Goal: Information Seeking & Learning: Learn about a topic

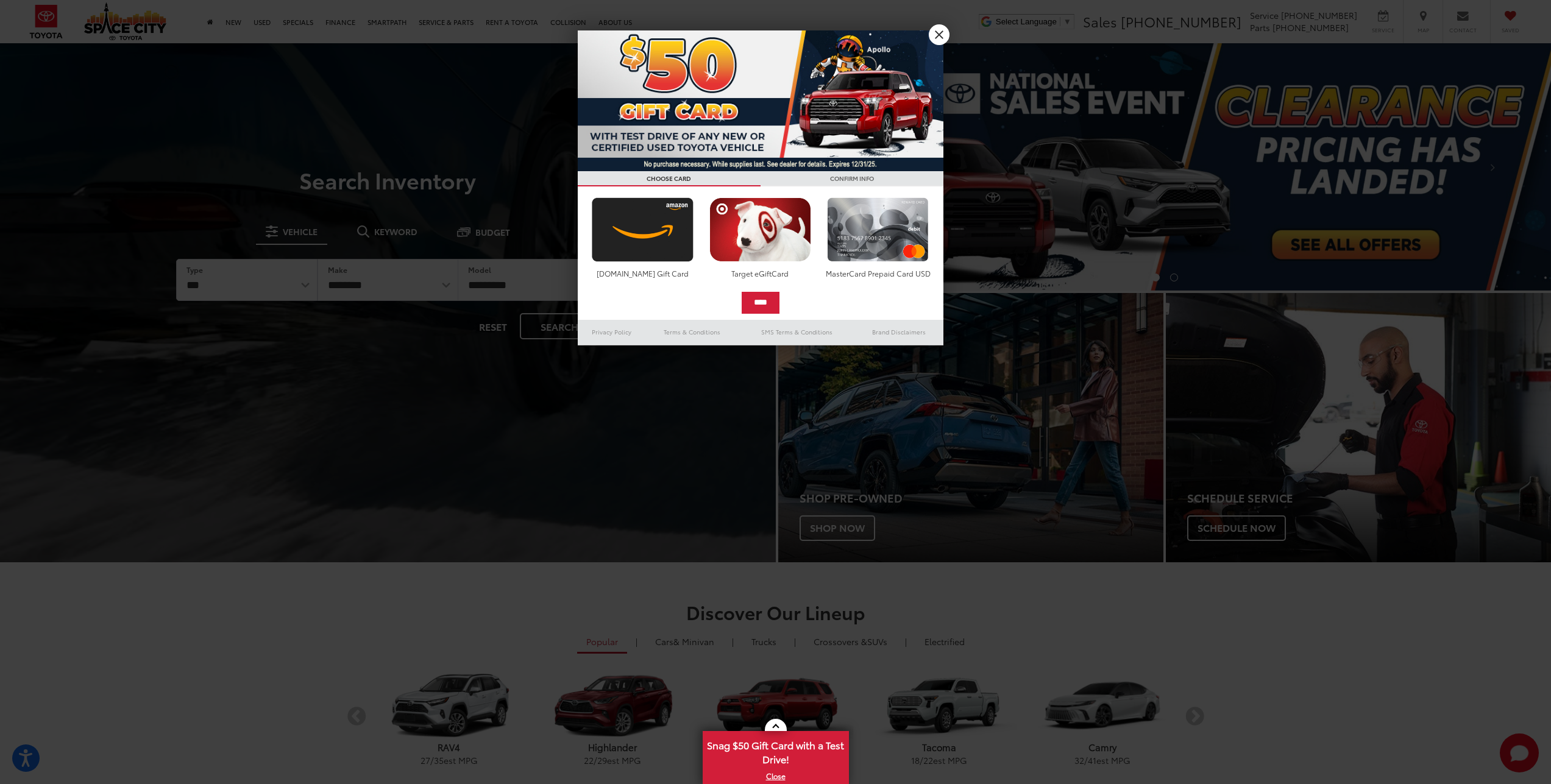
click at [944, 37] on link "X" at bounding box center [939, 35] width 21 height 21
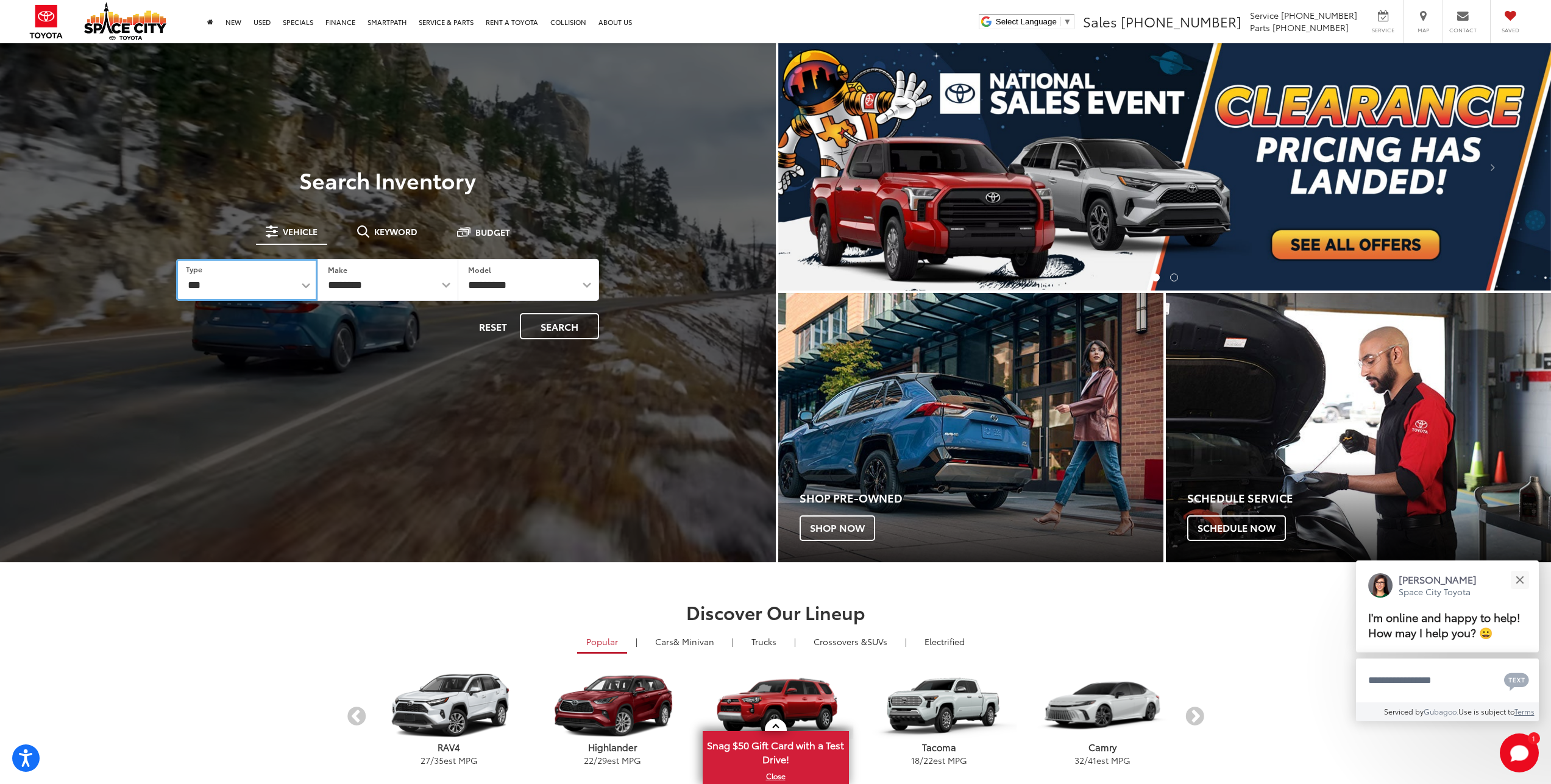
select select "******"
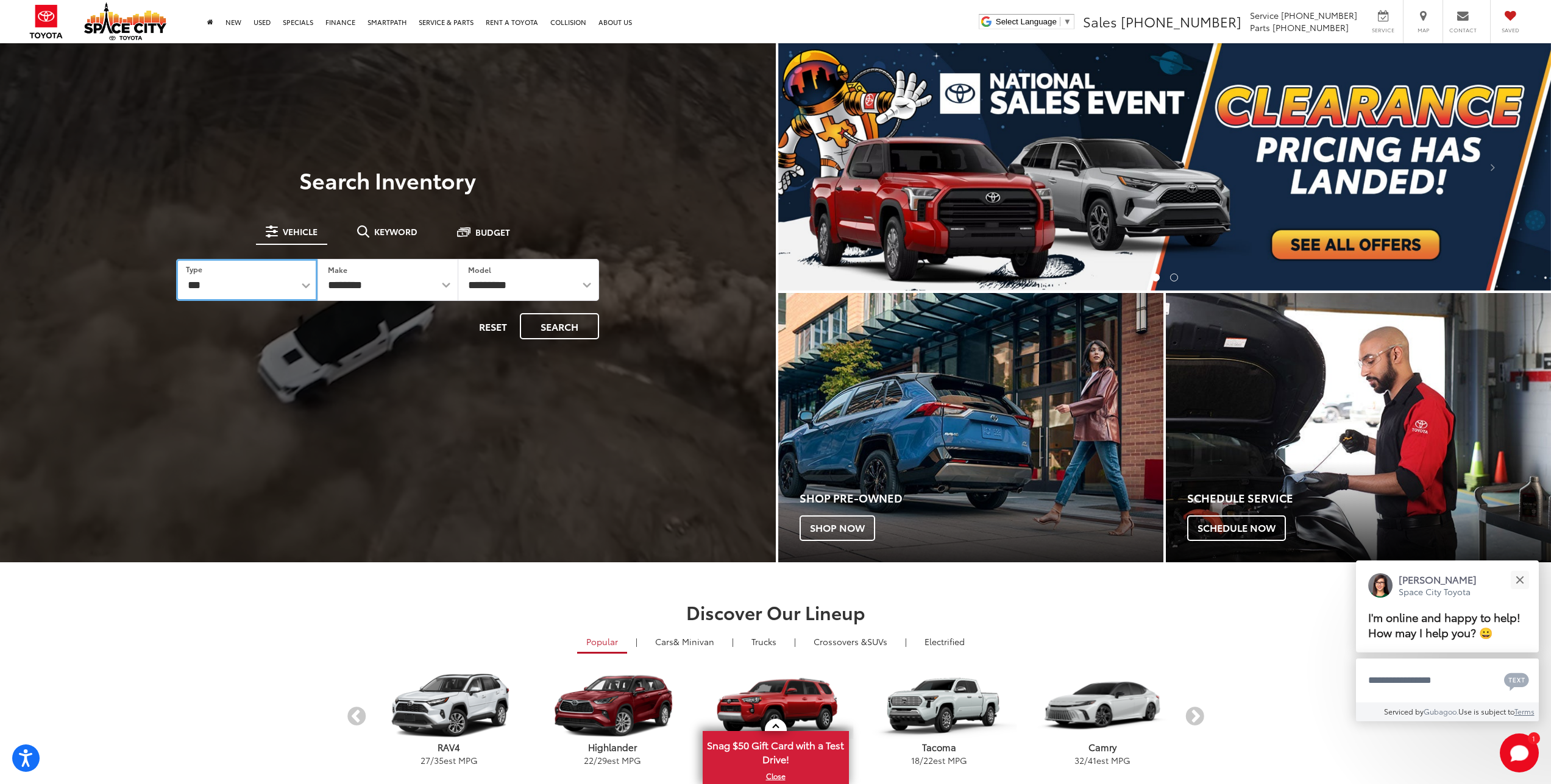
select select
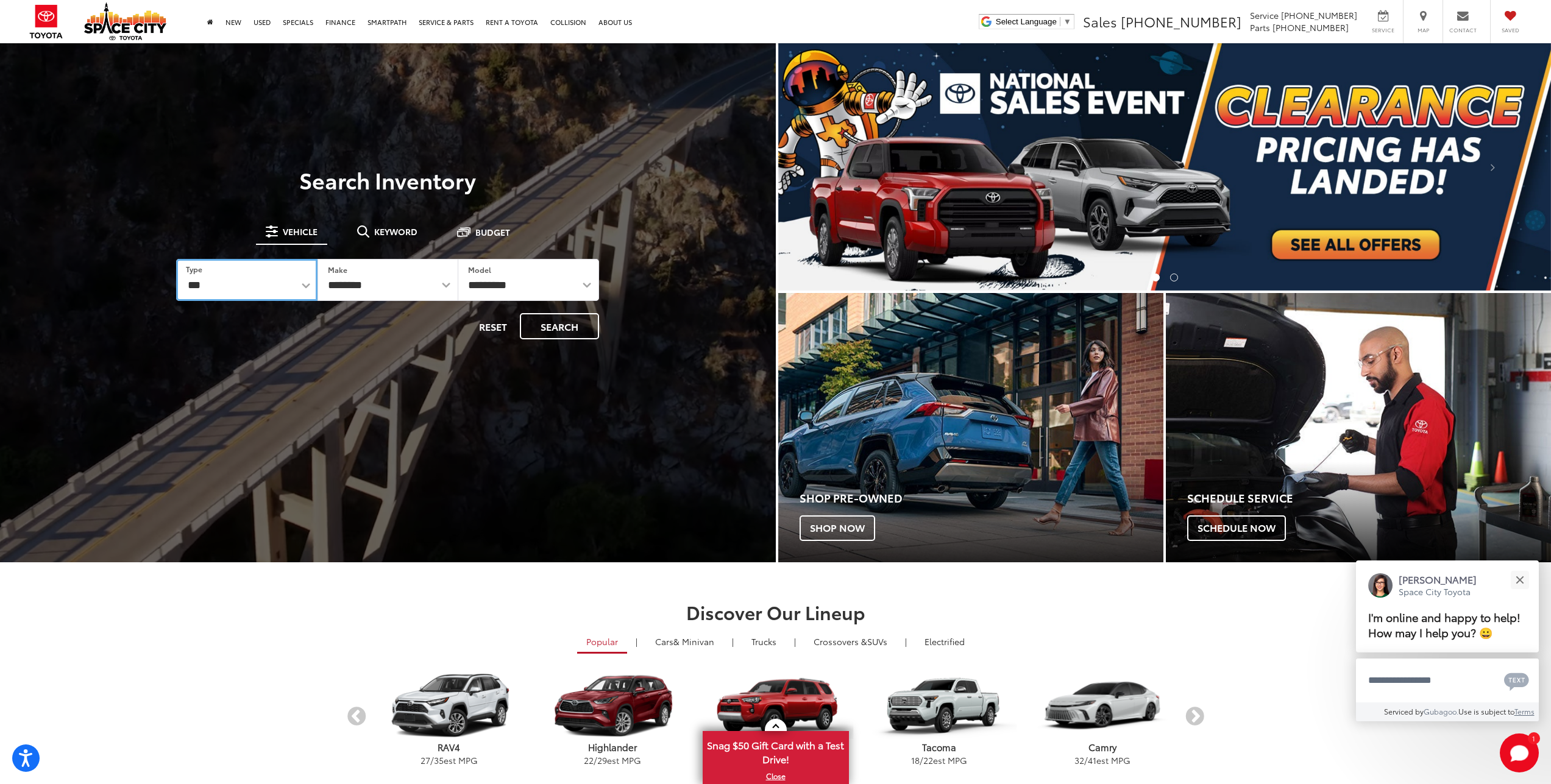
select select
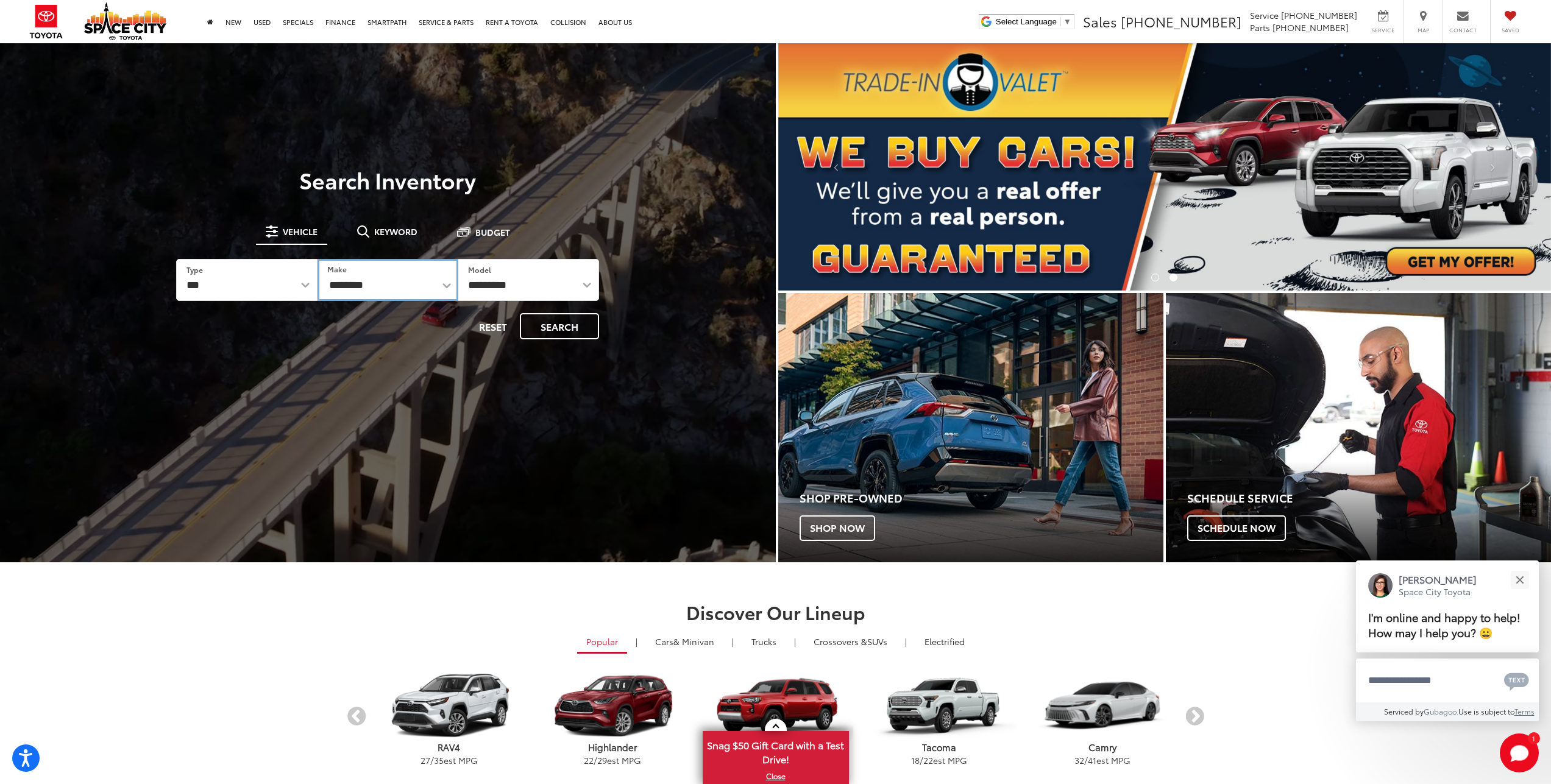
select select "******"
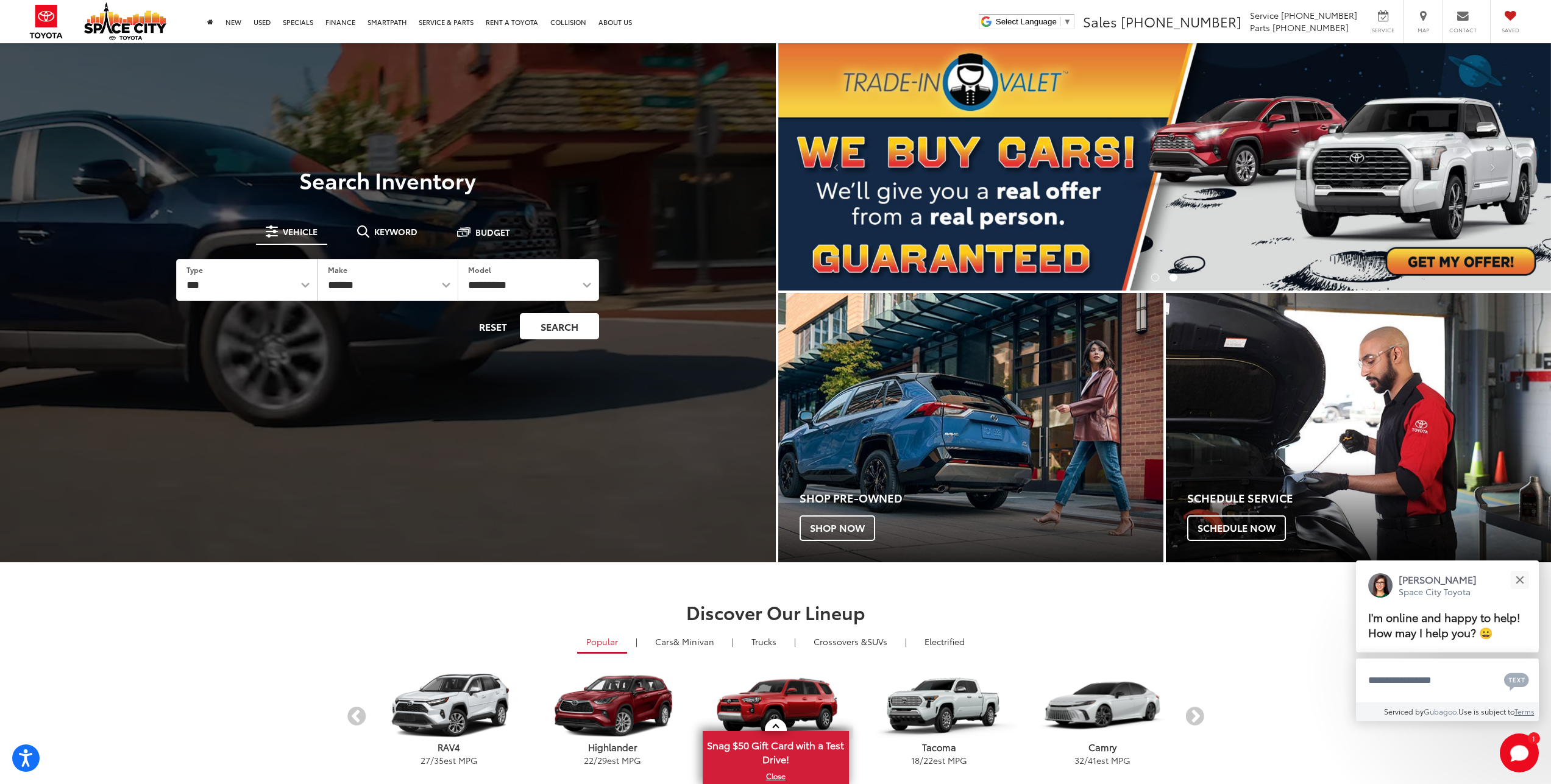
click at [578, 327] on button "Search" at bounding box center [559, 327] width 80 height 26
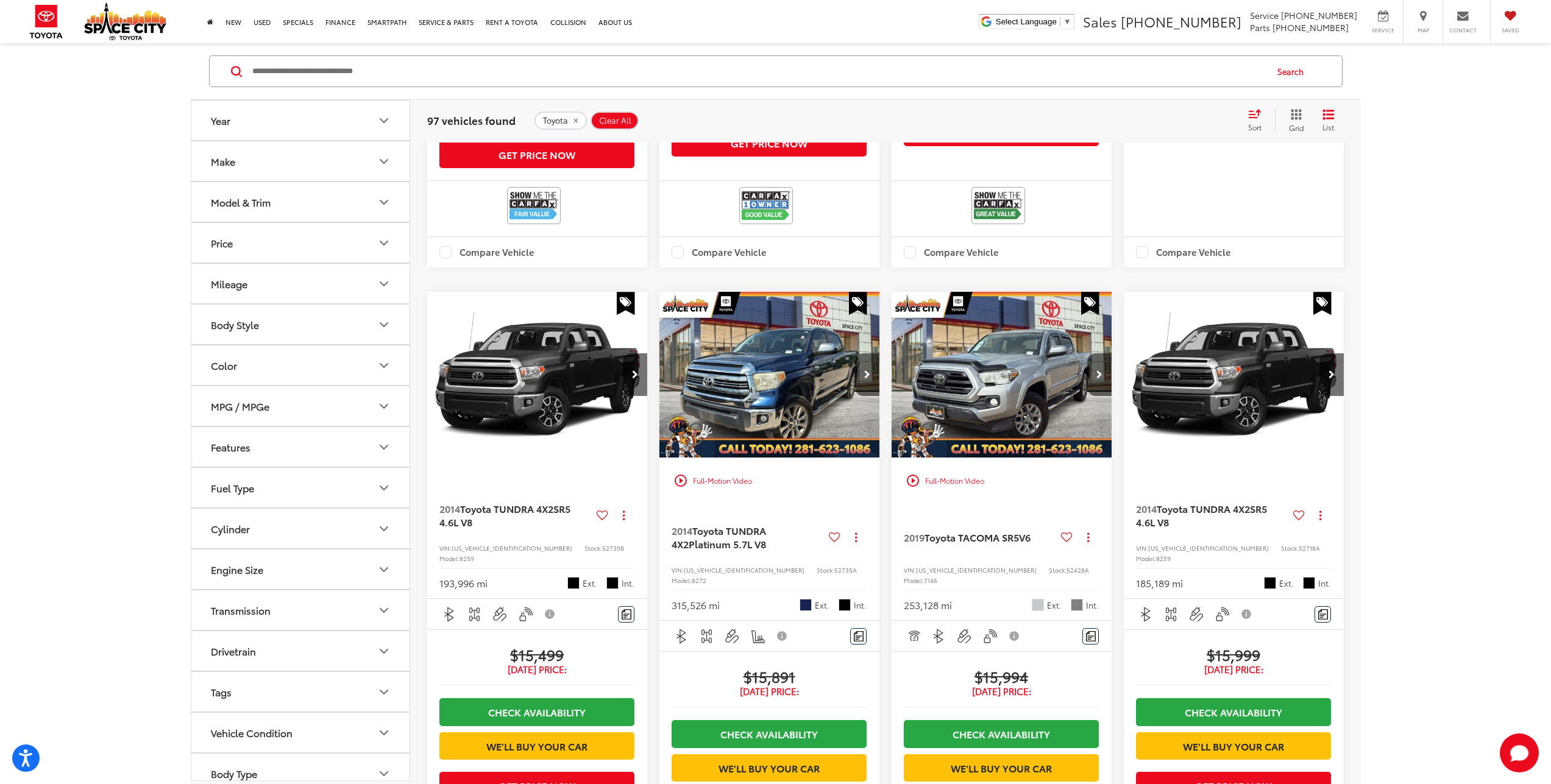
scroll to position [915, 0]
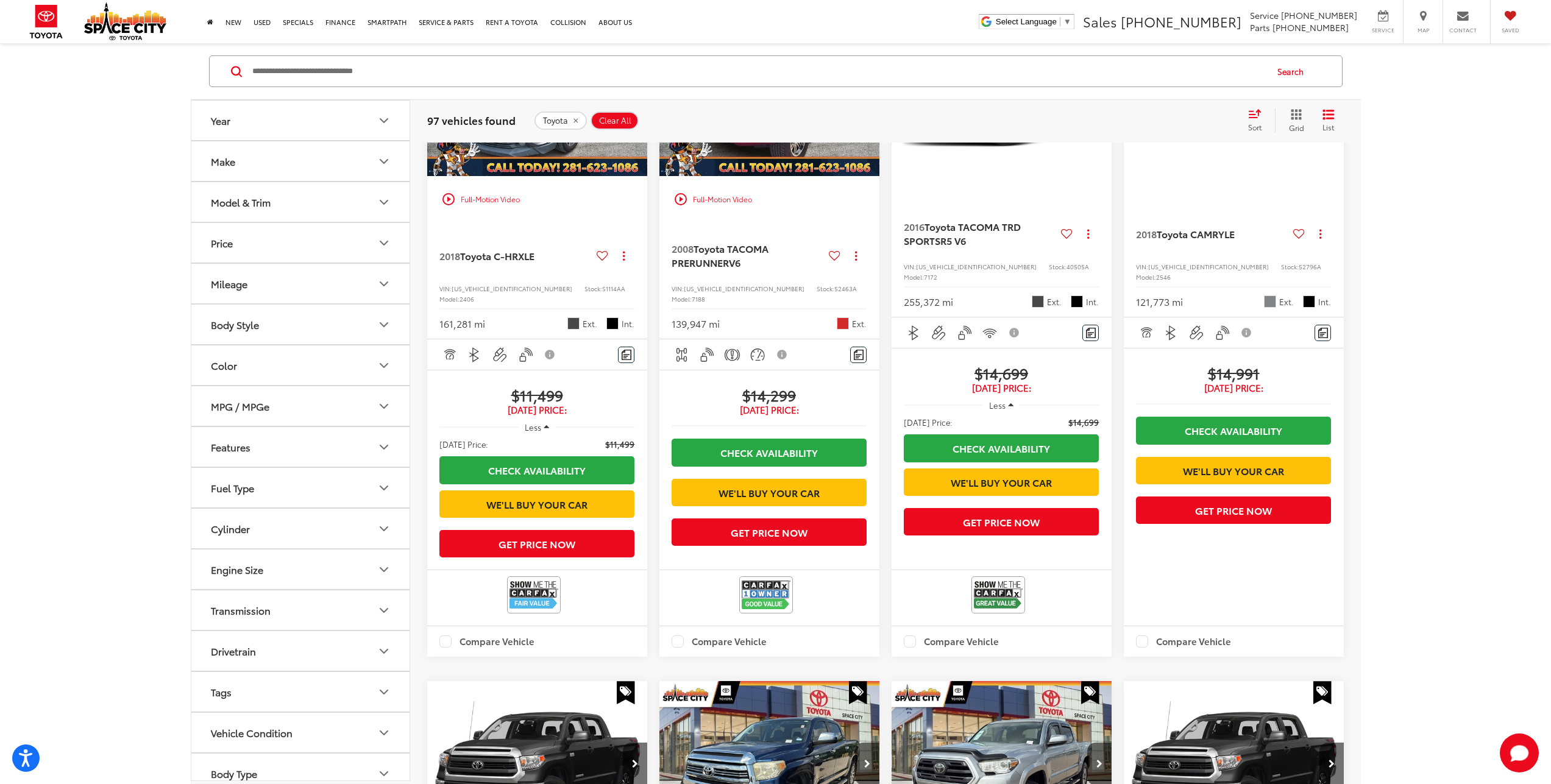
click at [249, 198] on div "Model & Trim" at bounding box center [241, 202] width 60 height 11
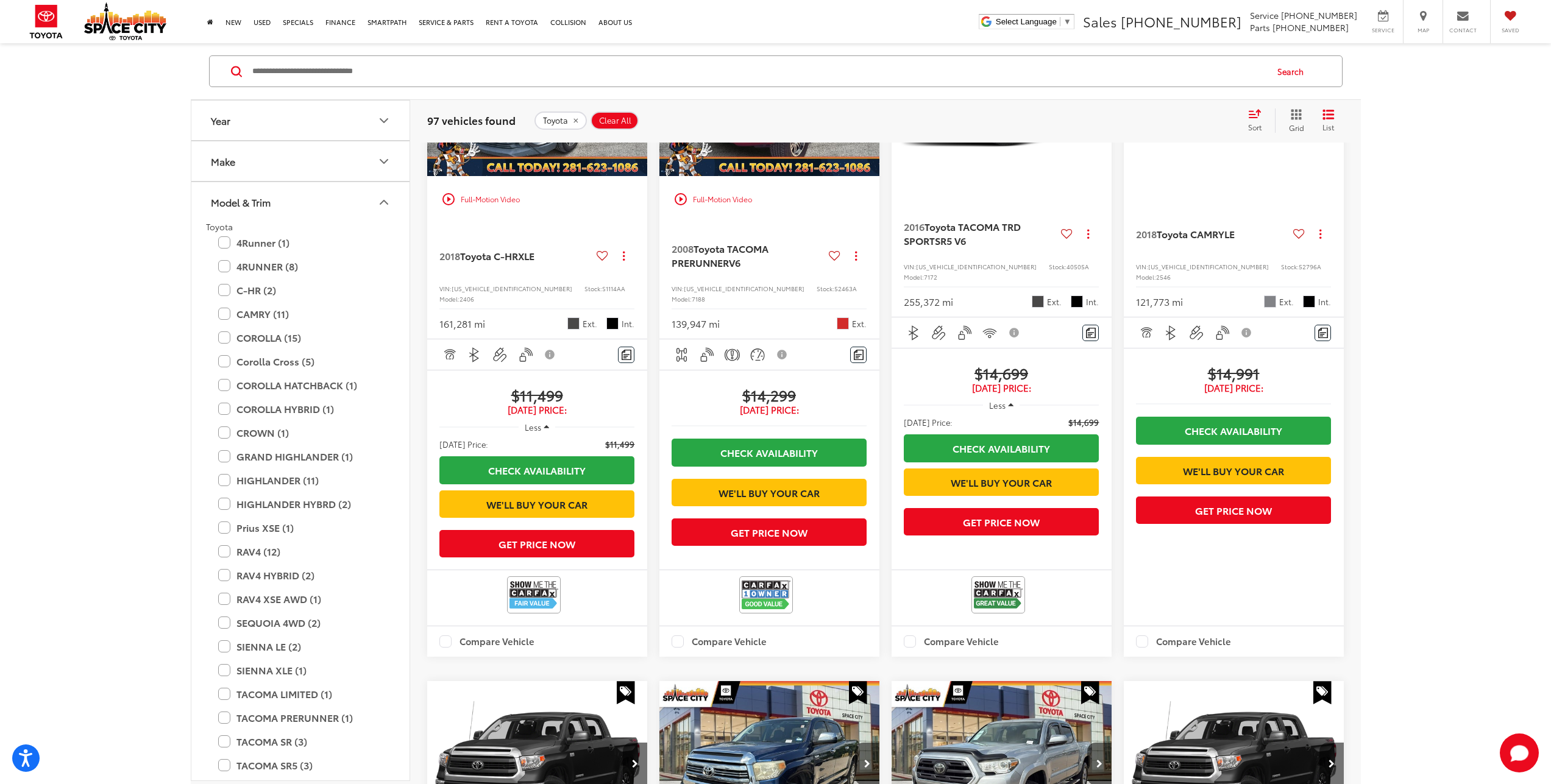
click at [249, 198] on div "Model & Trim" at bounding box center [241, 202] width 60 height 11
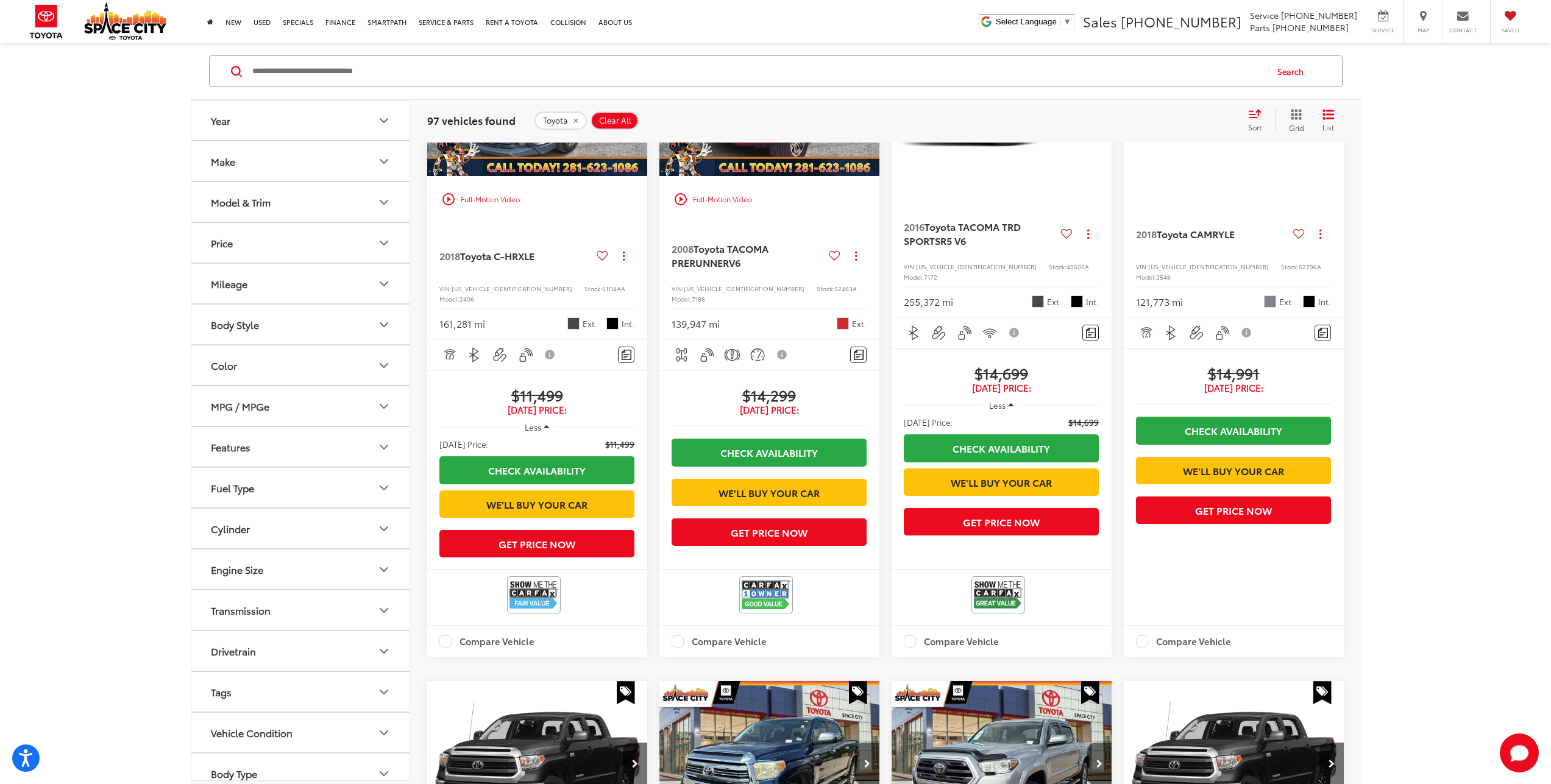
click at [225, 108] on button "Year" at bounding box center [300, 120] width 219 height 39
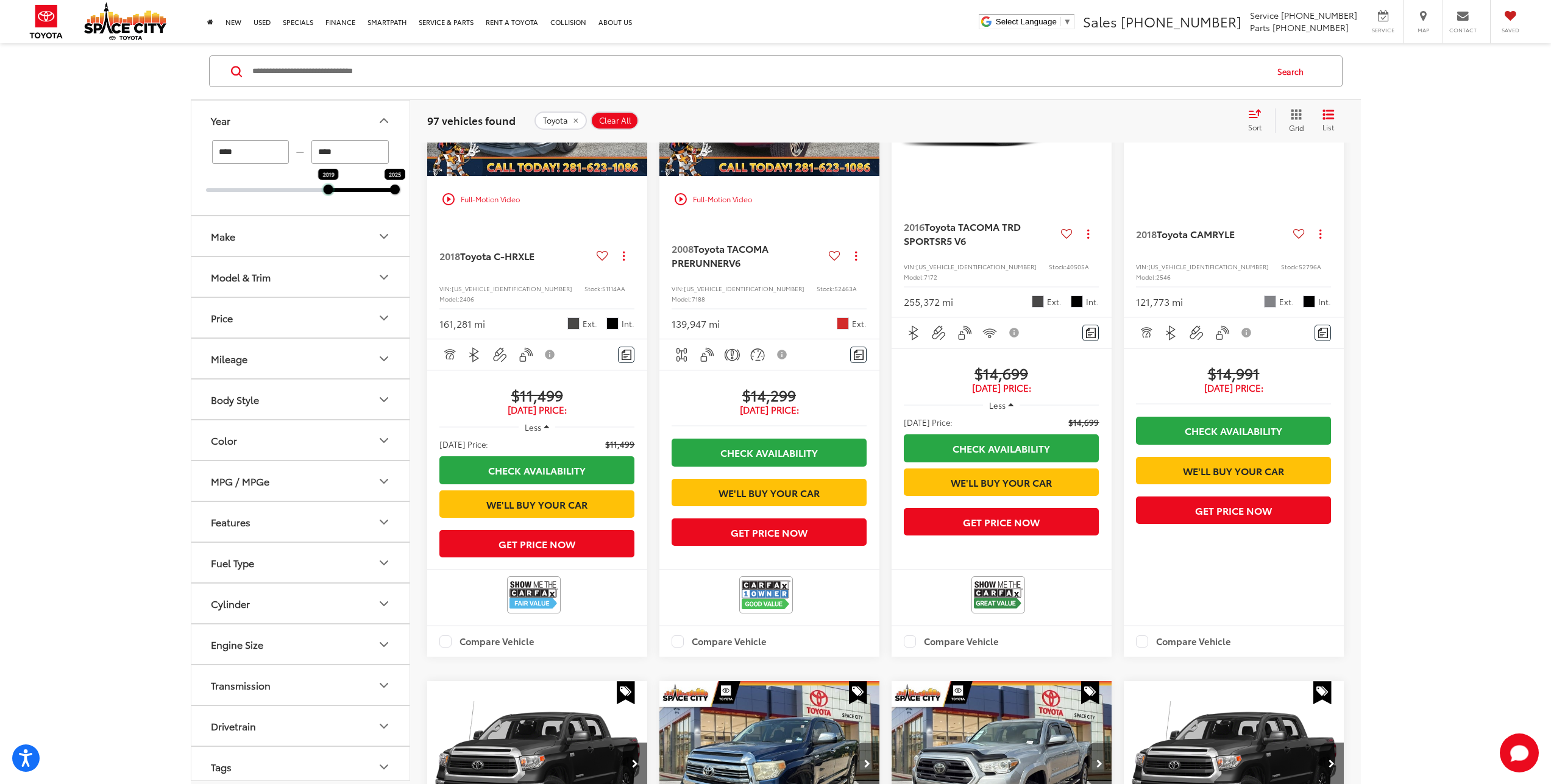
drag, startPoint x: 206, startPoint y: 190, endPoint x: 325, endPoint y: 191, distance: 119.0
click at [325, 191] on div at bounding box center [328, 189] width 9 height 9
type input "****"
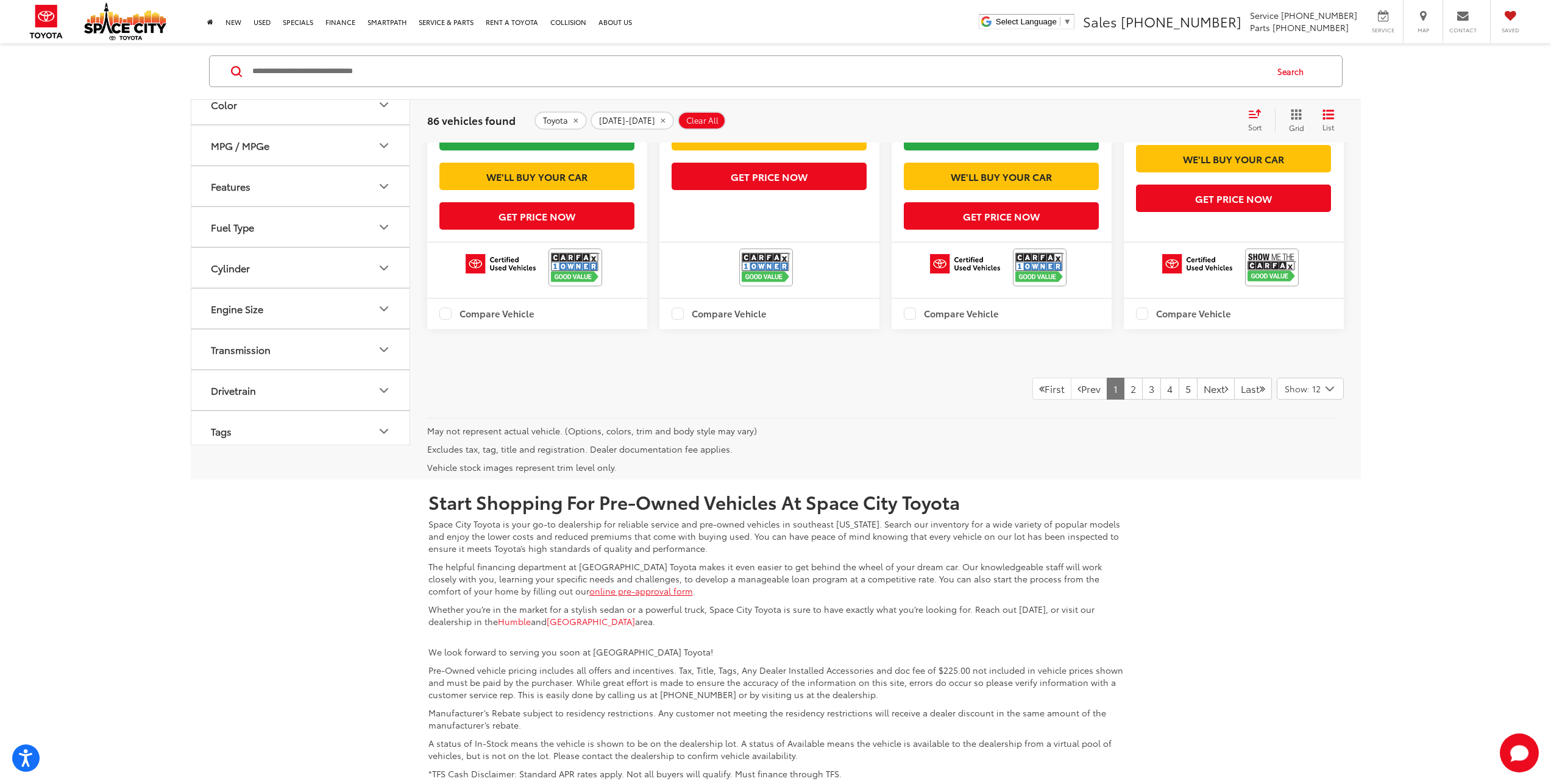
scroll to position [1989, 0]
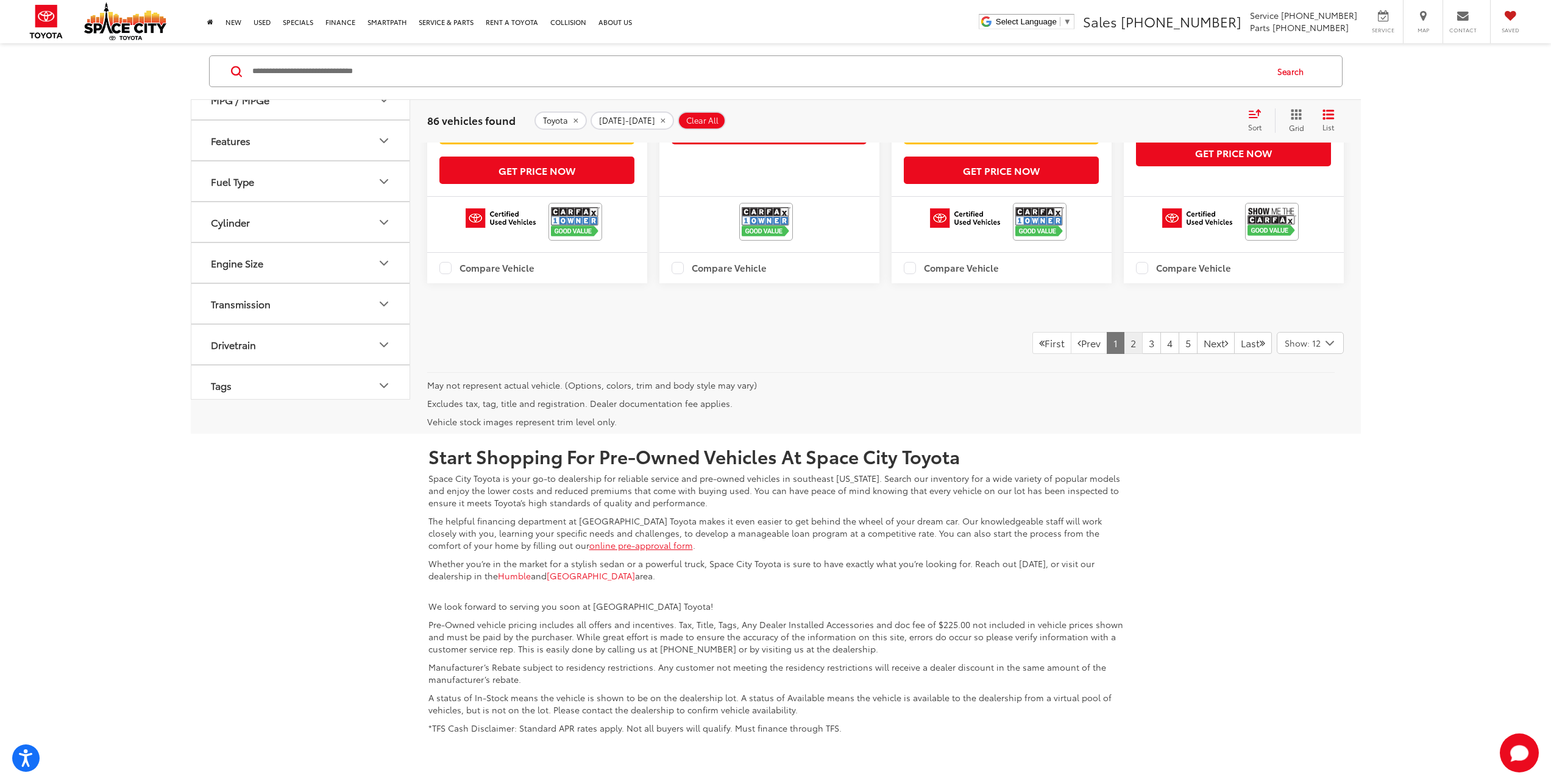
click at [1124, 354] on link "2" at bounding box center [1134, 342] width 19 height 22
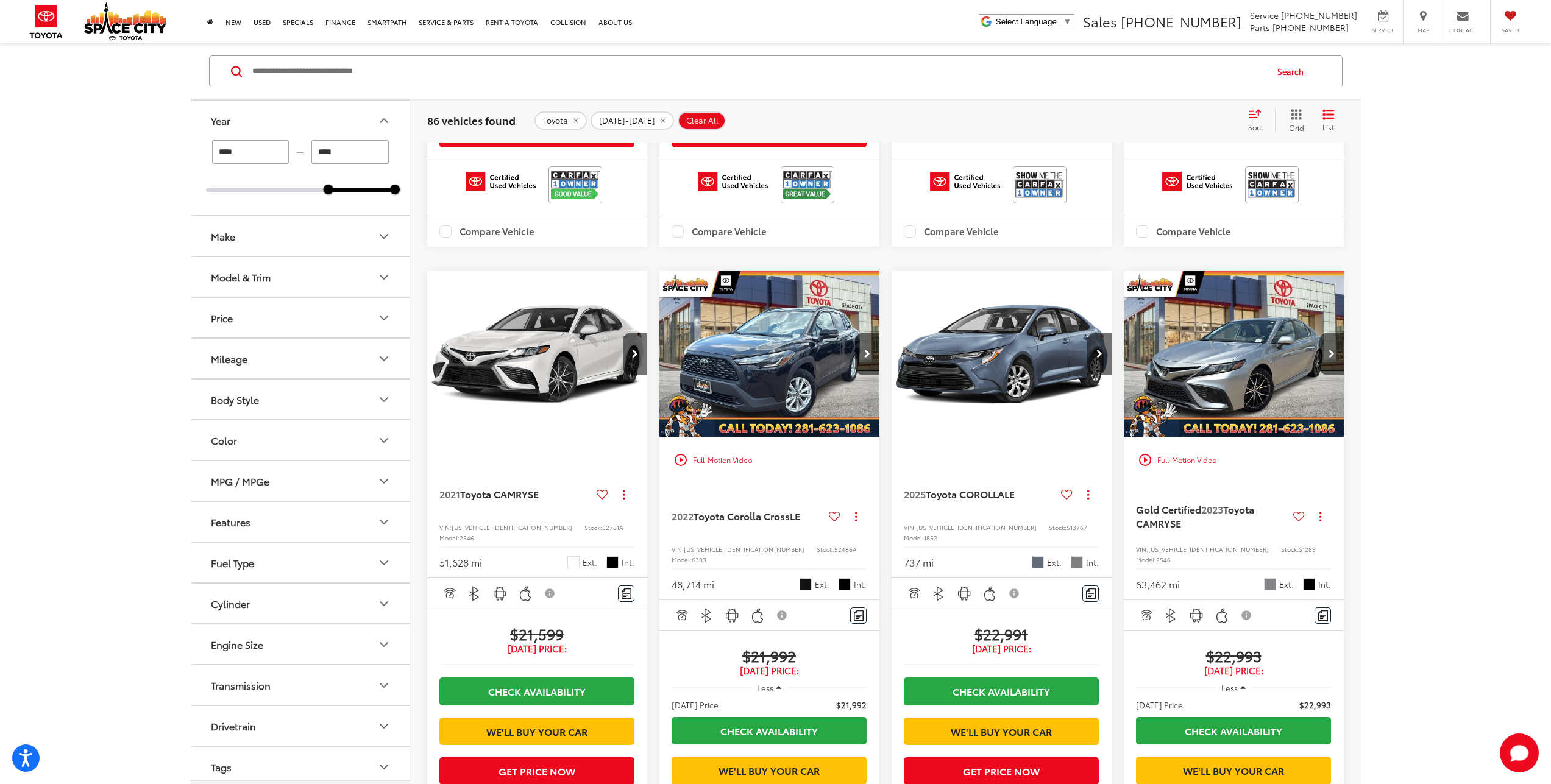
scroll to position [626, 0]
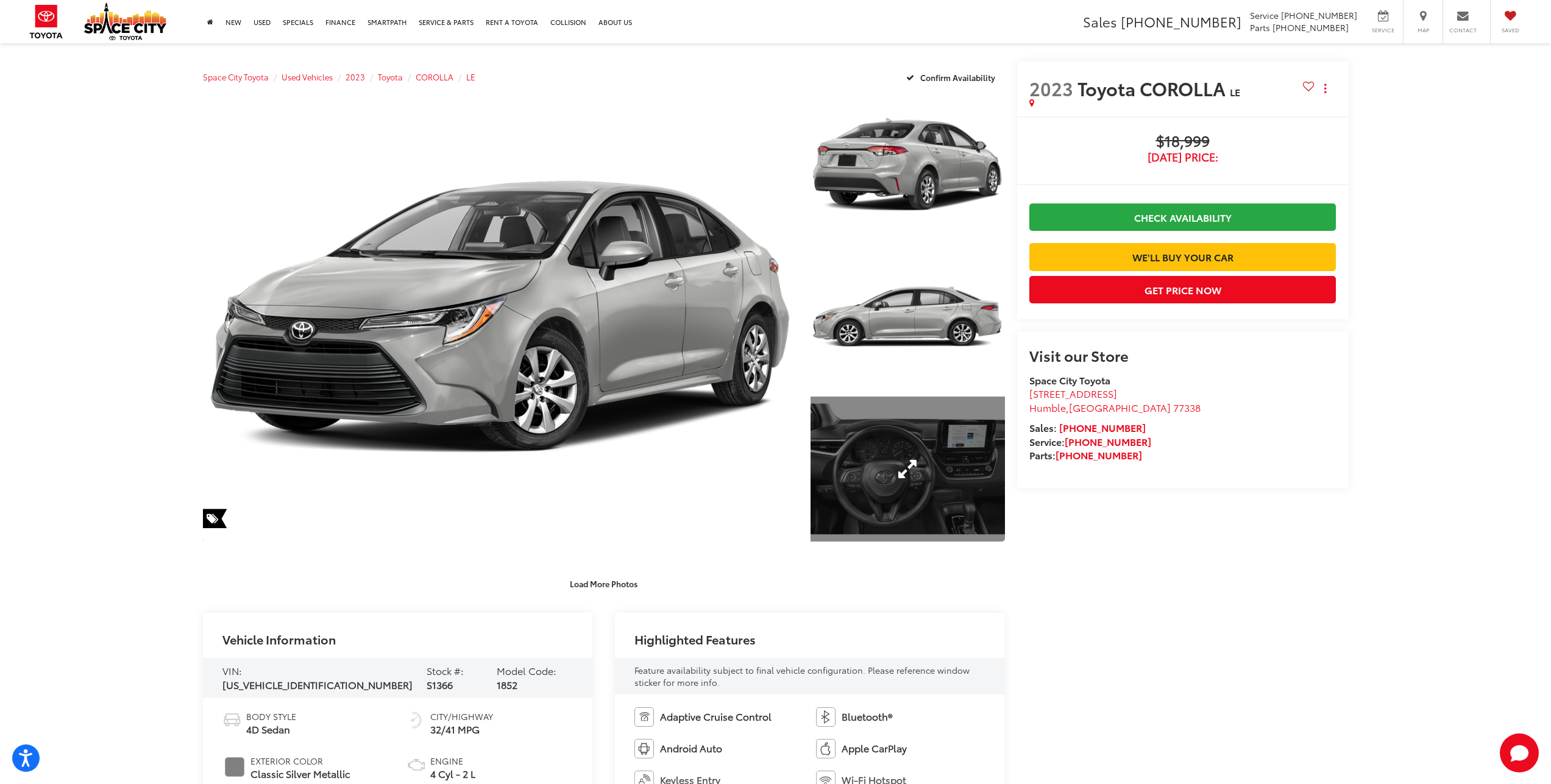
click at [900, 481] on link "Expand Photo 3" at bounding box center [907, 470] width 194 height 146
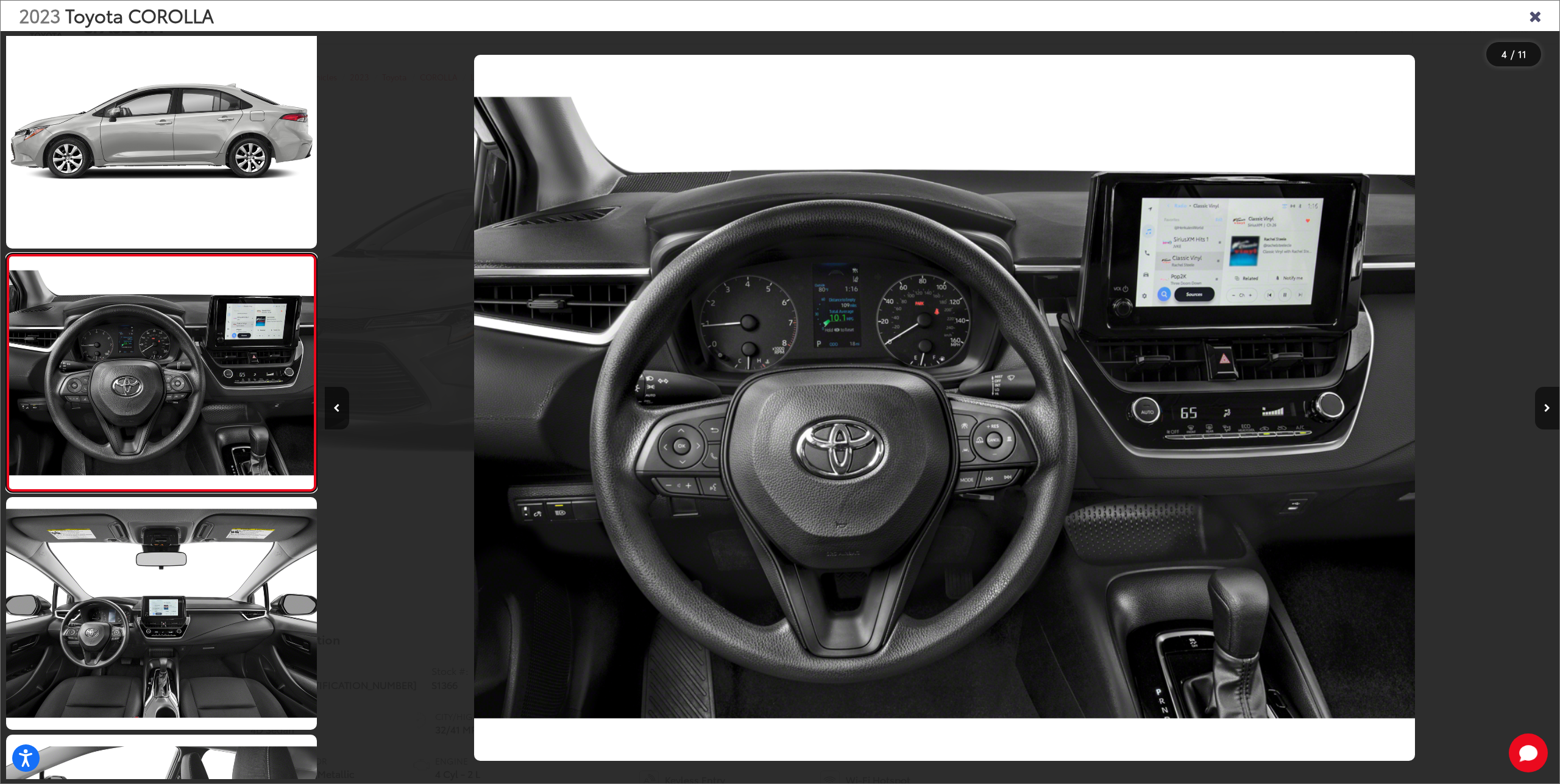
scroll to position [0, 3705]
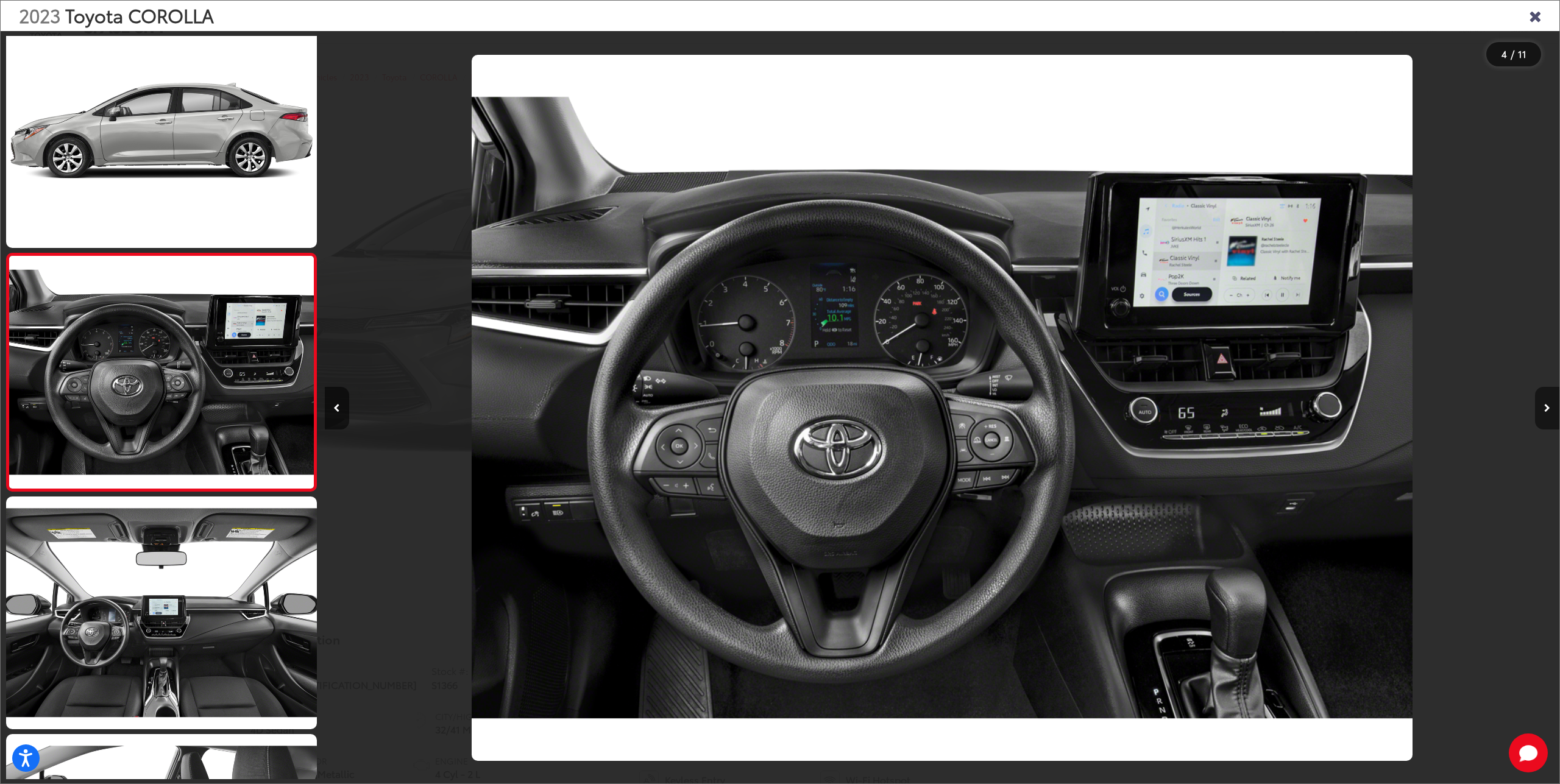
click at [1551, 407] on button "Next image" at bounding box center [1547, 409] width 24 height 43
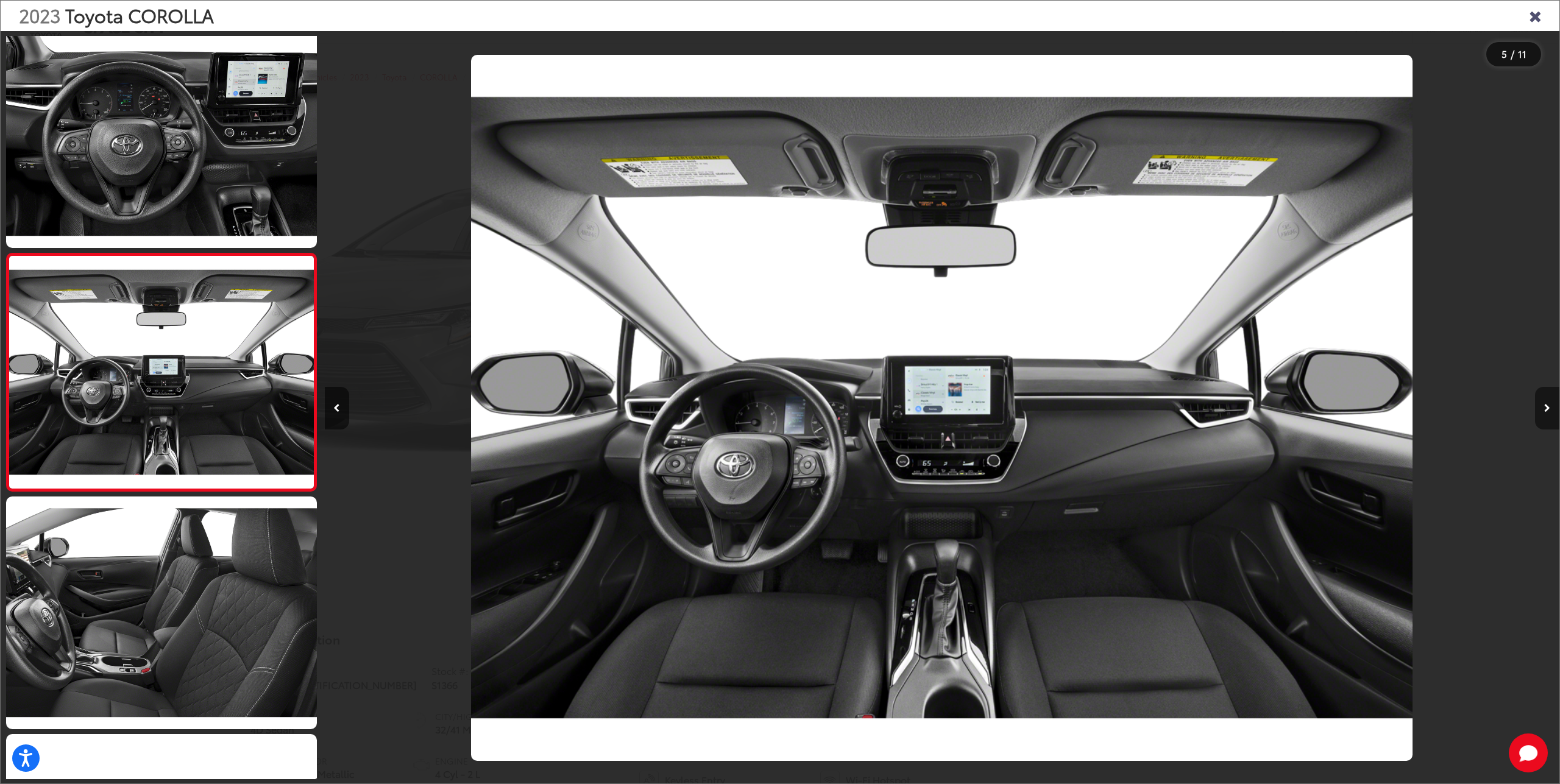
click at [1551, 407] on button "Next image" at bounding box center [1547, 409] width 24 height 43
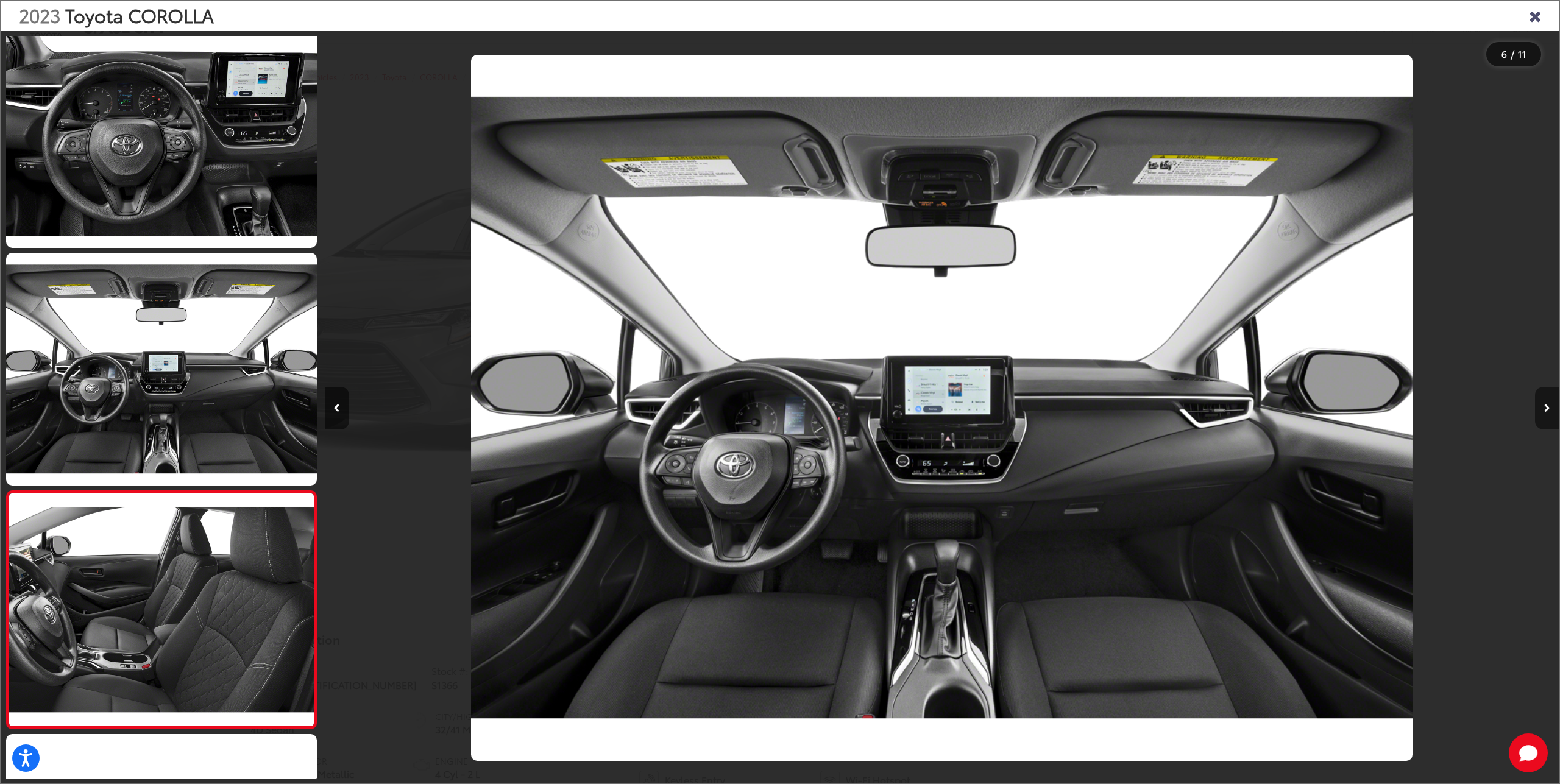
scroll to position [0, 6174]
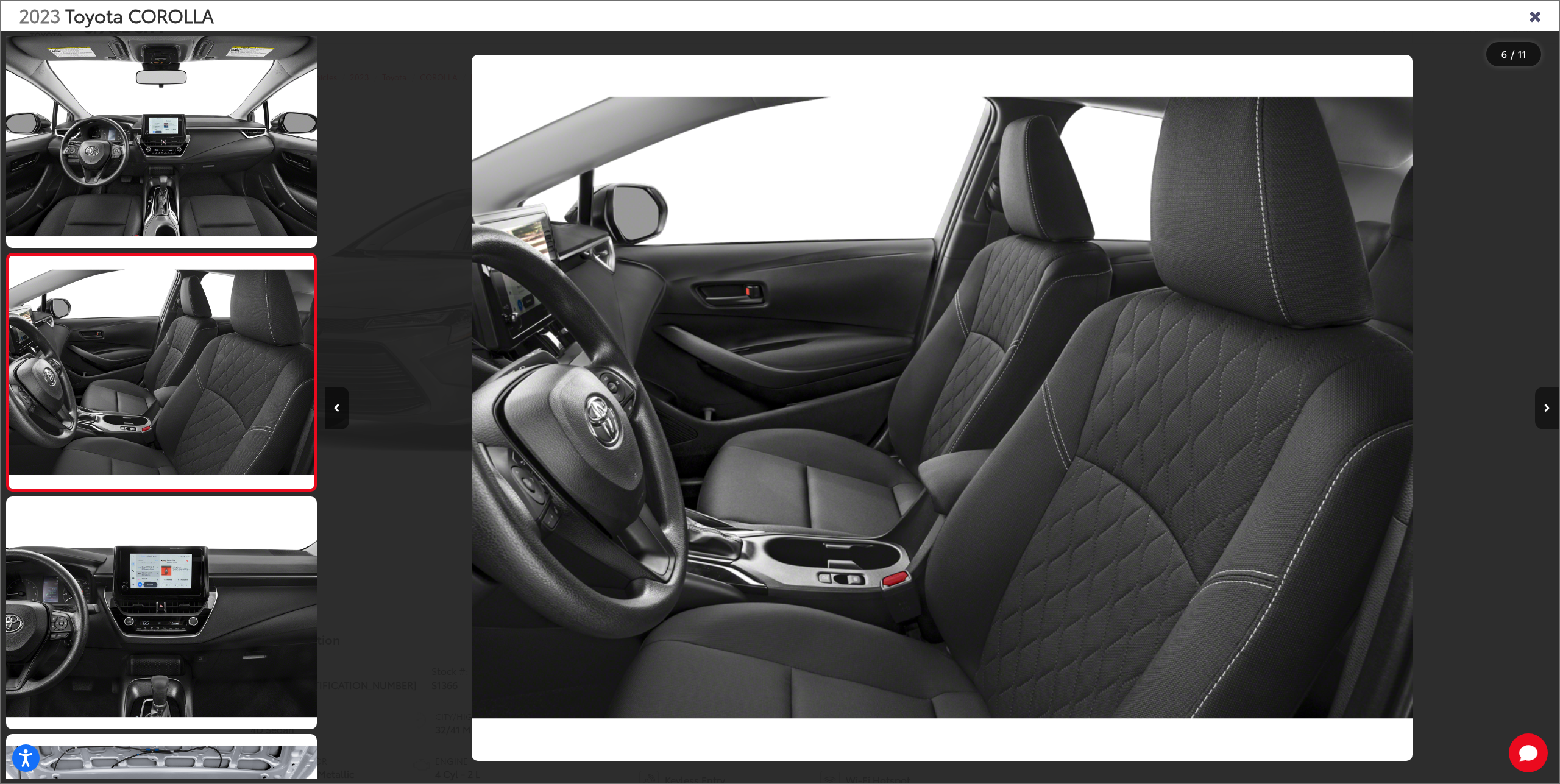
click at [1551, 407] on button "Next image" at bounding box center [1547, 409] width 24 height 43
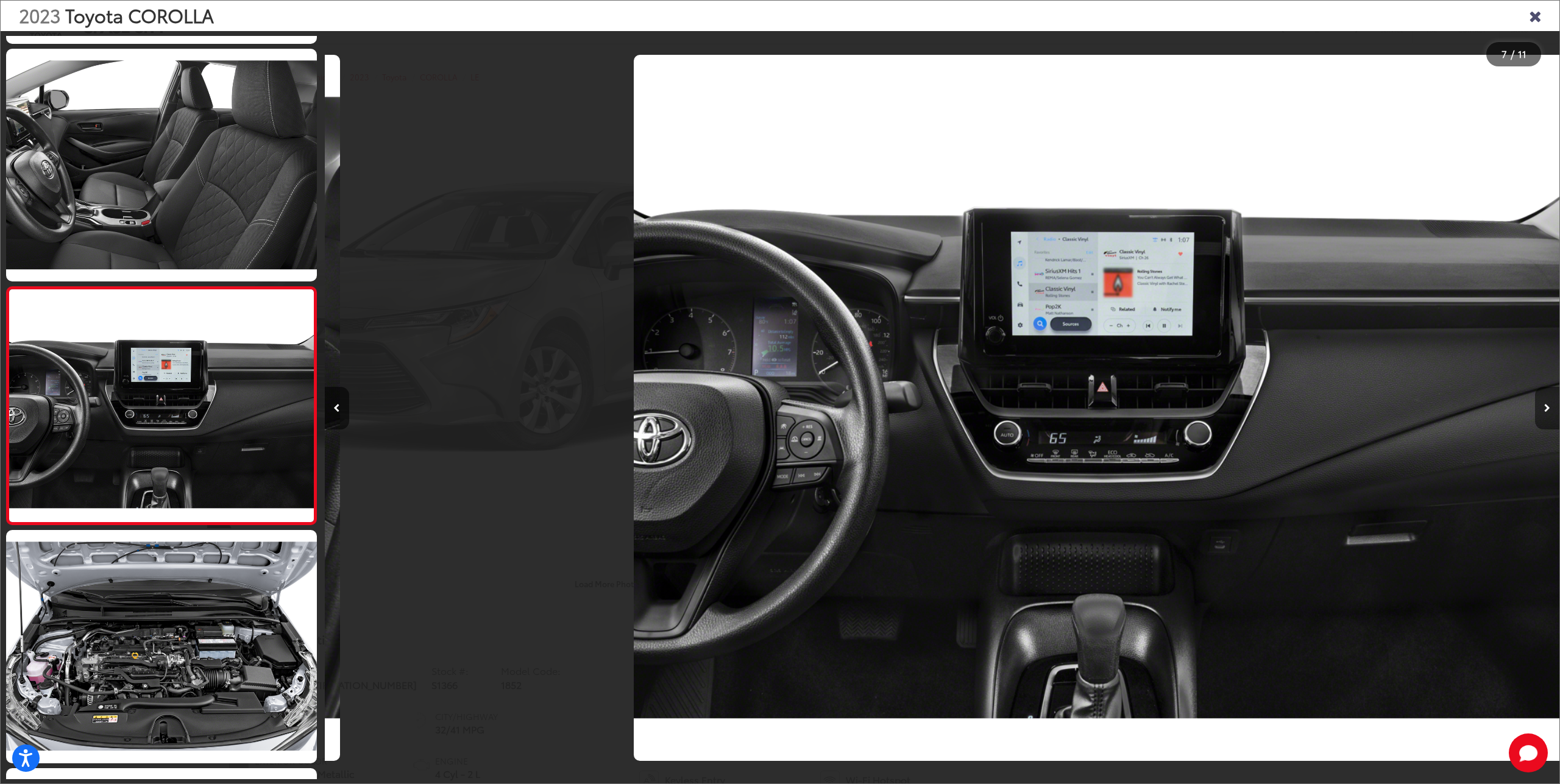
scroll to position [0, 7409]
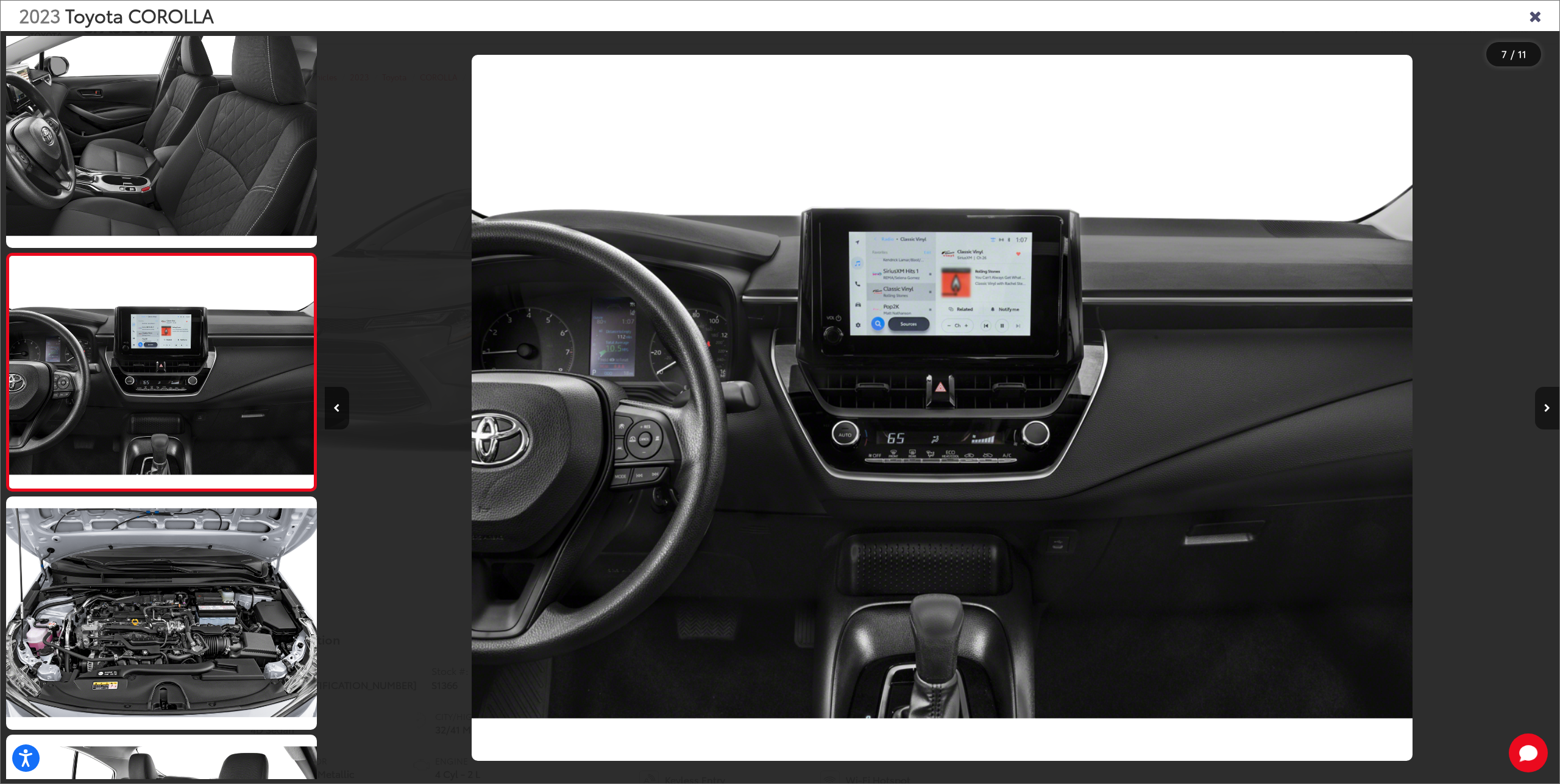
click at [1551, 407] on button "Next image" at bounding box center [1547, 409] width 24 height 43
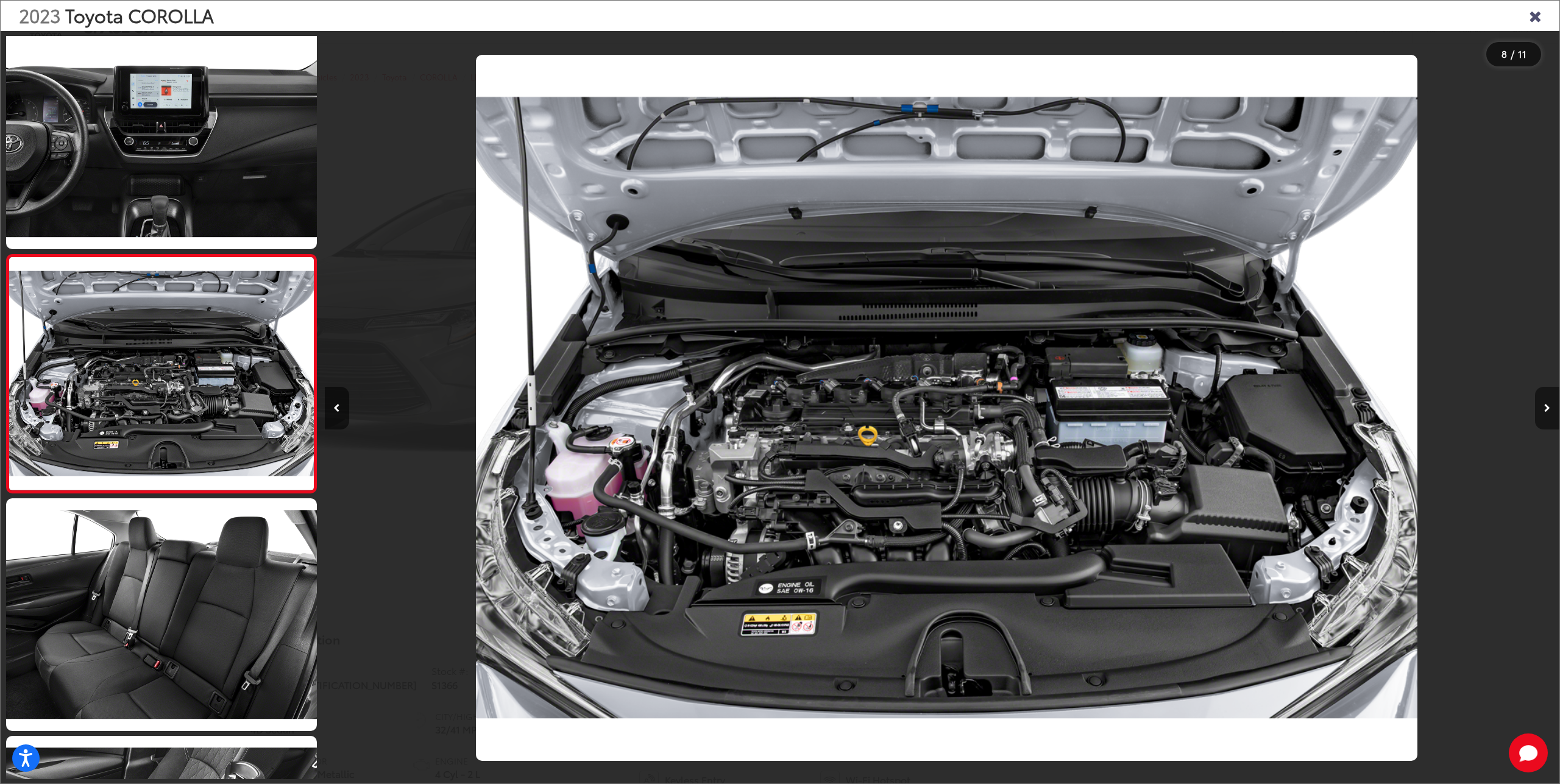
scroll to position [0, 8644]
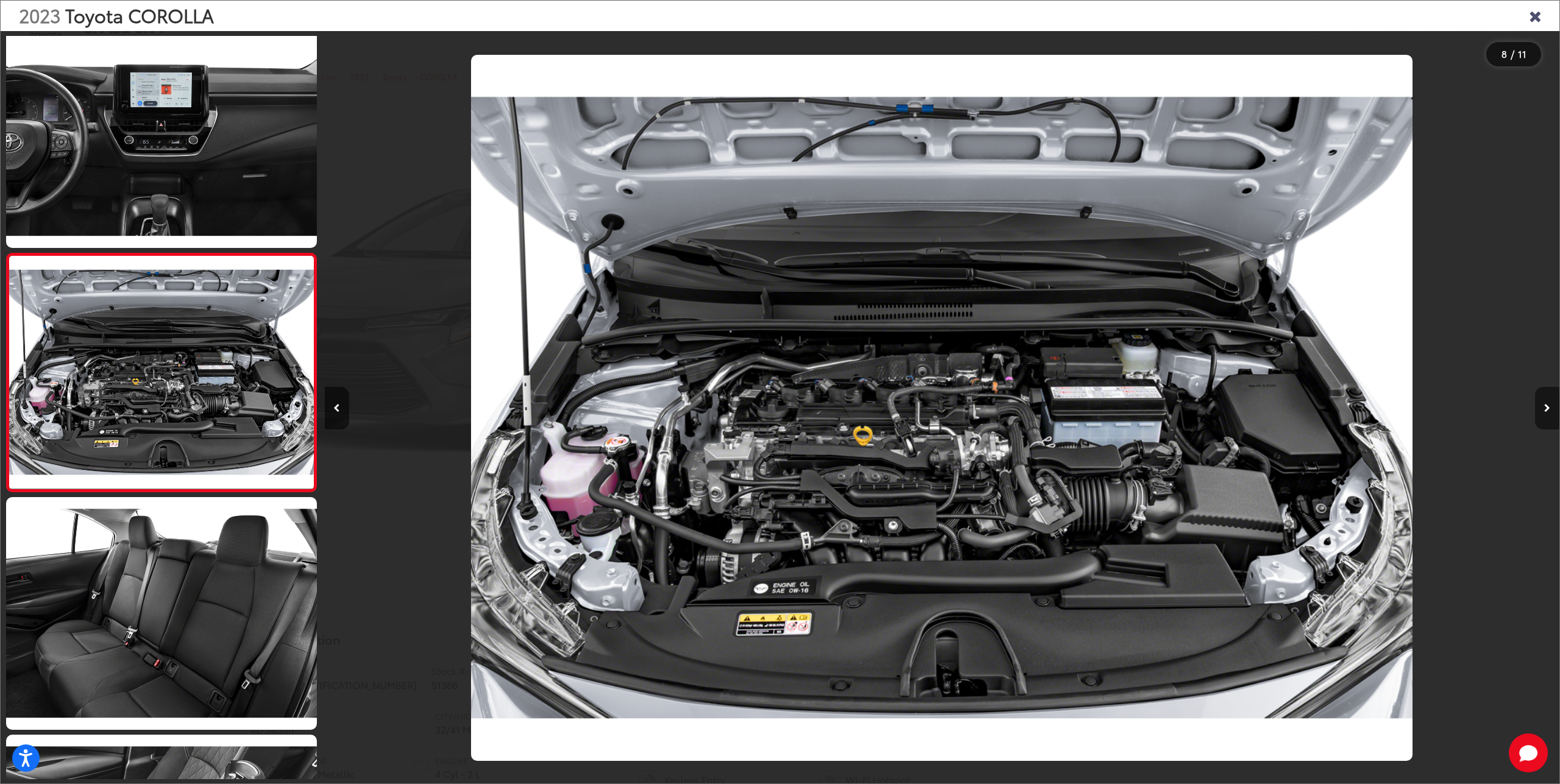
click at [1551, 407] on button "Next image" at bounding box center [1547, 409] width 24 height 43
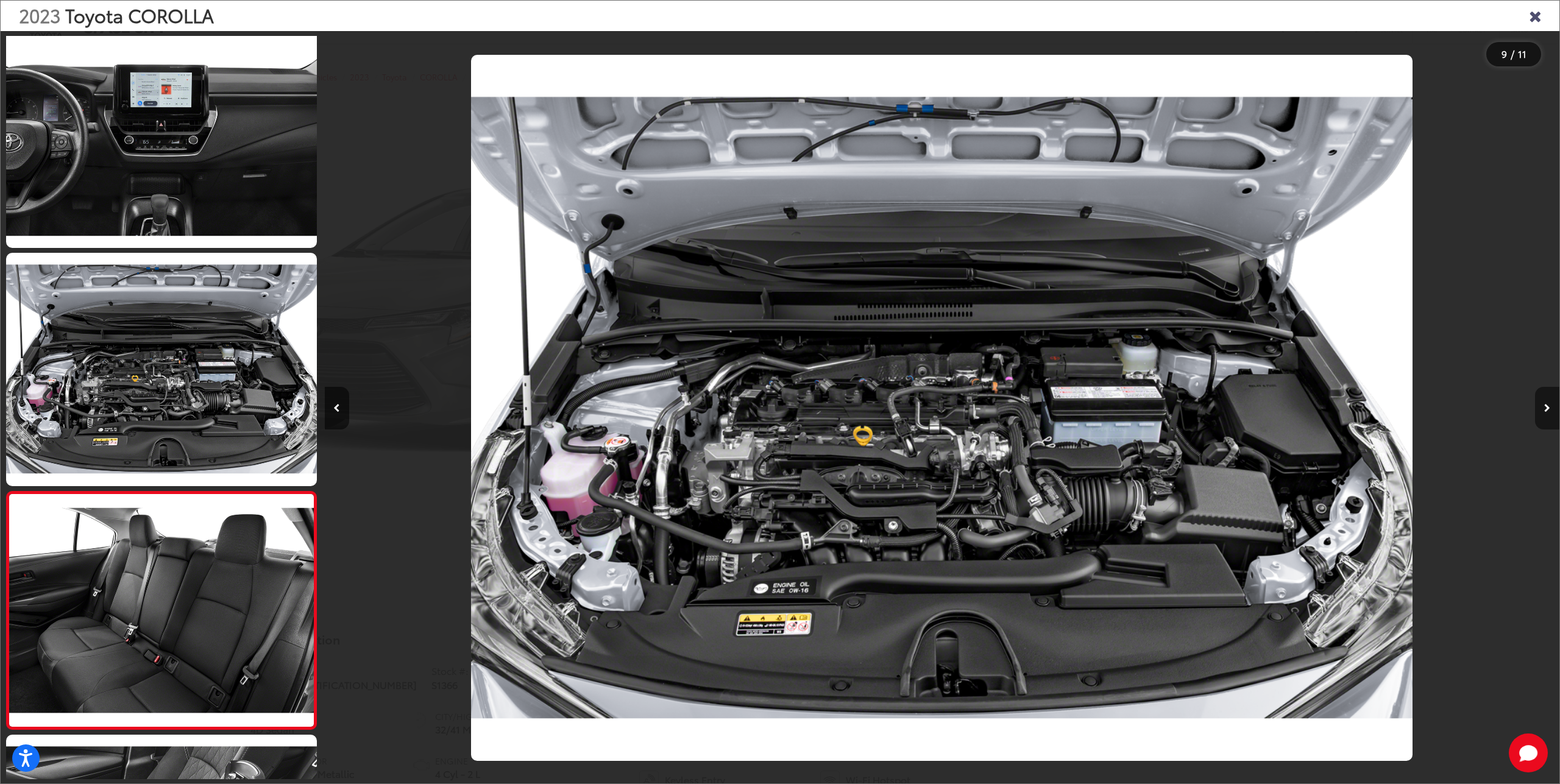
scroll to position [0, 9879]
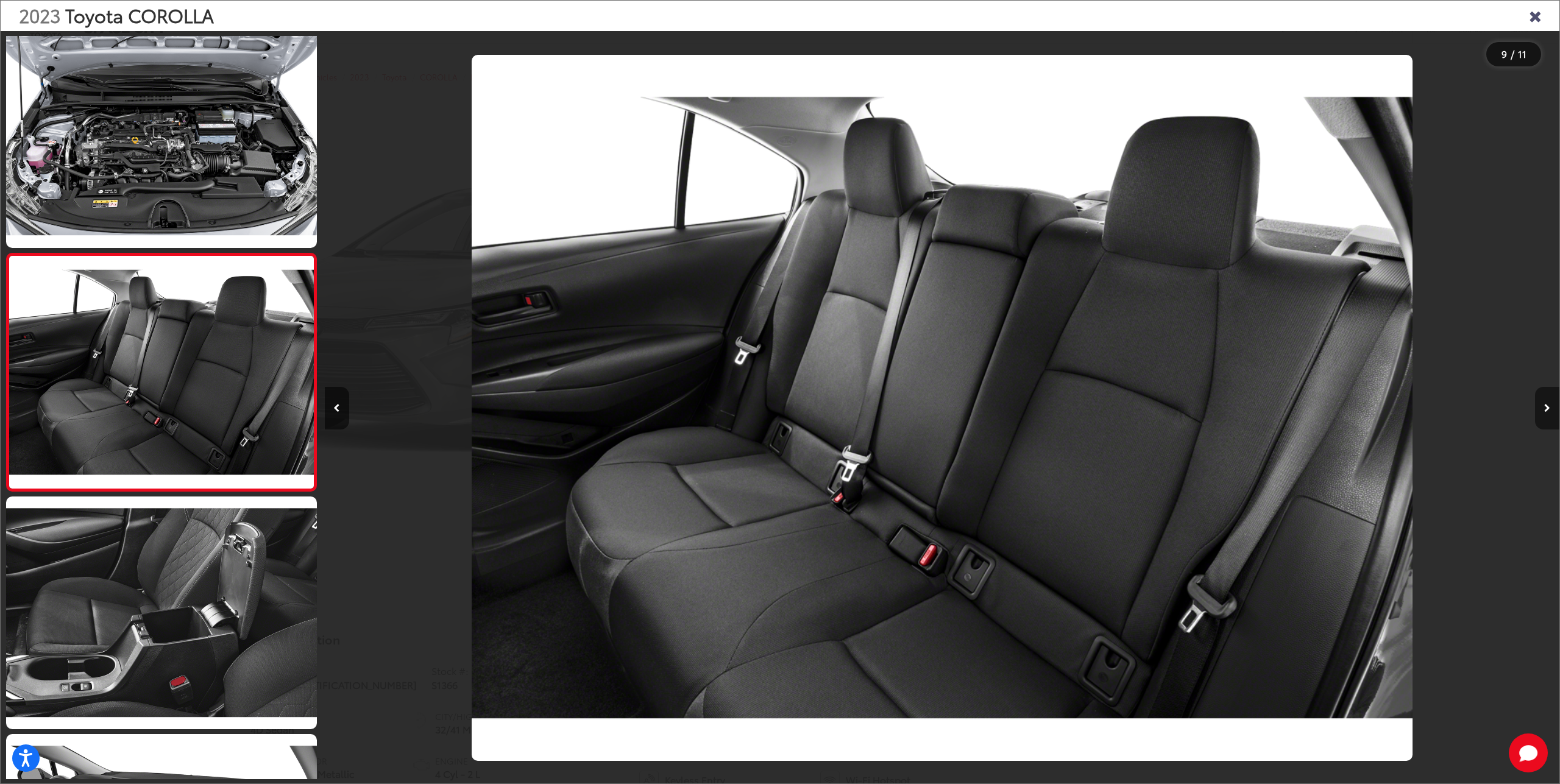
click at [1551, 407] on button "Next image" at bounding box center [1547, 409] width 24 height 43
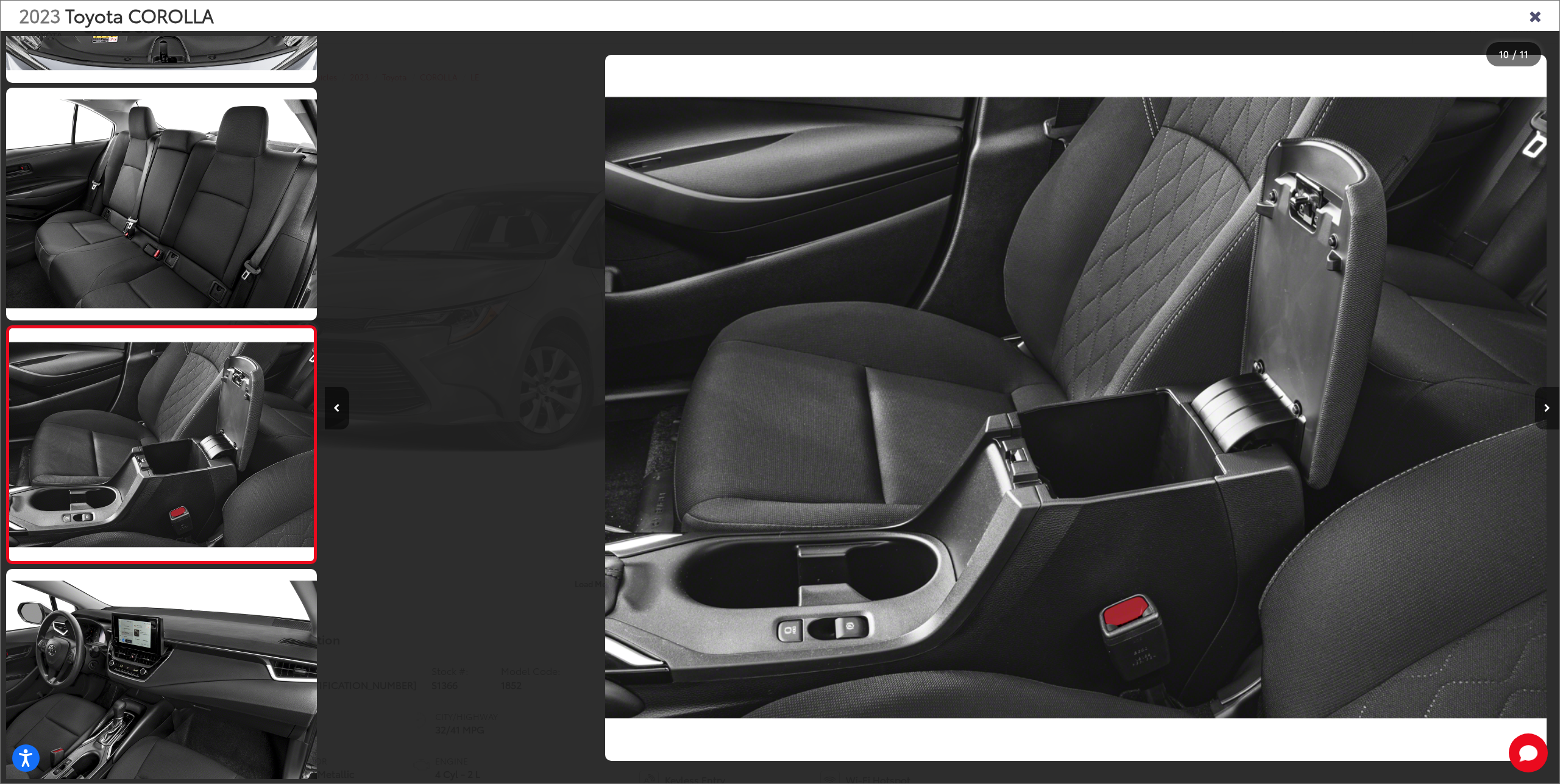
scroll to position [0, 11115]
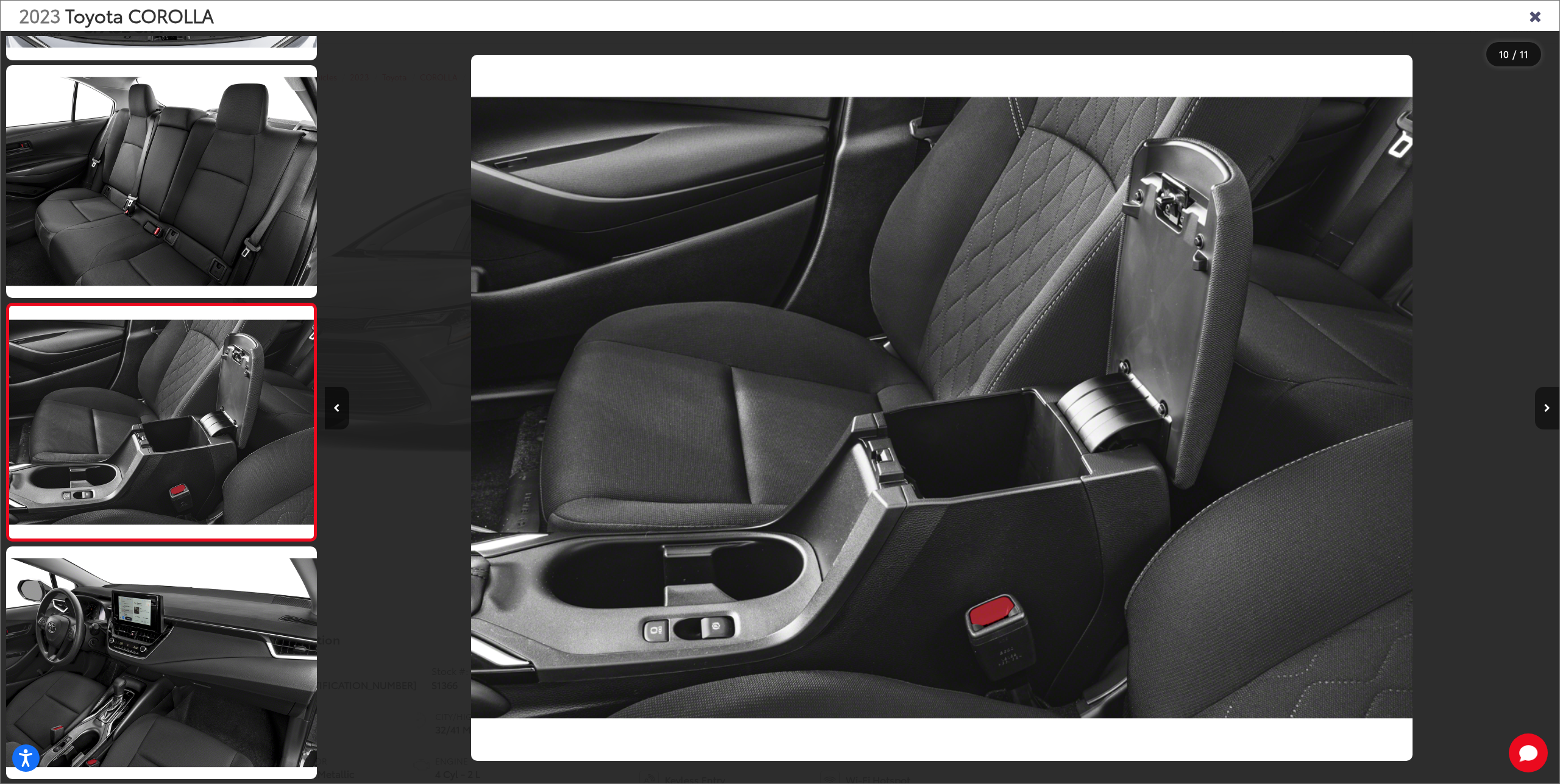
click at [1549, 408] on icon "Next image" at bounding box center [1547, 408] width 7 height 8
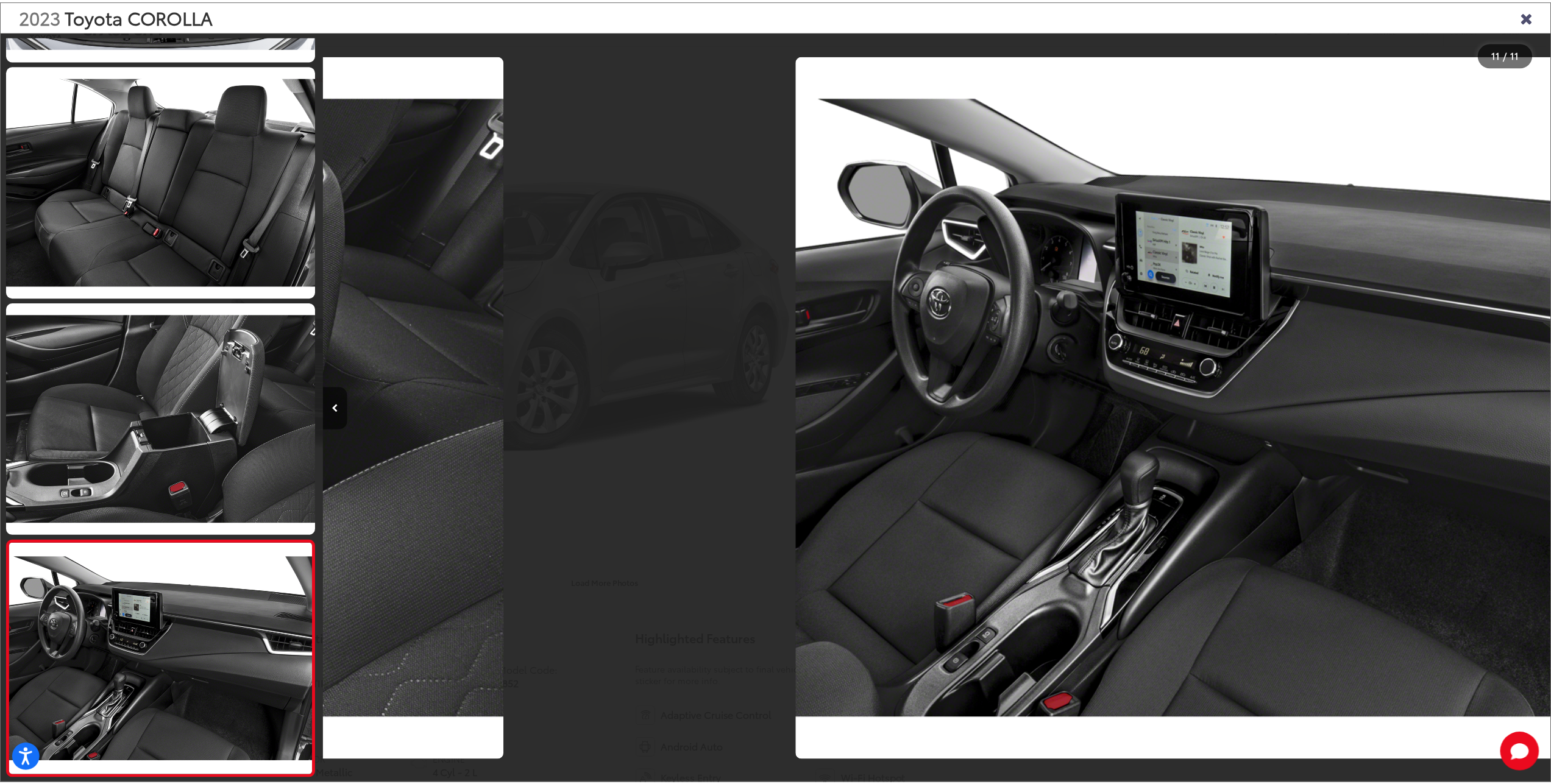
scroll to position [0, 12352]
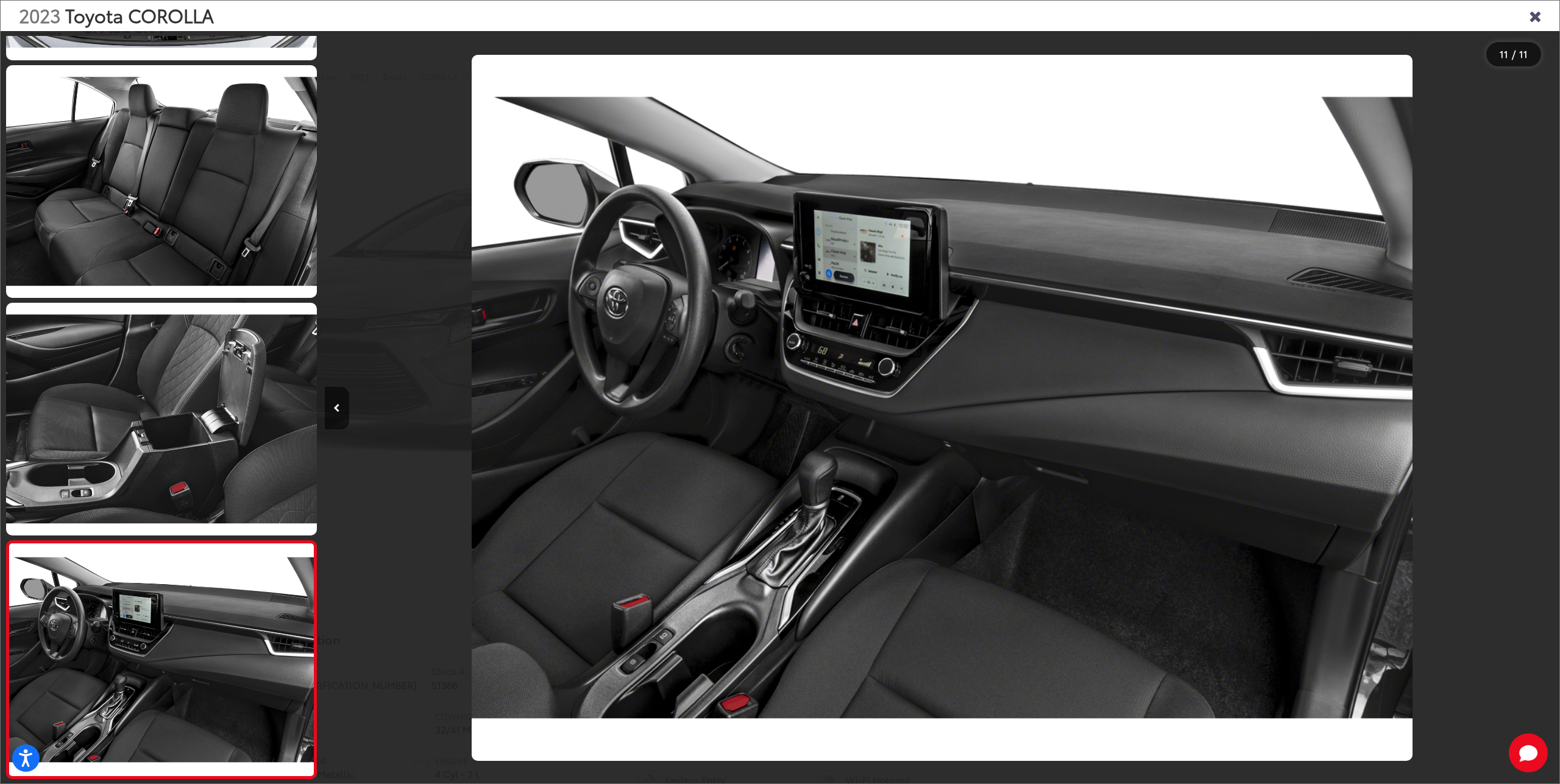
click at [1549, 408] on div at bounding box center [1405, 408] width 309 height 754
click at [1537, 17] on icon "Close gallery" at bounding box center [1535, 15] width 12 height 16
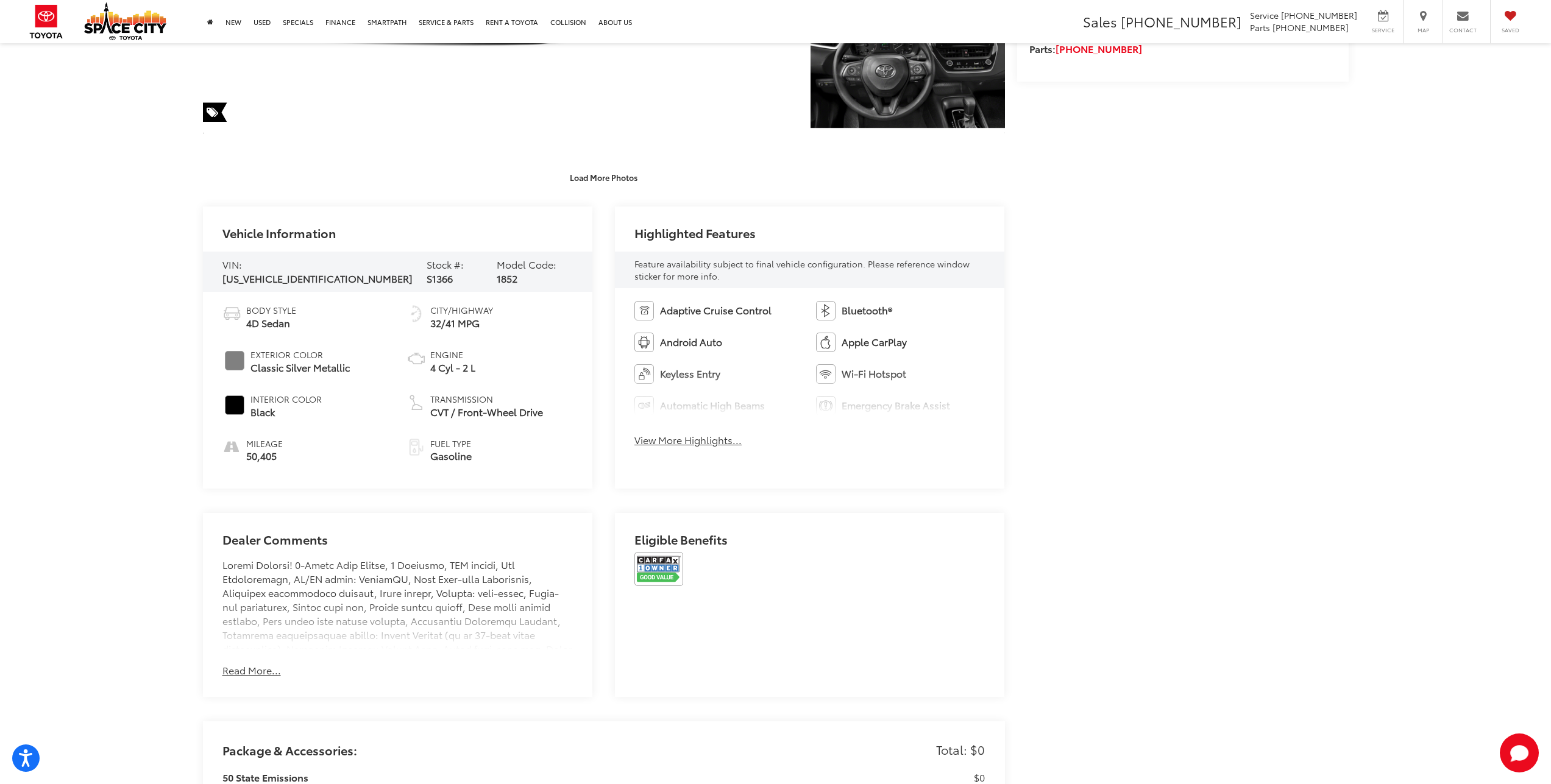
scroll to position [426, 0]
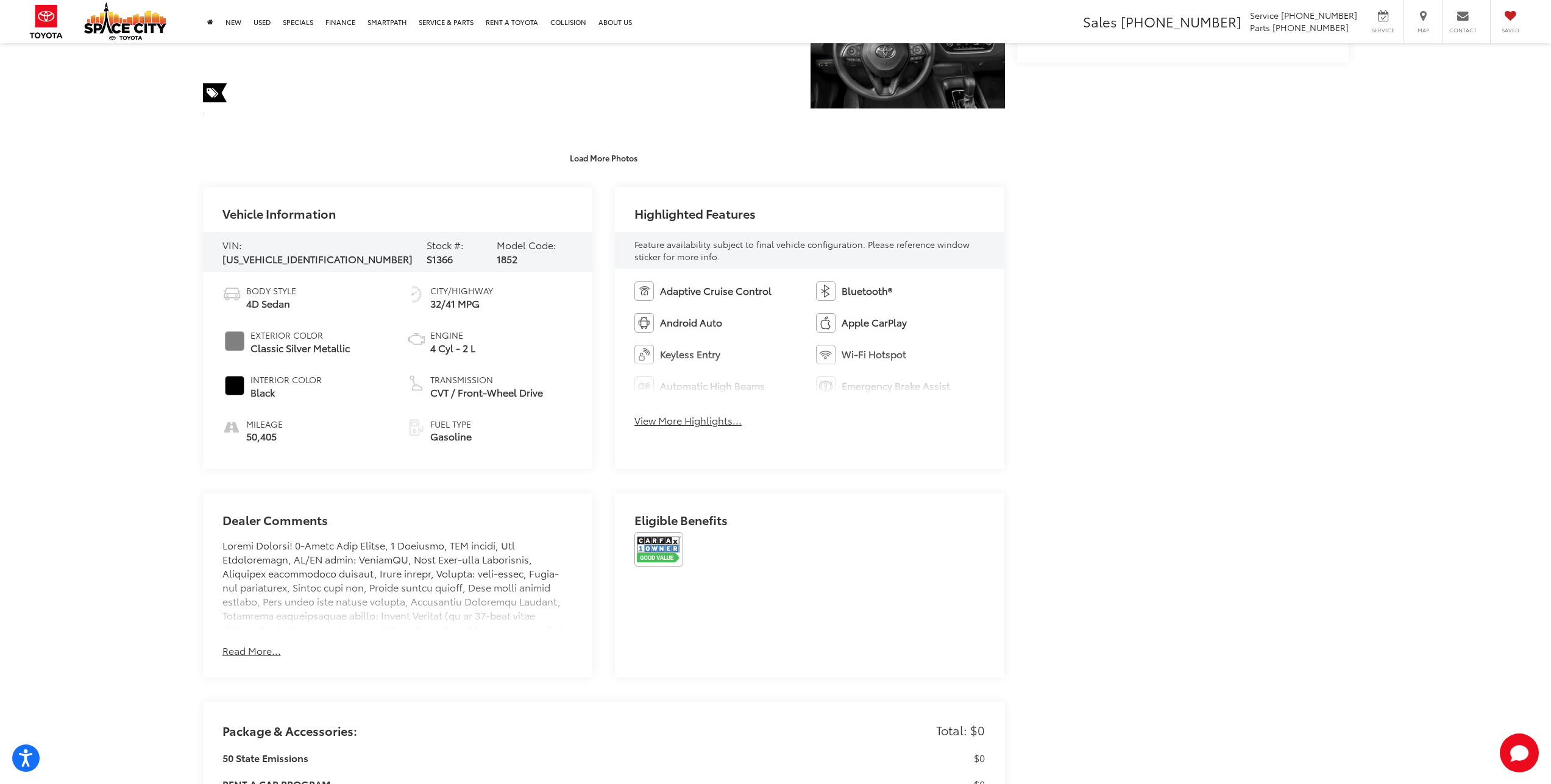
click at [676, 543] on img at bounding box center [659, 549] width 49 height 34
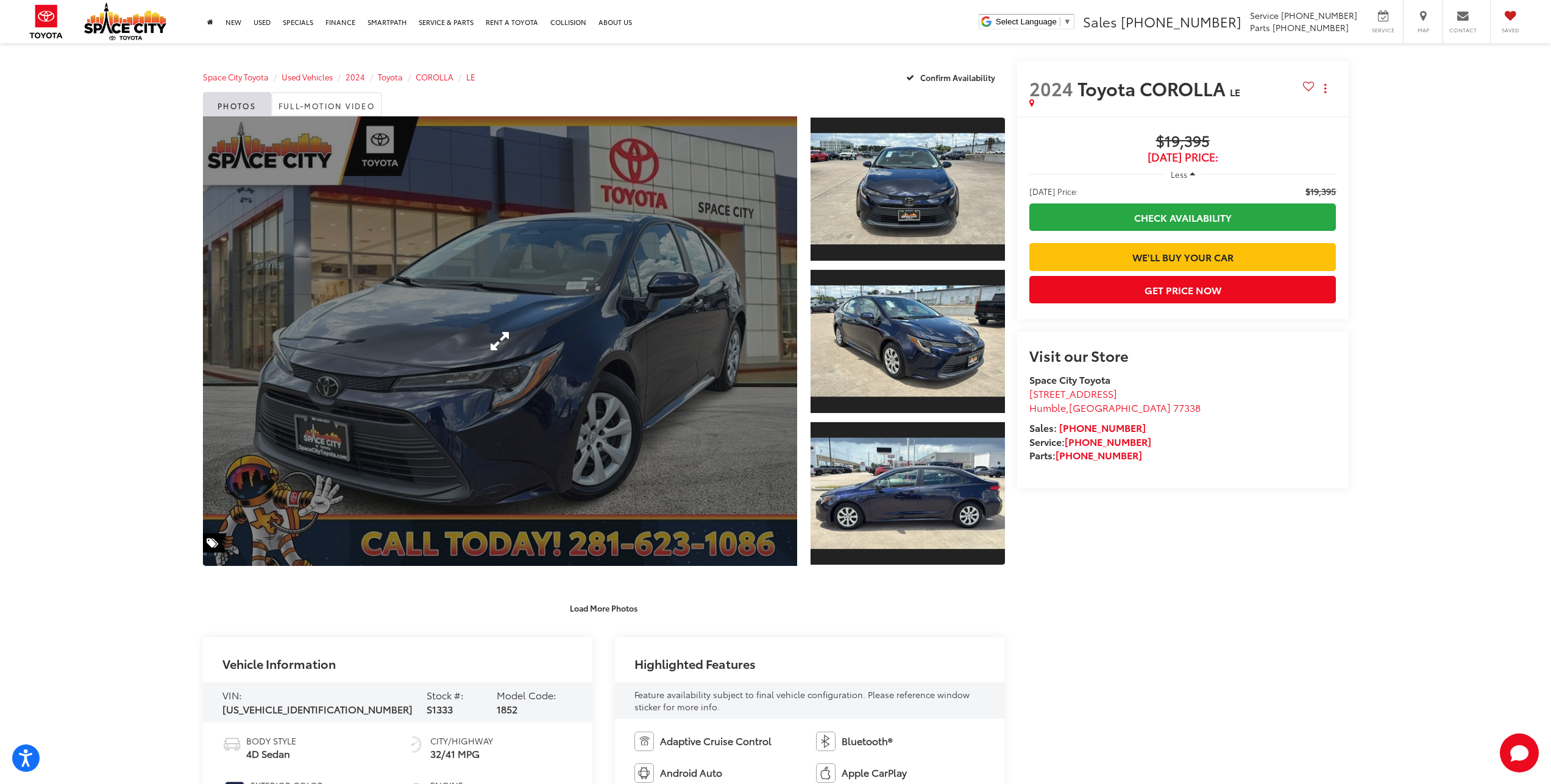
click at [516, 328] on link "Expand Photo 0" at bounding box center [501, 341] width 595 height 450
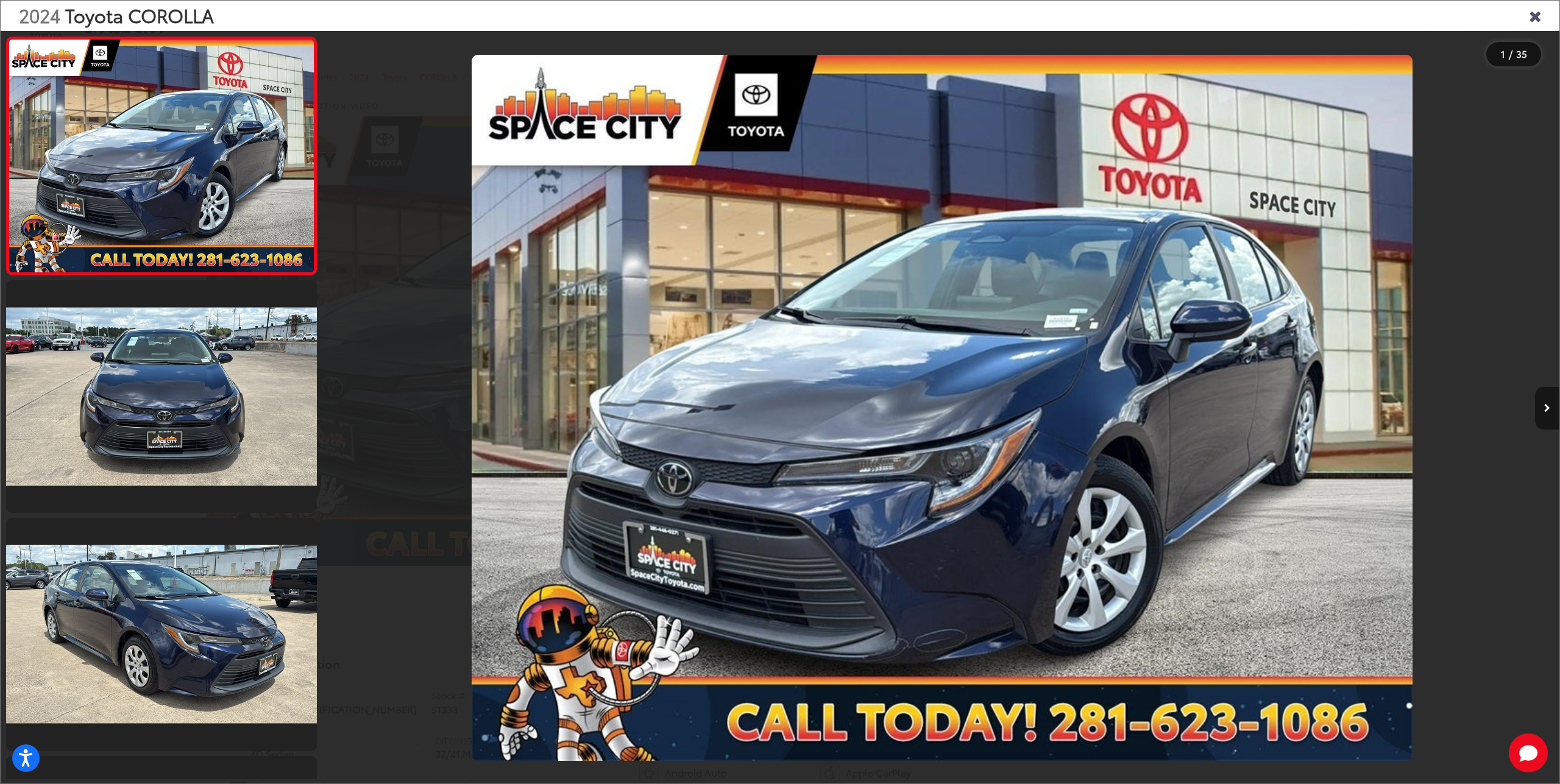
click at [1549, 412] on button "Next image" at bounding box center [1547, 409] width 24 height 43
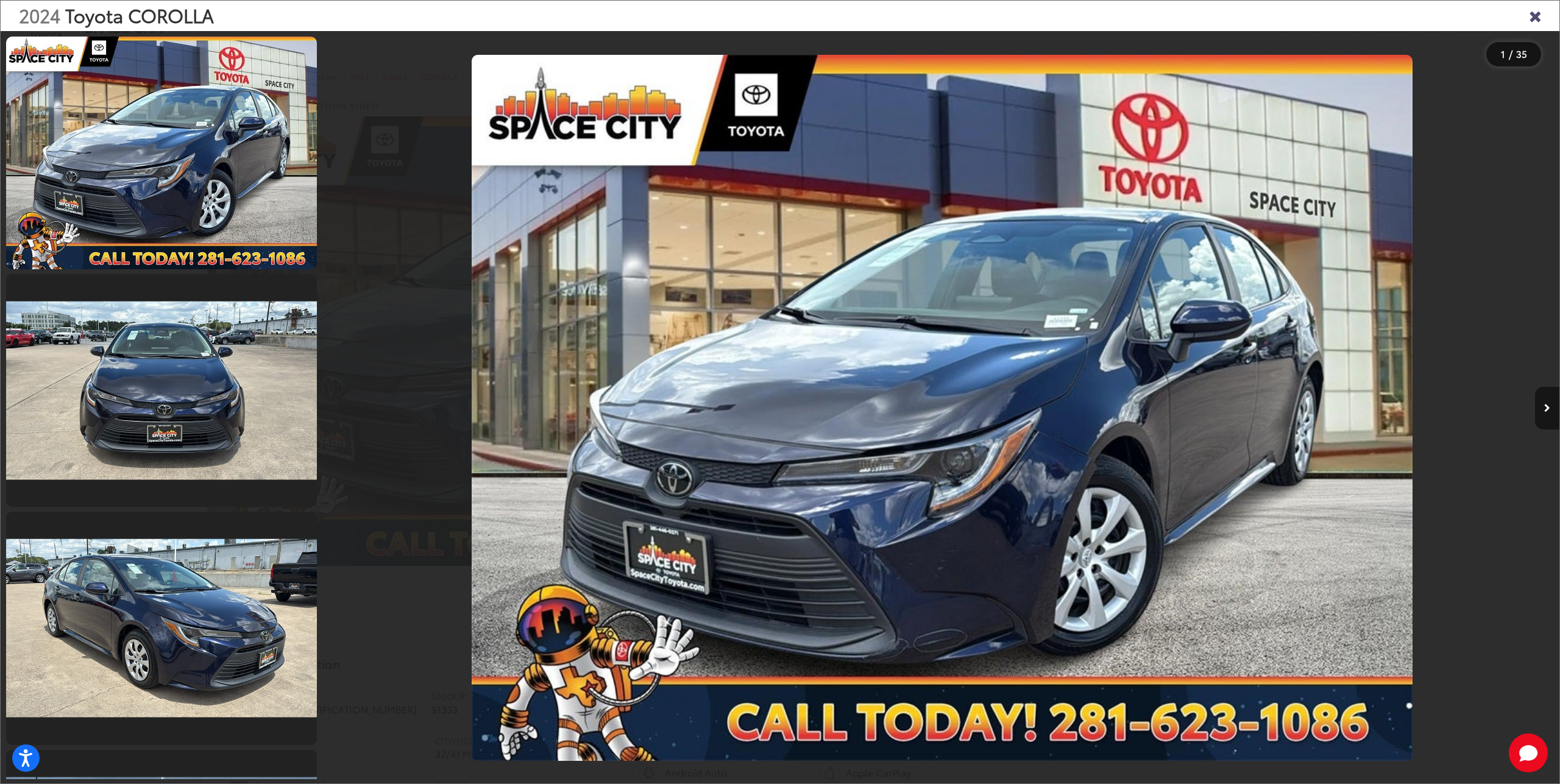
scroll to position [0, 1234]
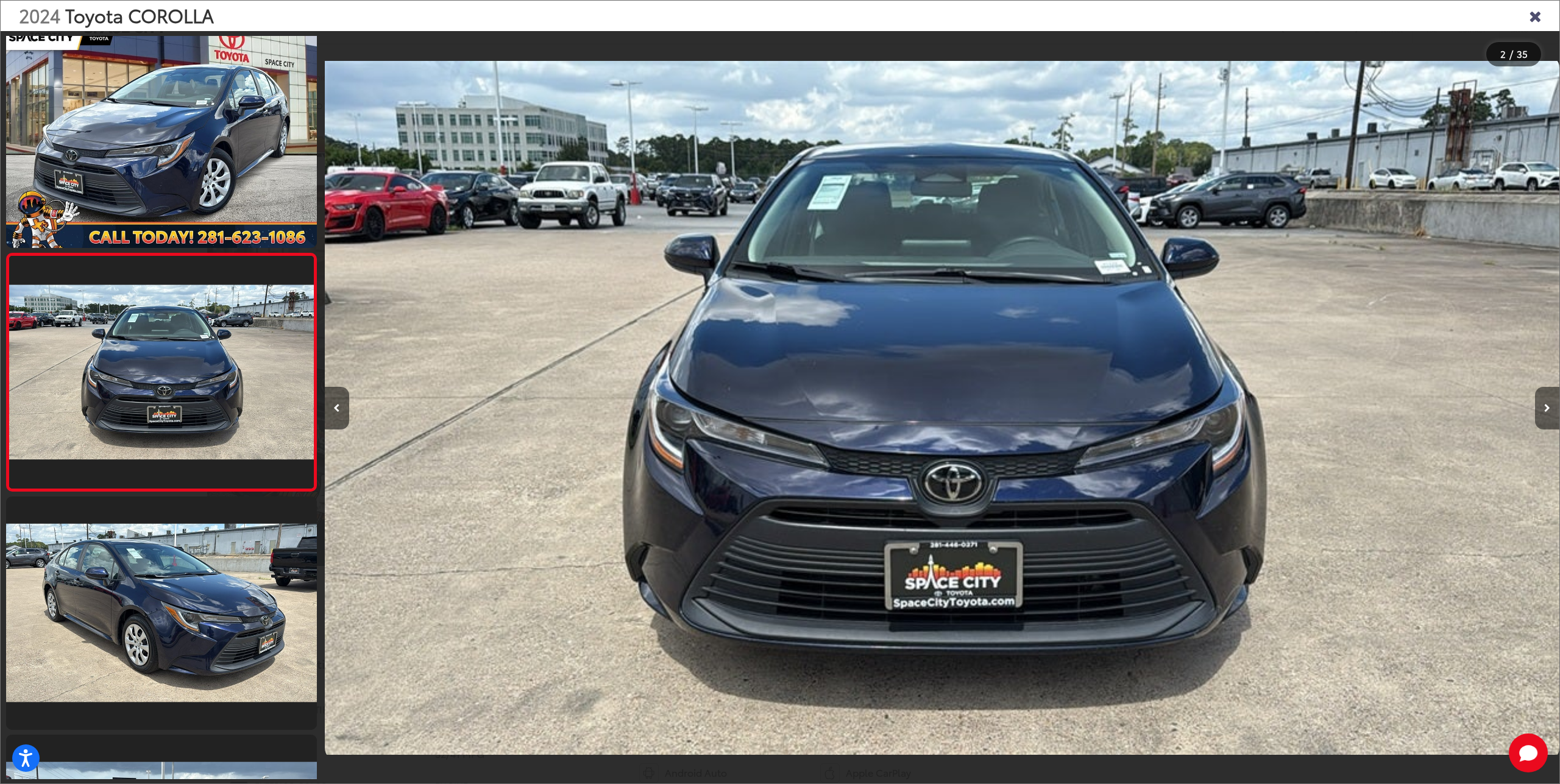
click at [1549, 412] on button "Next image" at bounding box center [1547, 409] width 24 height 43
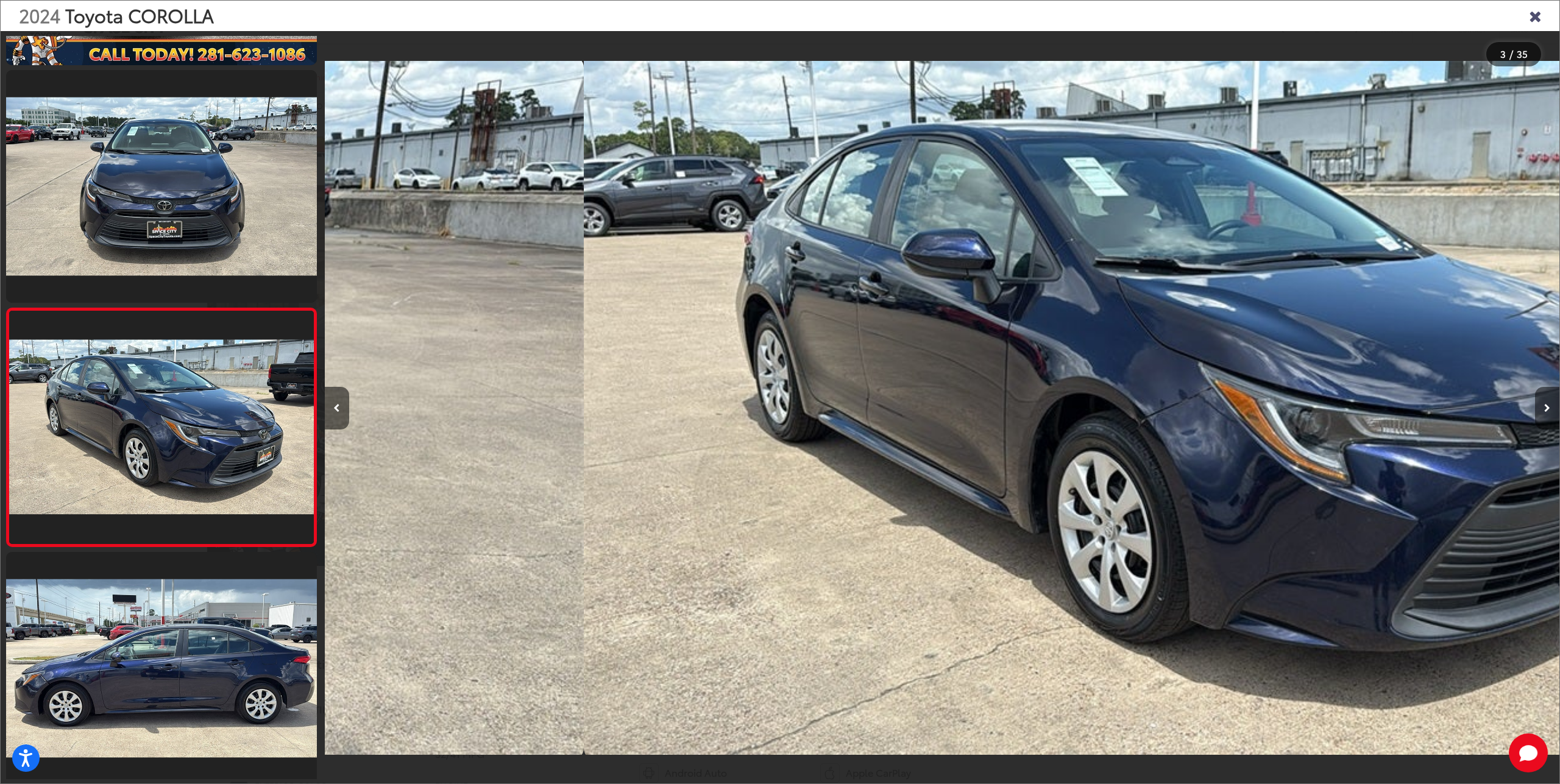
scroll to position [0, 2470]
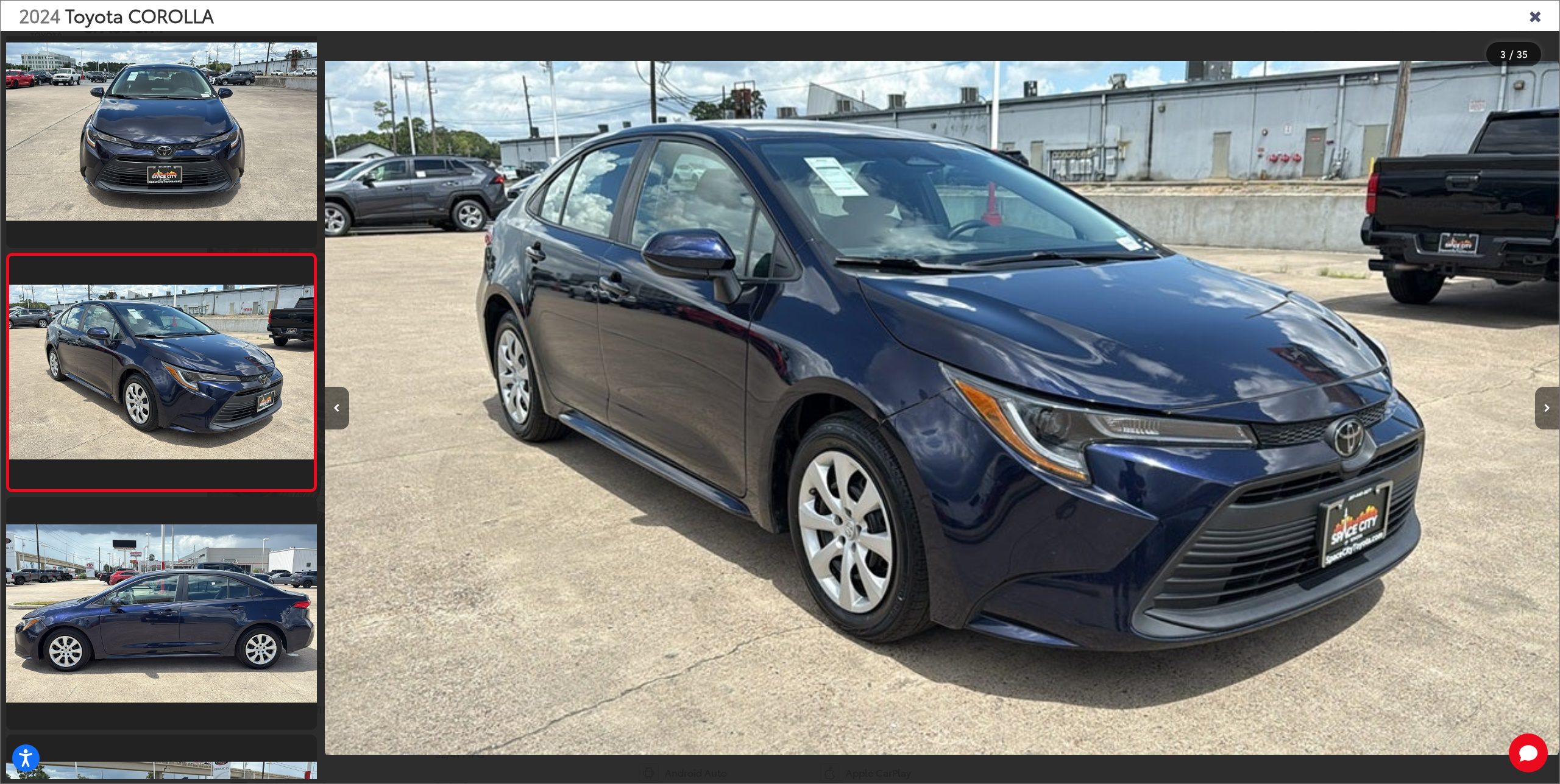
click at [1547, 412] on button "Next image" at bounding box center [1547, 409] width 24 height 43
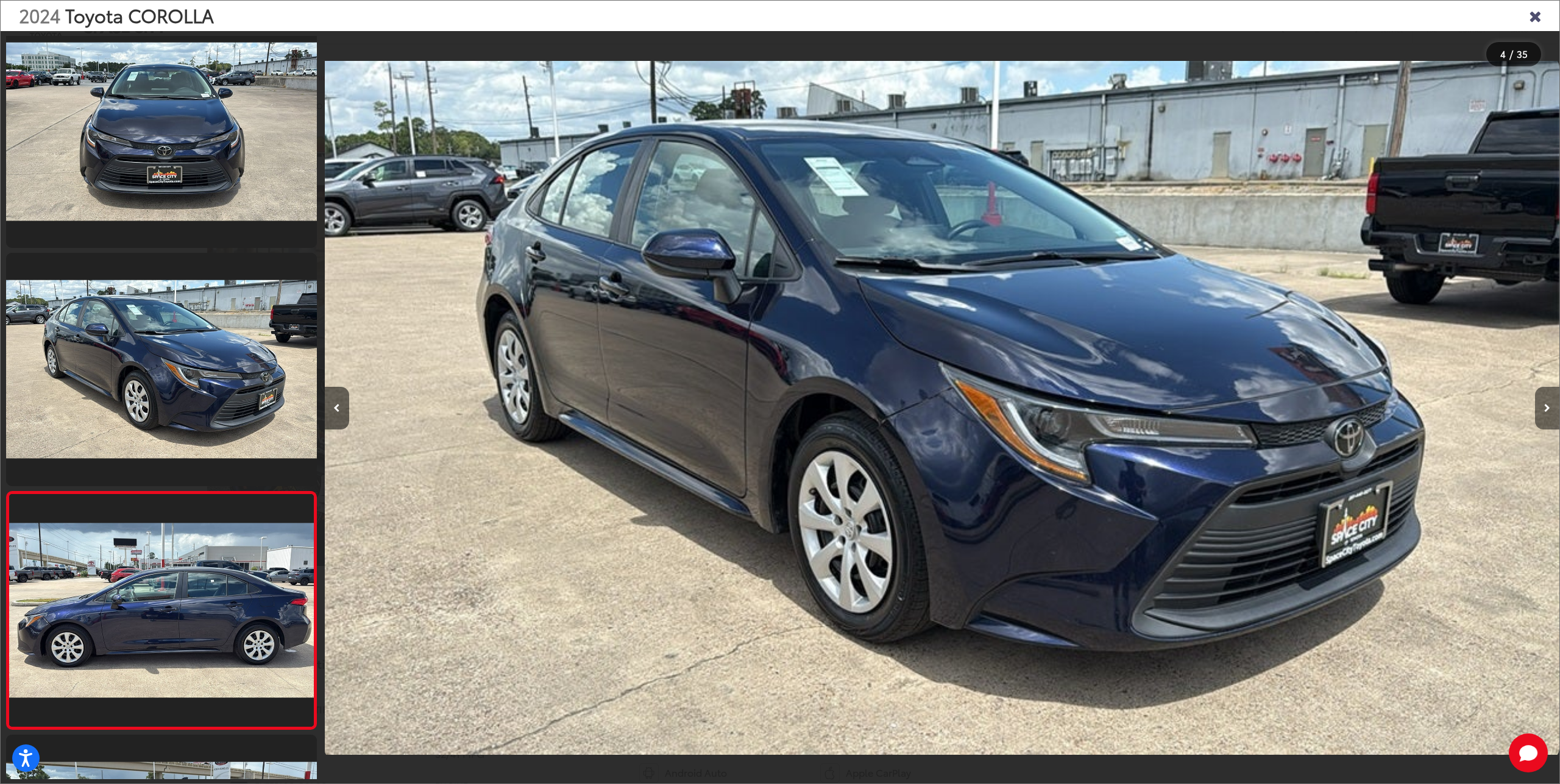
scroll to position [0, 3705]
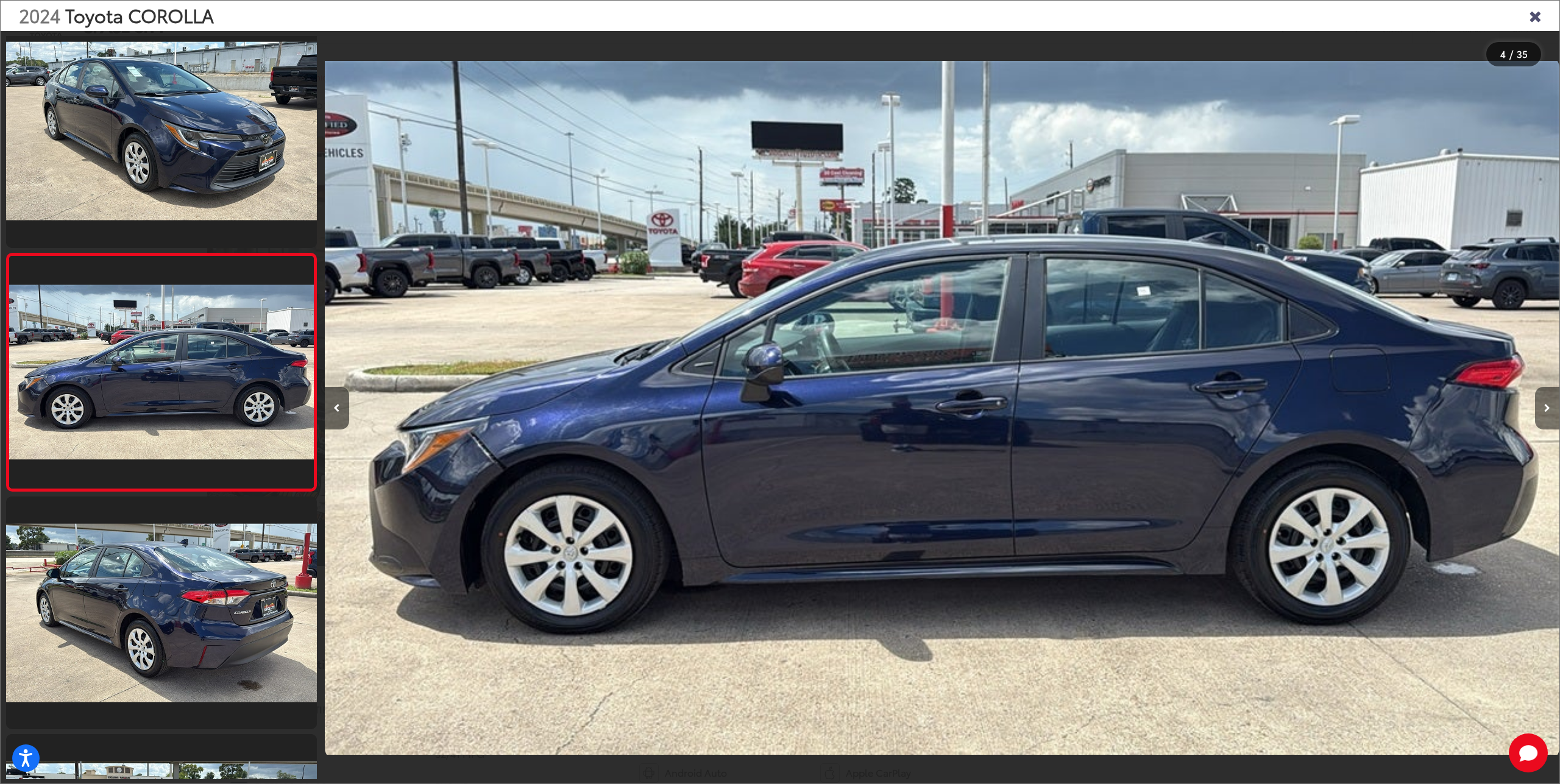
click at [1551, 414] on button "Next image" at bounding box center [1547, 409] width 24 height 43
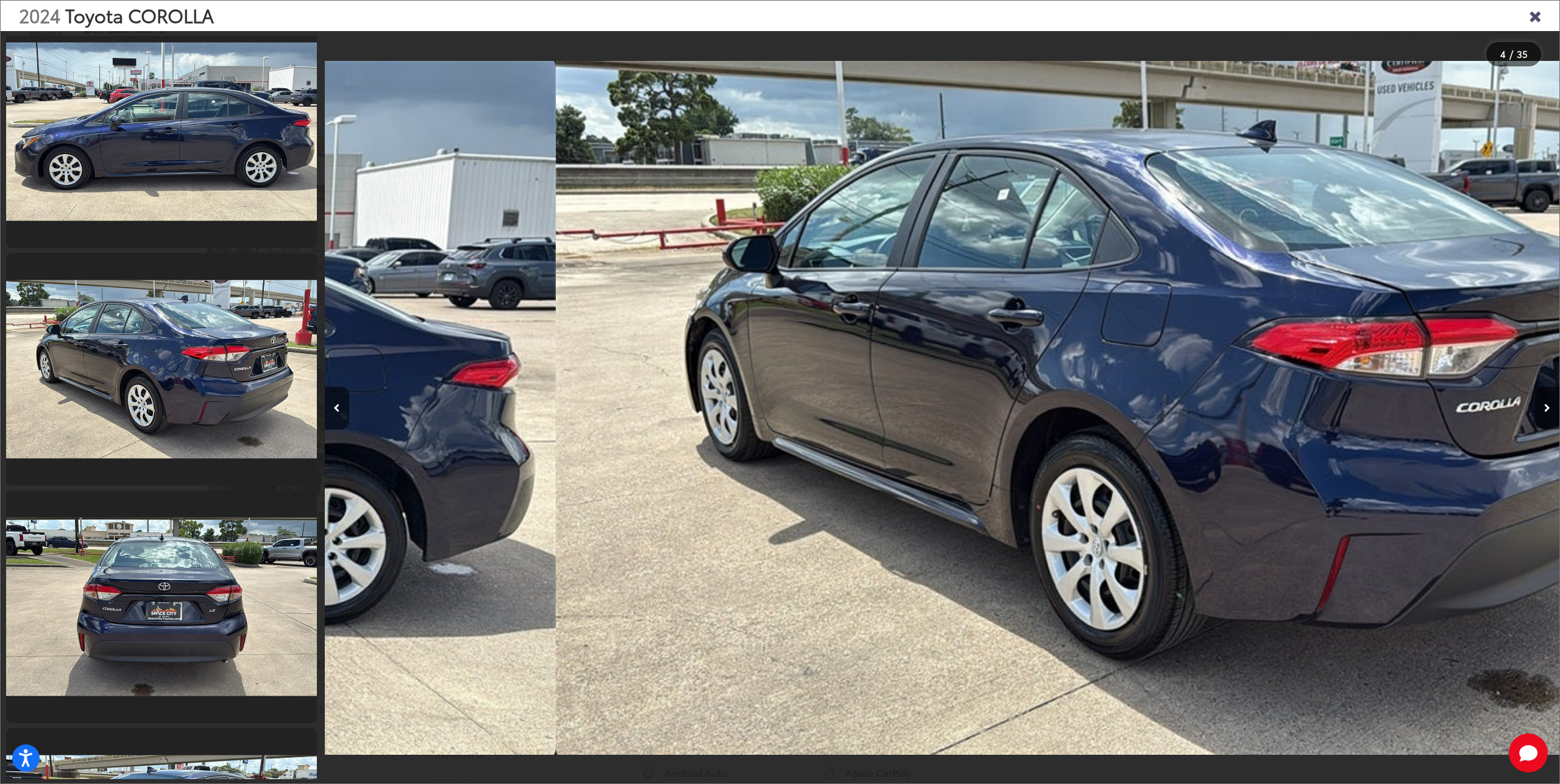
scroll to position [0, 4940]
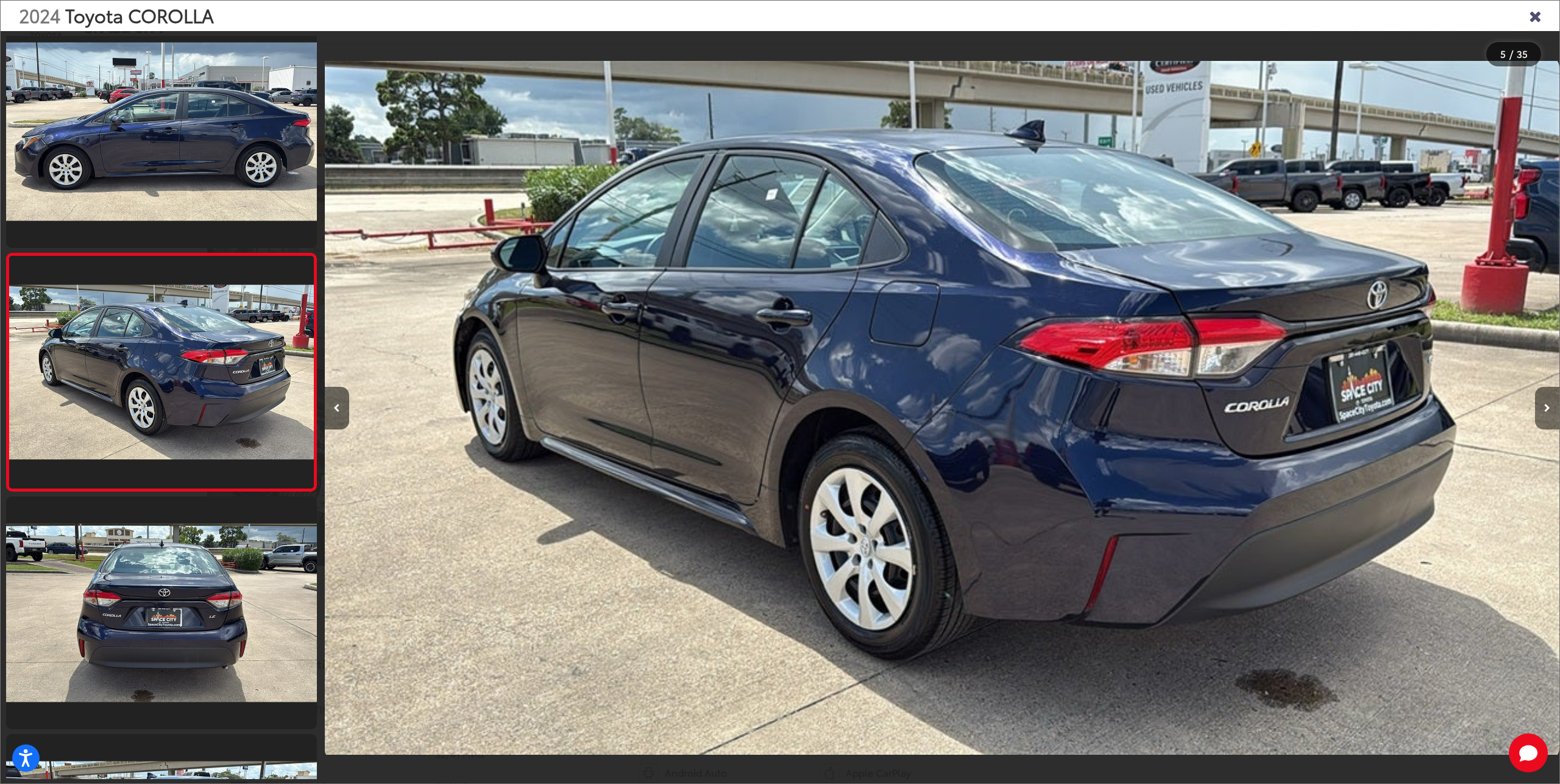
click at [1551, 414] on button "Next image" at bounding box center [1547, 409] width 24 height 43
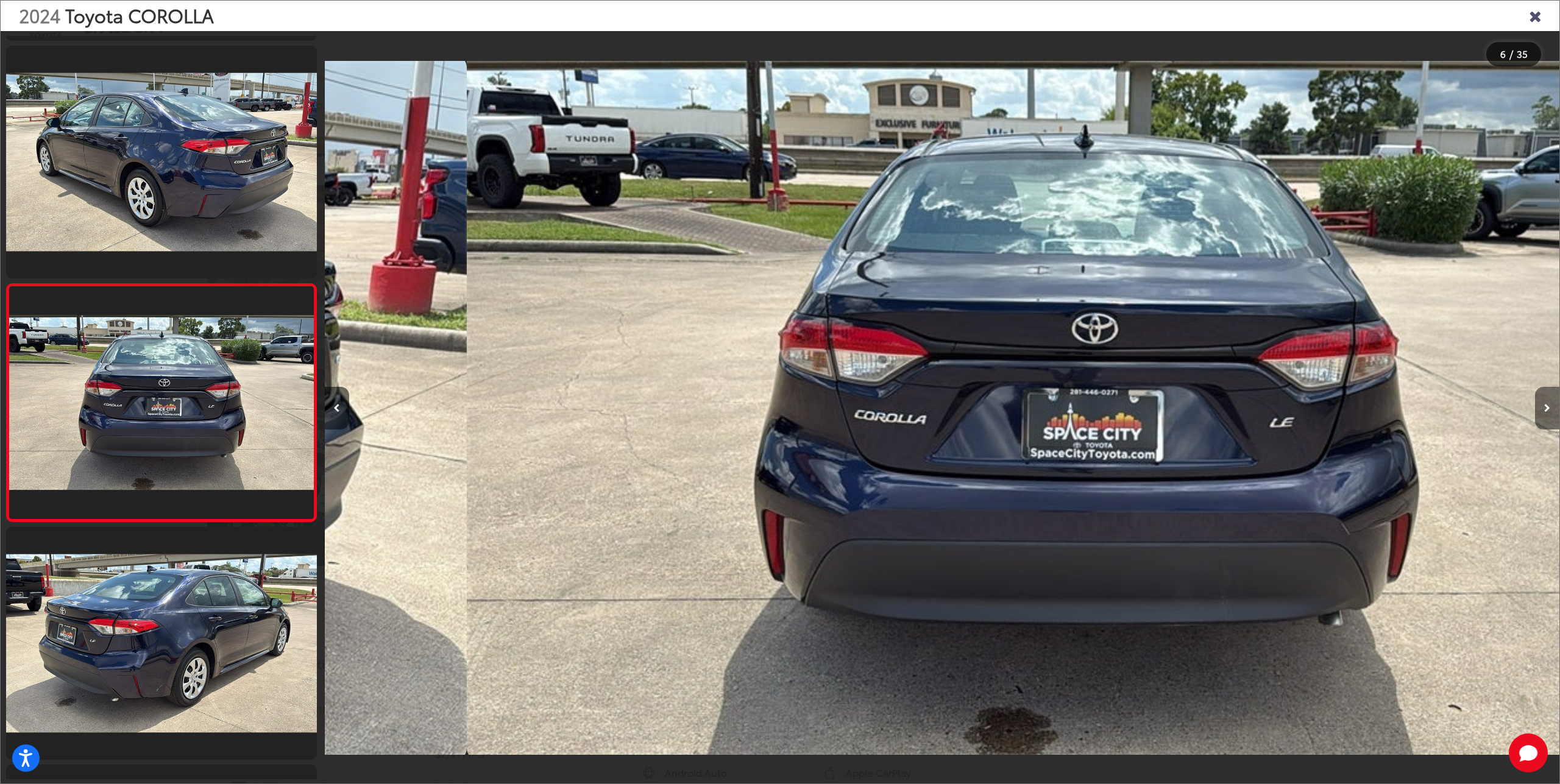
scroll to position [0, 6174]
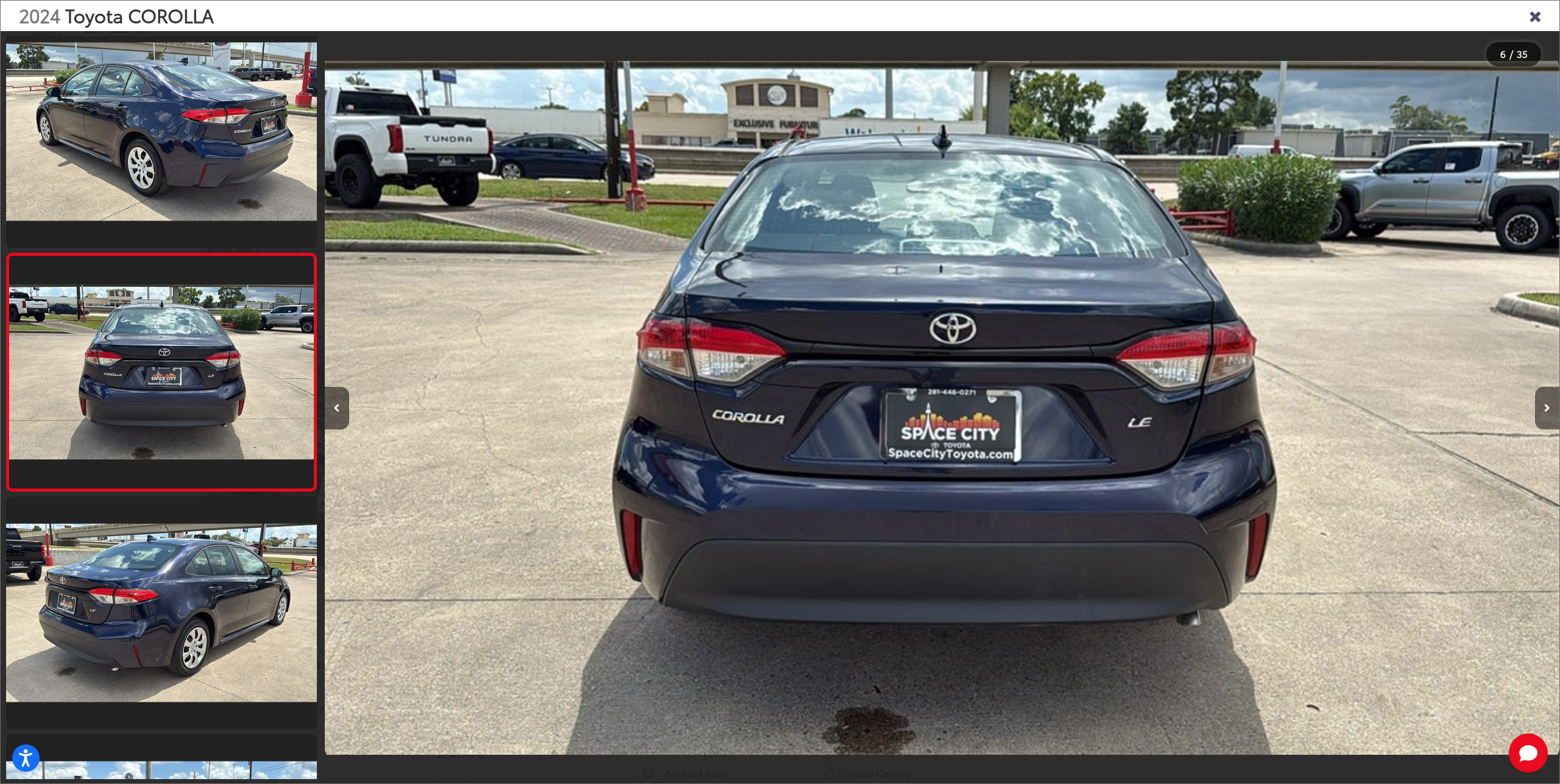
click at [1551, 414] on button "Next image" at bounding box center [1547, 409] width 24 height 43
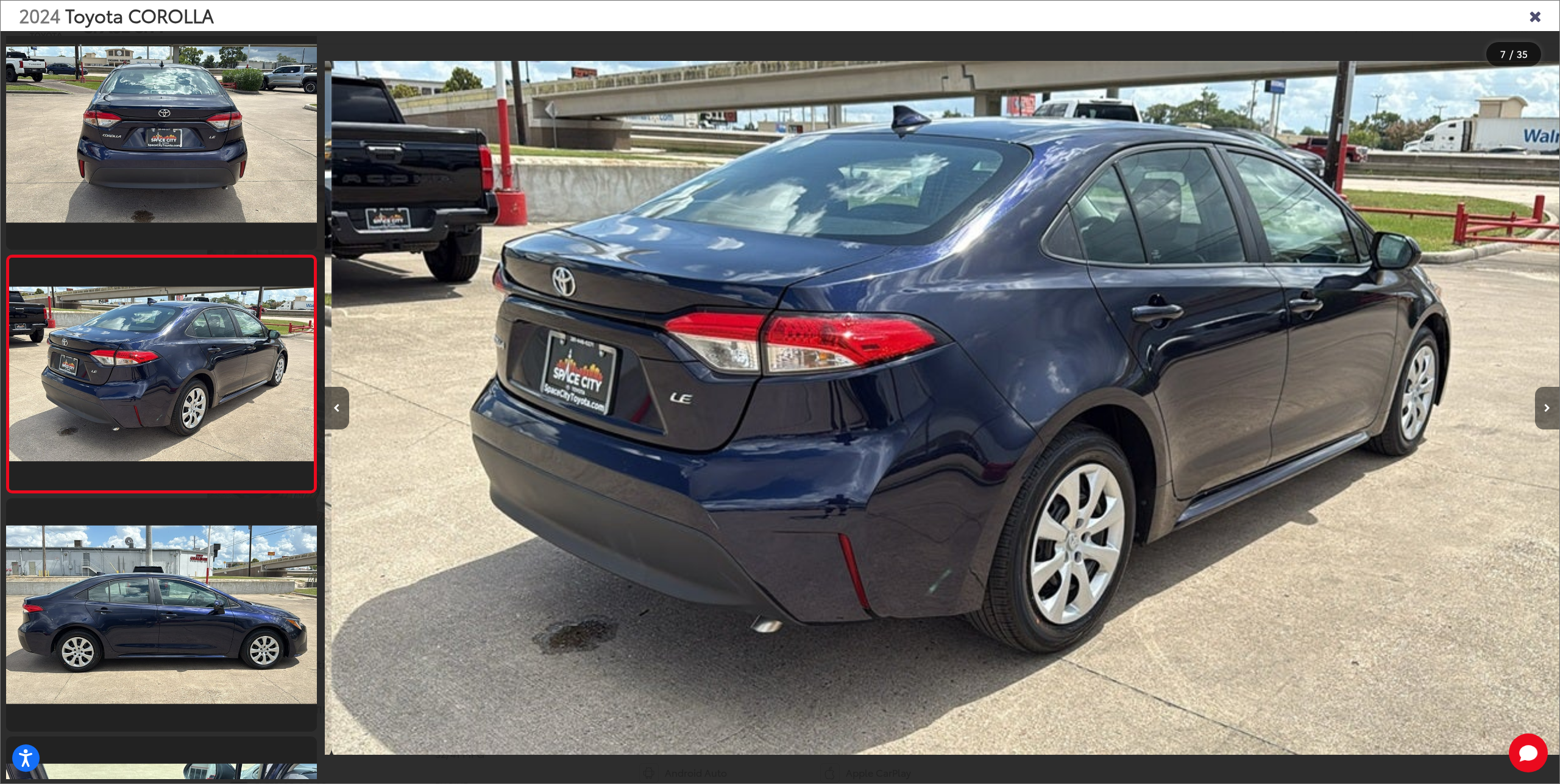
scroll to position [0, 7409]
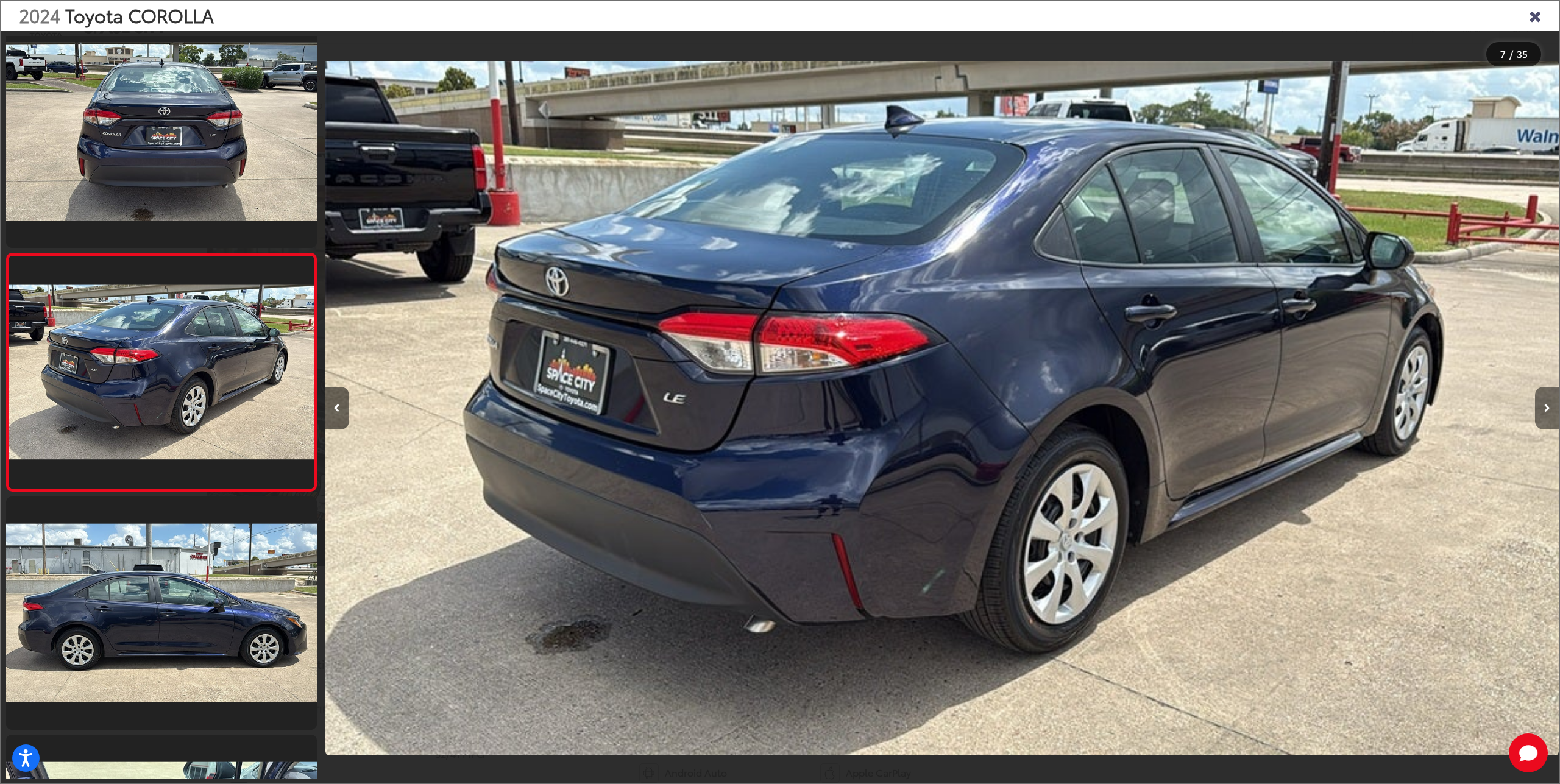
click at [1551, 414] on button "Next image" at bounding box center [1547, 409] width 24 height 43
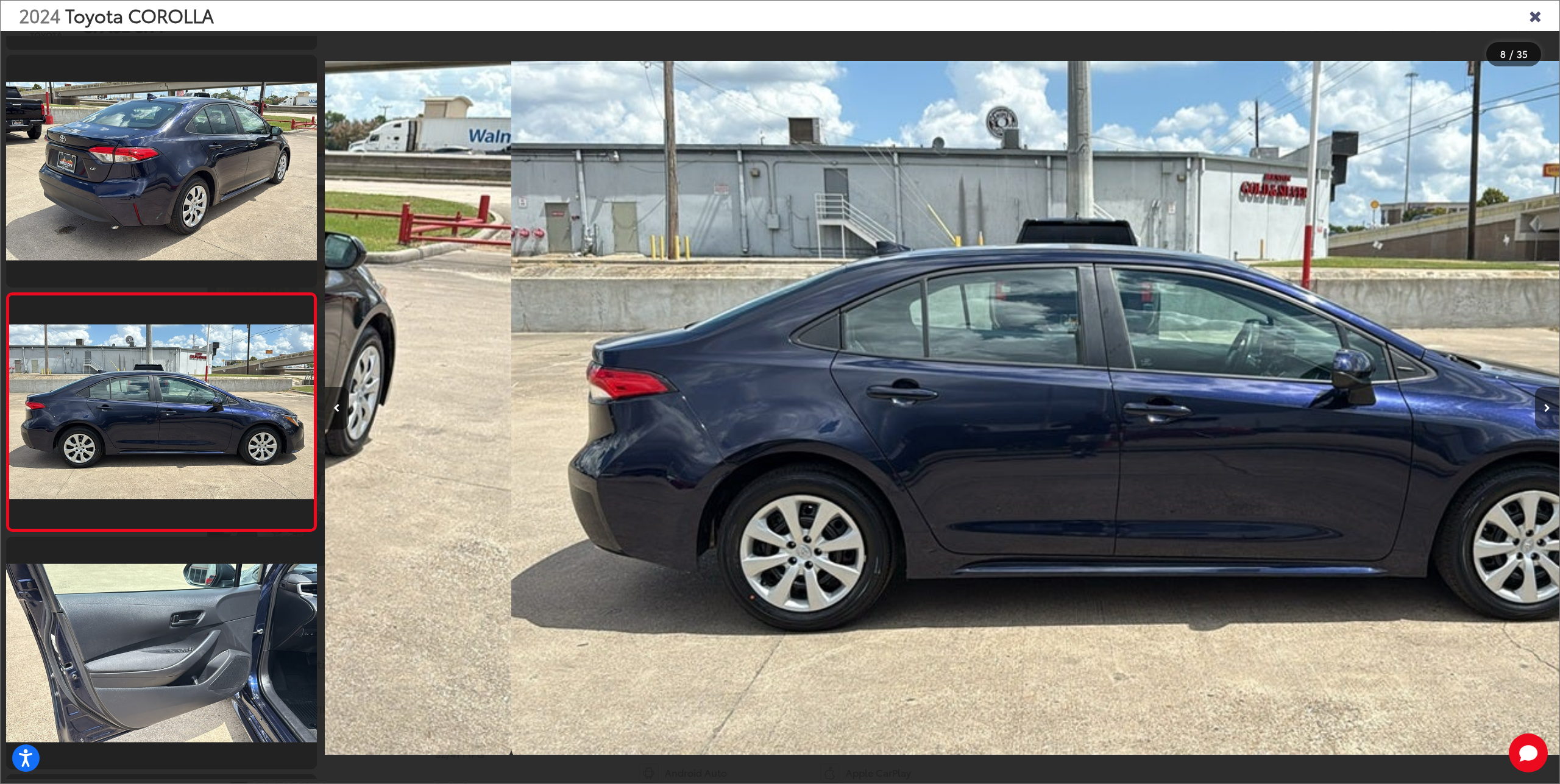
scroll to position [0, 8644]
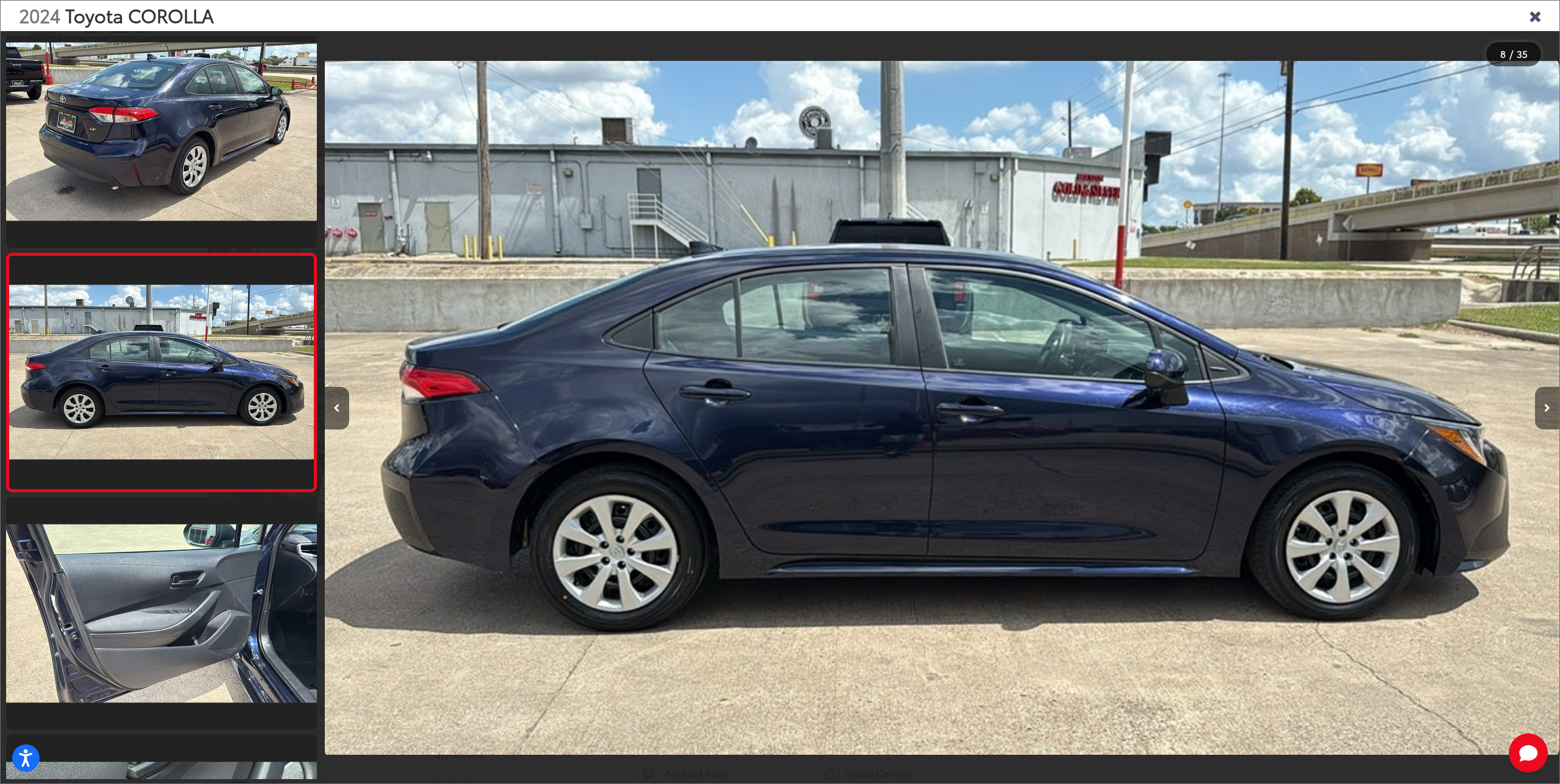
click at [1551, 414] on button "Next image" at bounding box center [1547, 409] width 24 height 43
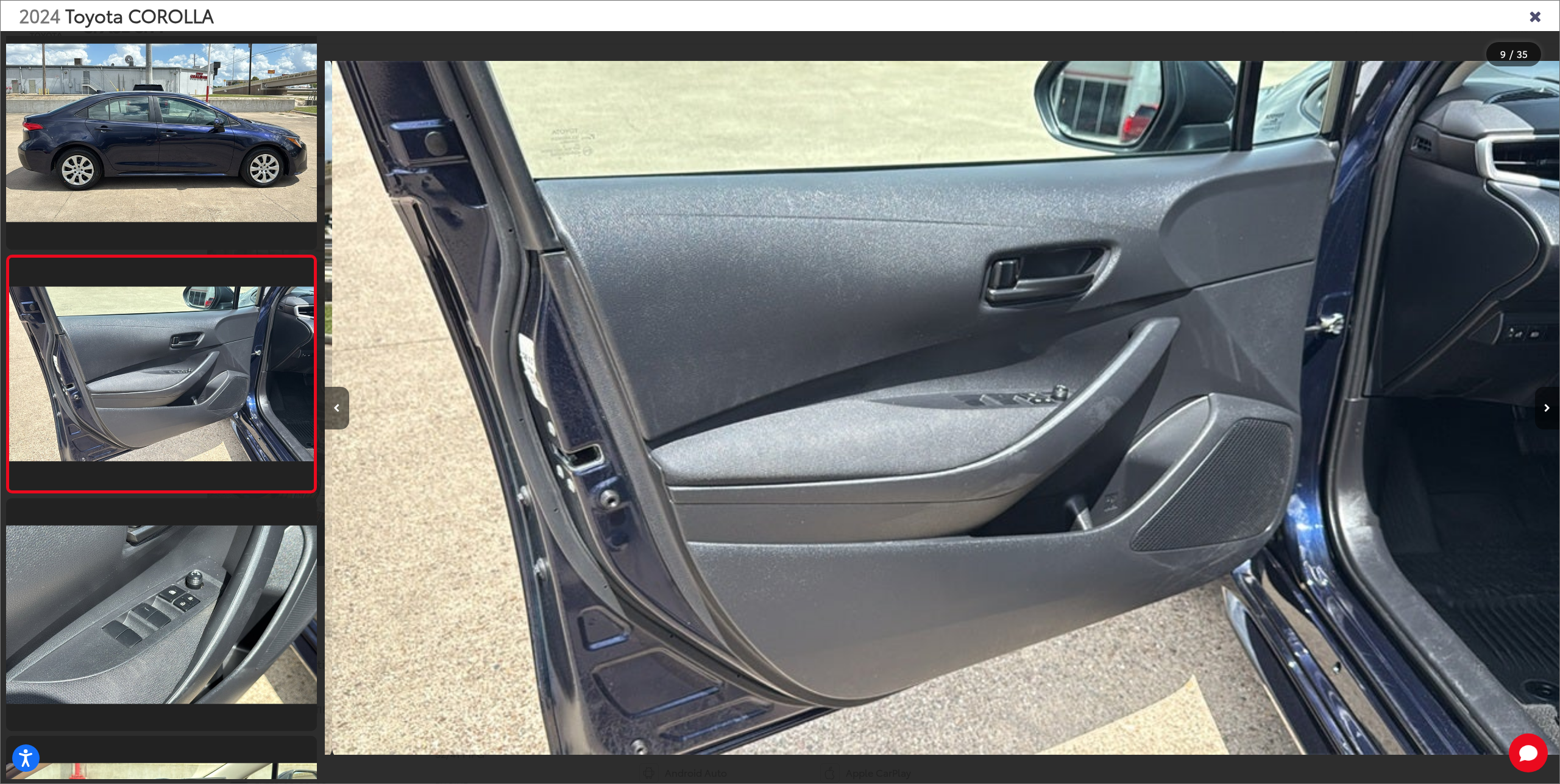
scroll to position [0, 0]
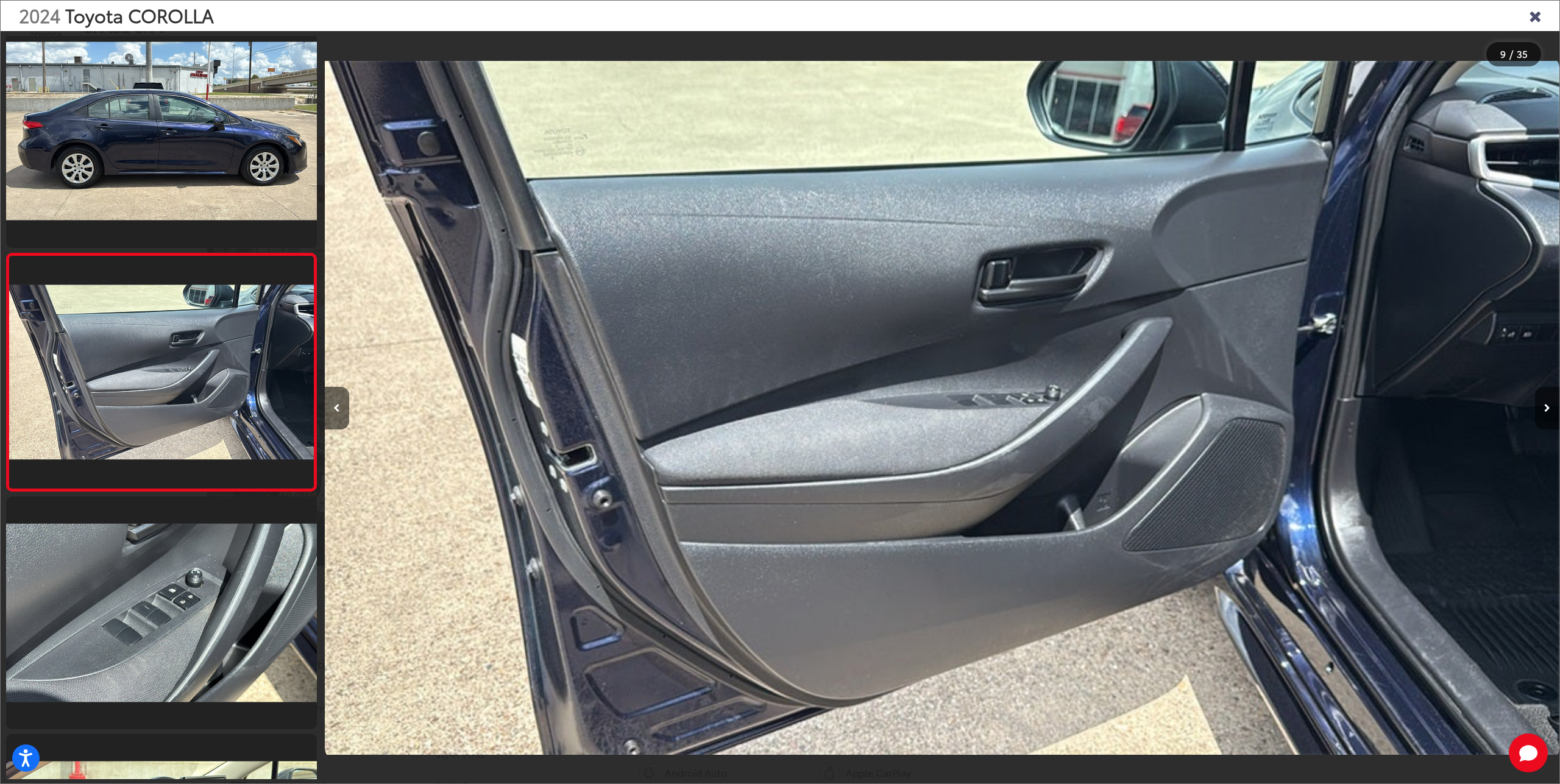
click at [1551, 414] on button "Next image" at bounding box center [1547, 409] width 24 height 43
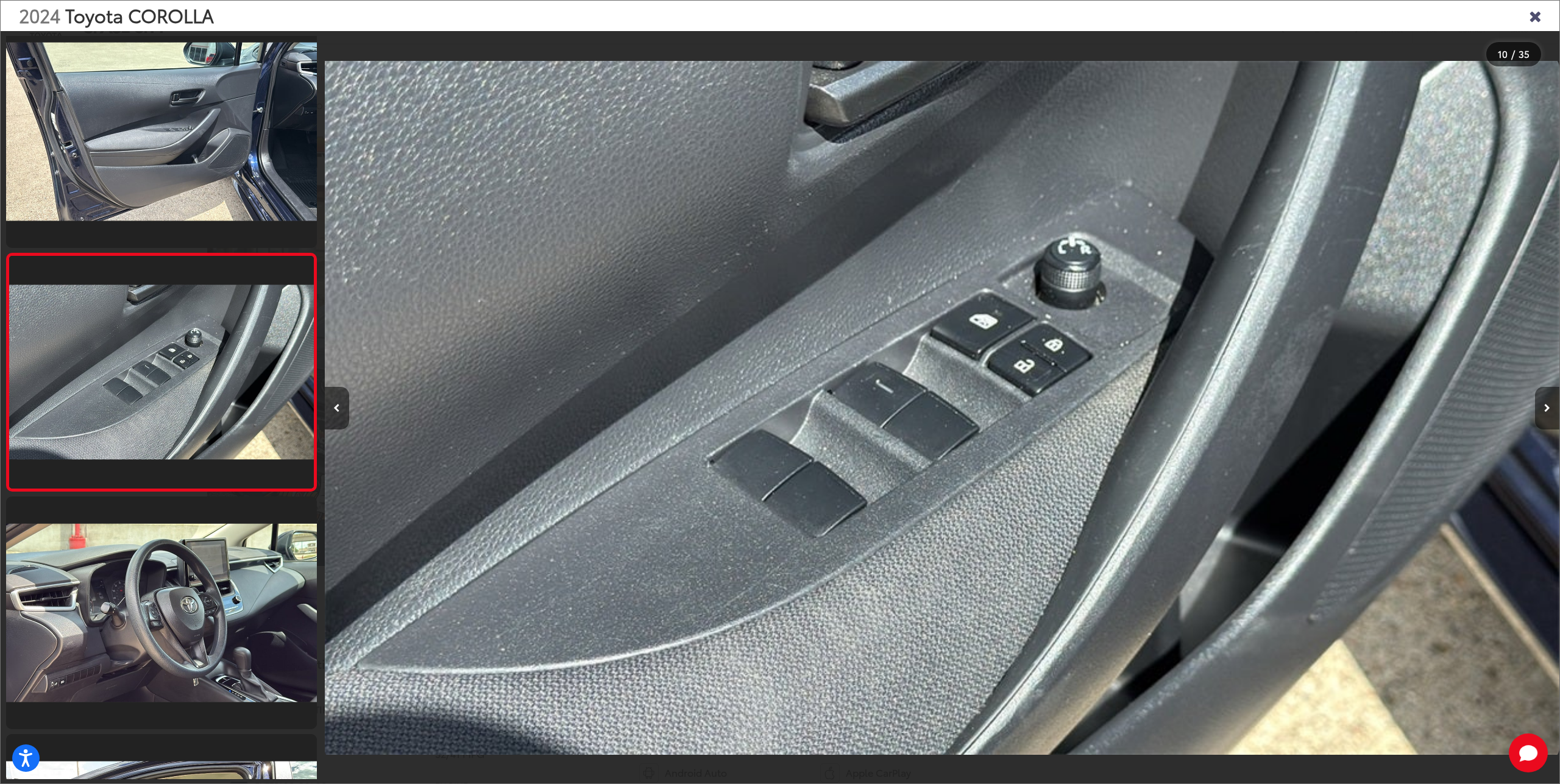
click at [1550, 413] on button "Next image" at bounding box center [1547, 409] width 24 height 43
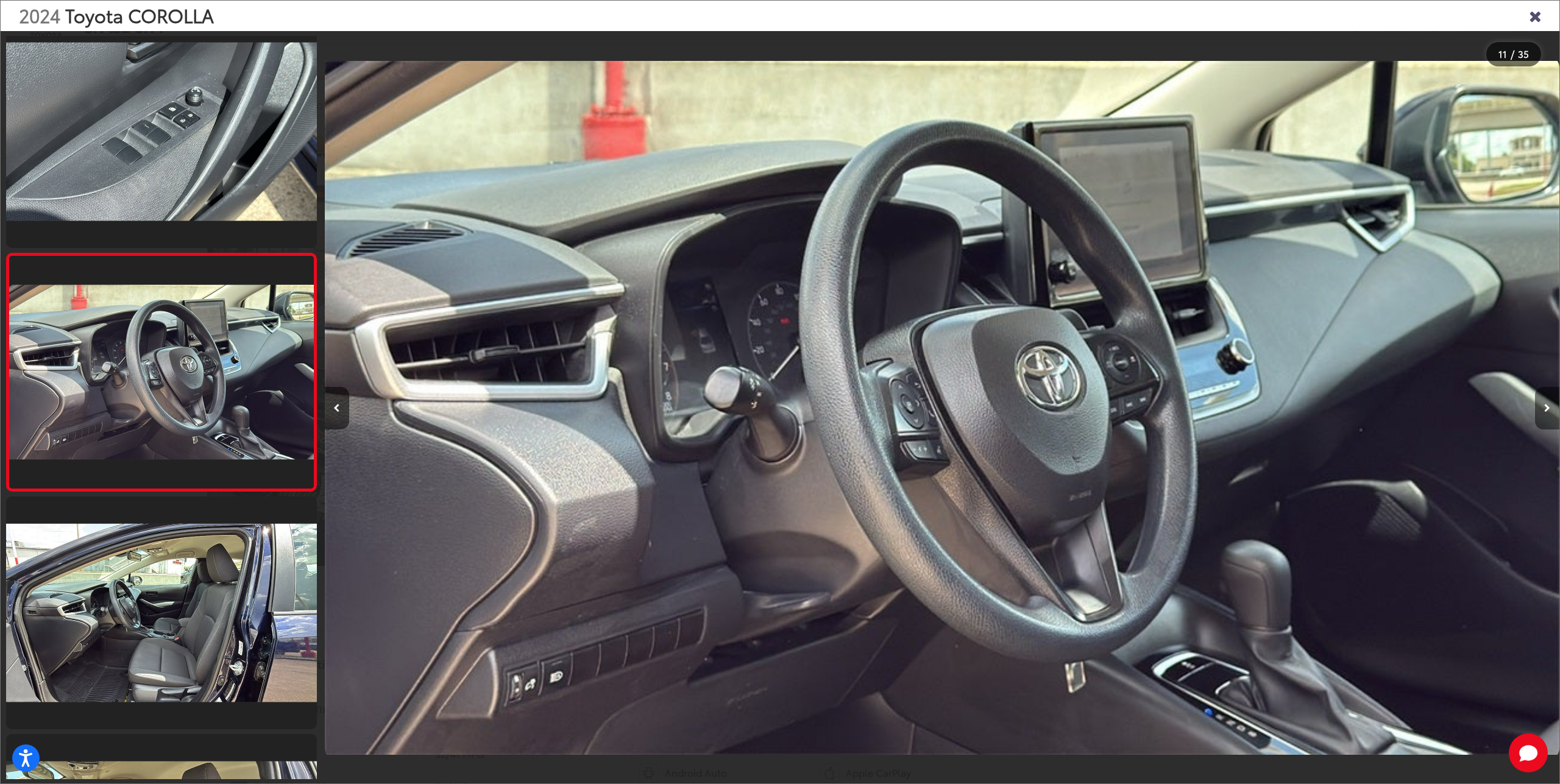
click at [1550, 413] on button "Next image" at bounding box center [1547, 409] width 24 height 43
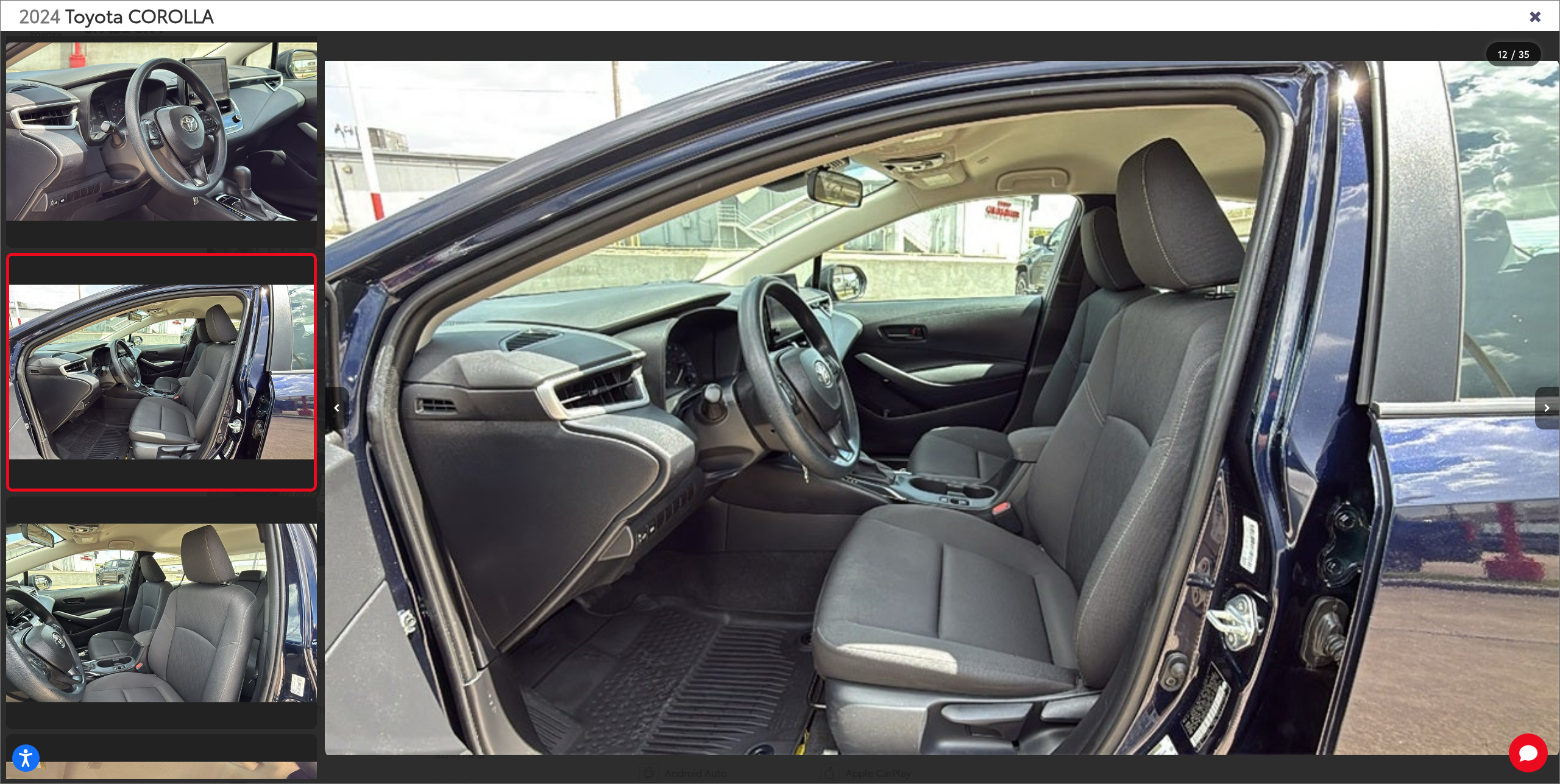
click at [1549, 414] on button "Next image" at bounding box center [1547, 409] width 24 height 43
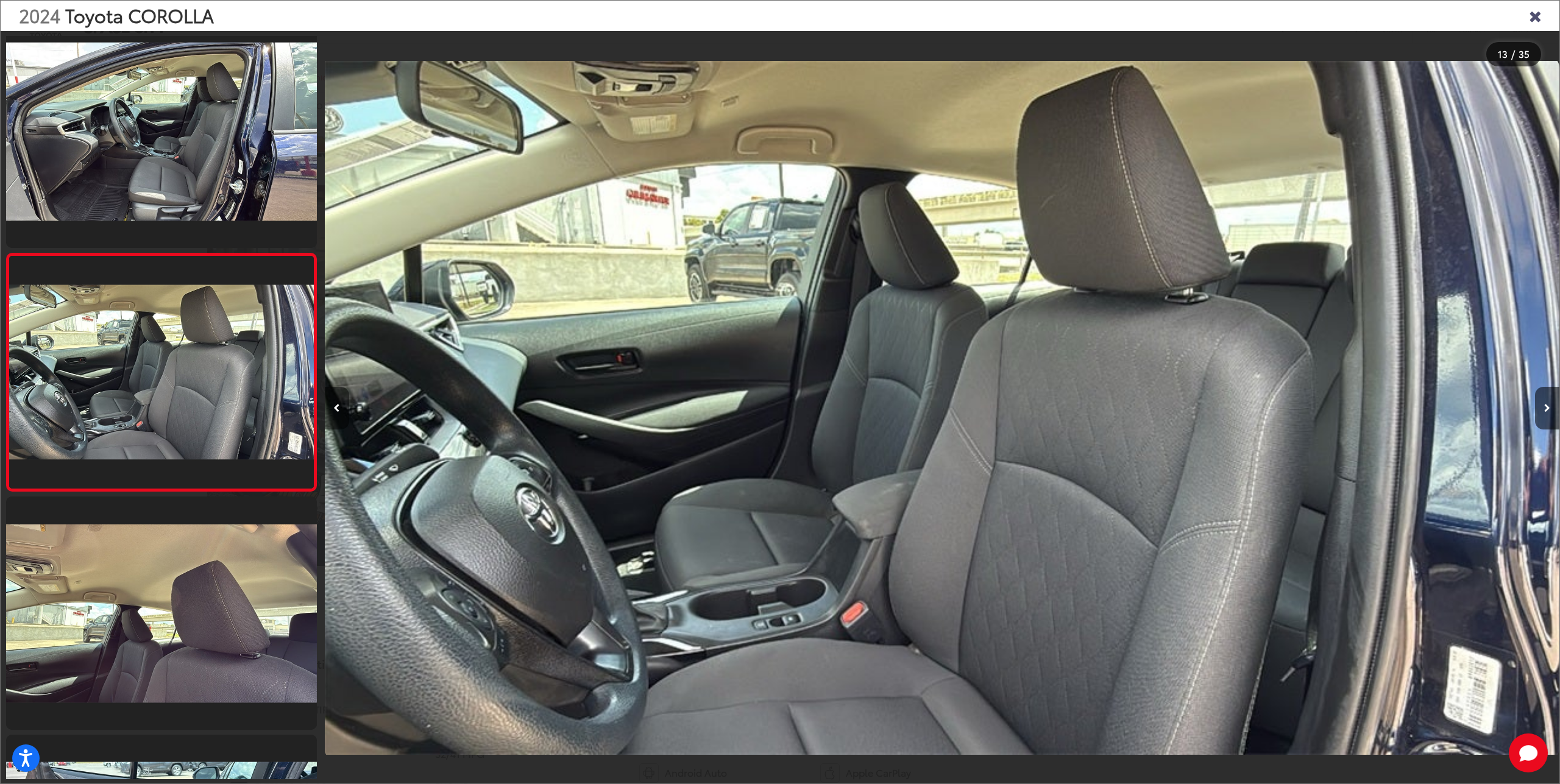
click at [336, 409] on icon "Previous image" at bounding box center [336, 408] width 7 height 8
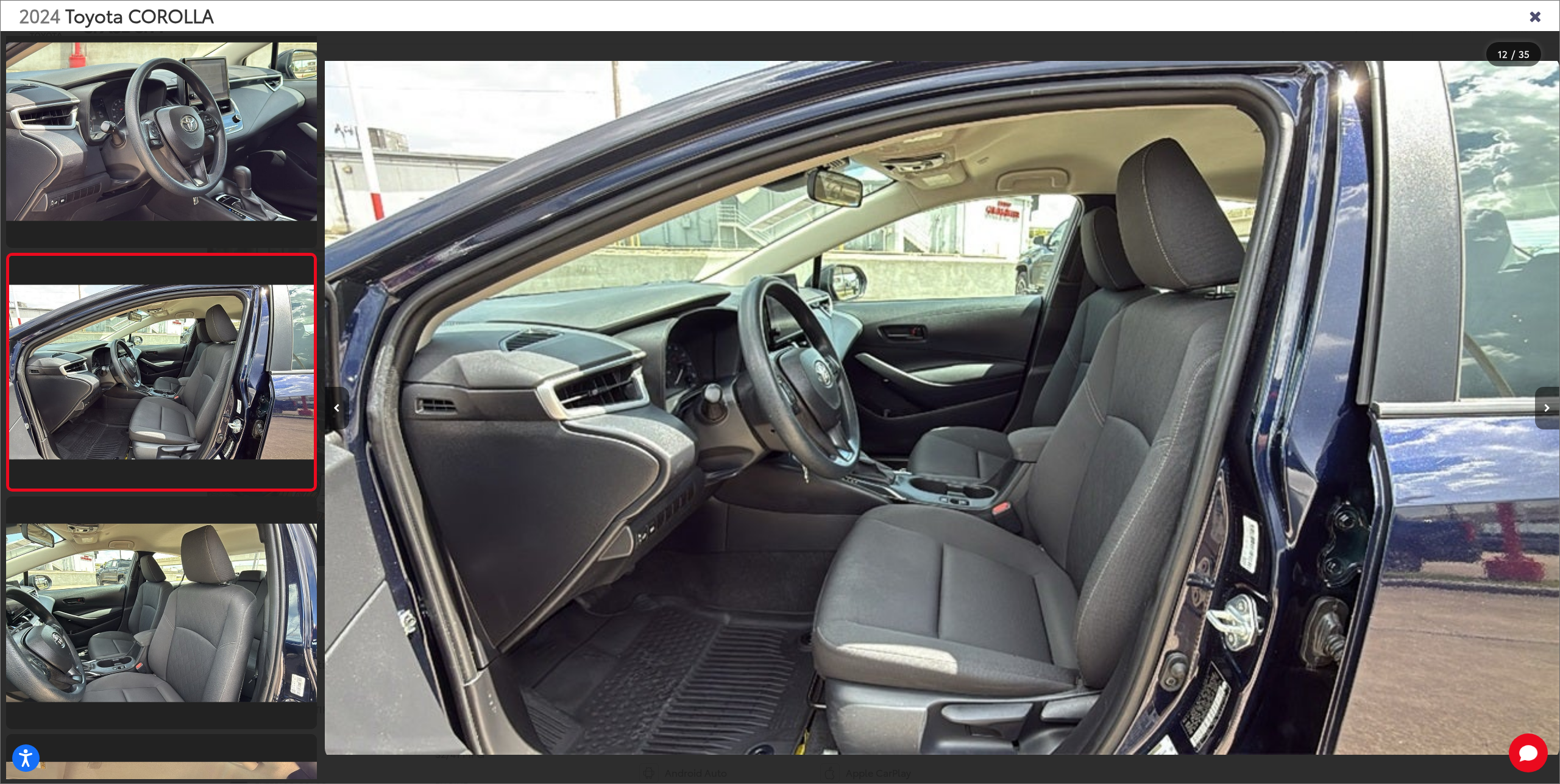
click at [1545, 408] on icon "Next image" at bounding box center [1547, 408] width 7 height 8
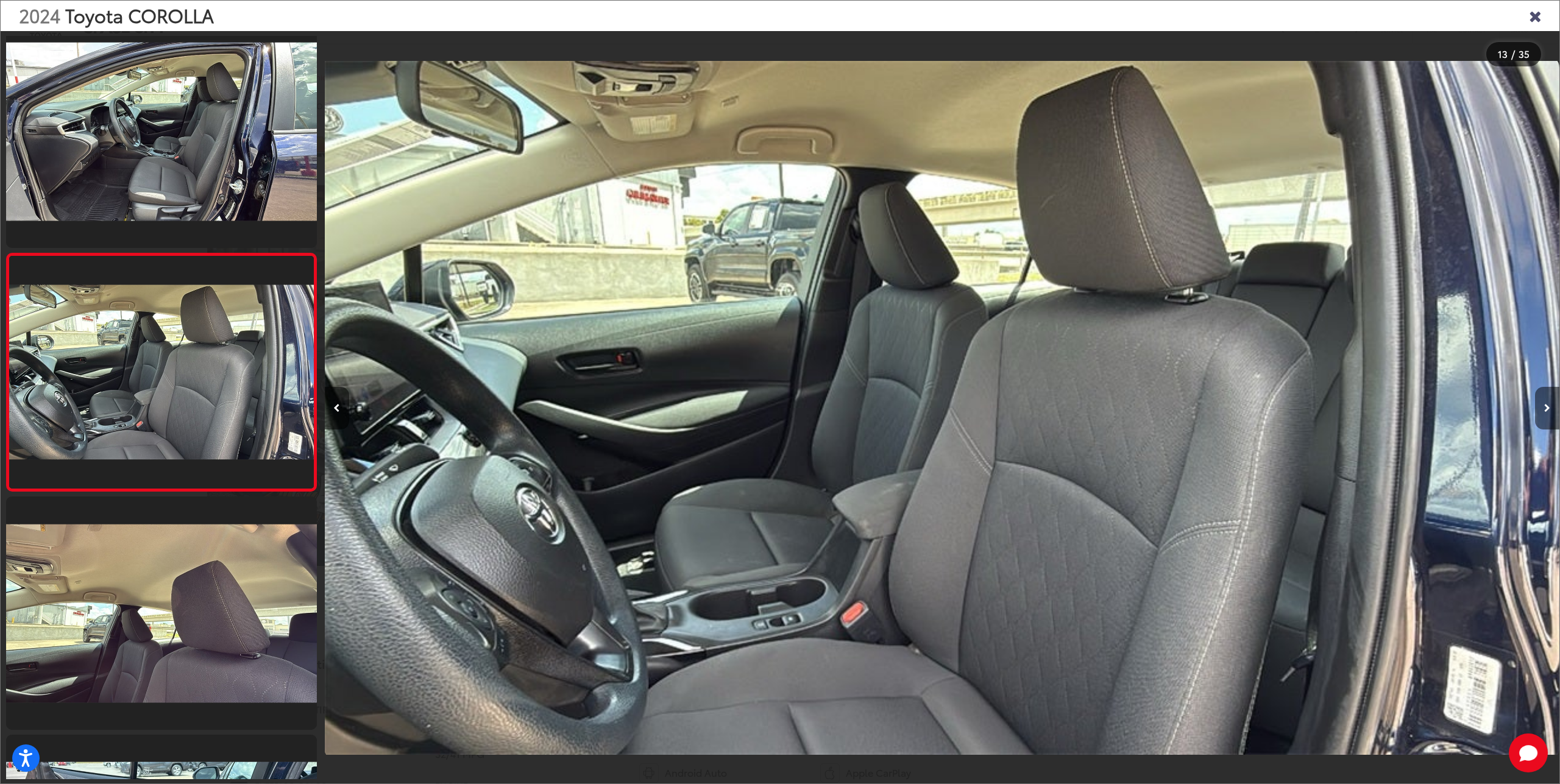
click at [1545, 408] on icon "Next image" at bounding box center [1547, 408] width 7 height 8
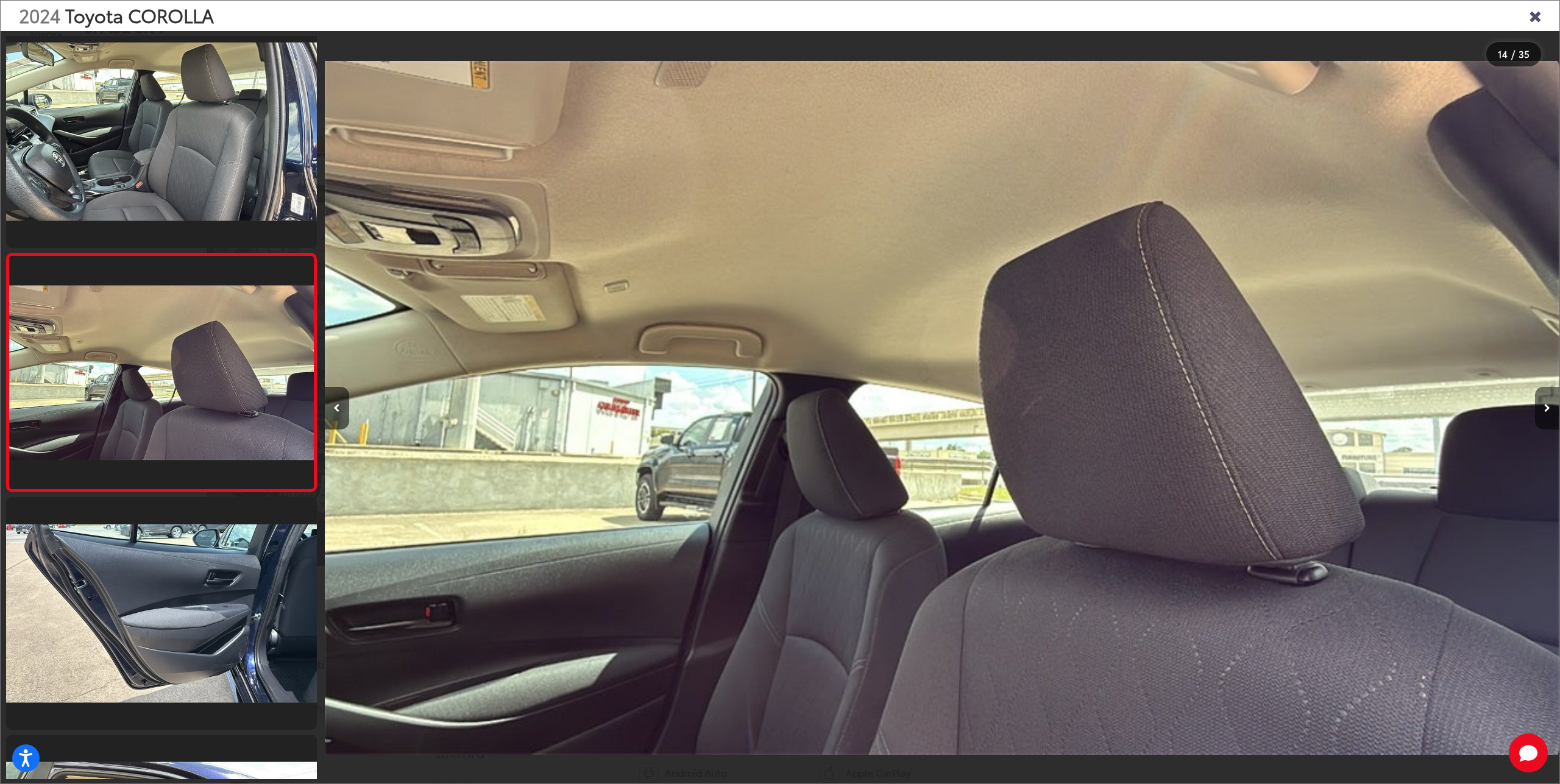
click at [1545, 408] on icon "Next image" at bounding box center [1547, 408] width 7 height 8
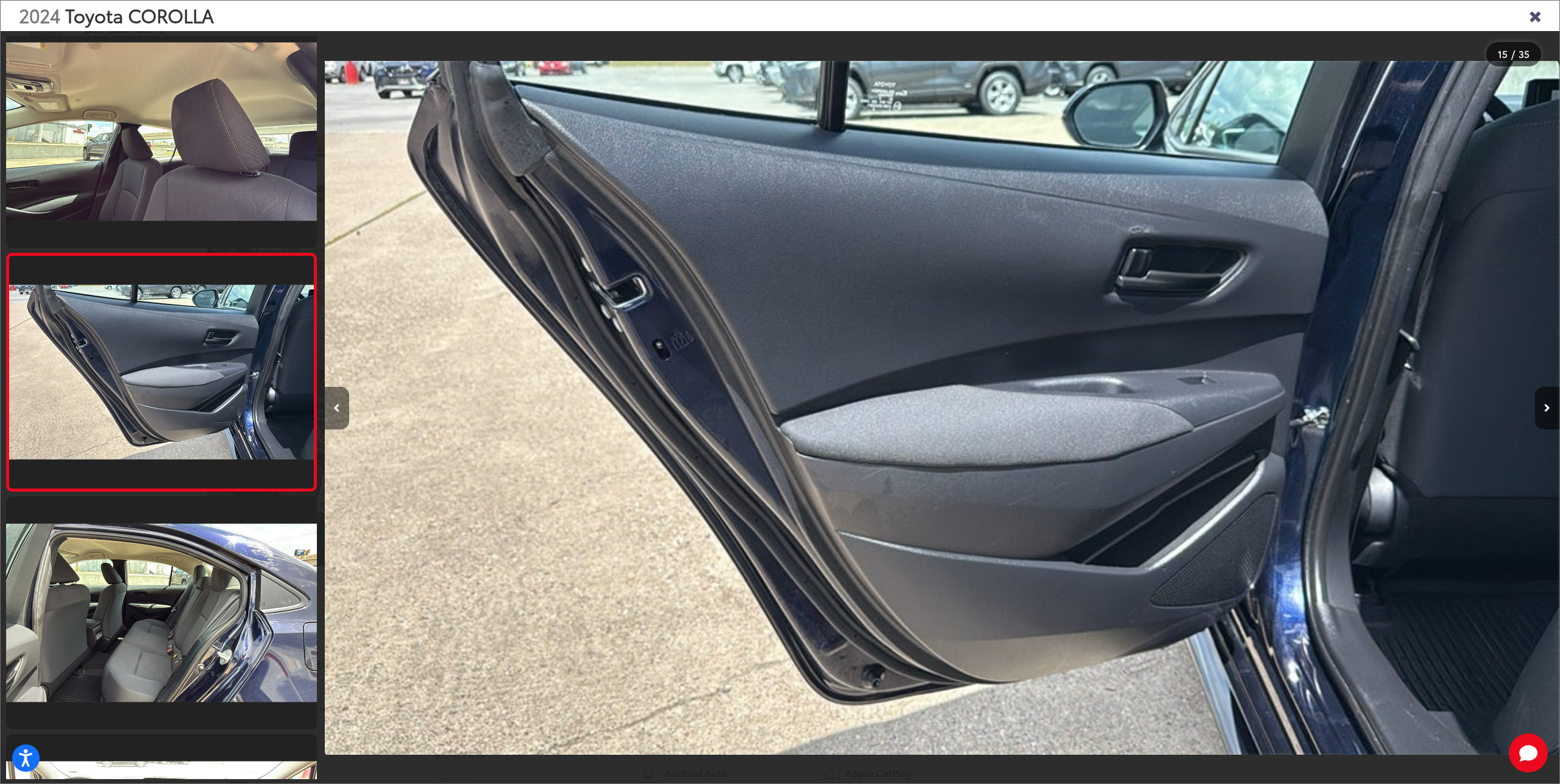
click at [332, 408] on button "Previous image" at bounding box center [337, 409] width 24 height 43
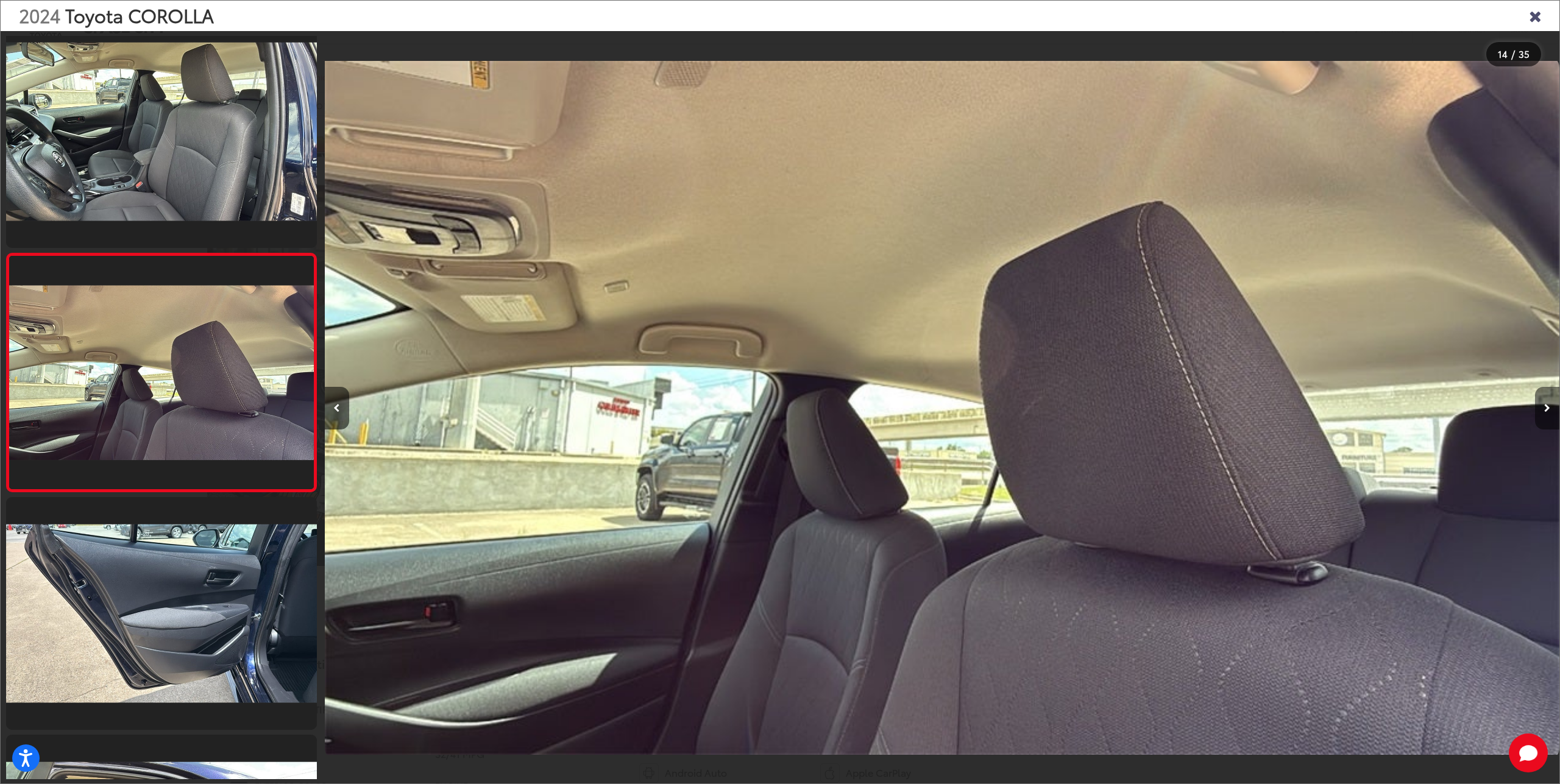
click at [1537, 408] on button "Next image" at bounding box center [1547, 409] width 24 height 43
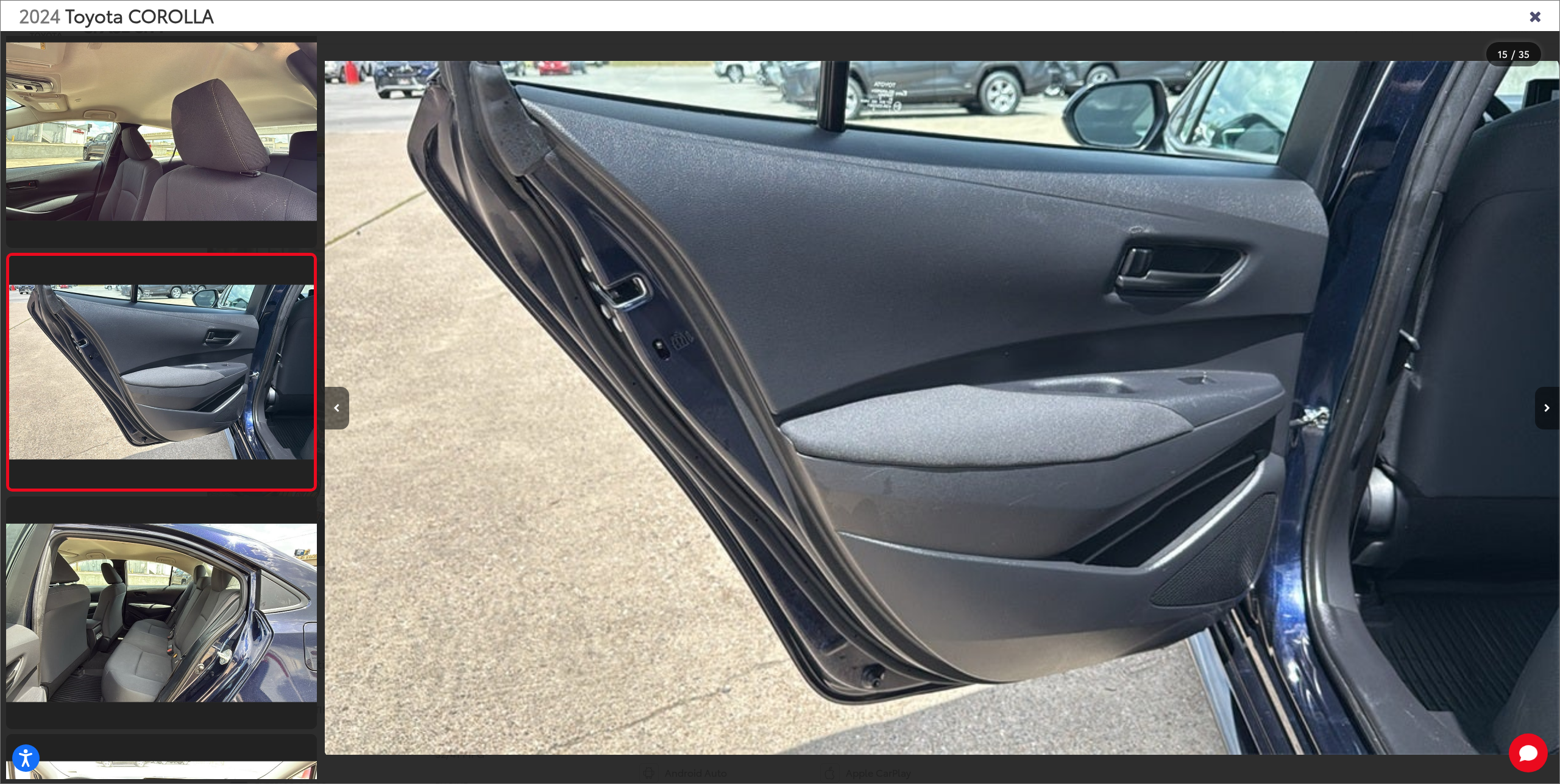
click at [1537, 408] on button "Next image" at bounding box center [1547, 409] width 24 height 43
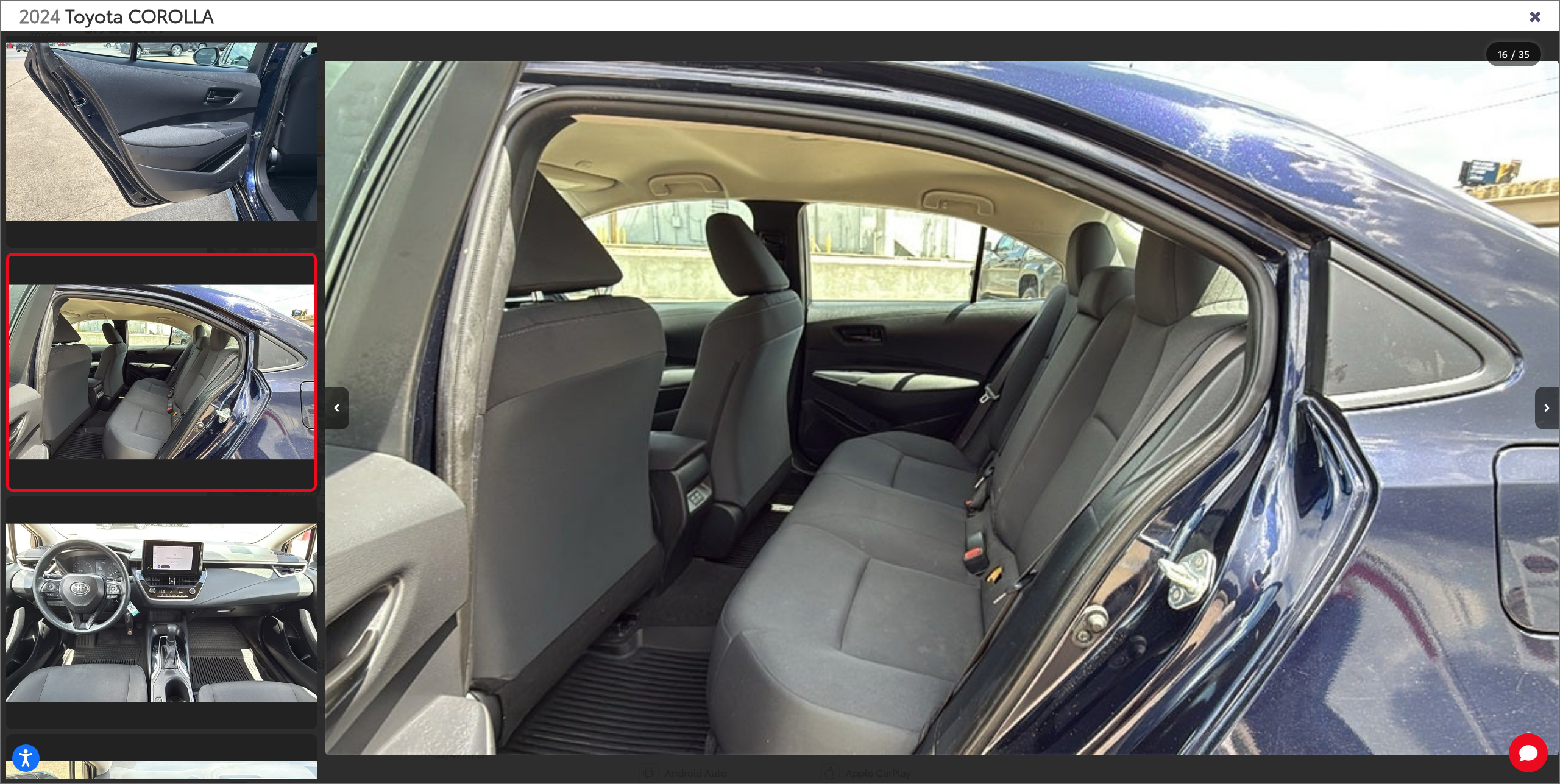
click at [1534, 406] on div at bounding box center [1405, 408] width 309 height 754
click at [1538, 15] on icon "Close gallery" at bounding box center [1535, 15] width 12 height 16
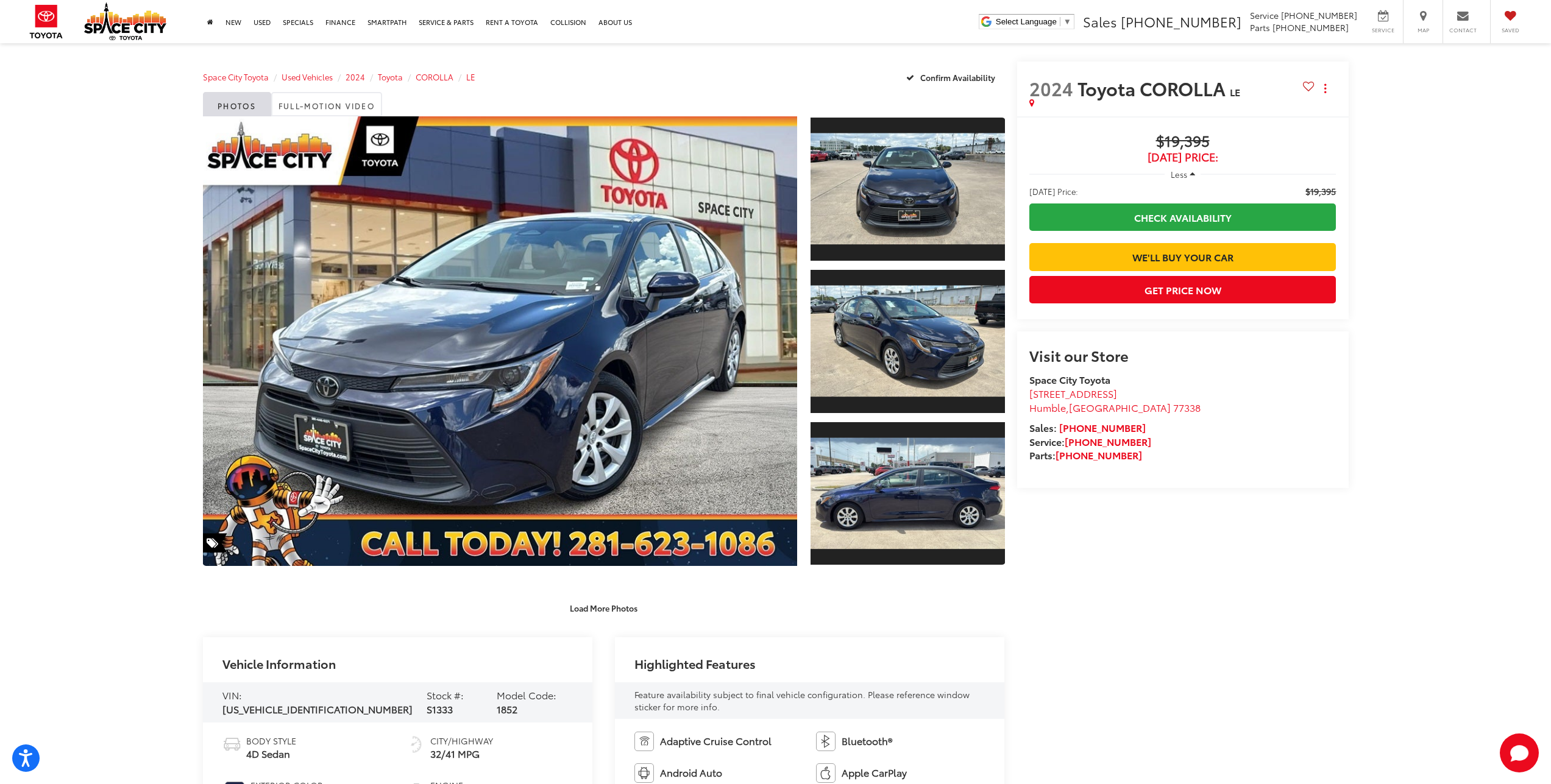
click at [1187, 152] on span "[DATE] Price:" at bounding box center [1183, 156] width 307 height 12
click at [1186, 151] on span "[DATE] Price:" at bounding box center [1183, 156] width 307 height 12
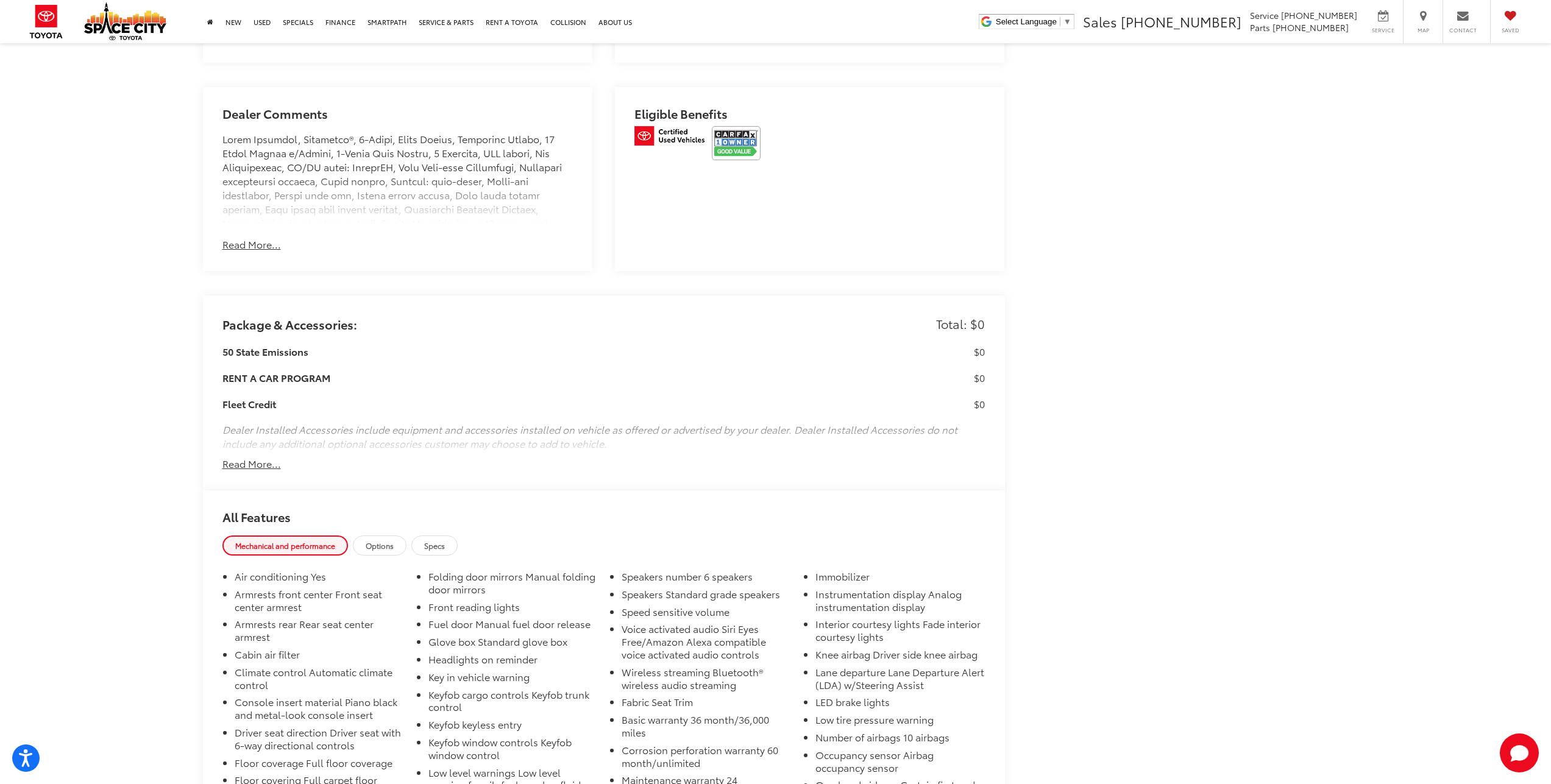
click at [740, 143] on img at bounding box center [737, 143] width 49 height 34
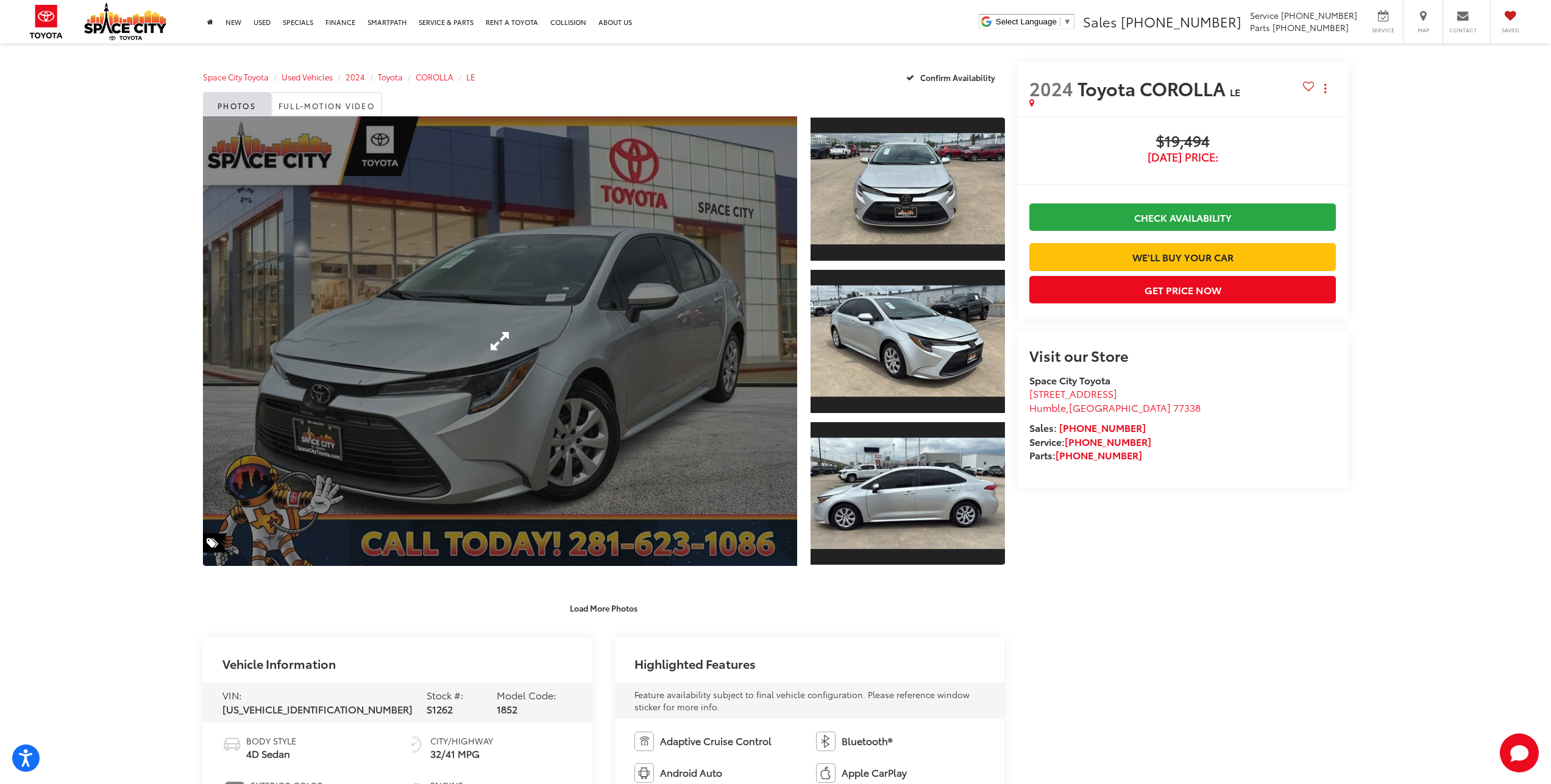
click at [623, 366] on link "Expand Photo 0" at bounding box center [501, 341] width 595 height 450
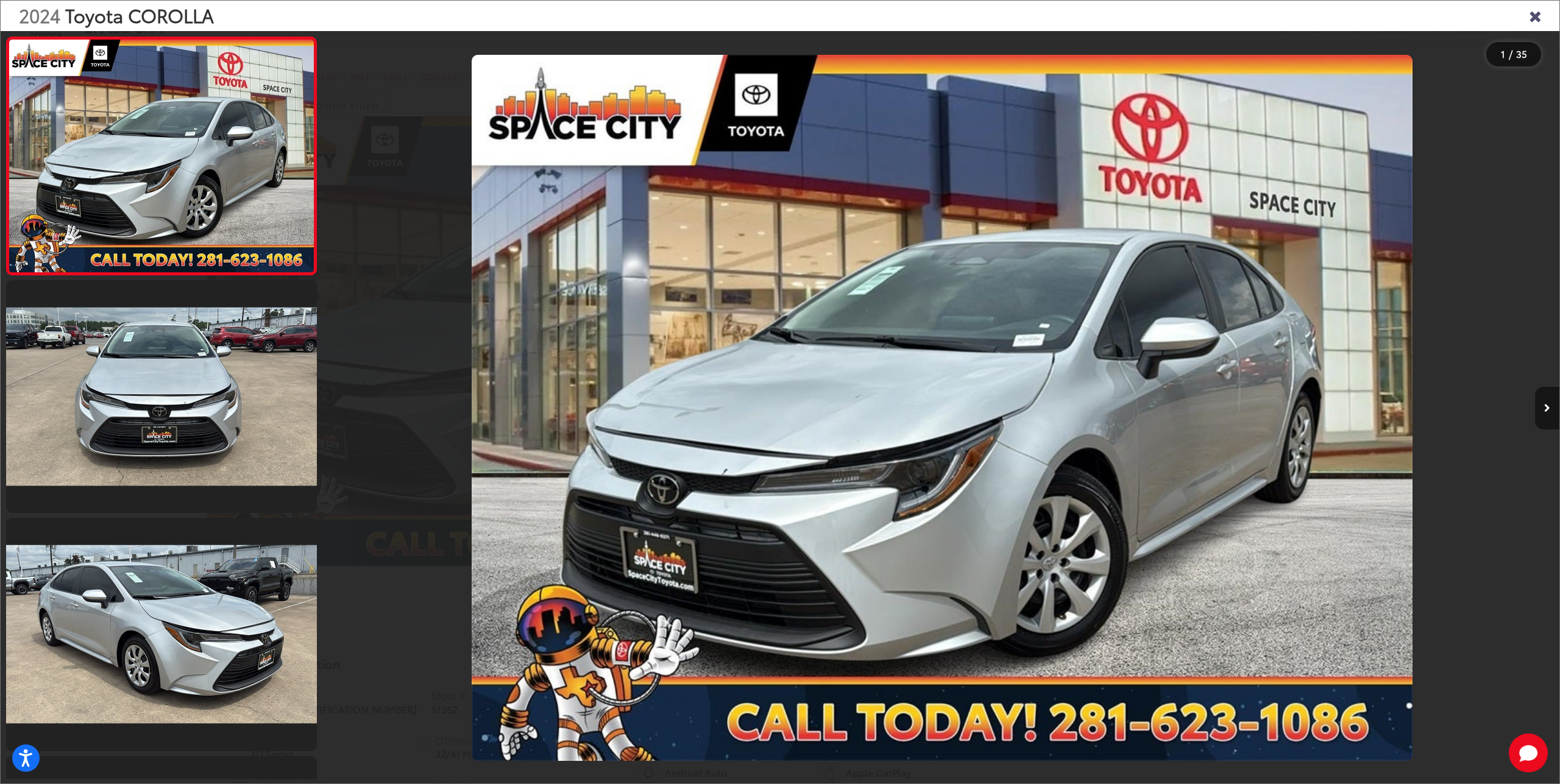
click at [1546, 413] on button "Next image" at bounding box center [1547, 409] width 24 height 43
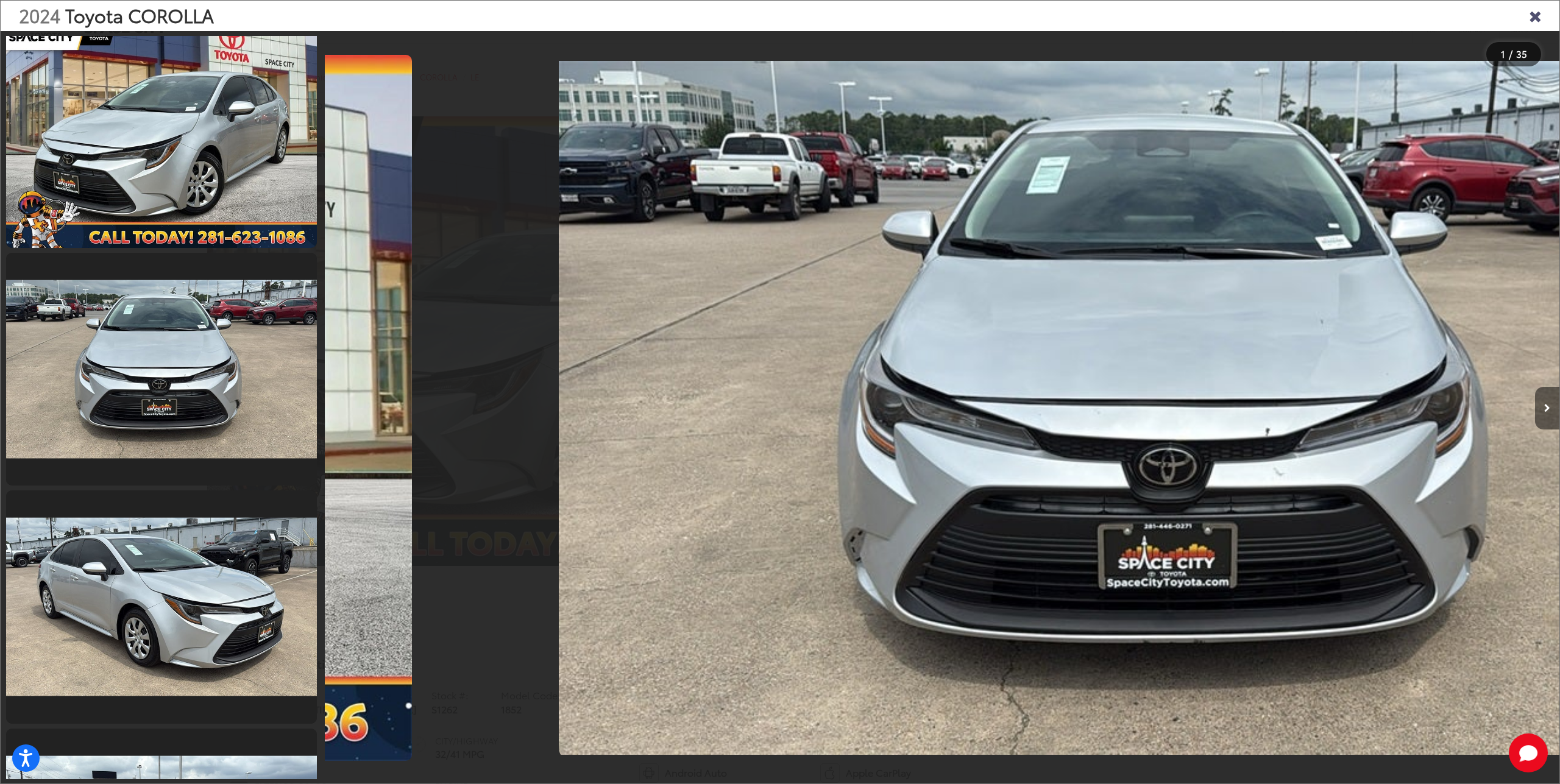
scroll to position [0, 1234]
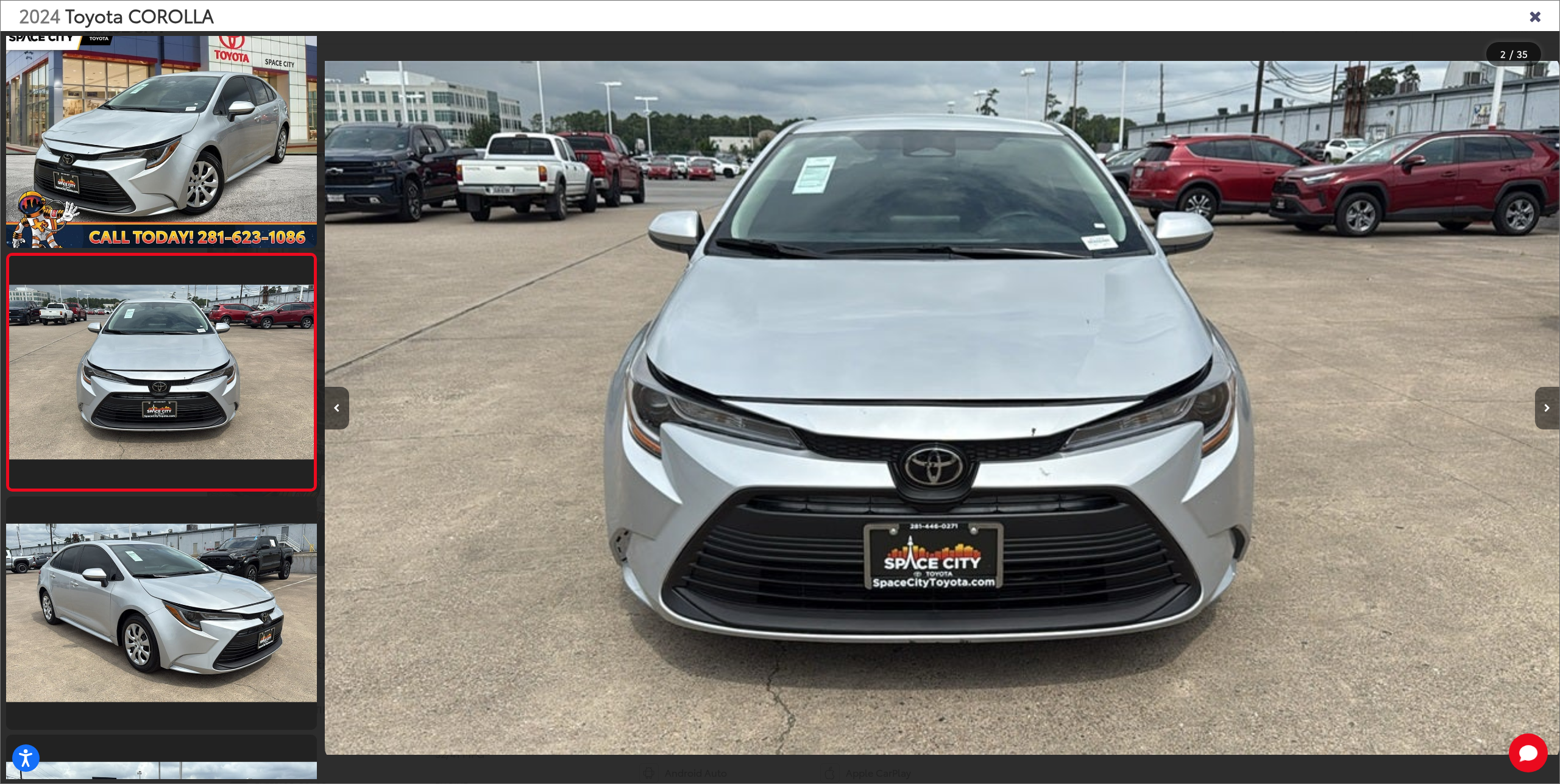
click at [1546, 412] on button "Next image" at bounding box center [1547, 409] width 24 height 43
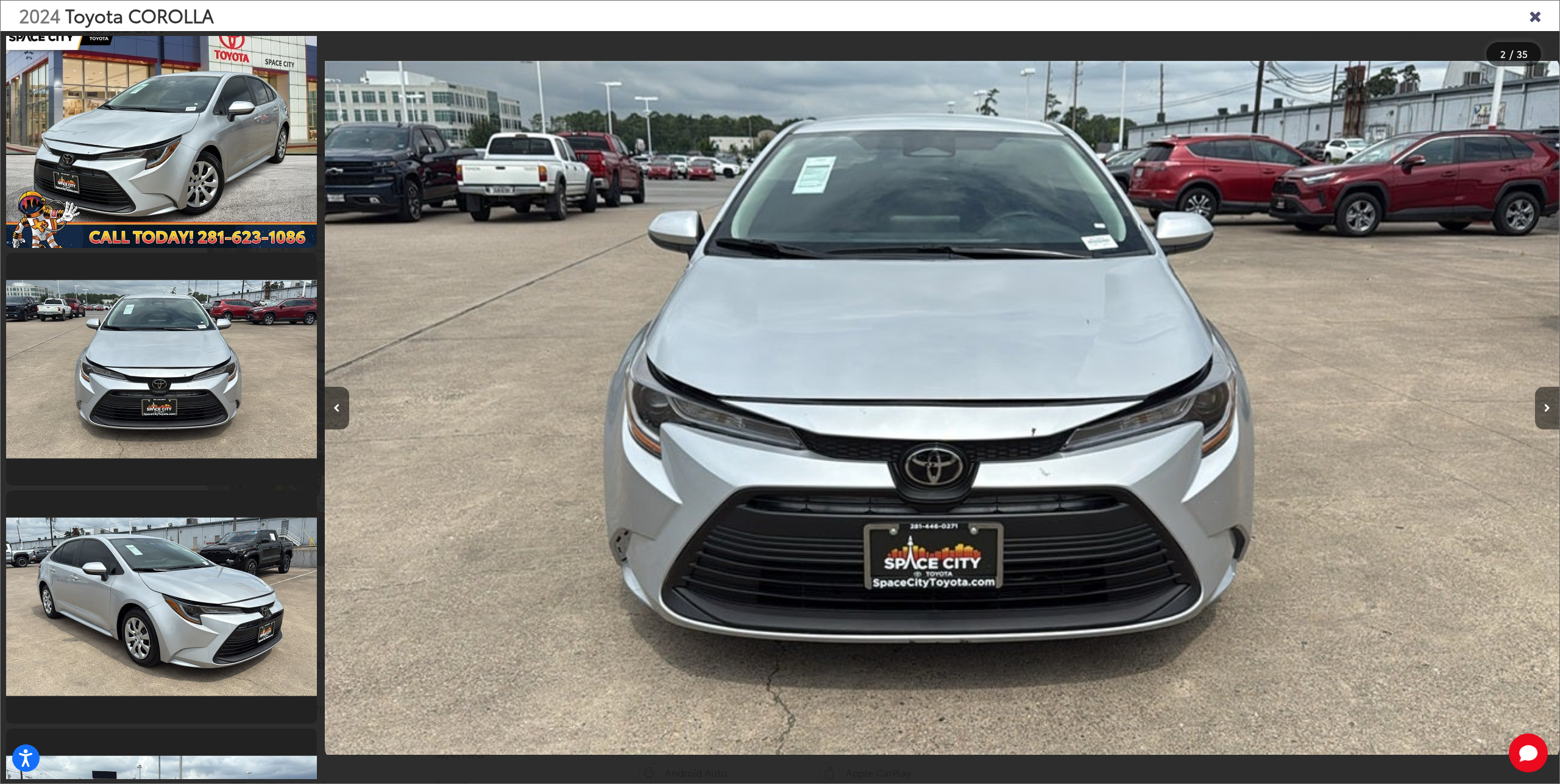
scroll to position [0, 2470]
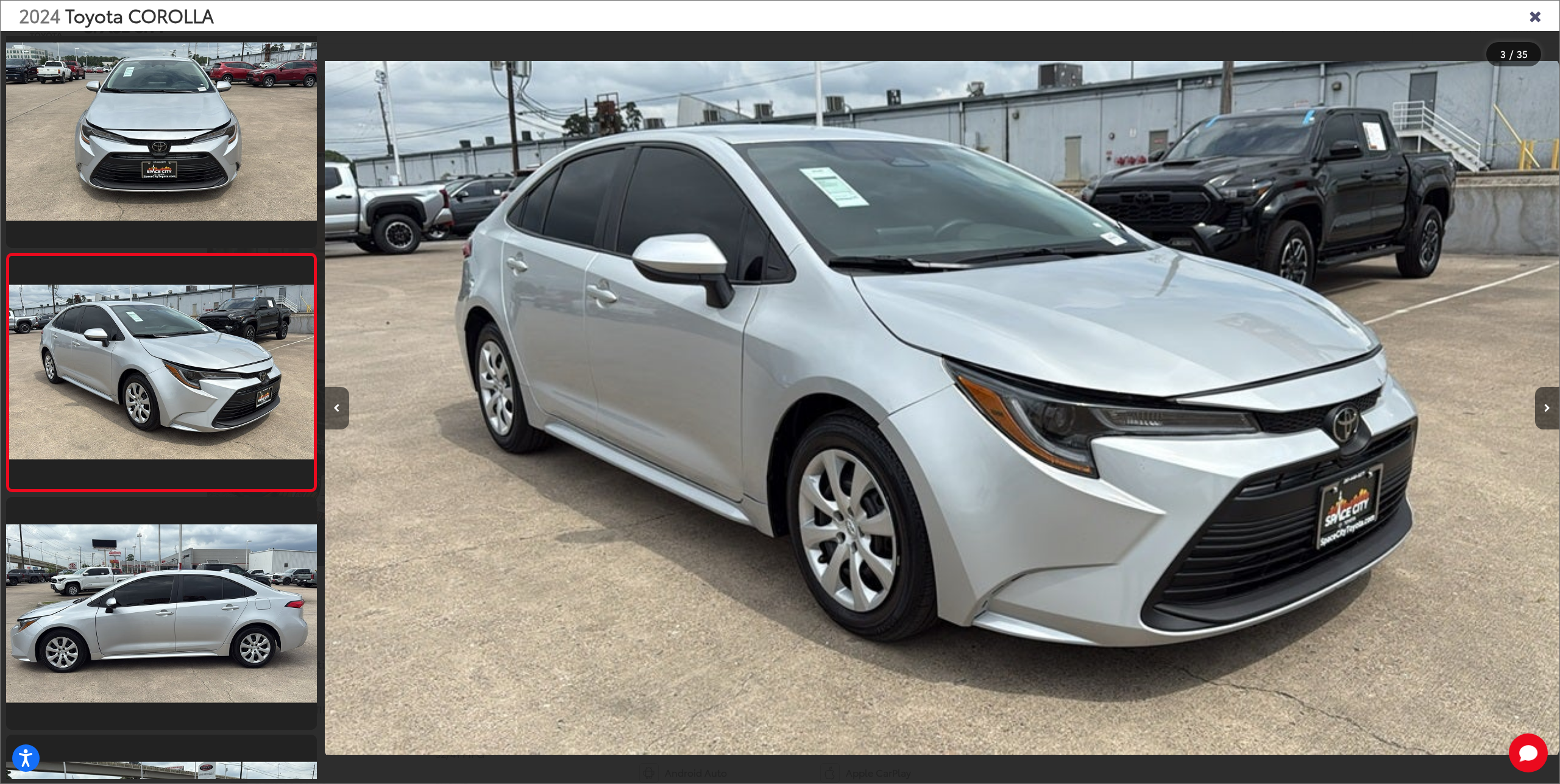
click at [326, 411] on button "Previous image" at bounding box center [337, 409] width 24 height 43
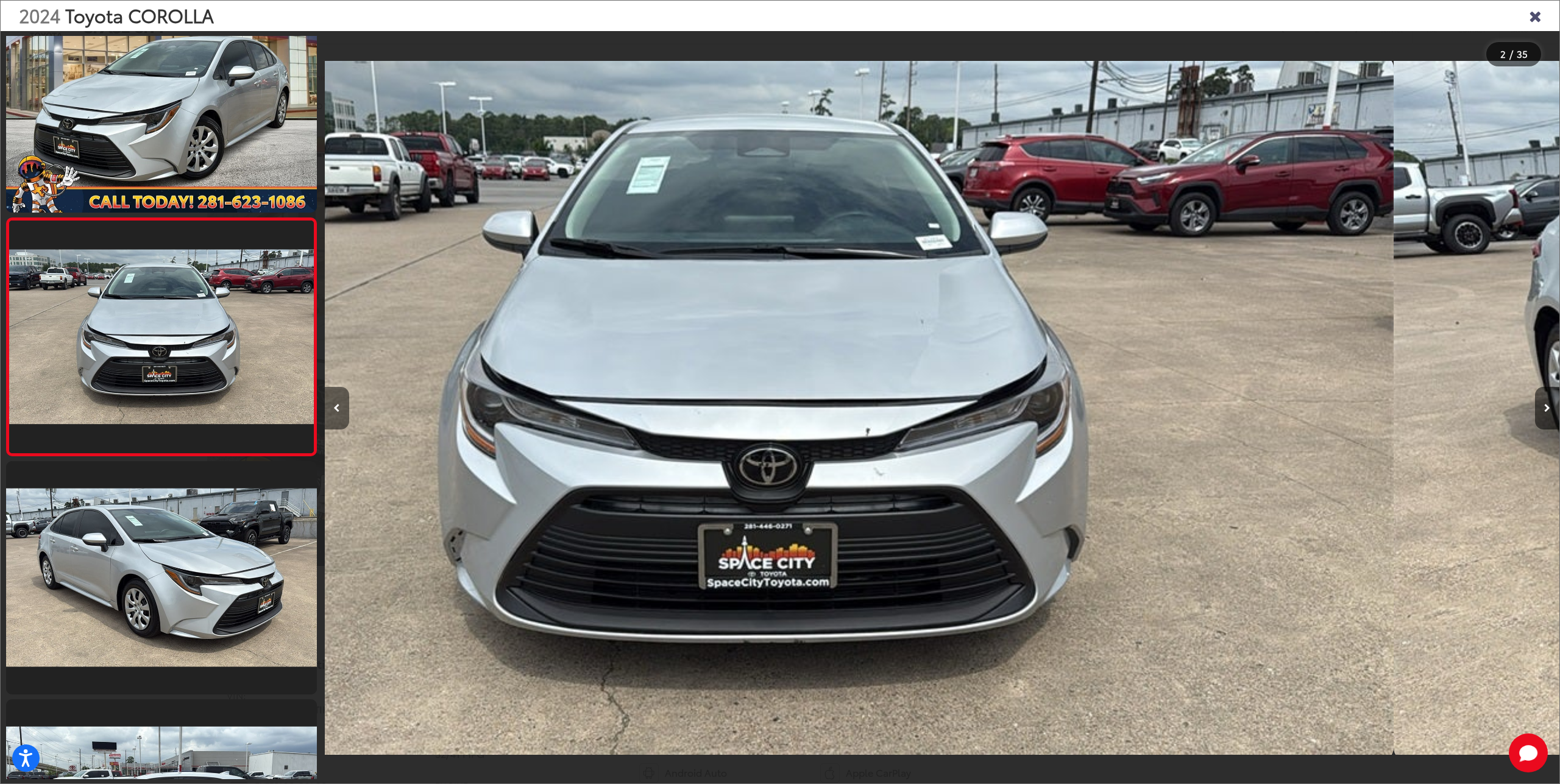
scroll to position [0, 1234]
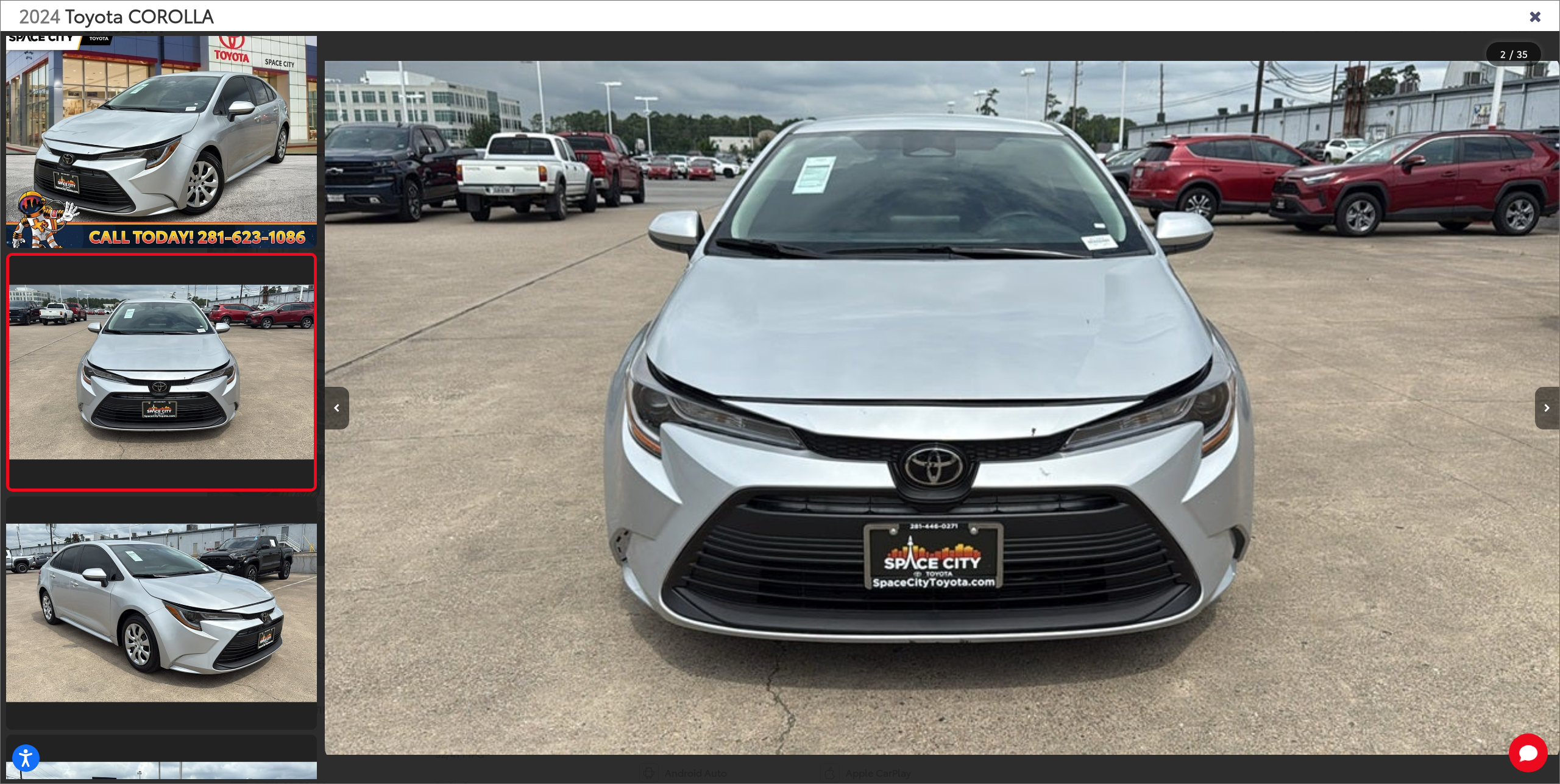
click at [1538, 408] on button "Next image" at bounding box center [1547, 409] width 24 height 43
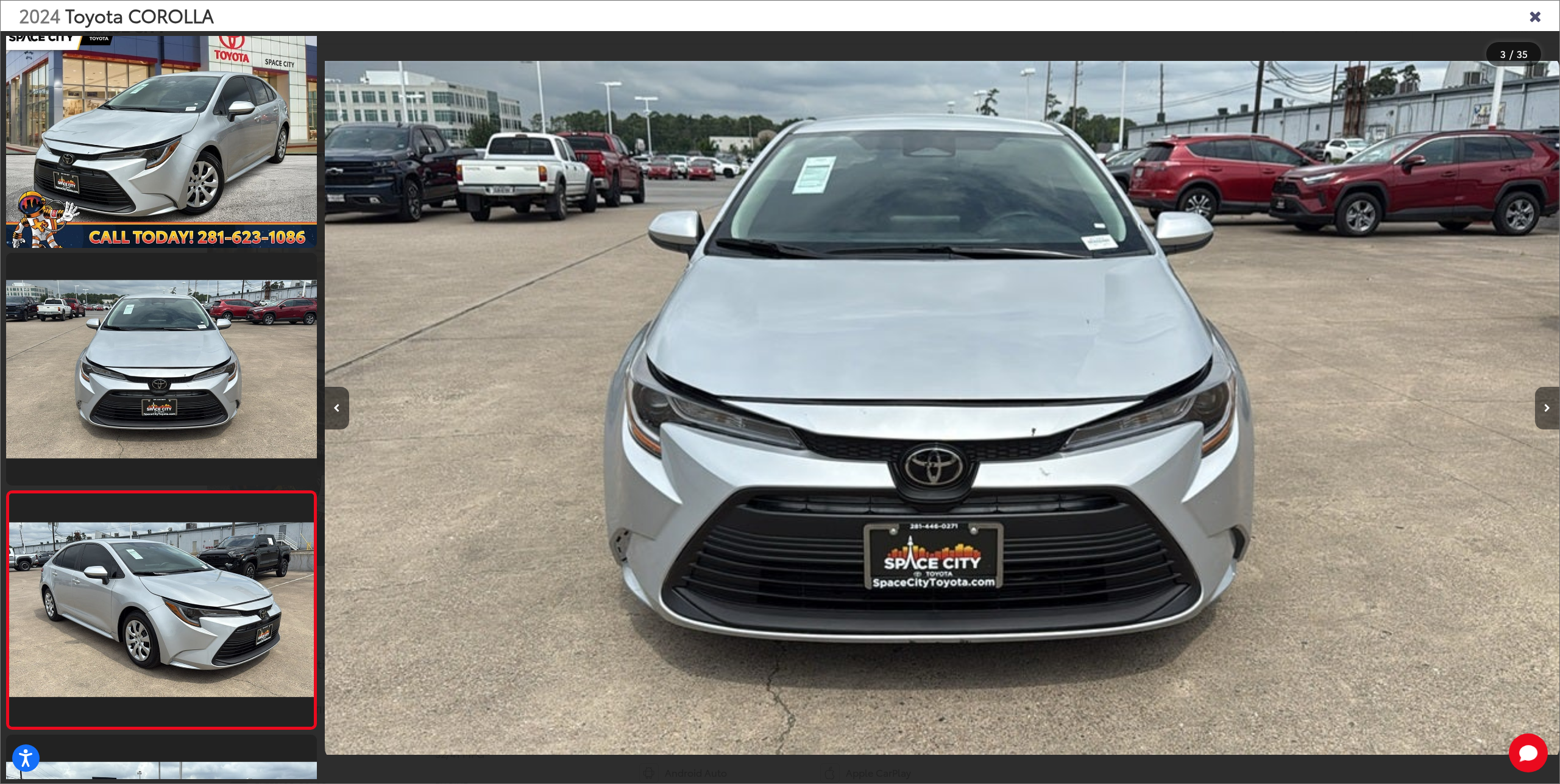
scroll to position [0, 2470]
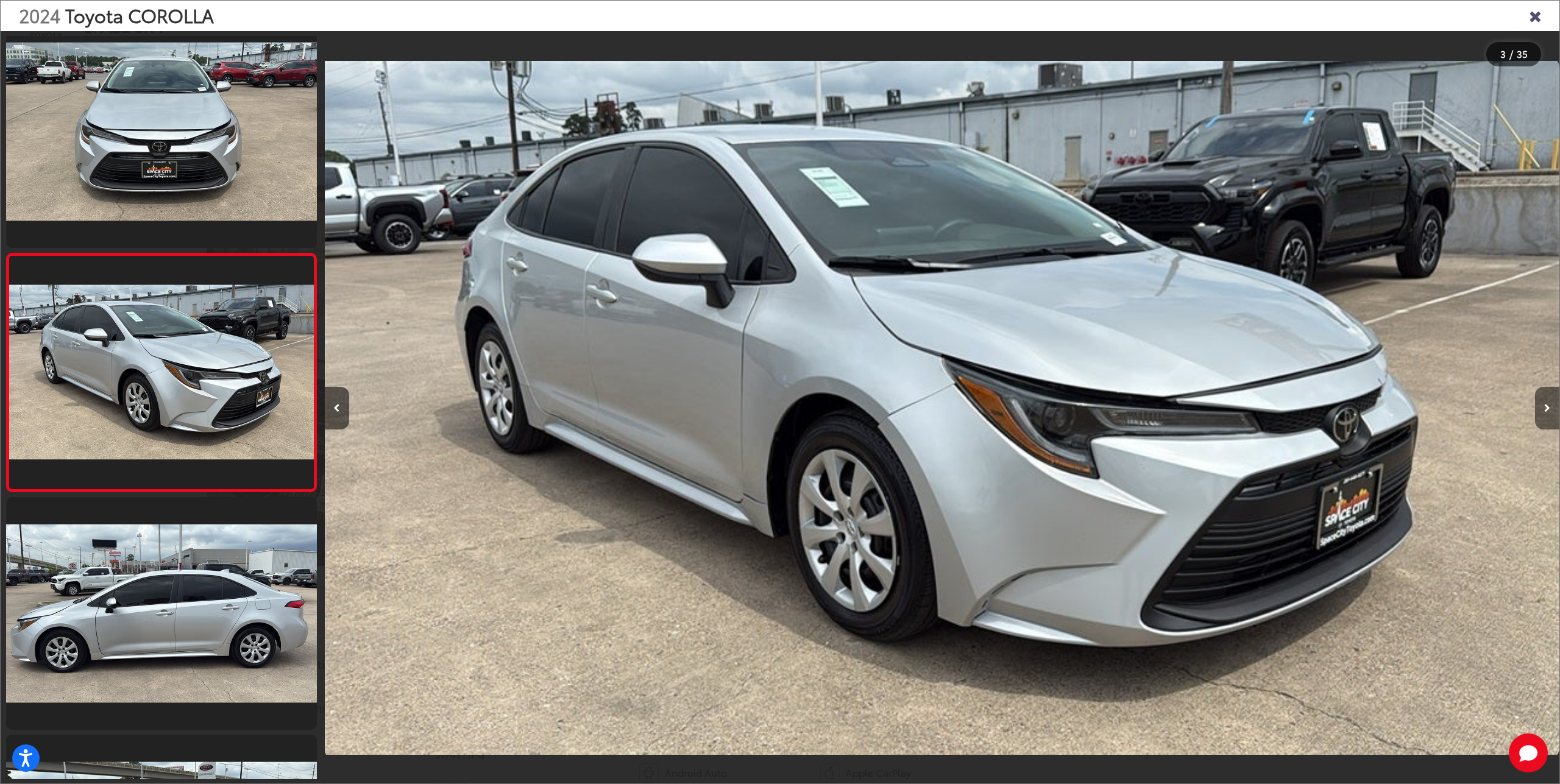
click at [1538, 407] on button "Next image" at bounding box center [1547, 409] width 24 height 43
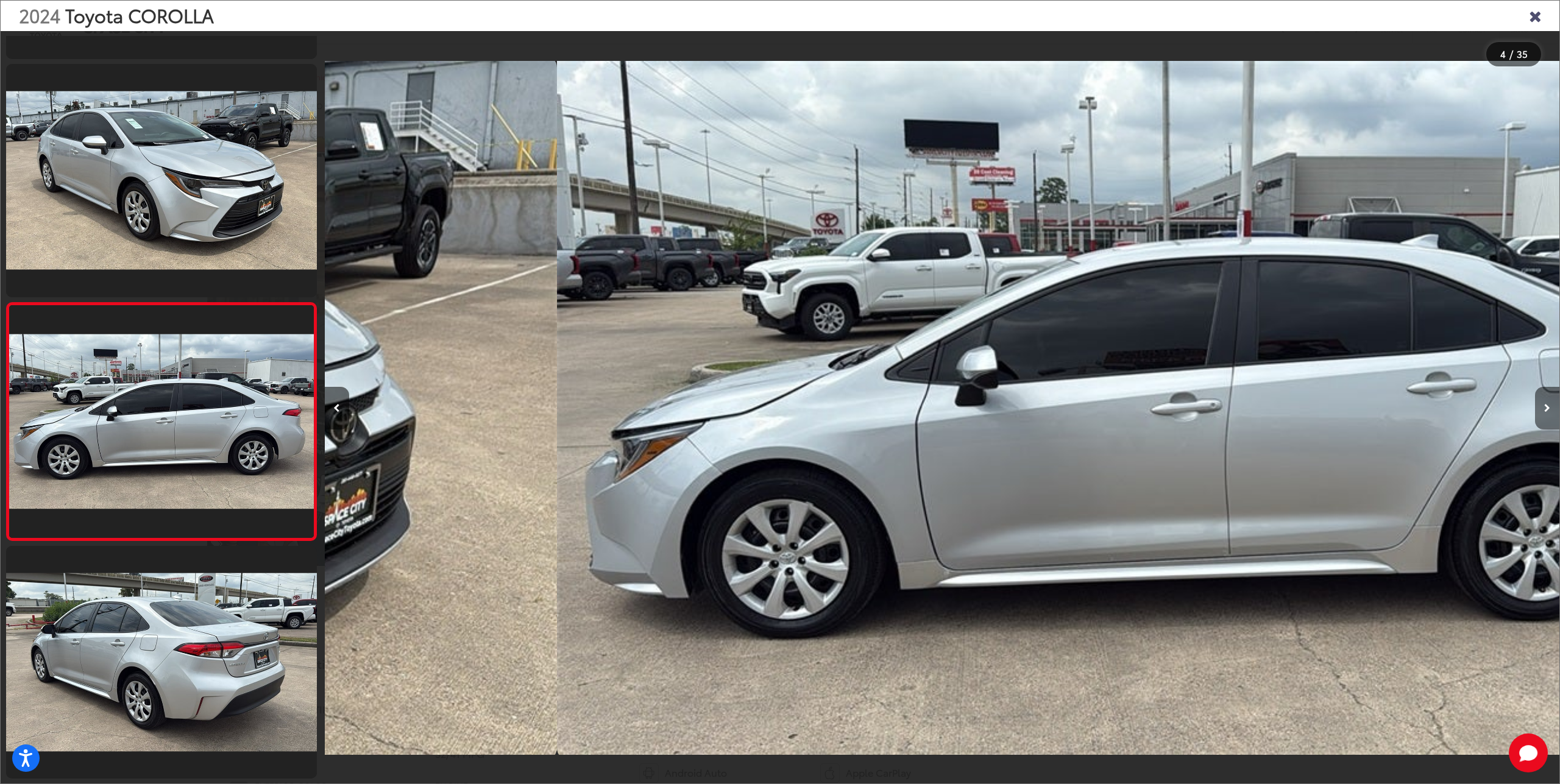
scroll to position [0, 3705]
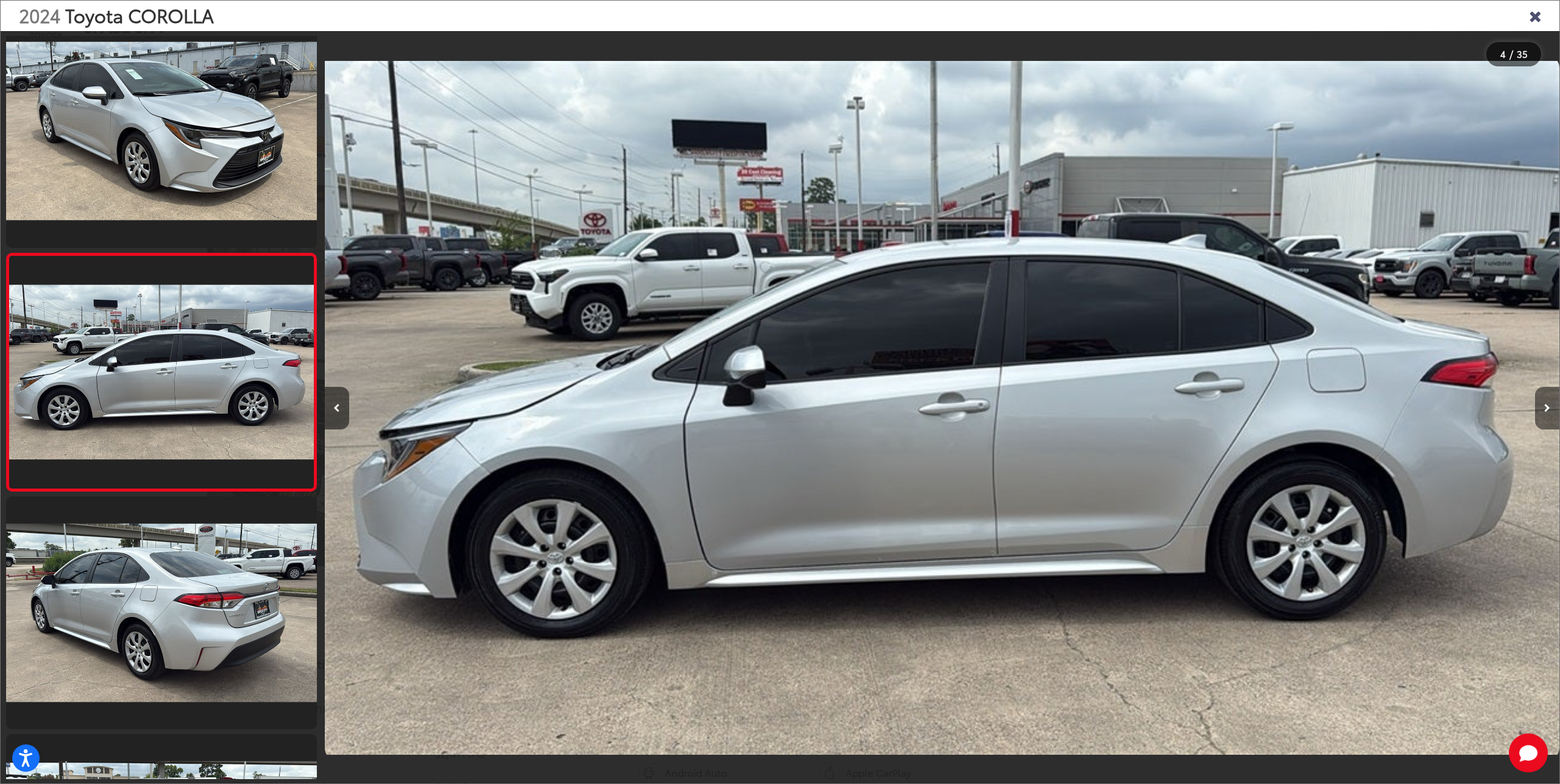
click at [1537, 406] on button "Next image" at bounding box center [1547, 409] width 24 height 43
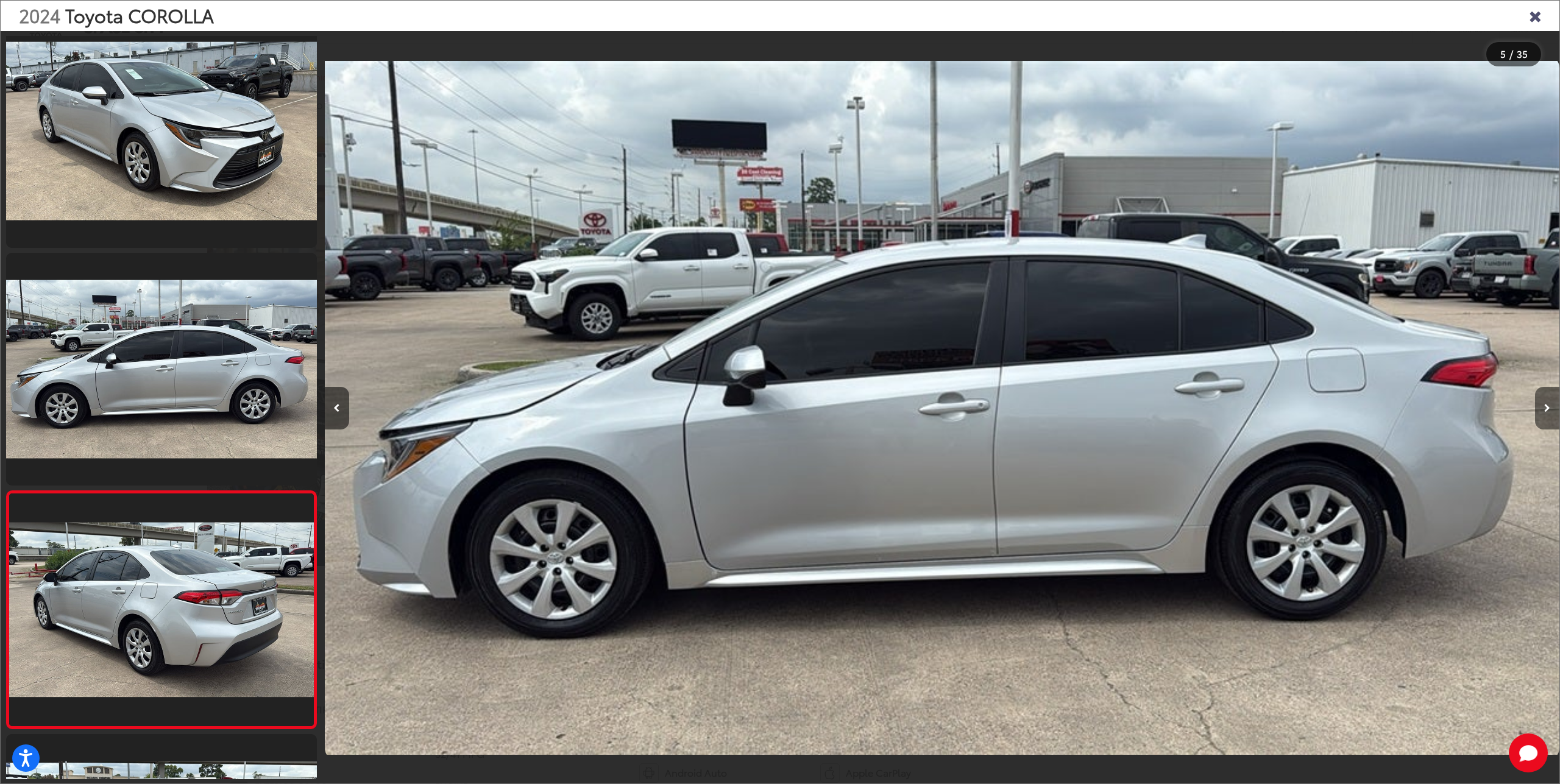
scroll to position [0, 4940]
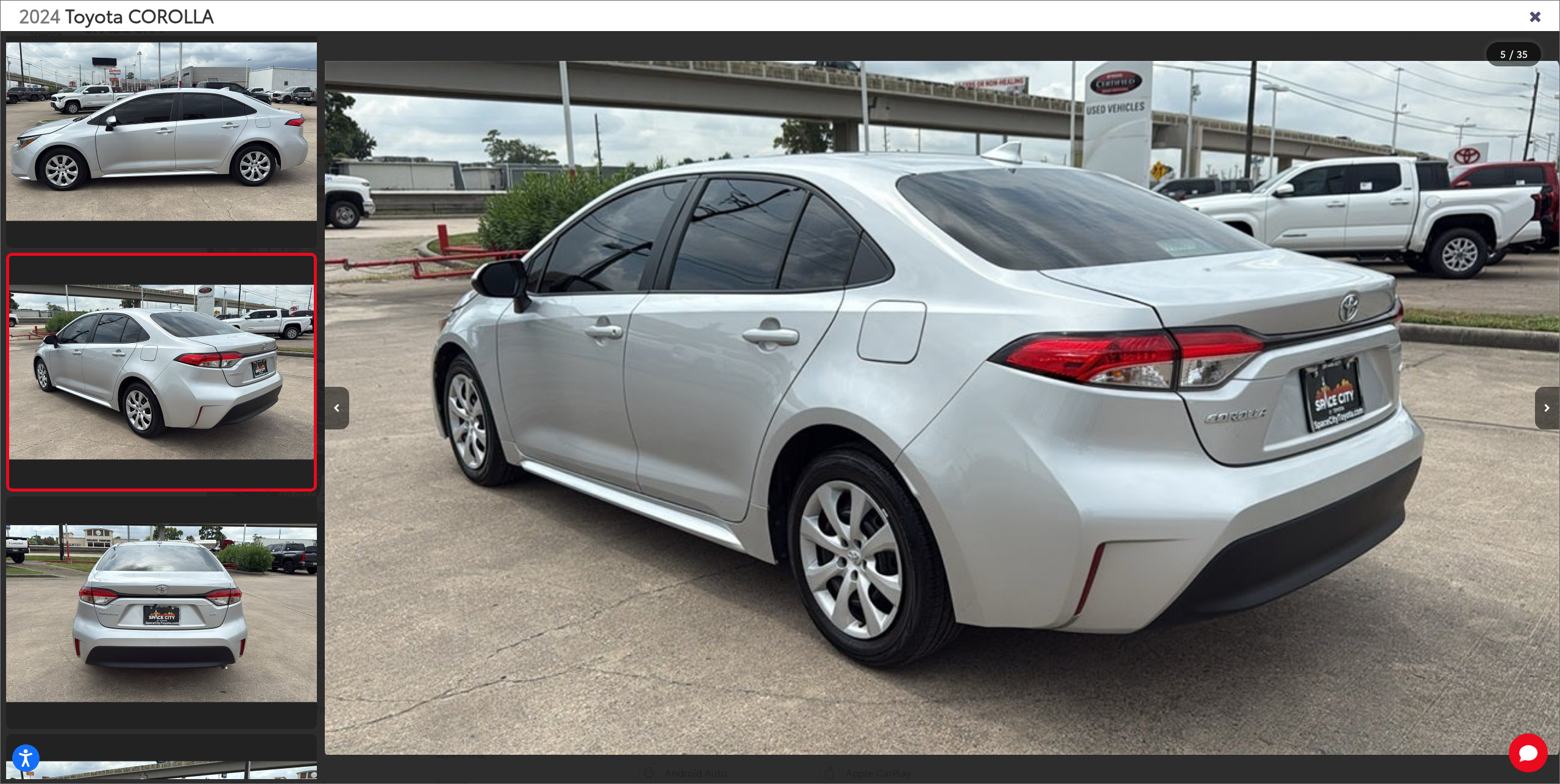
click at [1535, 408] on div at bounding box center [1405, 408] width 309 height 754
click at [1545, 412] on button "Next image" at bounding box center [1547, 409] width 24 height 43
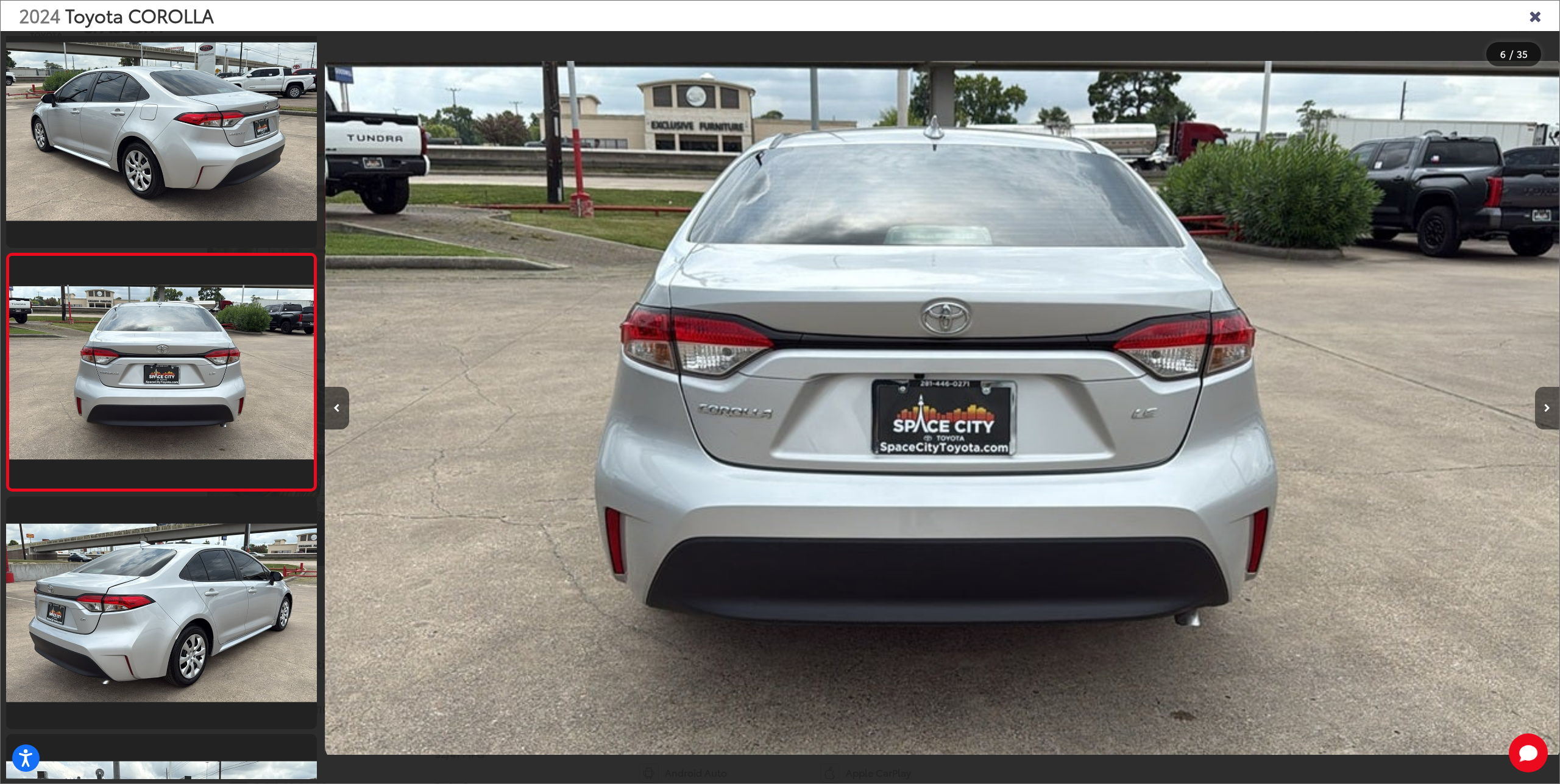
scroll to position [0, 6174]
click at [1545, 414] on button "Next image" at bounding box center [1547, 409] width 24 height 43
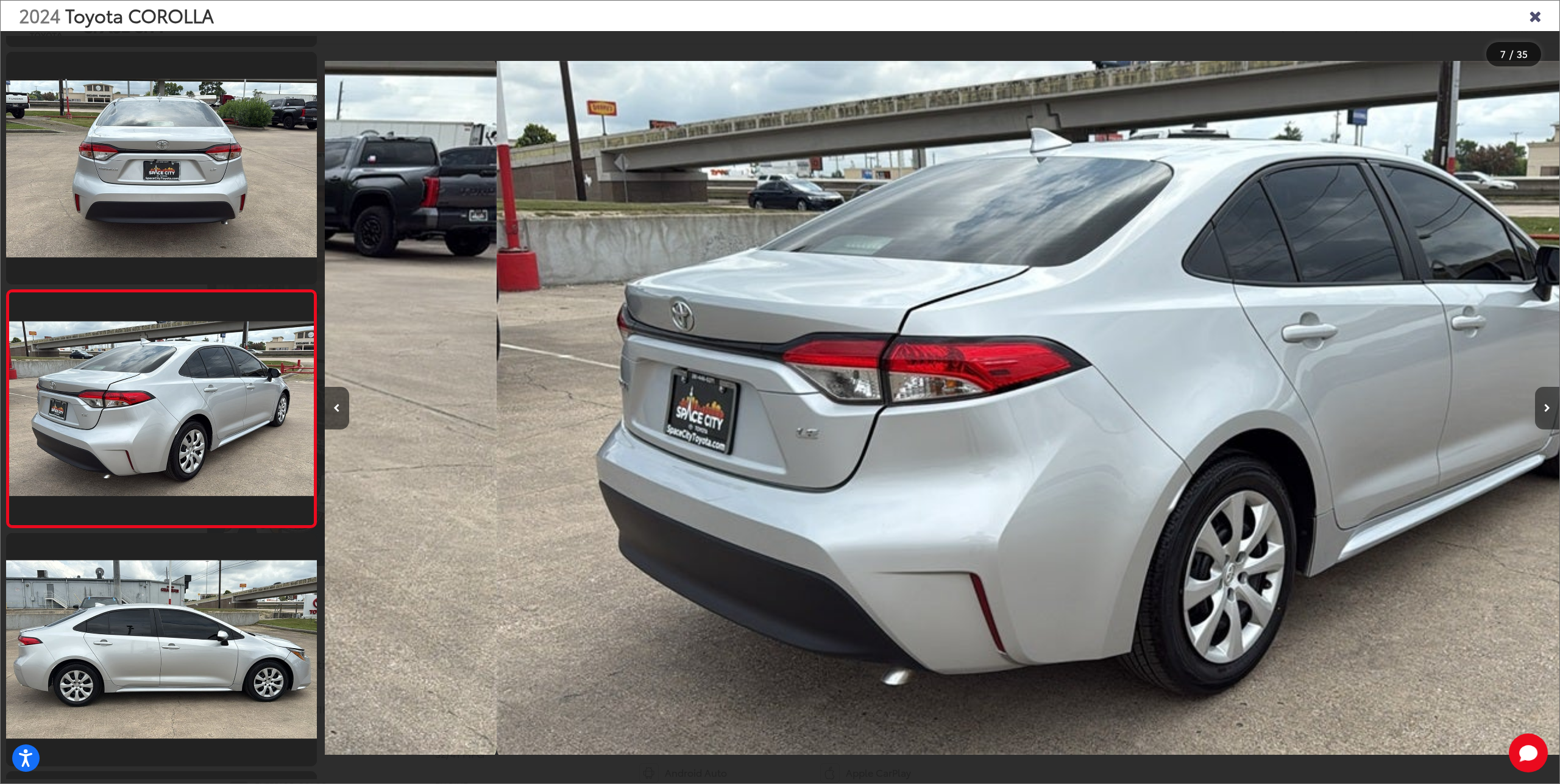
scroll to position [0, 7409]
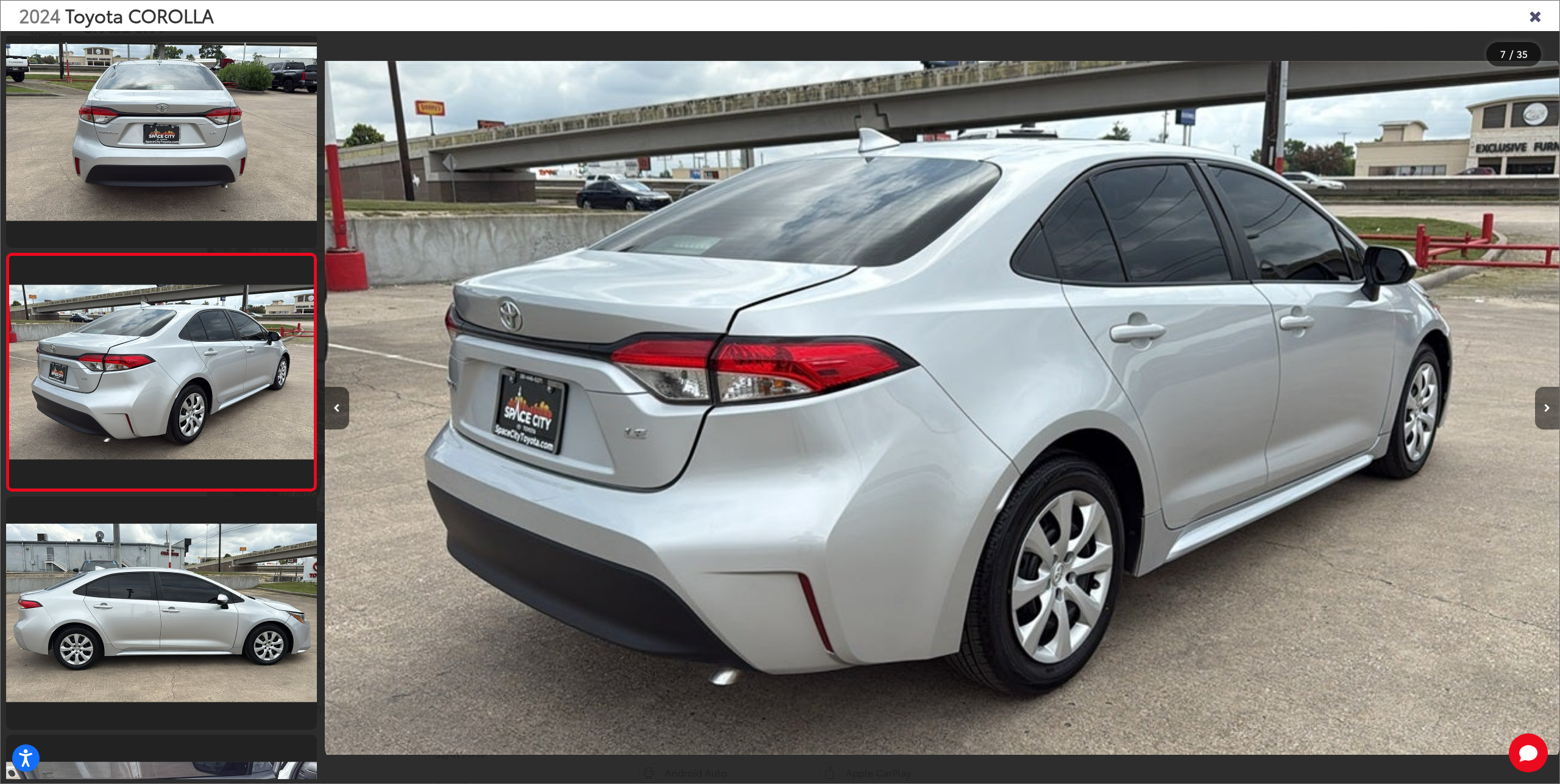
click at [1544, 414] on button "Next image" at bounding box center [1547, 409] width 24 height 43
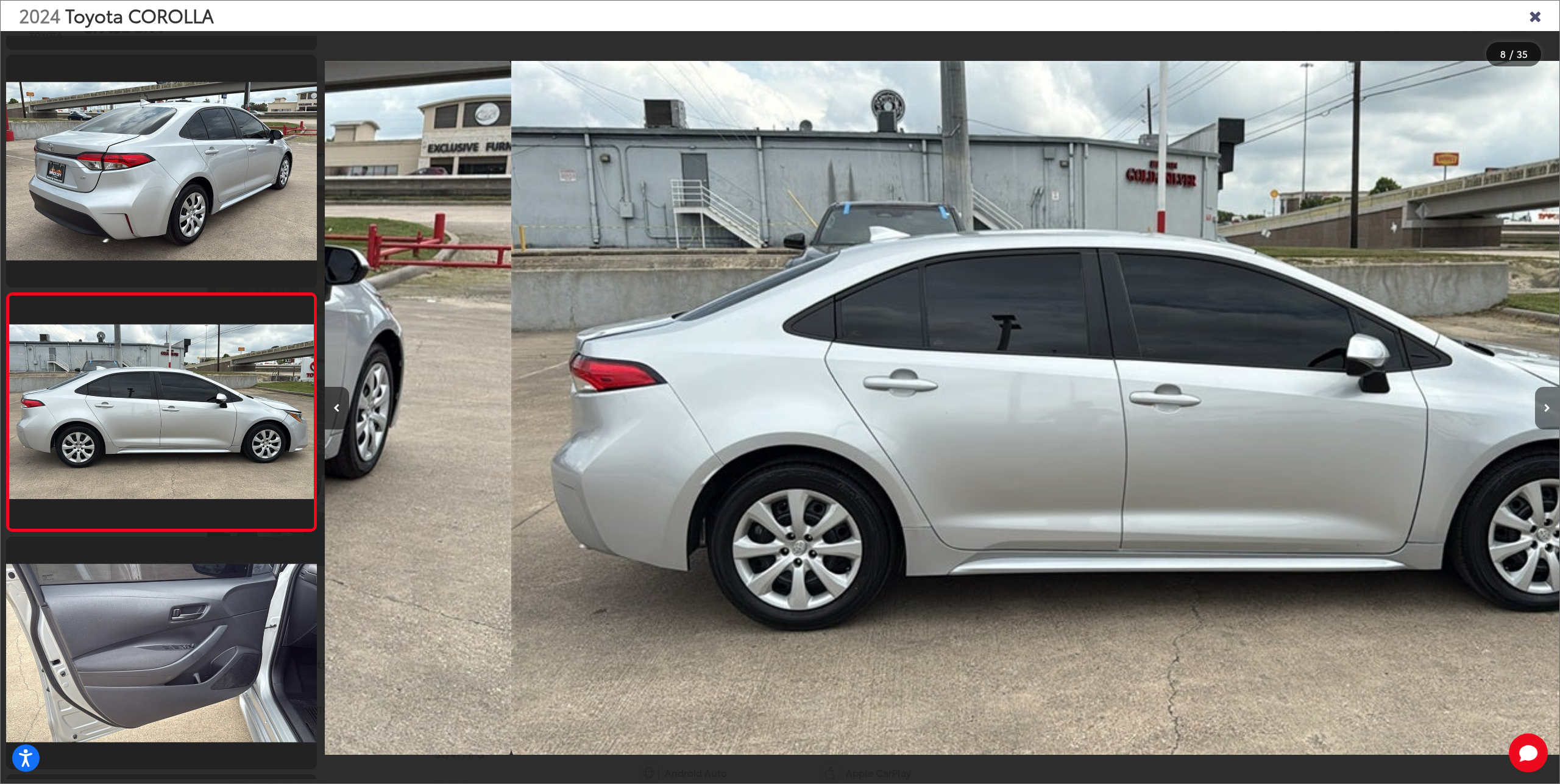
scroll to position [0, 0]
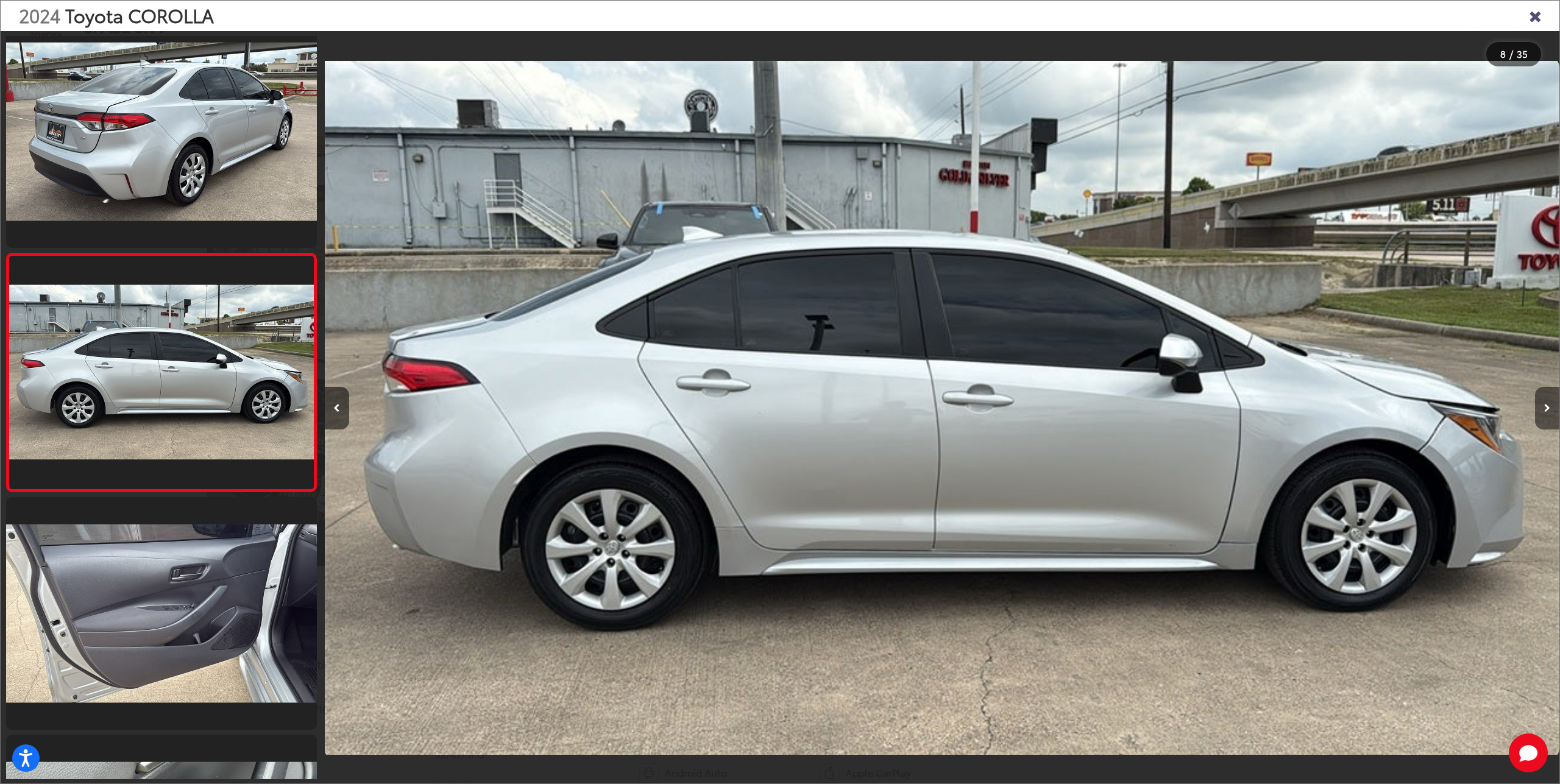
click at [1544, 414] on button "Next image" at bounding box center [1547, 409] width 24 height 43
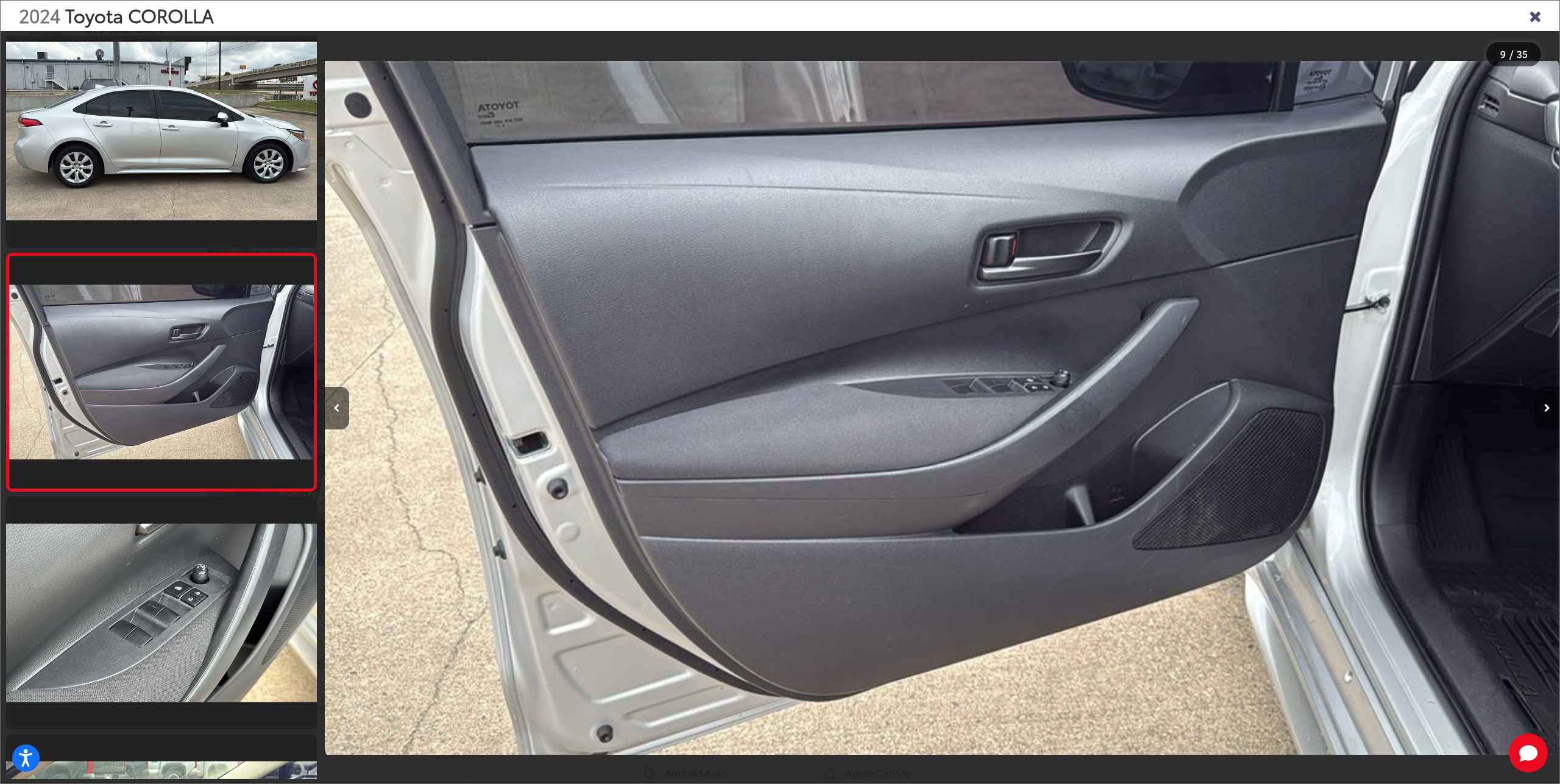
click at [1542, 416] on button "Next image" at bounding box center [1547, 409] width 24 height 43
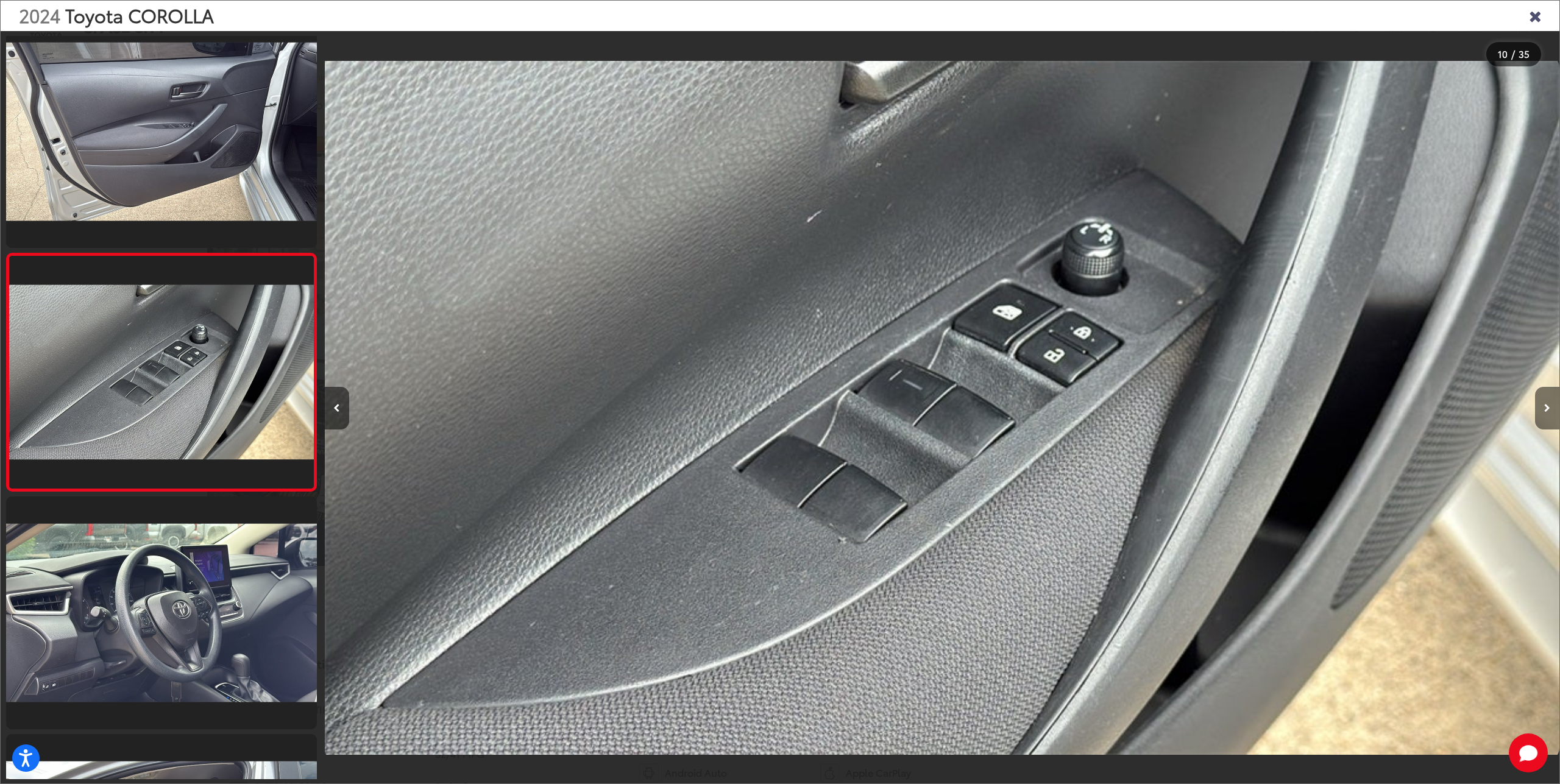
click at [1542, 416] on button "Next image" at bounding box center [1547, 409] width 24 height 43
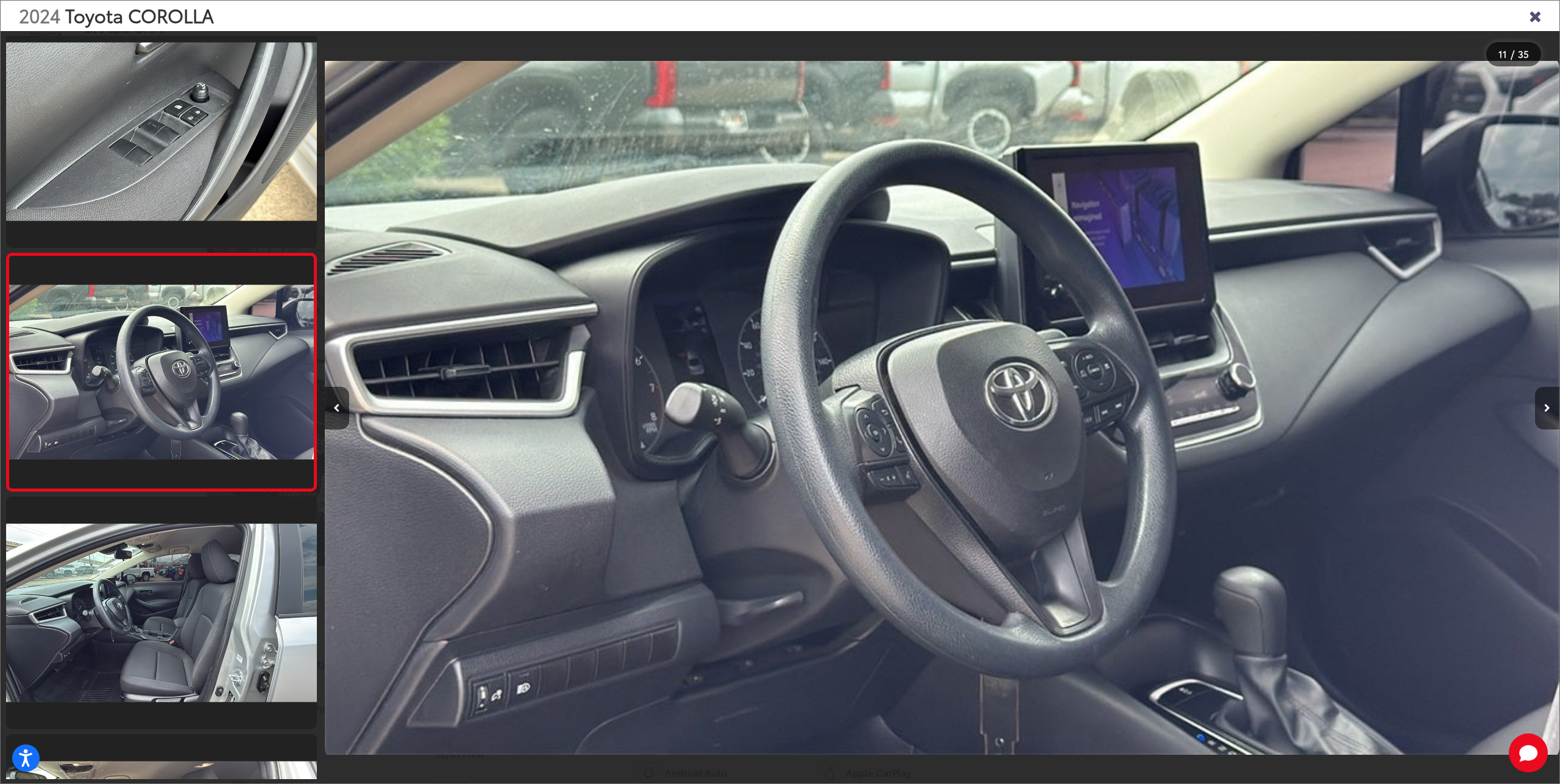
click at [1542, 416] on button "Next image" at bounding box center [1547, 409] width 24 height 43
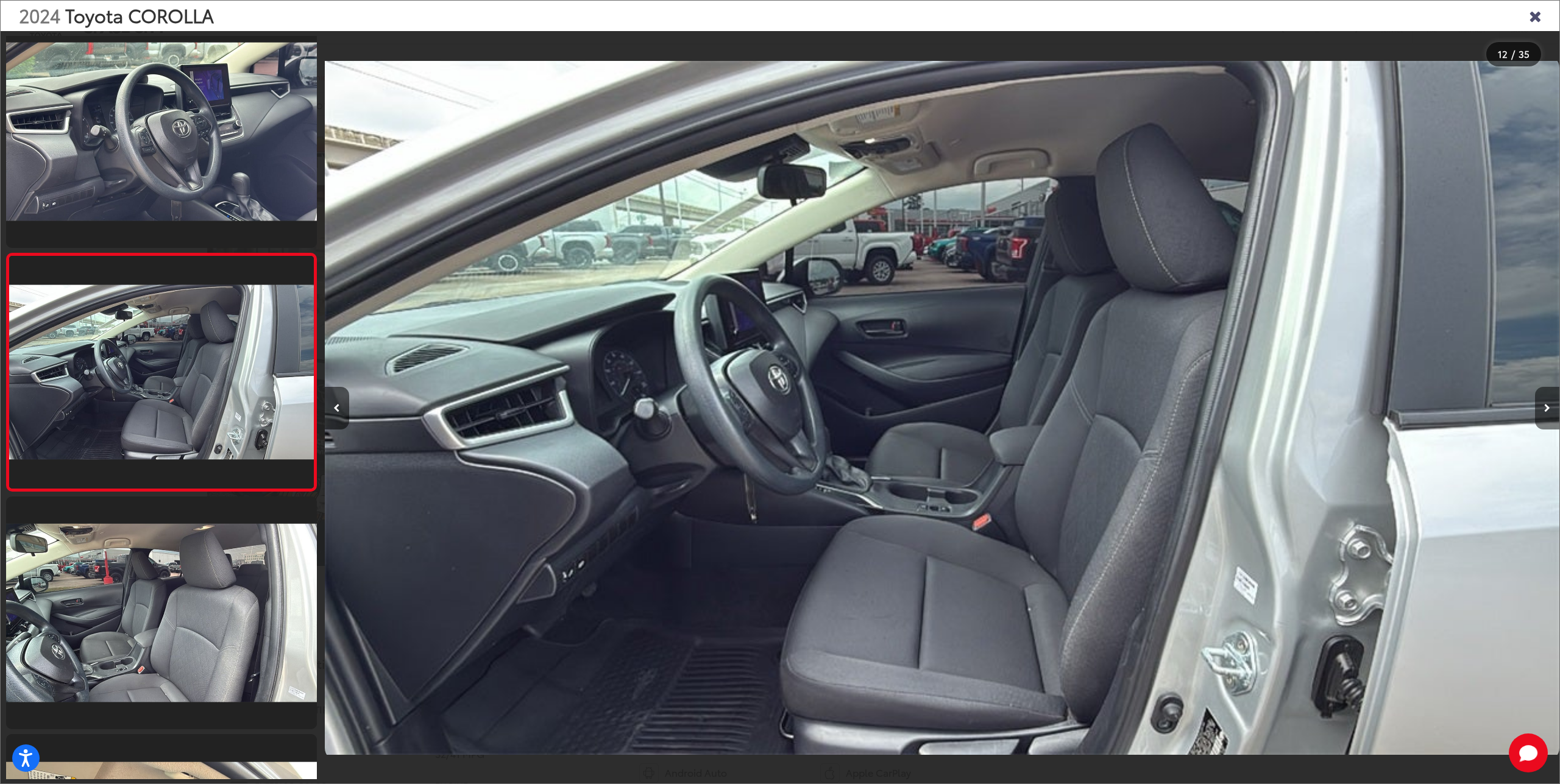
click at [1542, 416] on button "Next image" at bounding box center [1547, 409] width 24 height 43
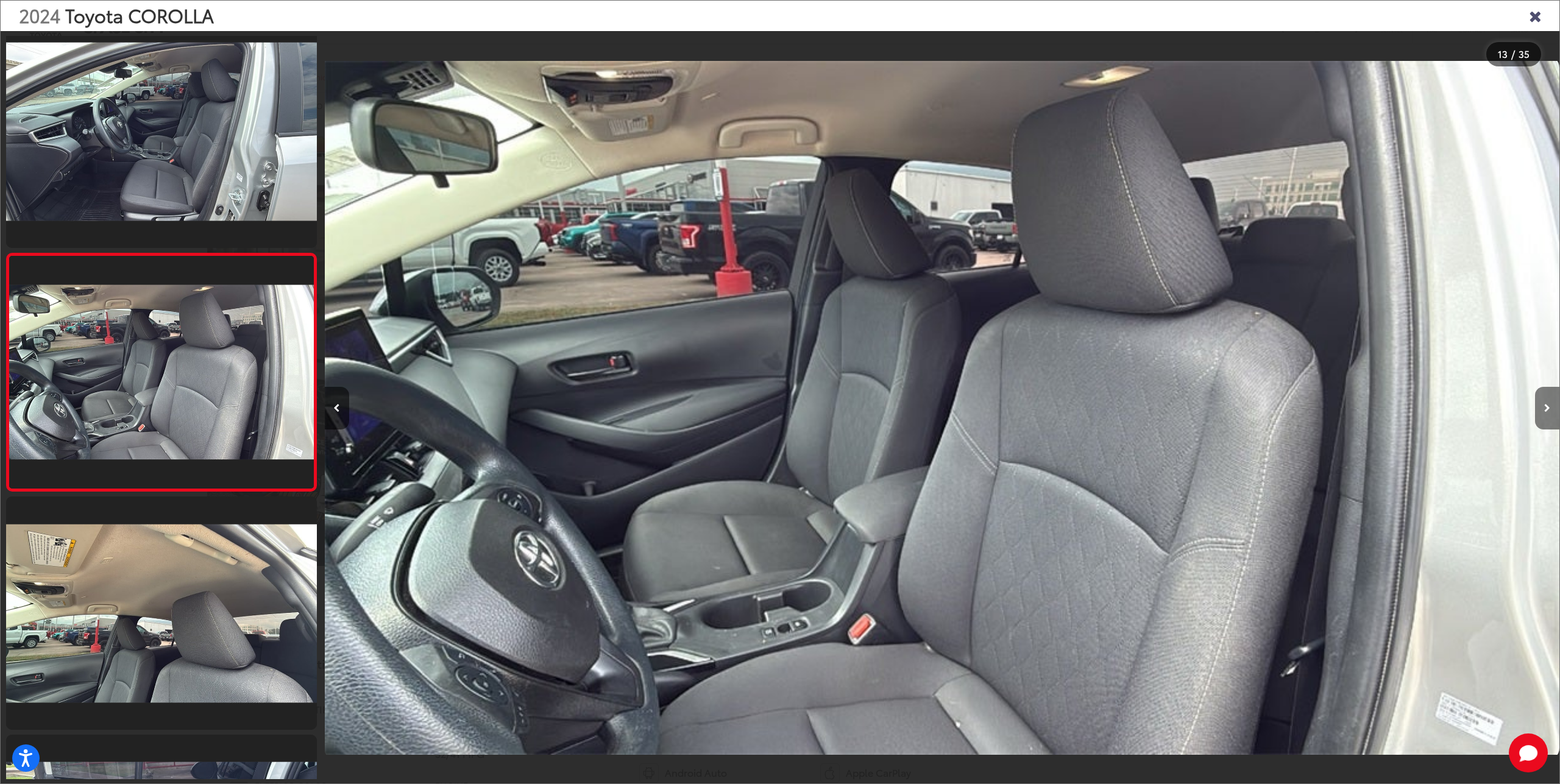
click at [1542, 416] on button "Next image" at bounding box center [1547, 409] width 24 height 43
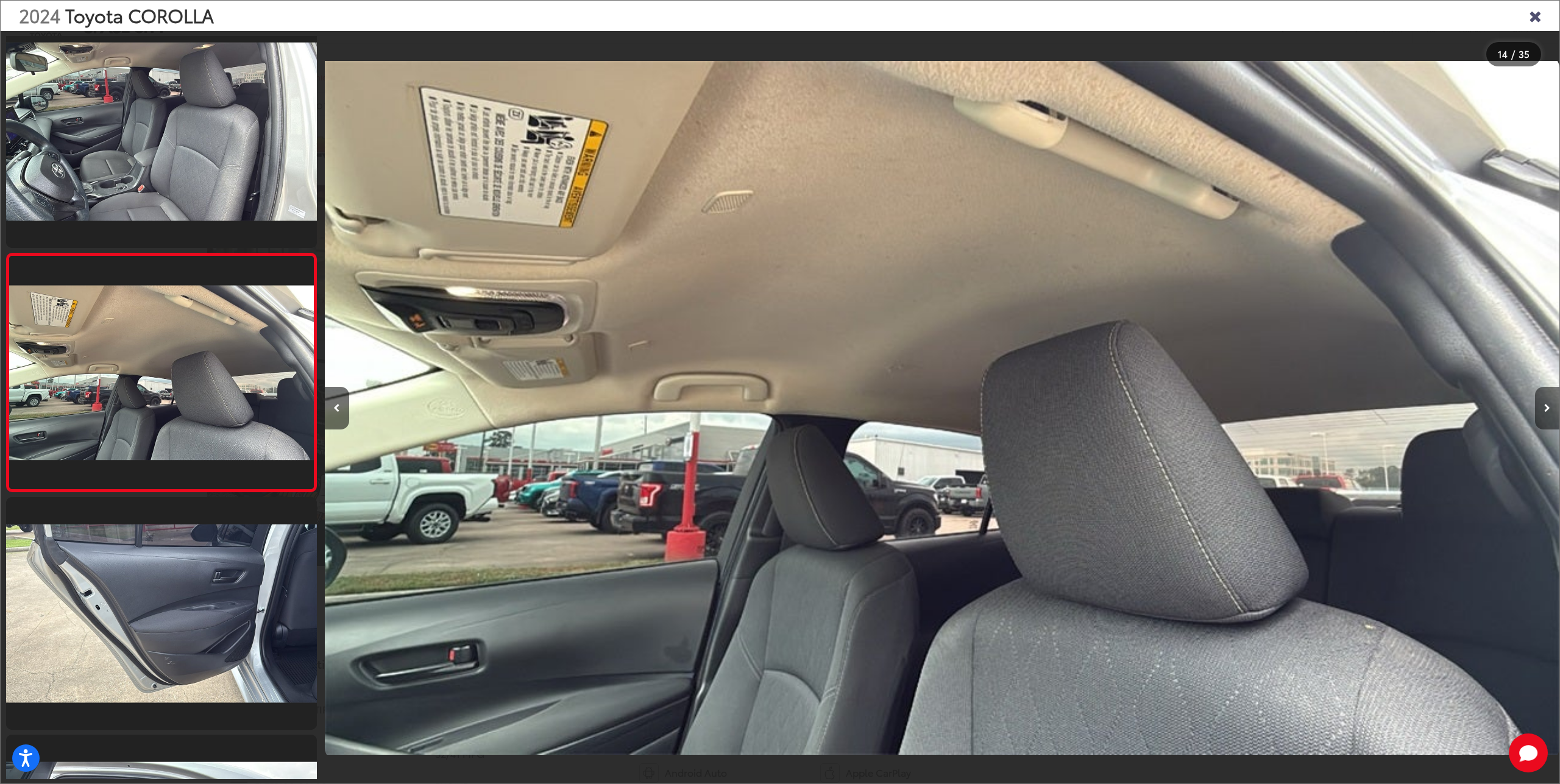
click at [1542, 416] on button "Next image" at bounding box center [1547, 409] width 24 height 43
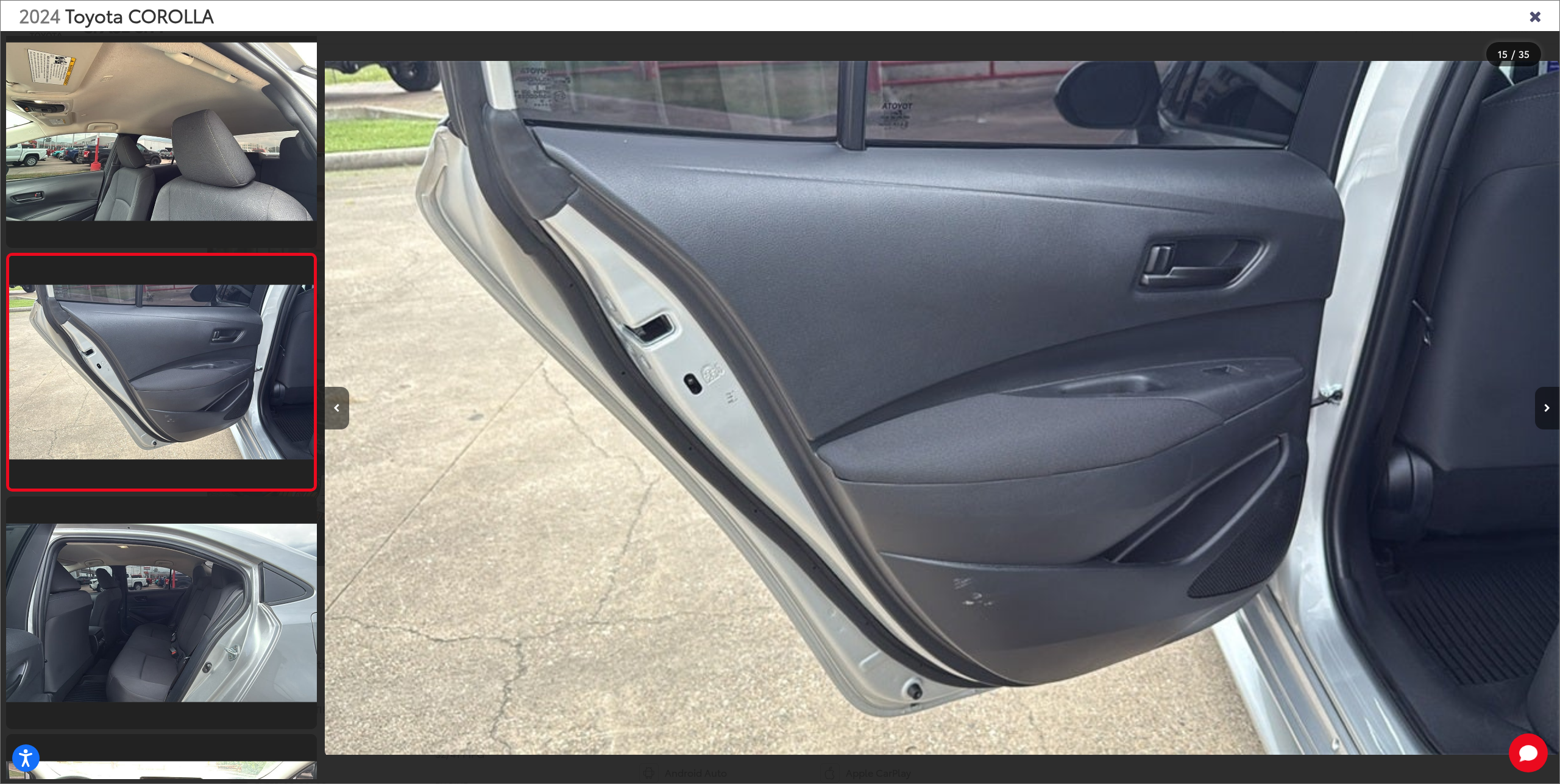
click at [1542, 416] on button "Next image" at bounding box center [1547, 409] width 24 height 43
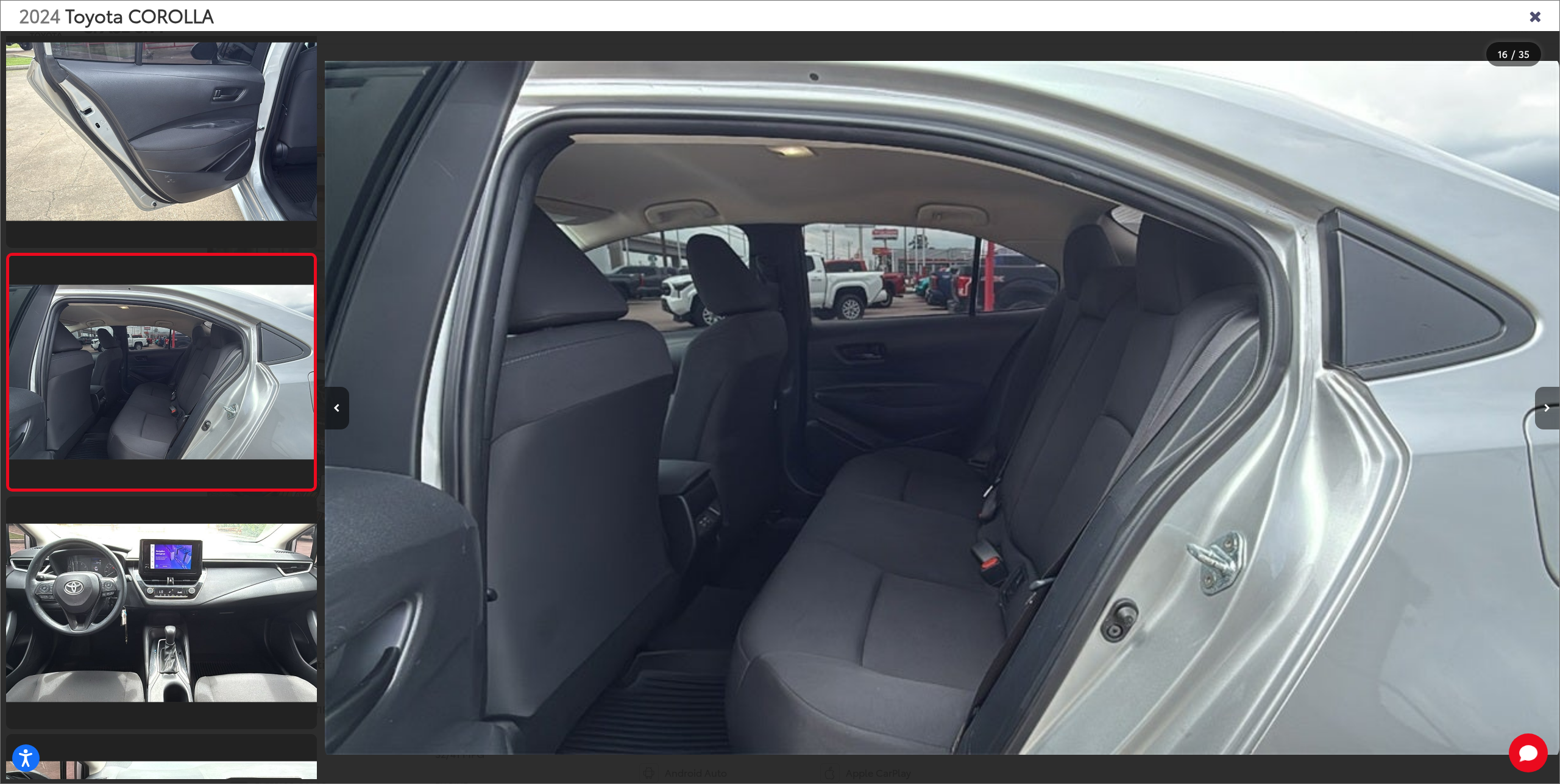
click at [1542, 417] on button "Next image" at bounding box center [1547, 409] width 24 height 43
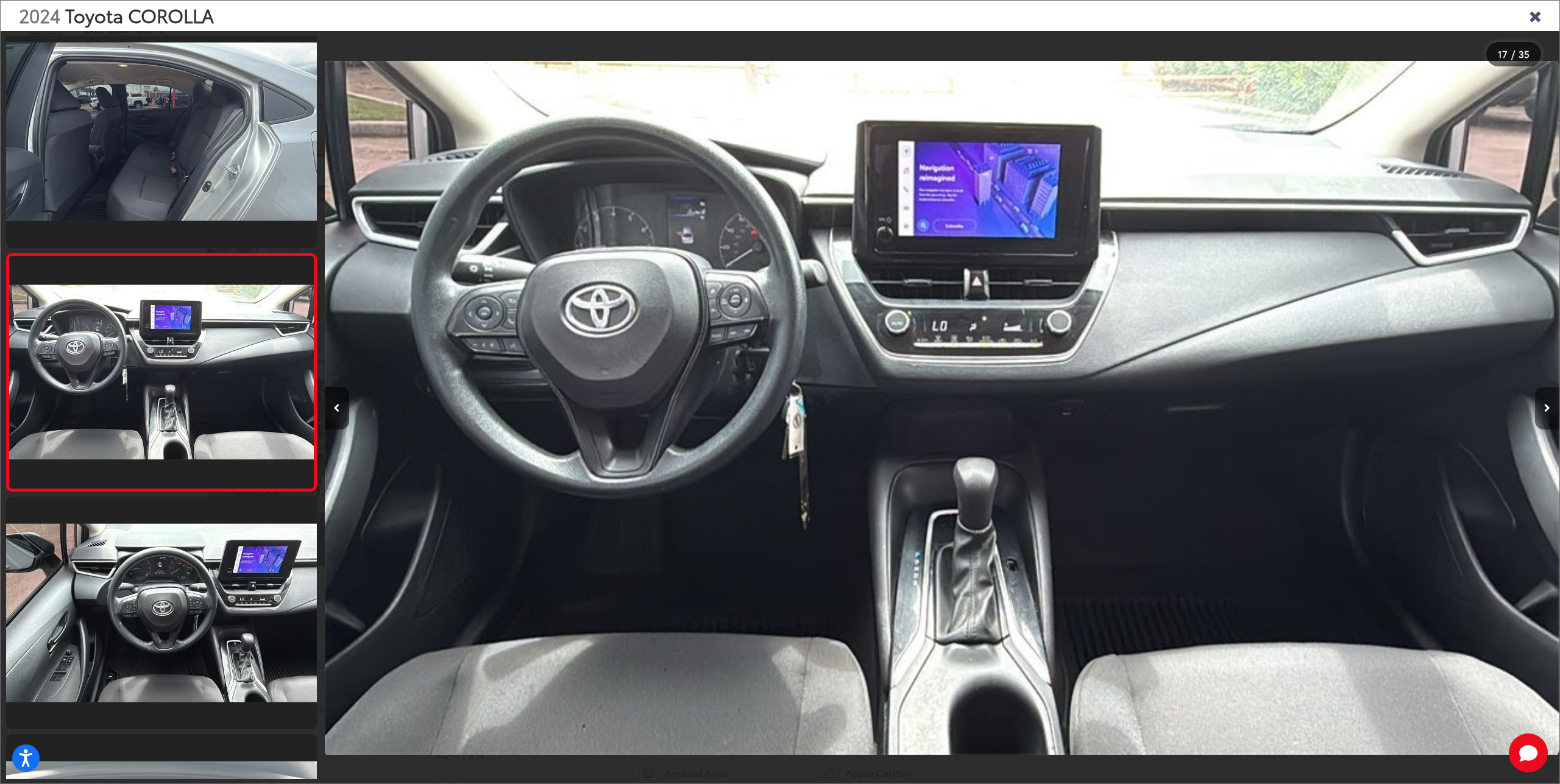
click at [1541, 418] on button "Next image" at bounding box center [1547, 409] width 24 height 43
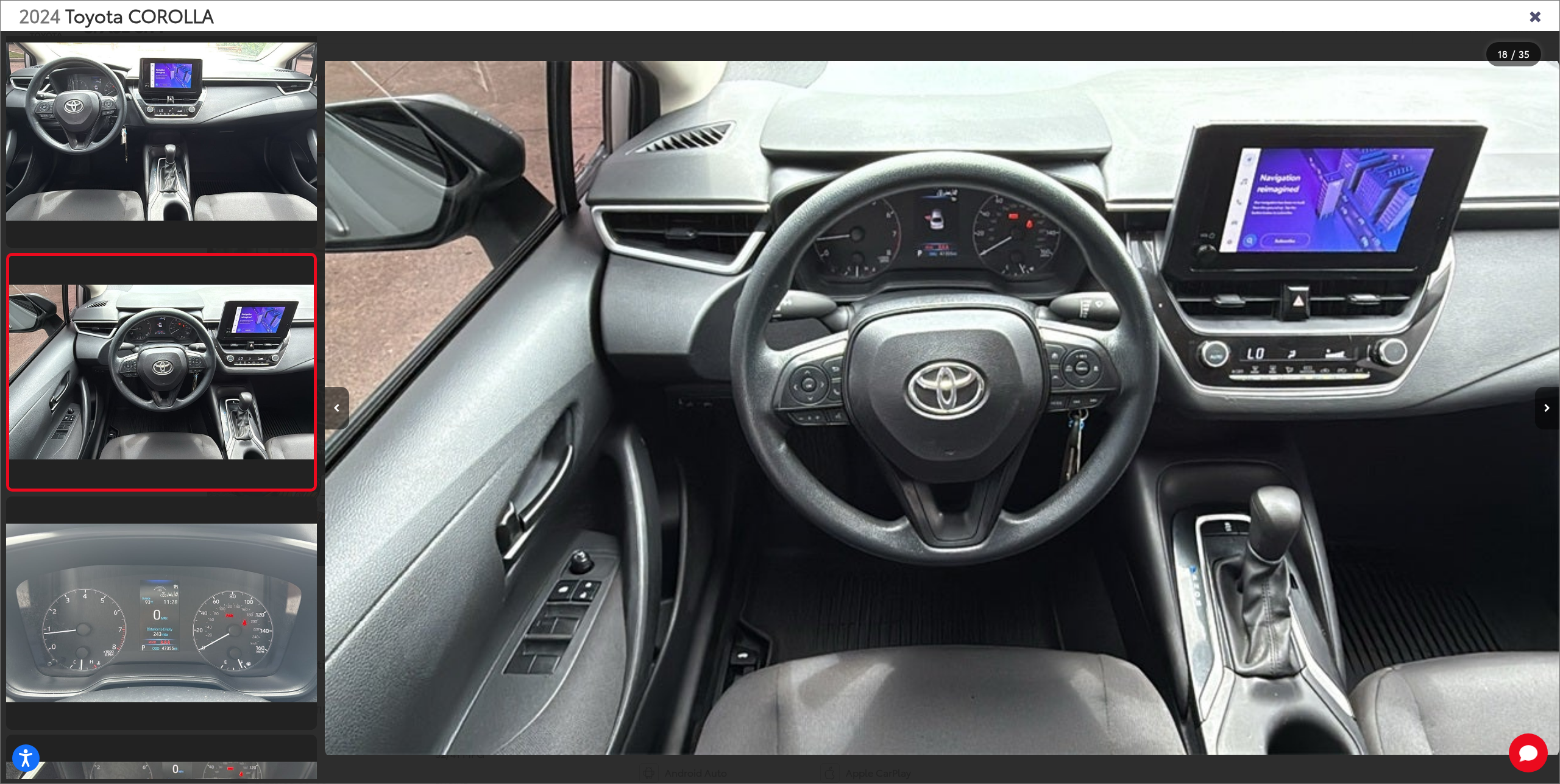
click at [1542, 415] on button "Next image" at bounding box center [1547, 409] width 24 height 43
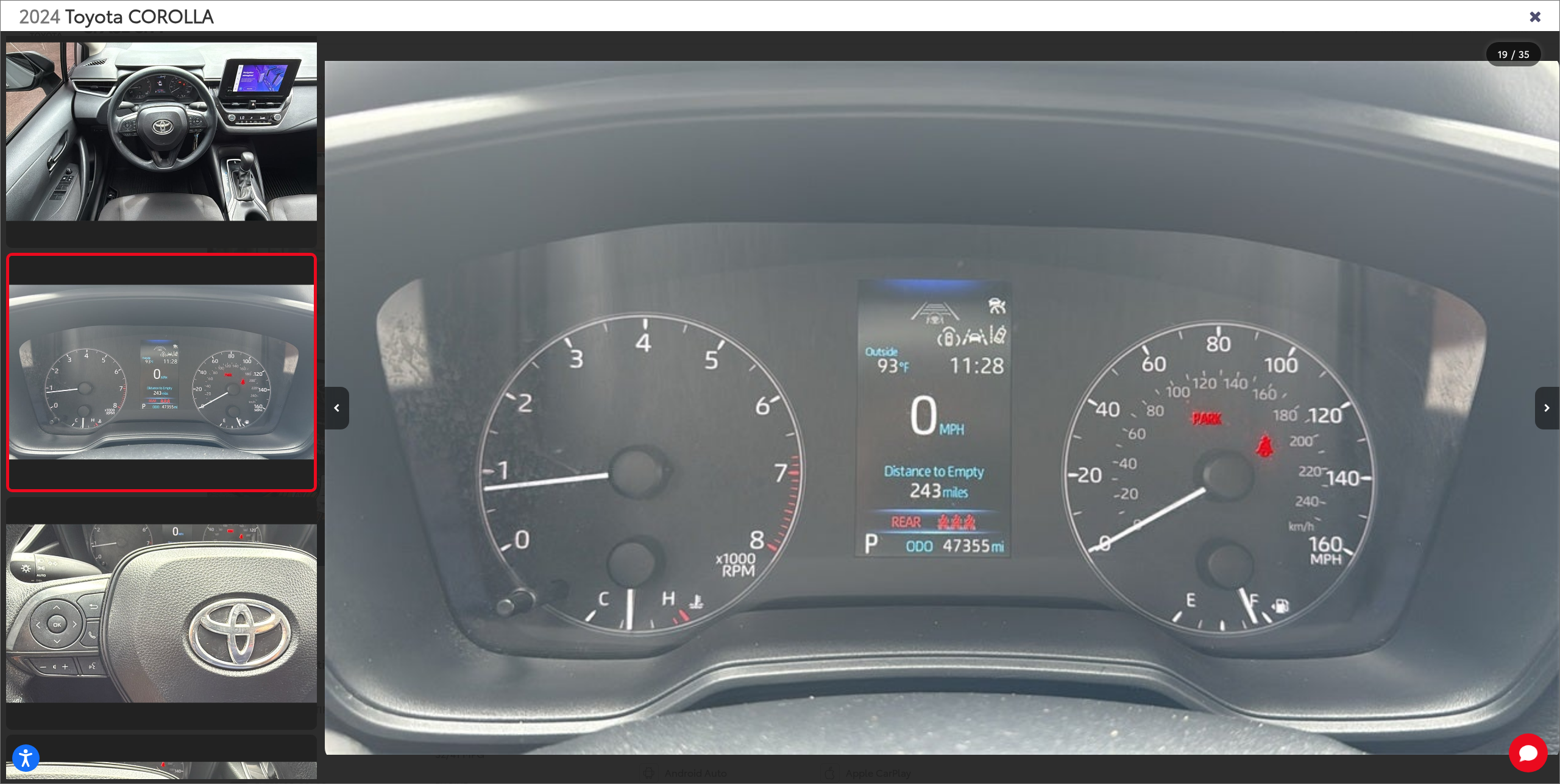
click at [1538, 414] on button "Next image" at bounding box center [1547, 409] width 24 height 43
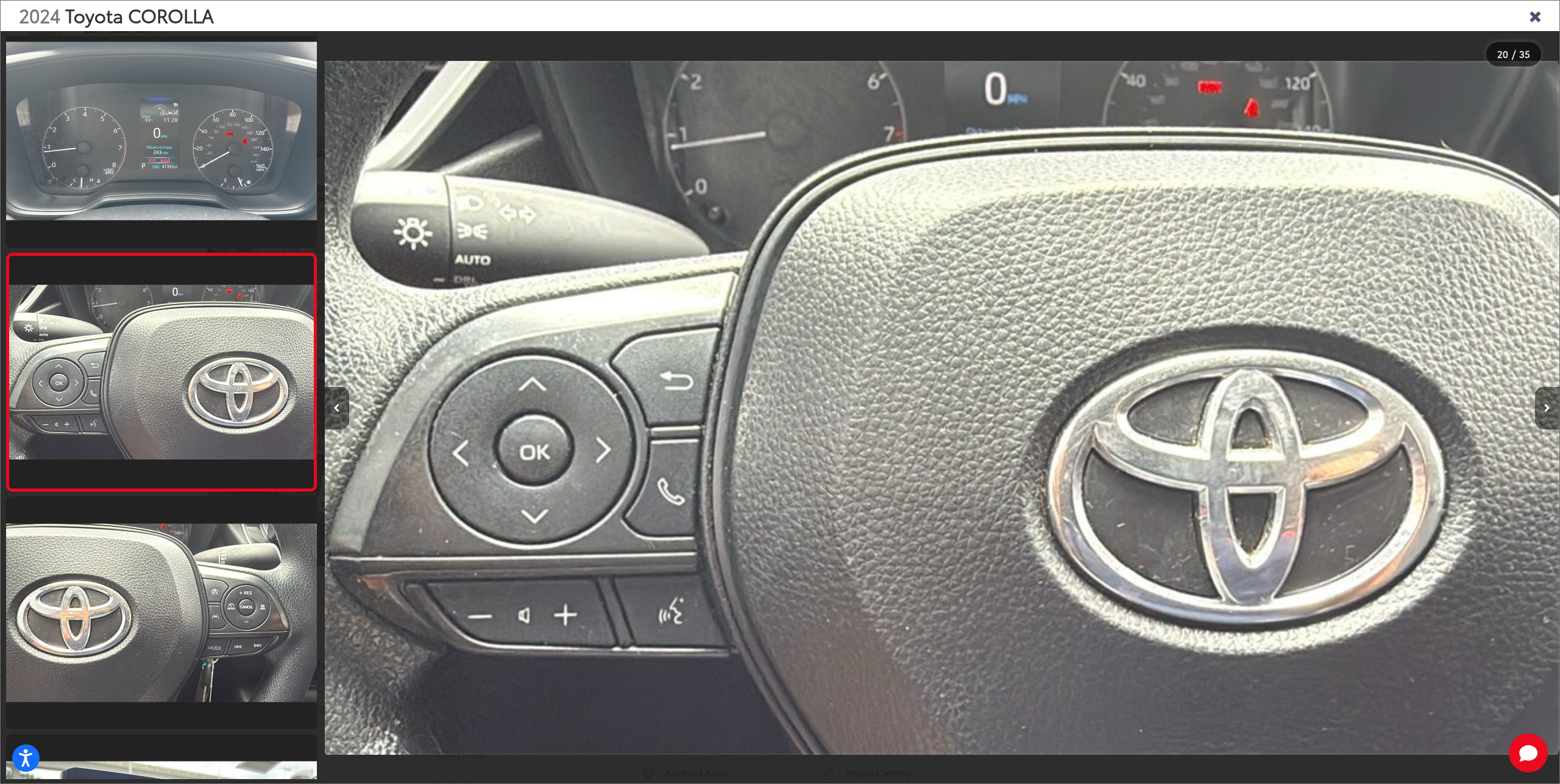
click at [1538, 414] on button "Next image" at bounding box center [1547, 409] width 24 height 43
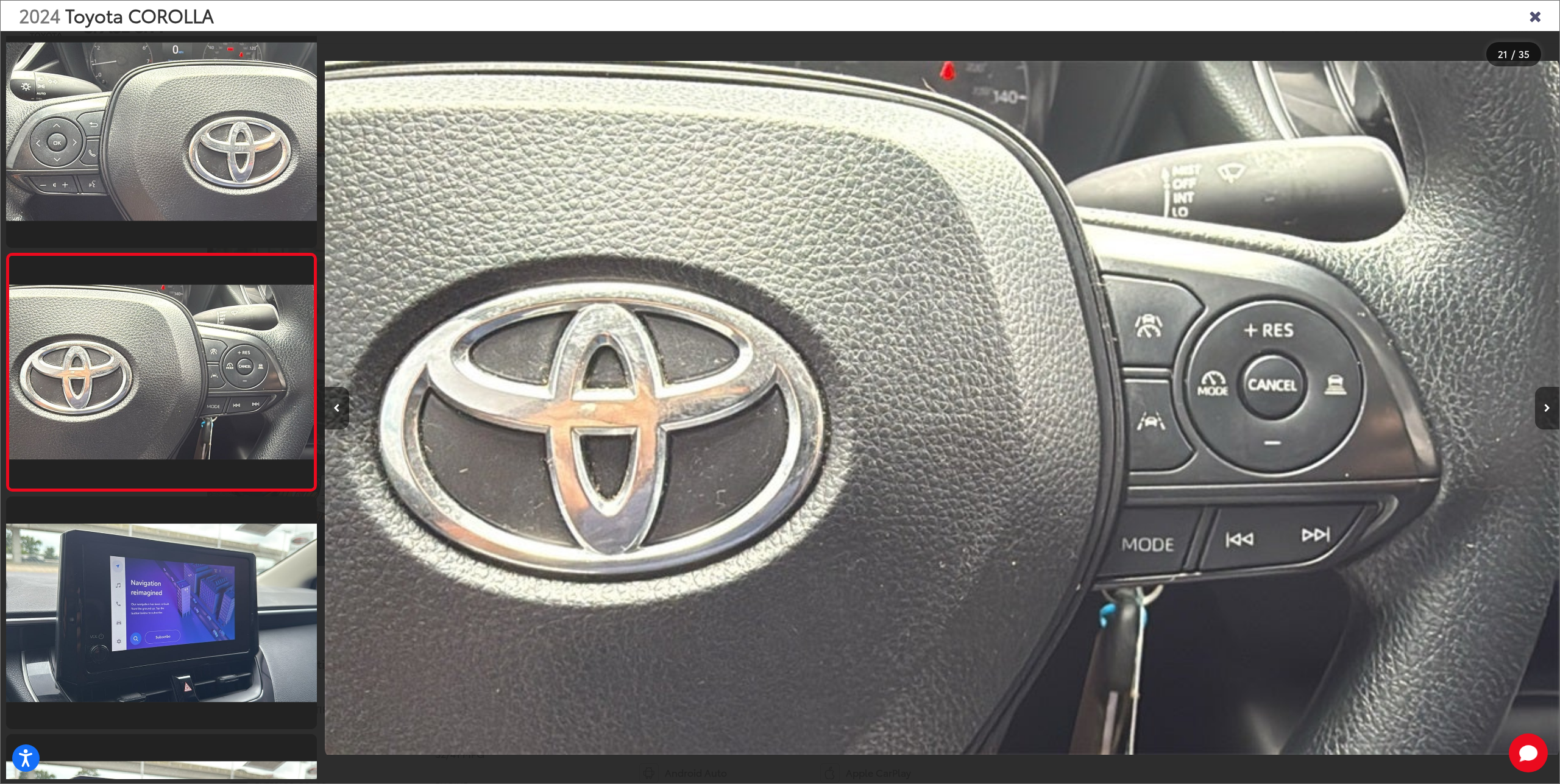
click at [1538, 414] on button "Next image" at bounding box center [1547, 409] width 24 height 43
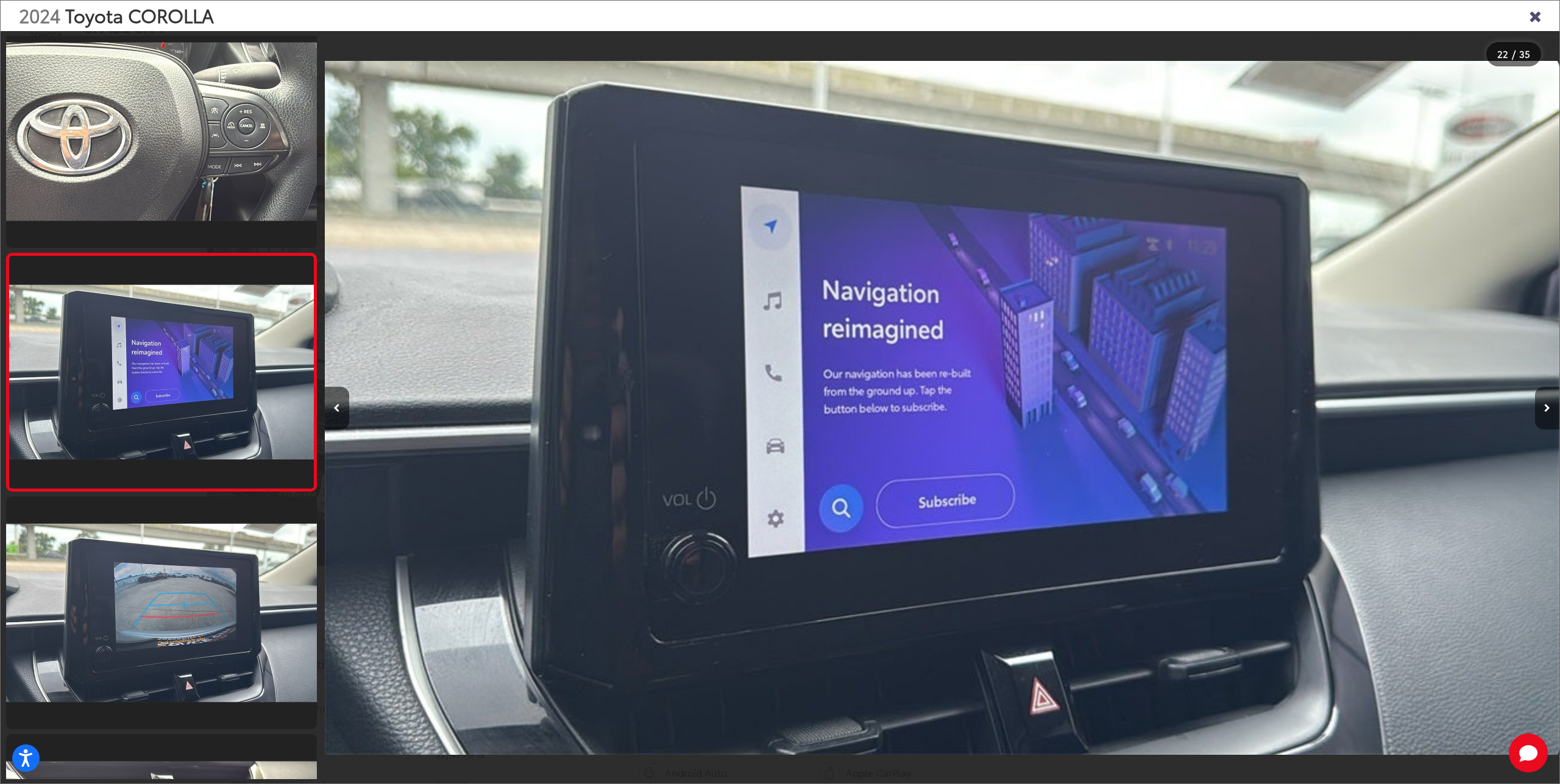
click at [1537, 414] on button "Next image" at bounding box center [1547, 409] width 24 height 43
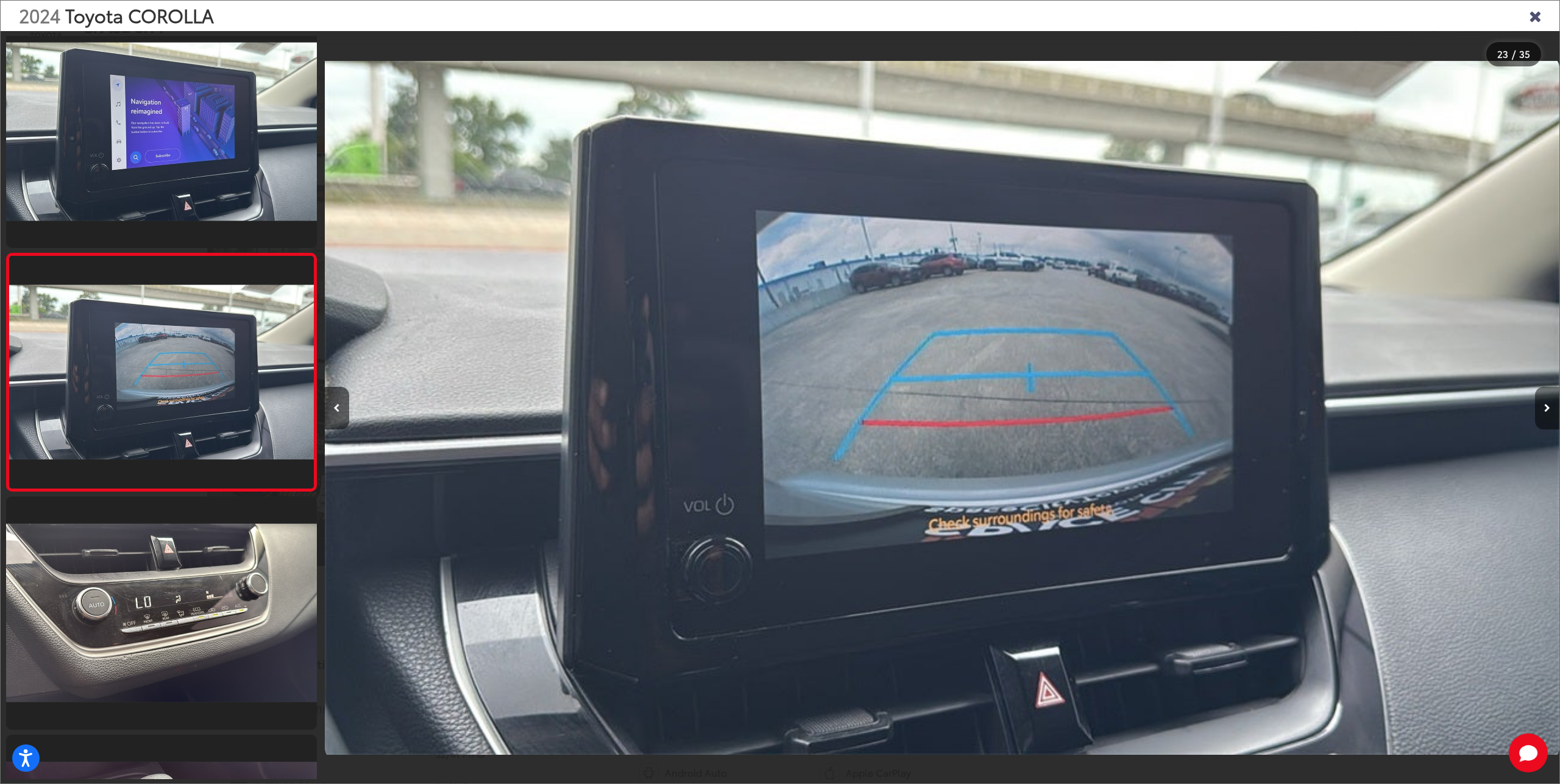
click at [1537, 414] on button "Next image" at bounding box center [1547, 409] width 24 height 43
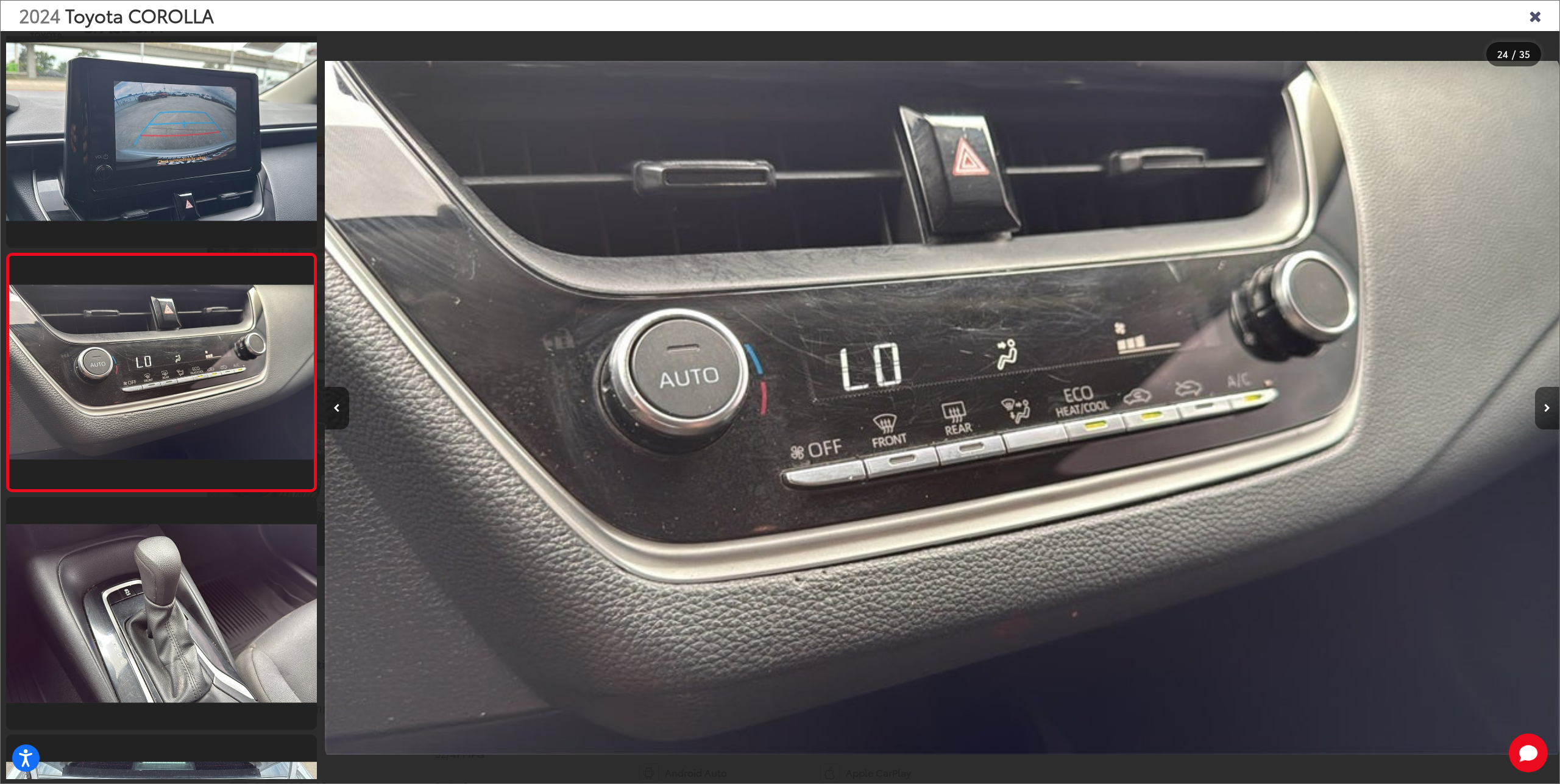
click at [1537, 414] on button "Next image" at bounding box center [1547, 409] width 24 height 43
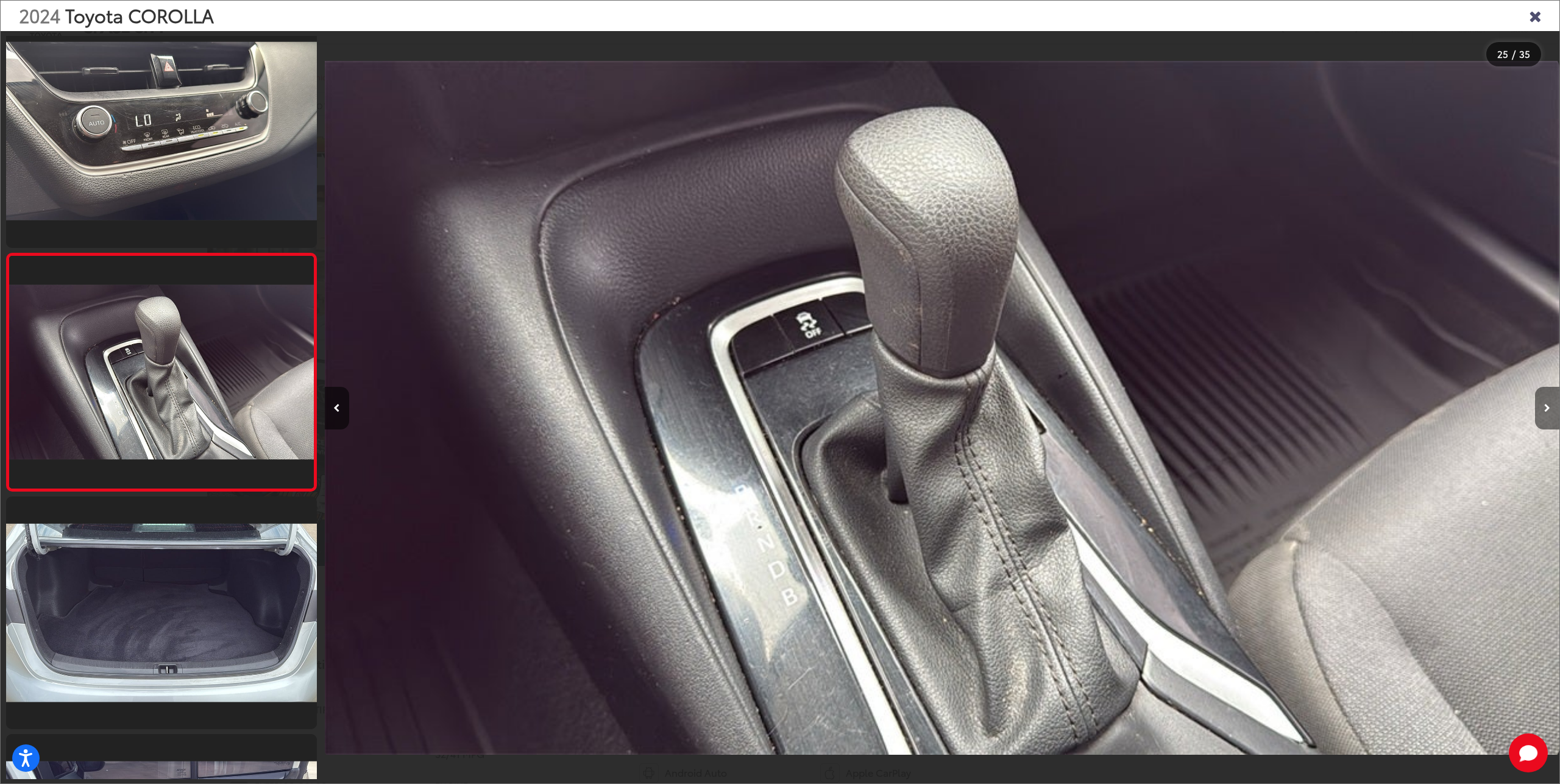
click at [1537, 414] on button "Next image" at bounding box center [1547, 409] width 24 height 43
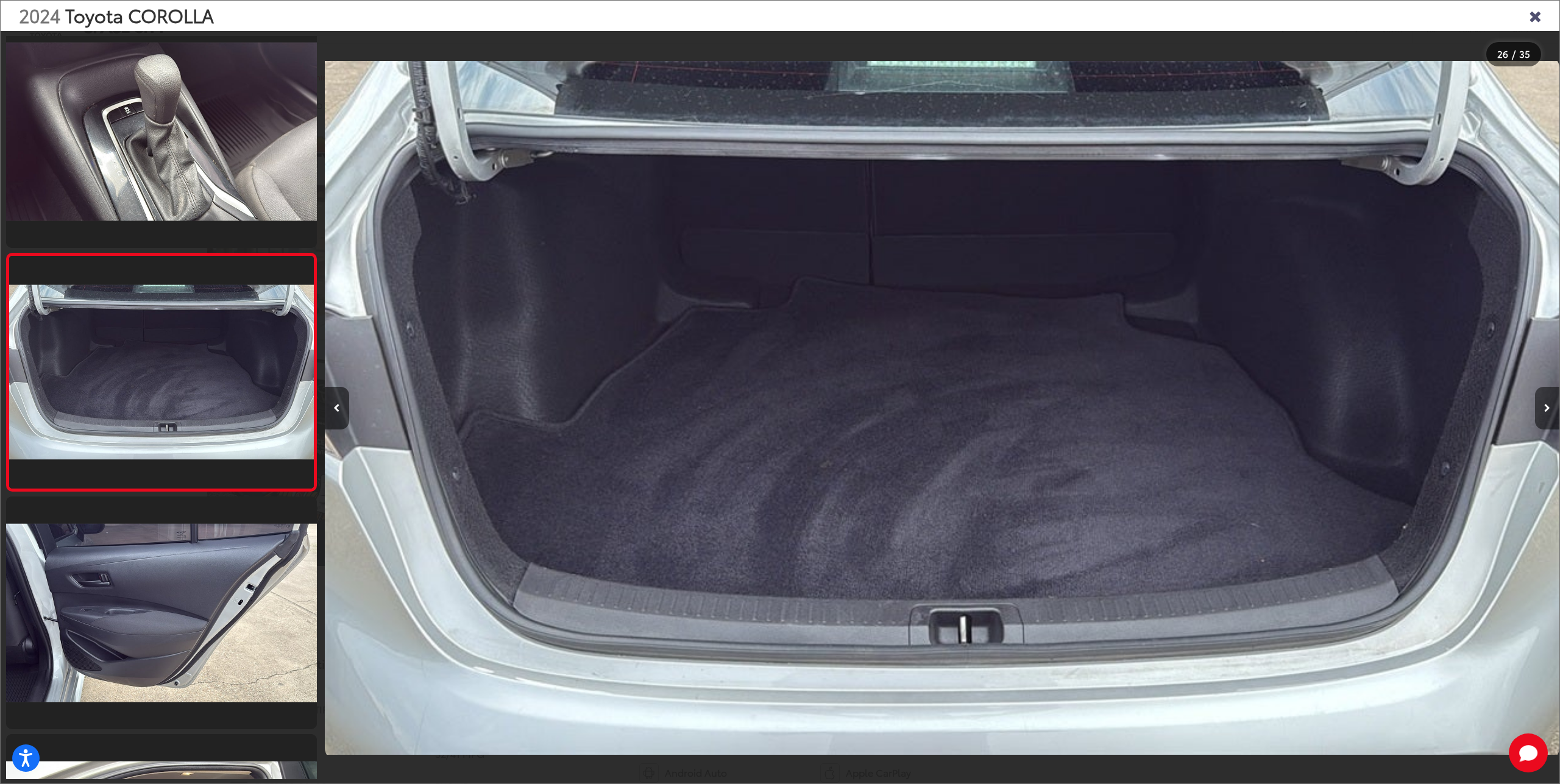
click at [1537, 414] on button "Next image" at bounding box center [1547, 409] width 24 height 43
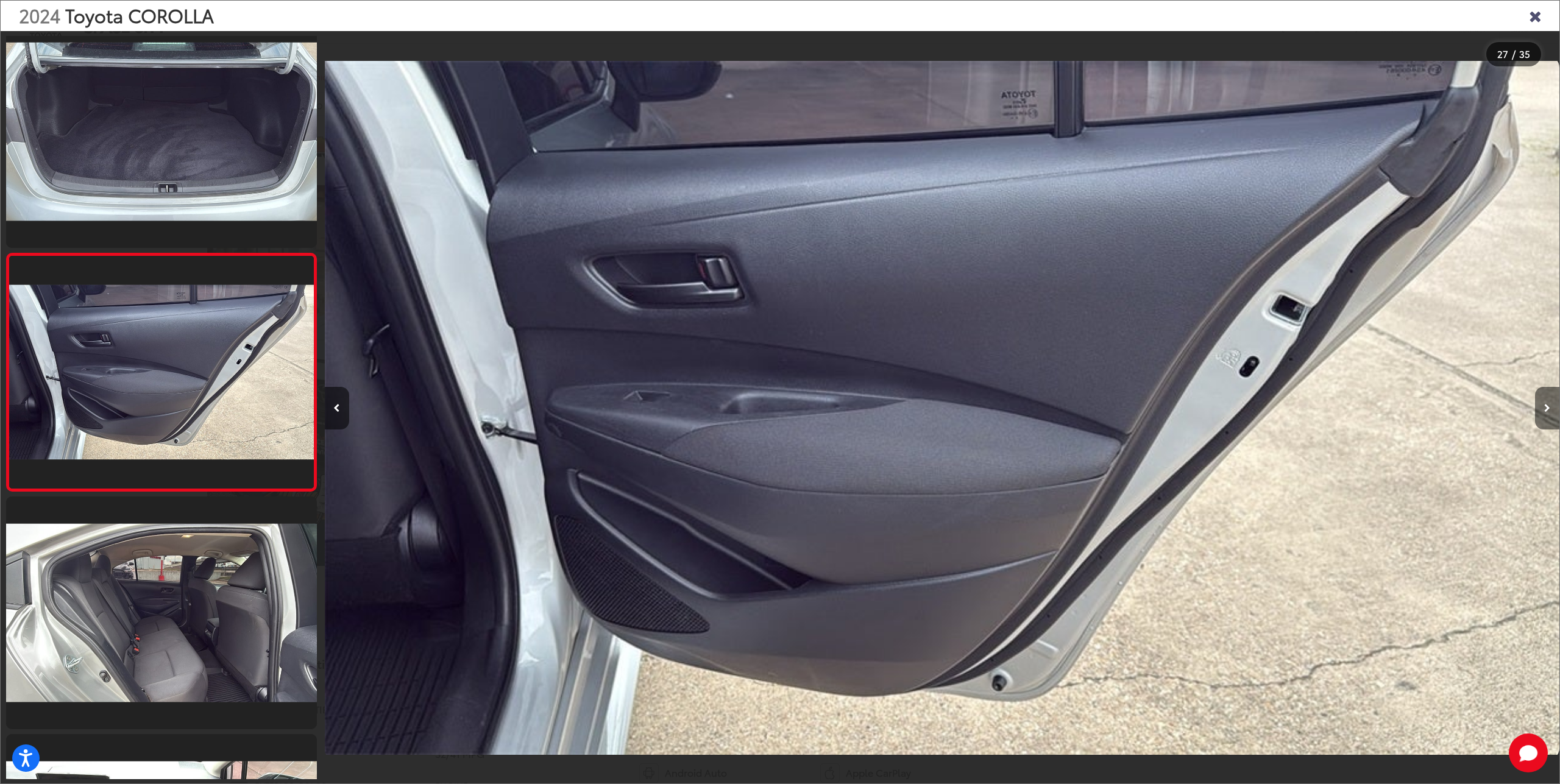
click at [1537, 414] on button "Next image" at bounding box center [1547, 409] width 24 height 43
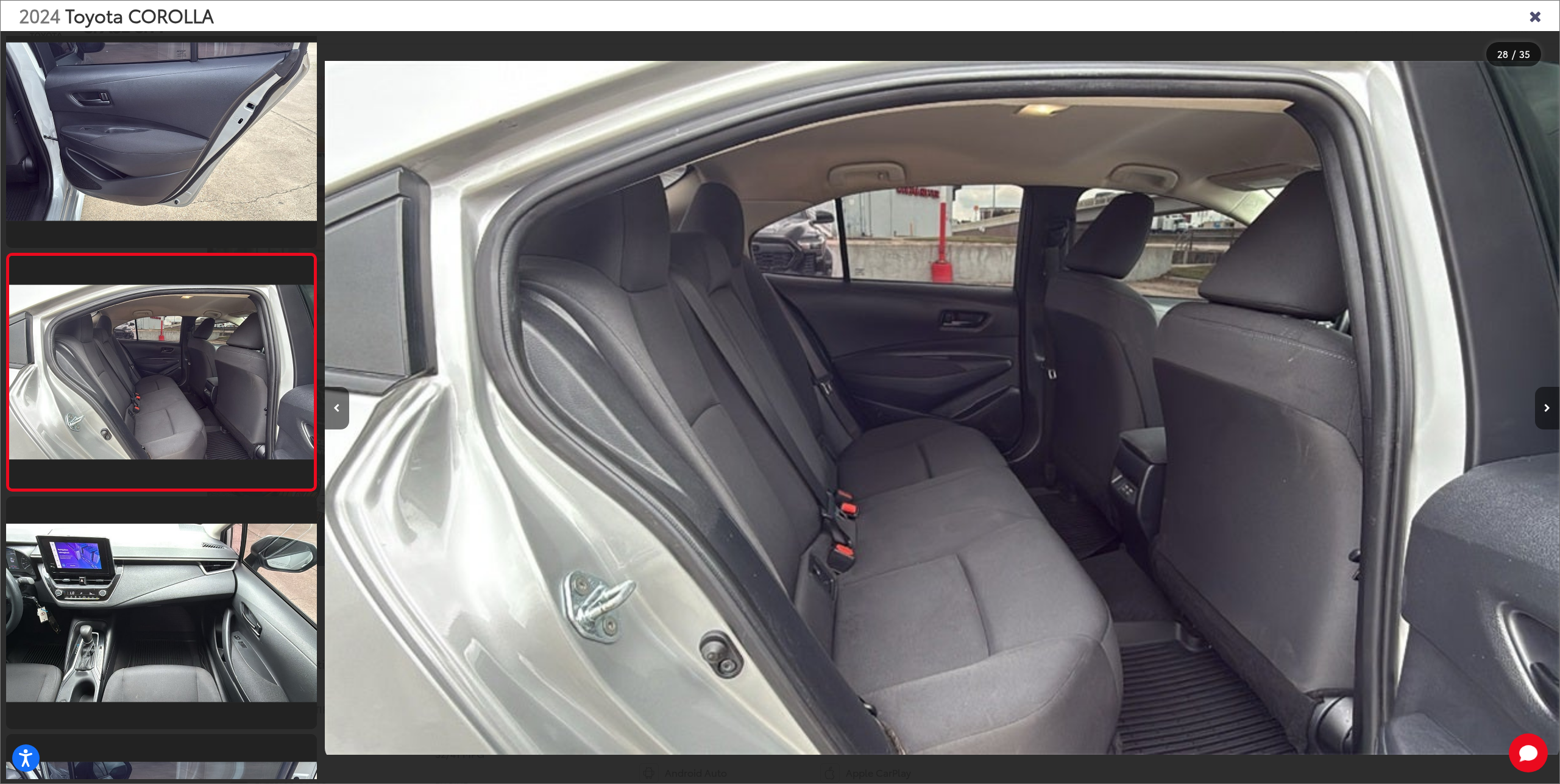
click at [1538, 414] on button "Next image" at bounding box center [1547, 409] width 24 height 43
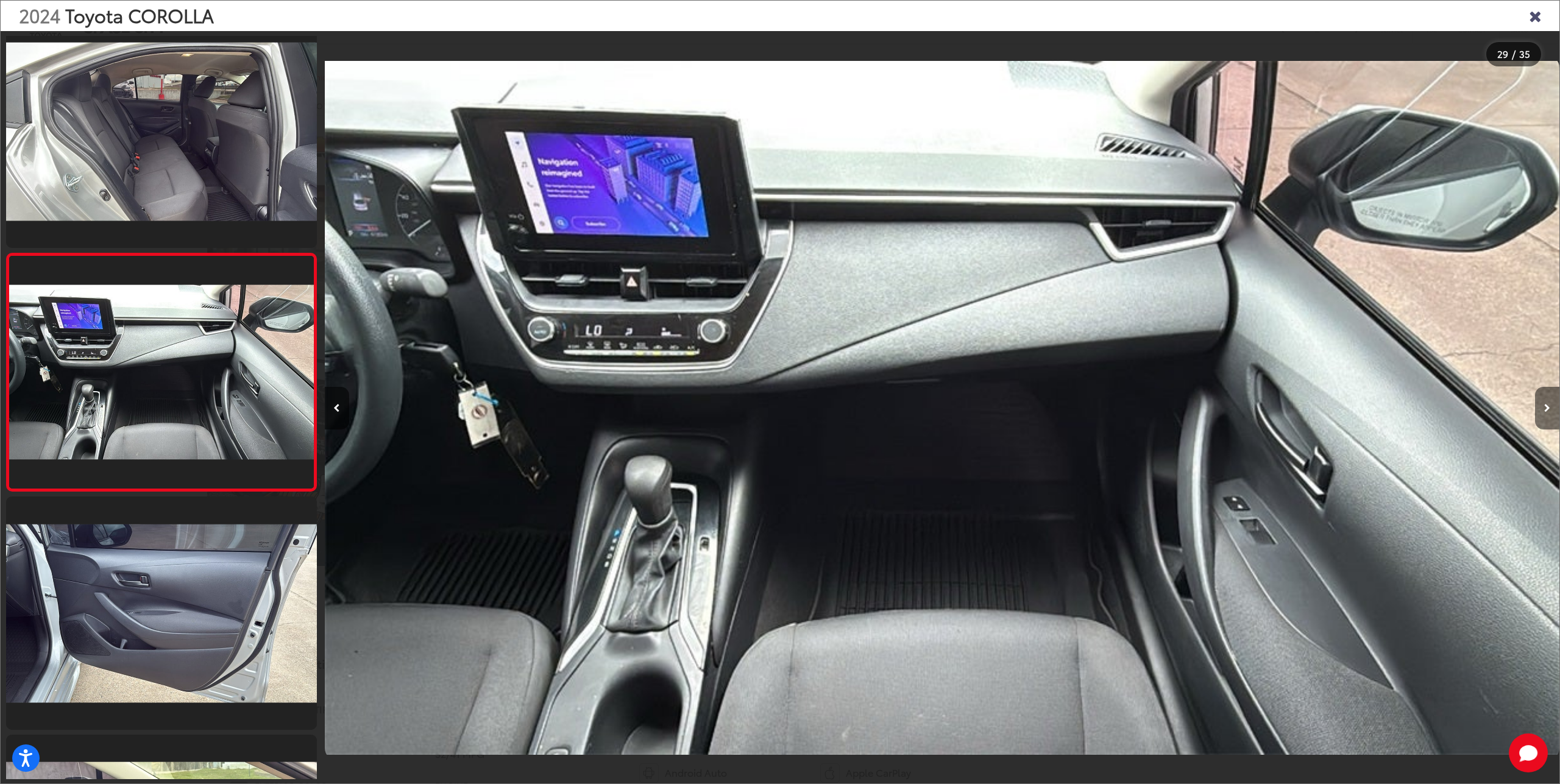
click at [1538, 412] on button "Next image" at bounding box center [1547, 409] width 24 height 43
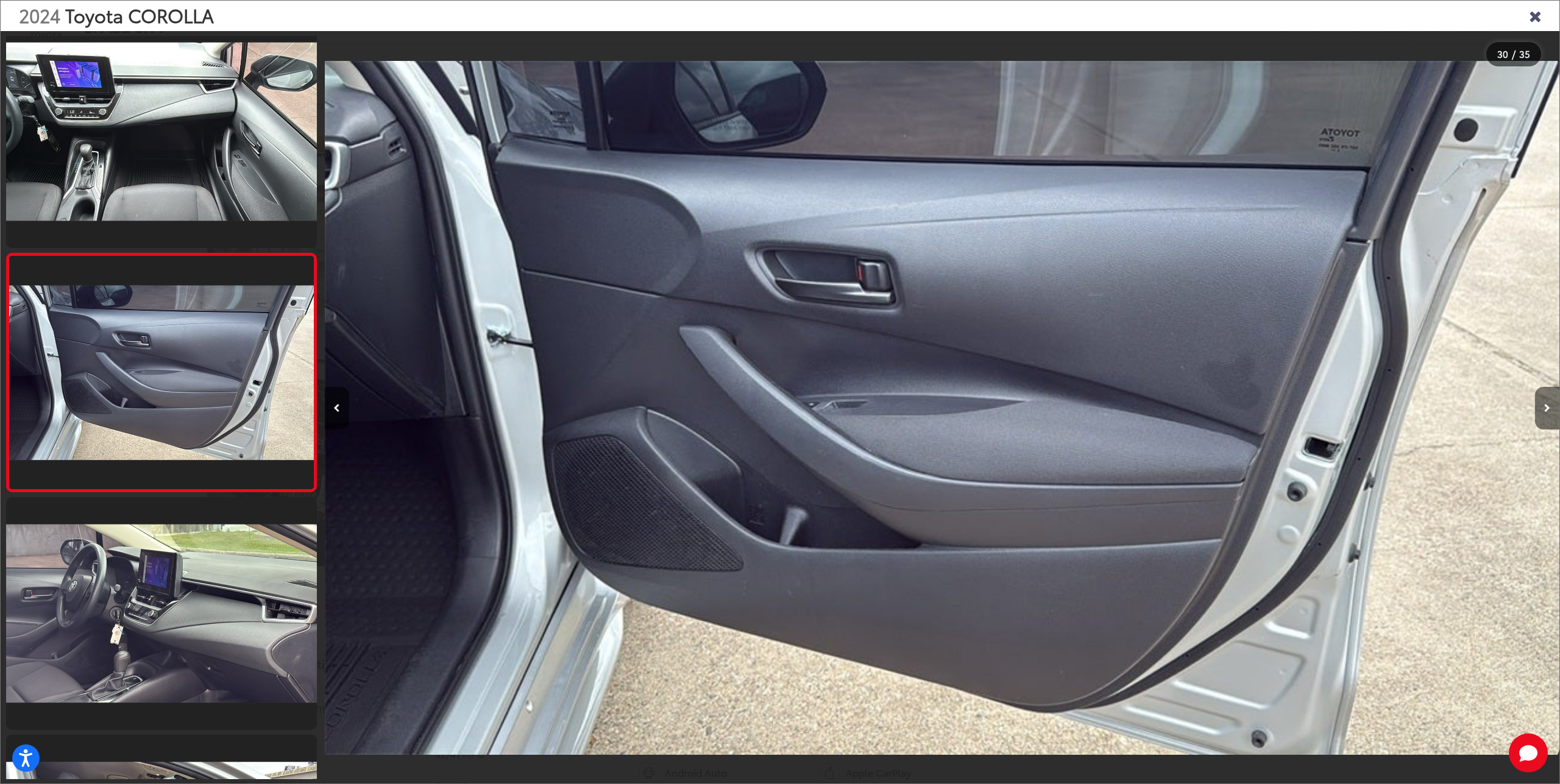
click at [1538, 412] on button "Next image" at bounding box center [1547, 409] width 24 height 43
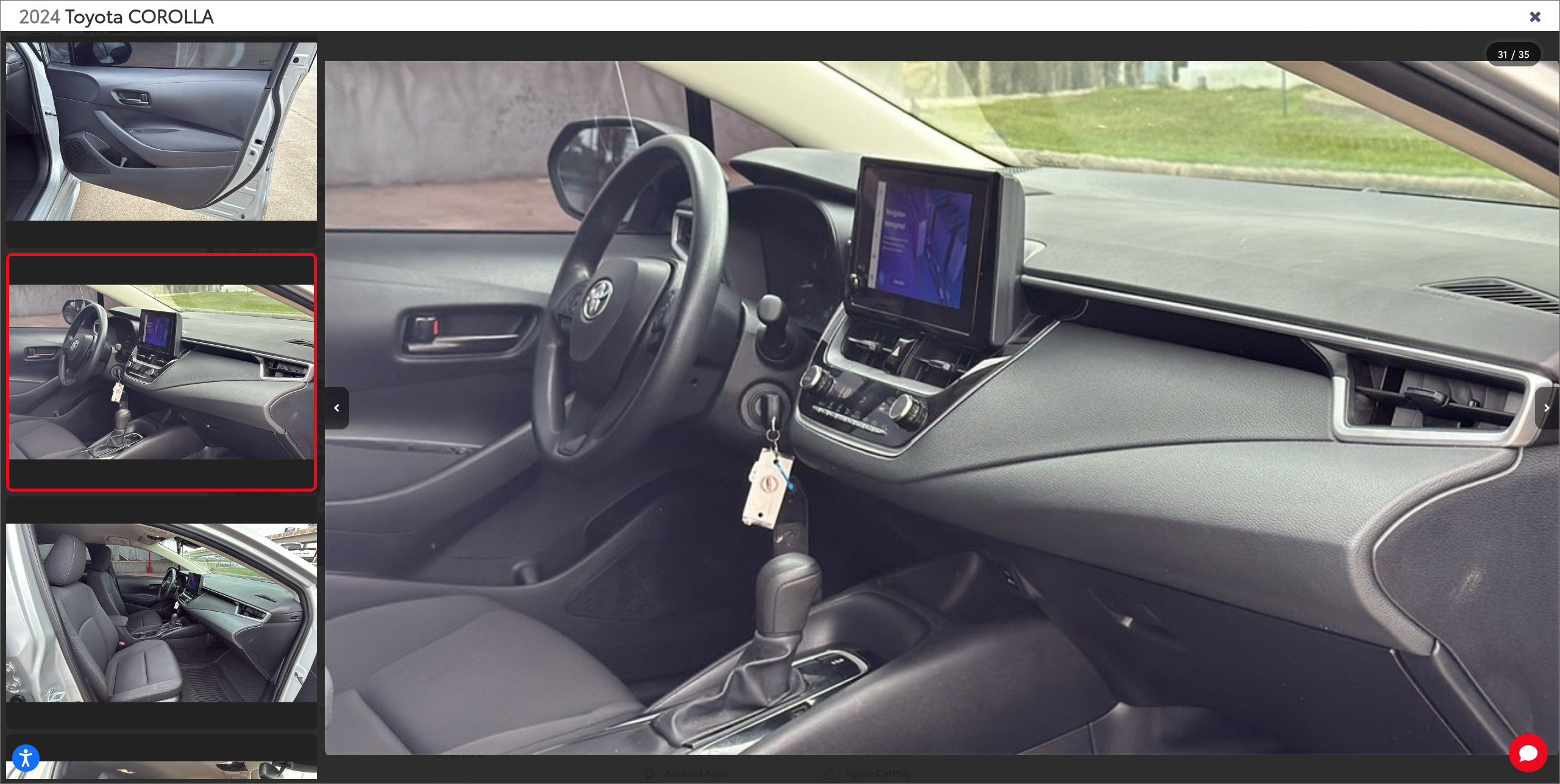
click at [1538, 412] on button "Next image" at bounding box center [1547, 409] width 24 height 43
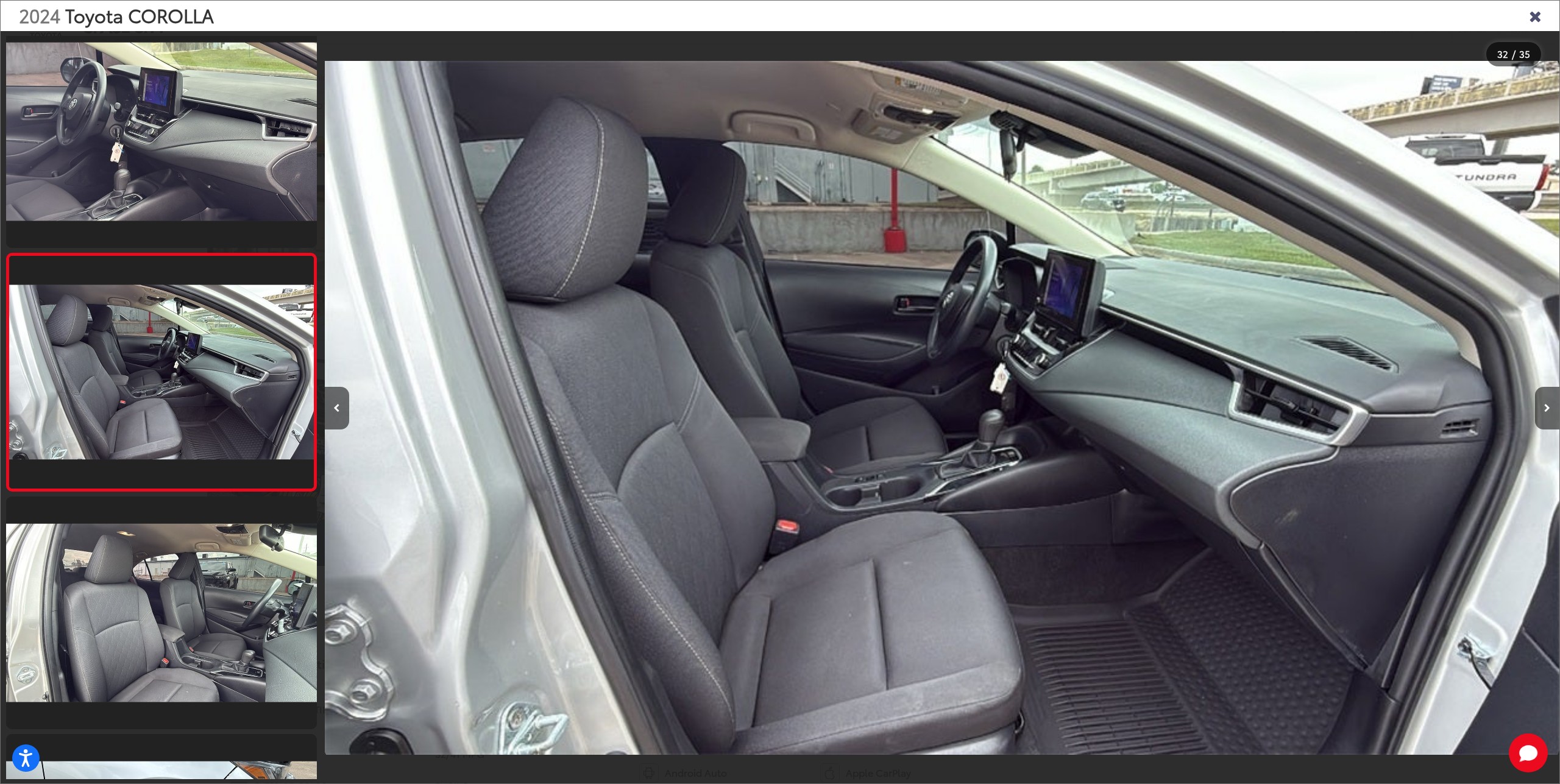
click at [1542, 15] on div "2024 Toyota COROLLA" at bounding box center [780, 16] width 1559 height 31
click at [1537, 17] on icon "Close gallery" at bounding box center [1535, 15] width 12 height 16
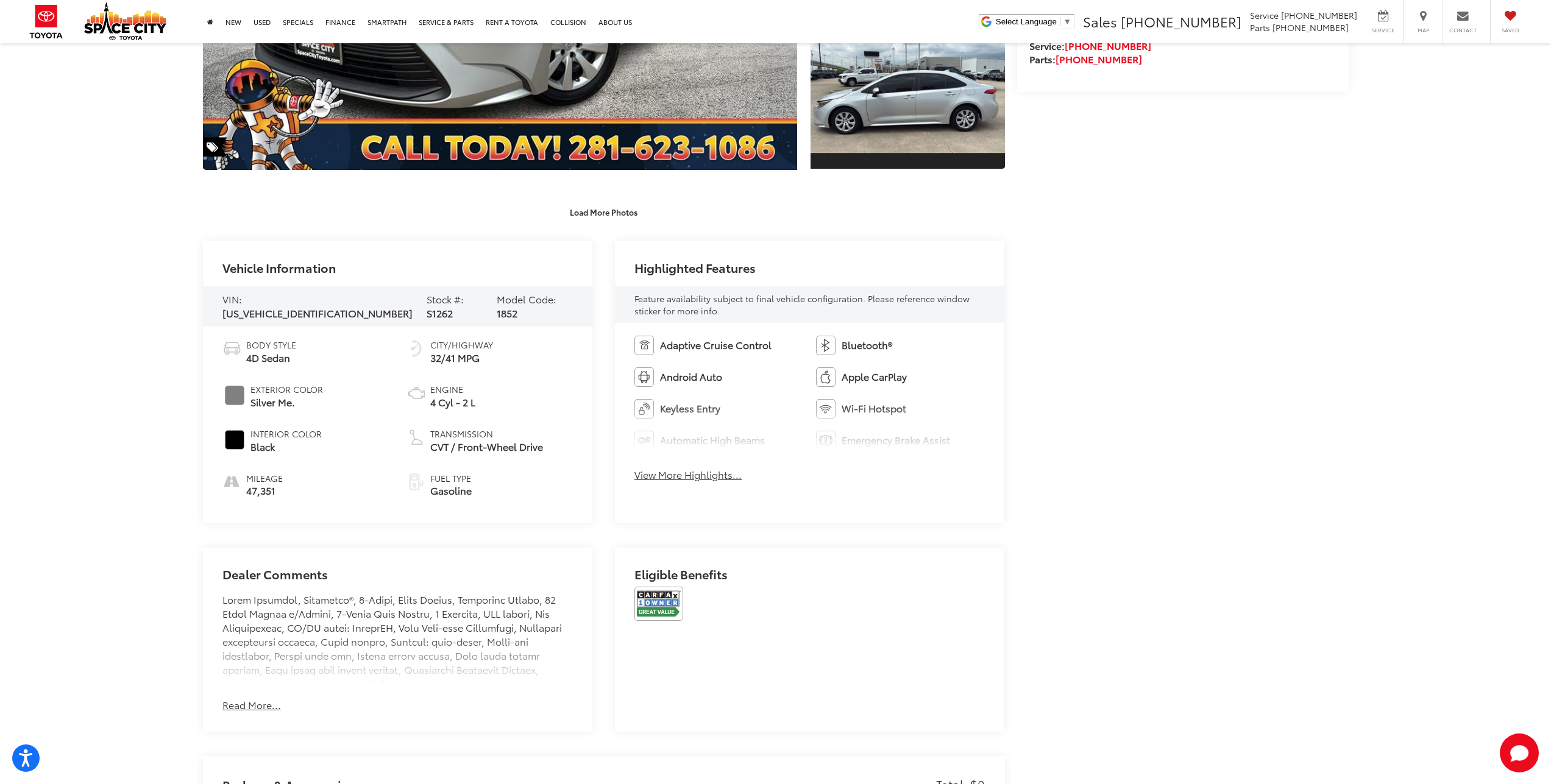
click at [652, 598] on img at bounding box center [659, 603] width 49 height 34
click at [666, 604] on img at bounding box center [659, 603] width 49 height 34
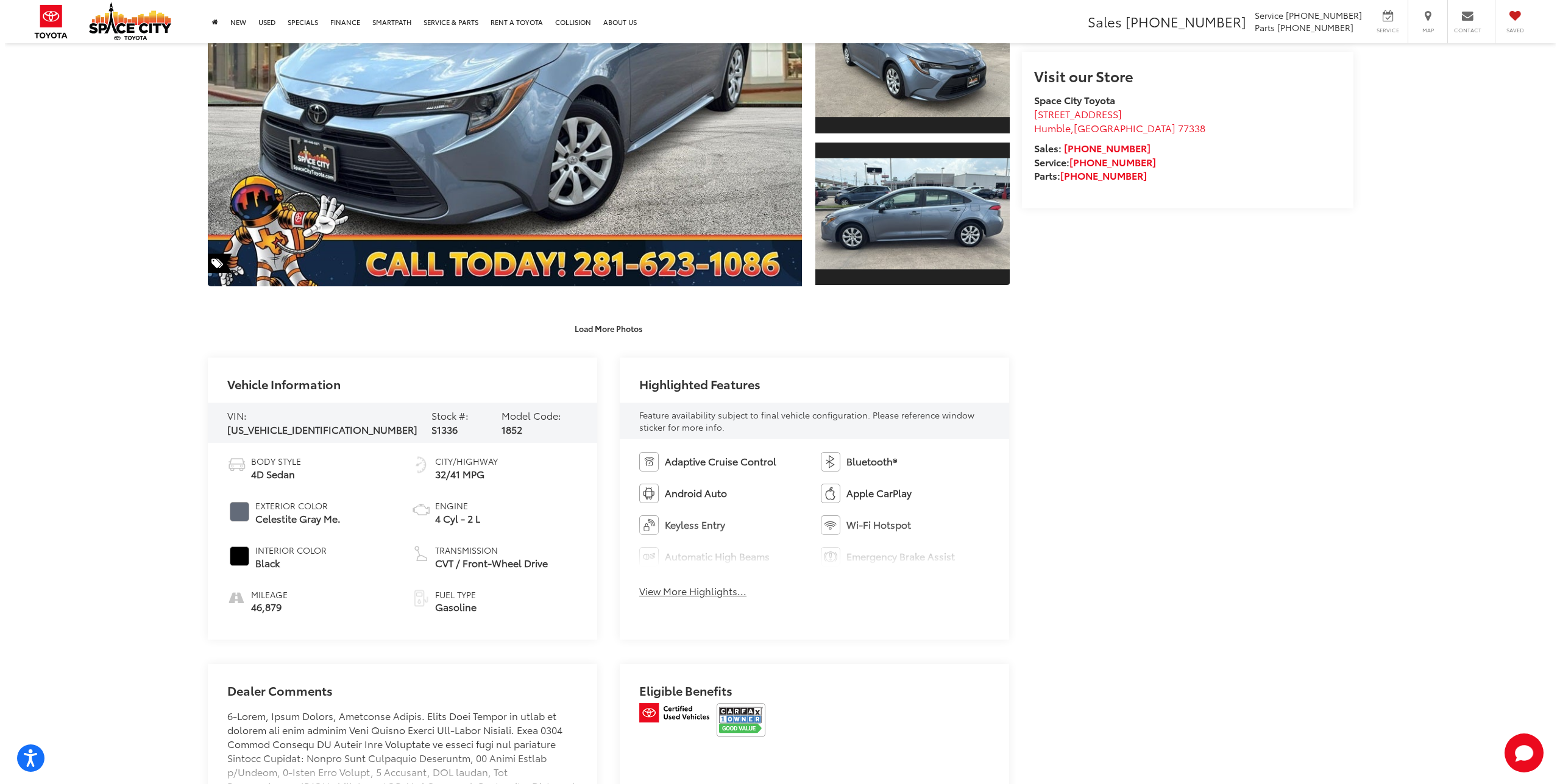
scroll to position [195, 0]
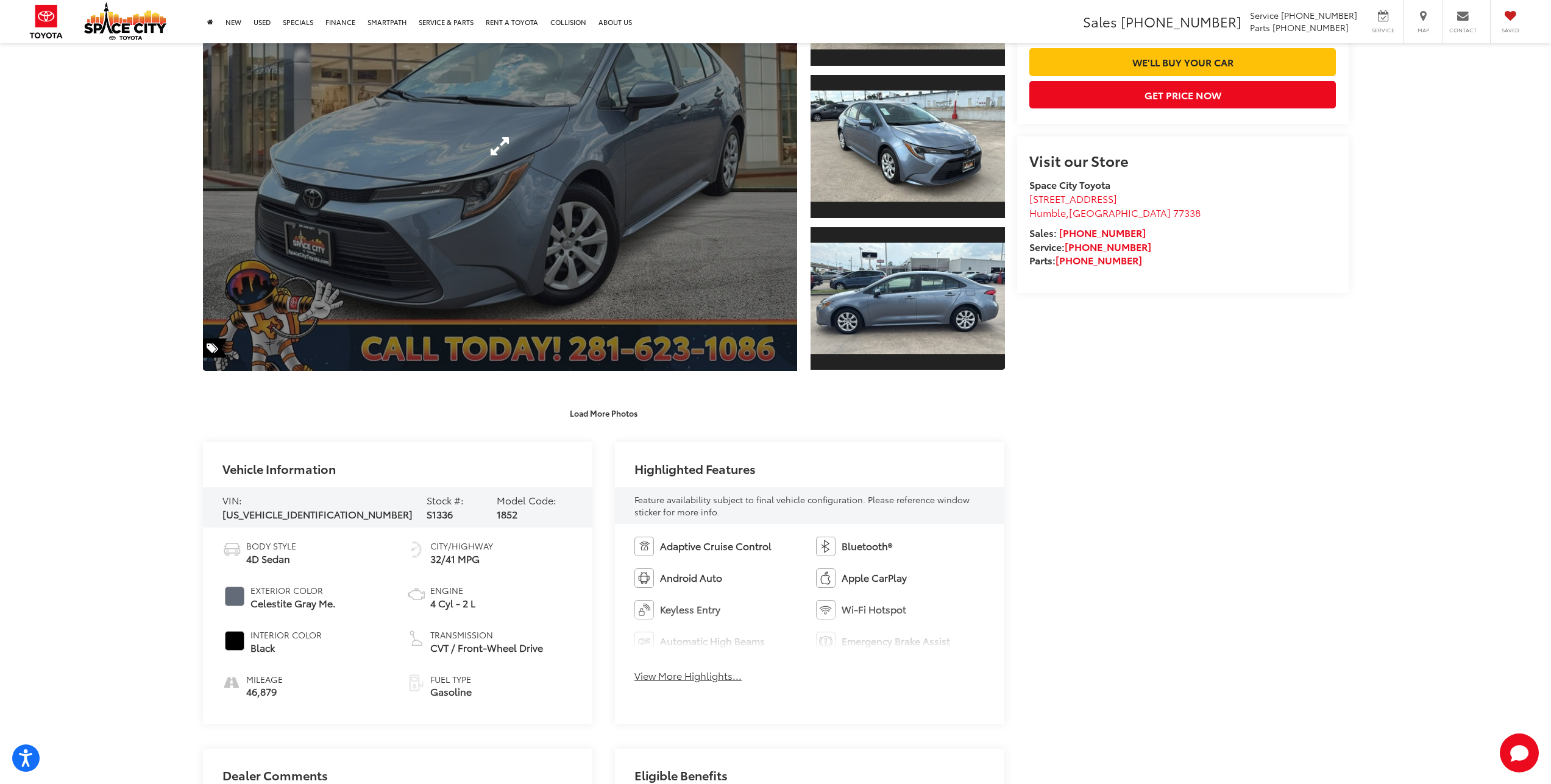
click at [549, 177] on link "Expand Photo 0" at bounding box center [501, 146] width 595 height 450
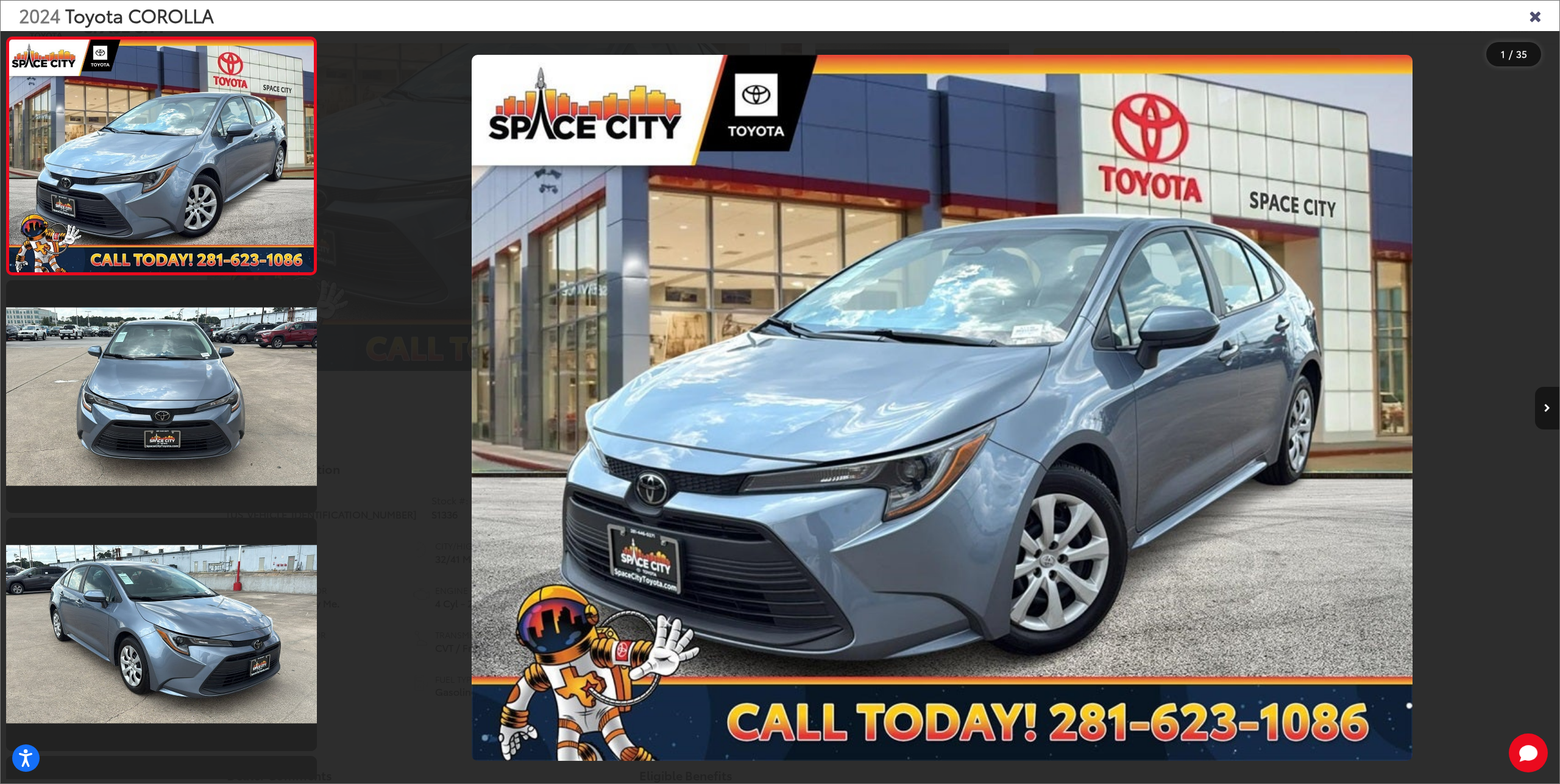
click at [1547, 400] on button "Next image" at bounding box center [1547, 409] width 24 height 43
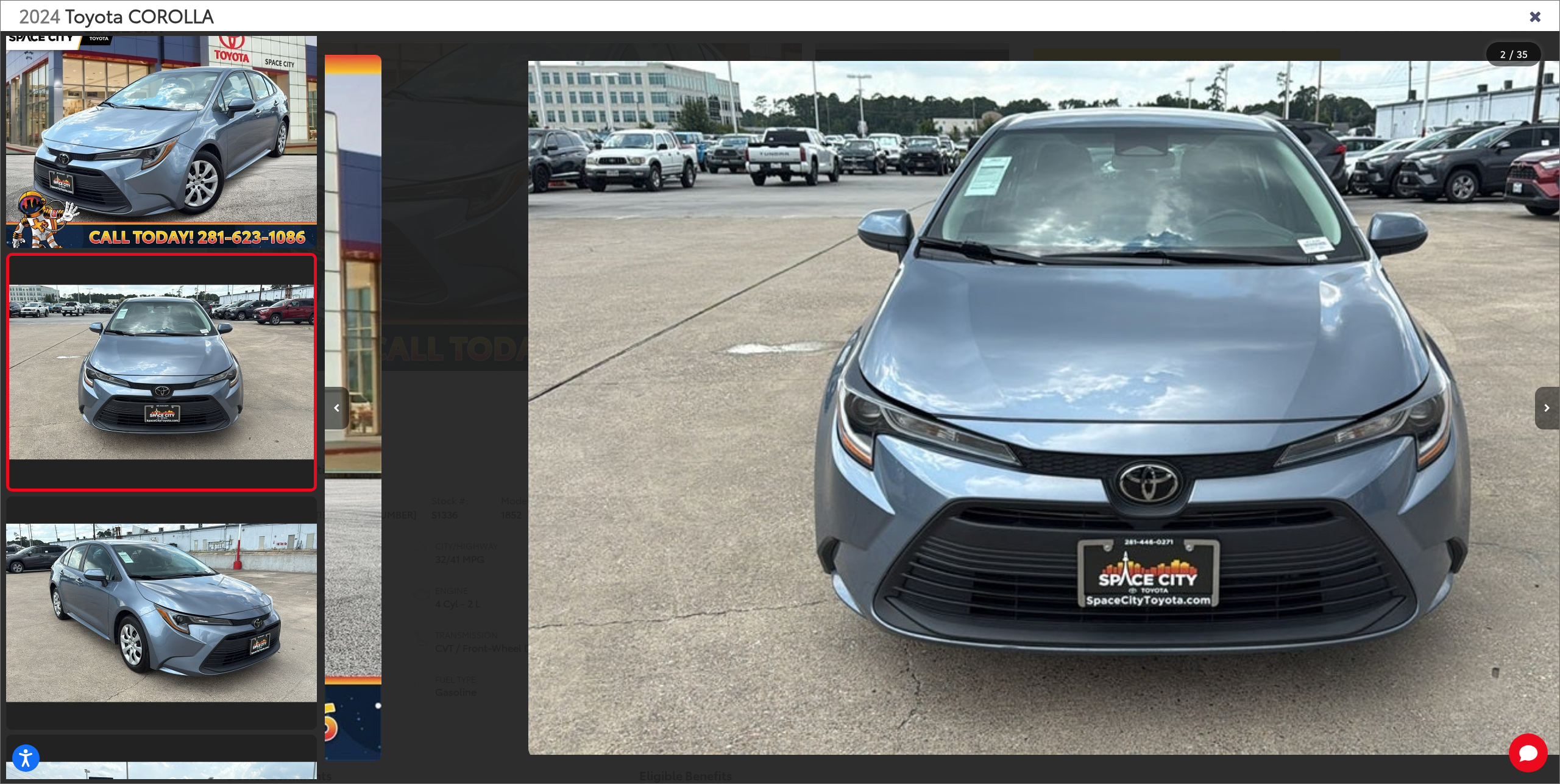
scroll to position [0, 1234]
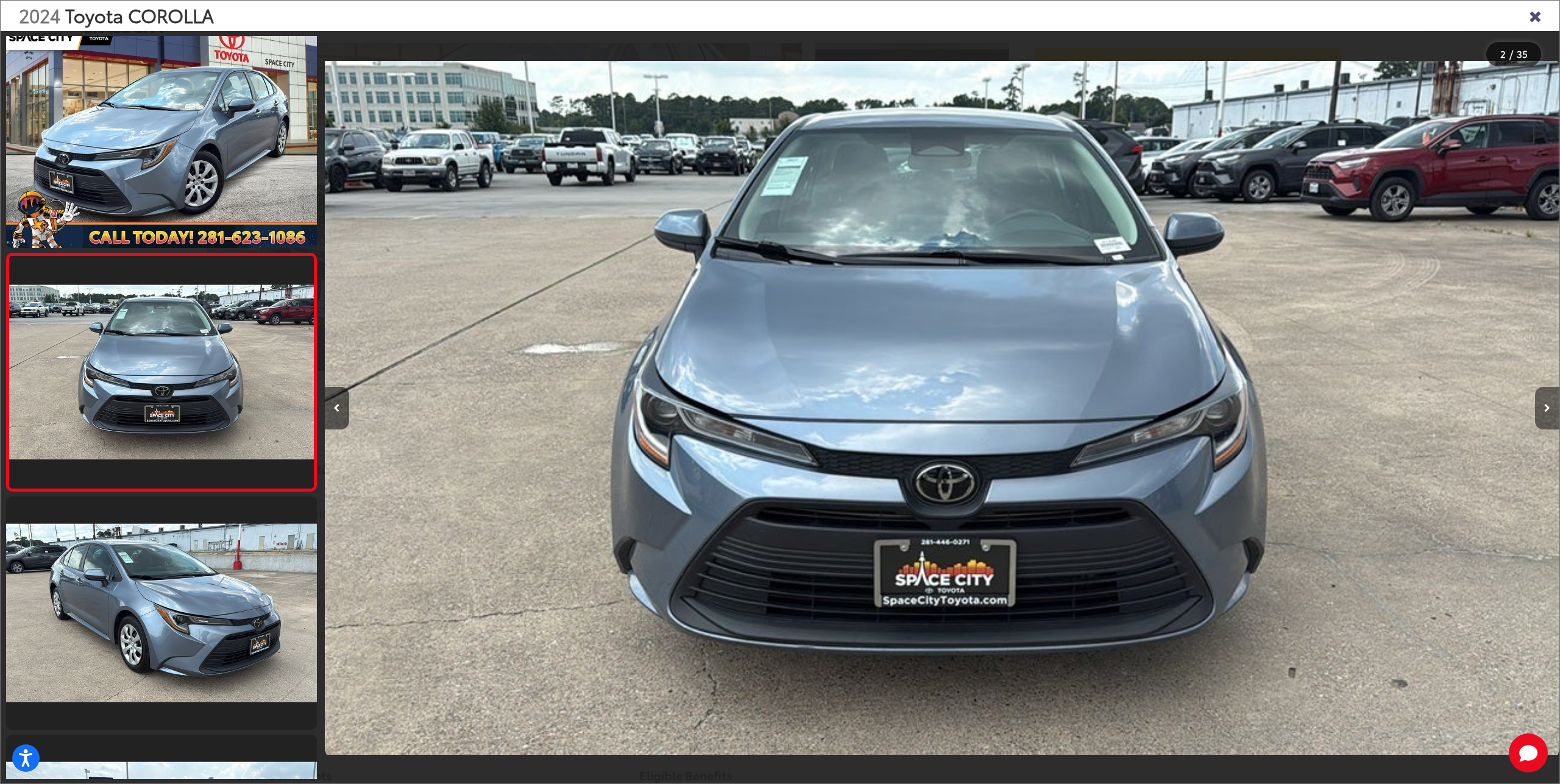
click at [1547, 400] on button "Next image" at bounding box center [1547, 409] width 24 height 43
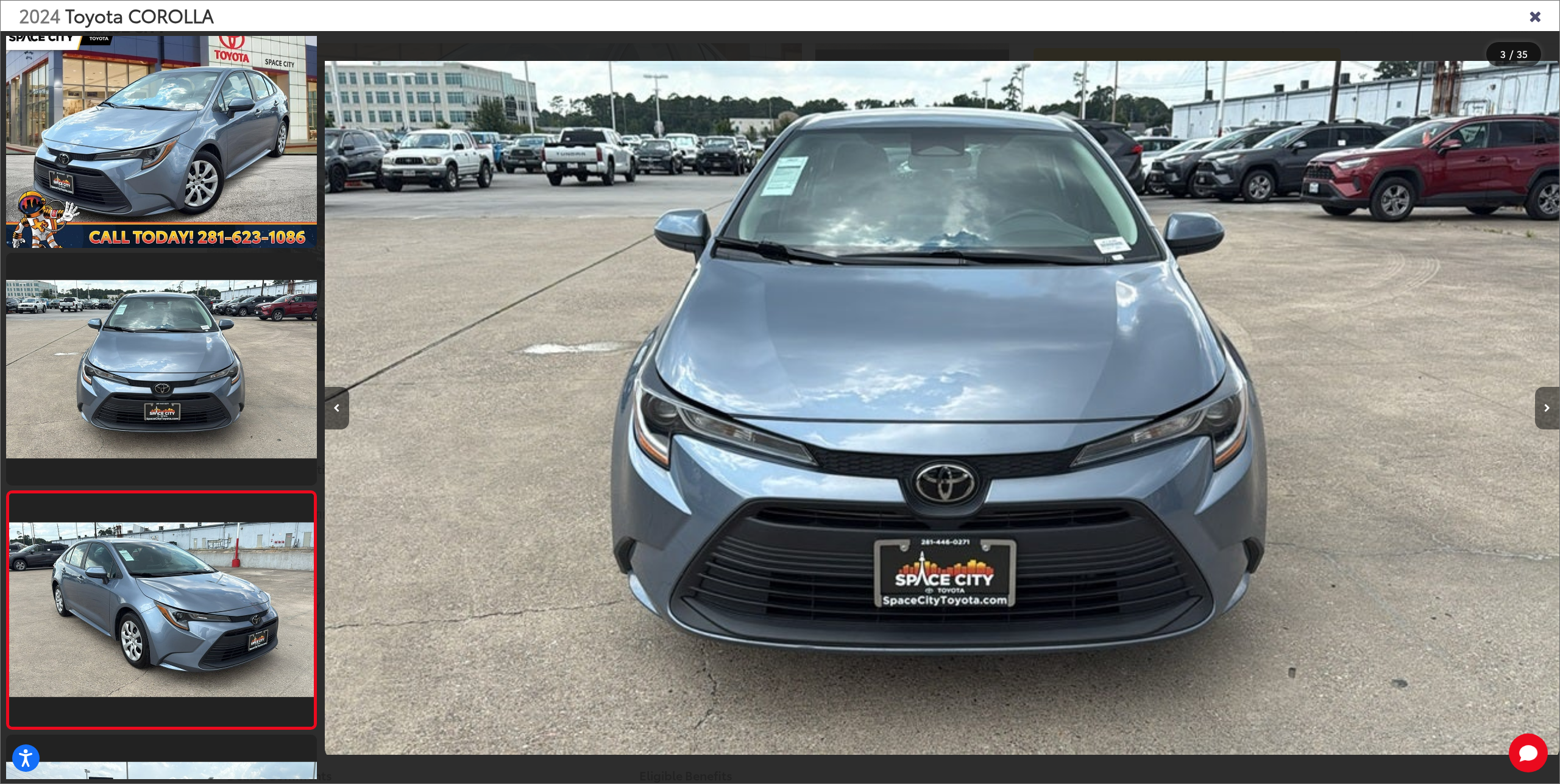
scroll to position [0, 2470]
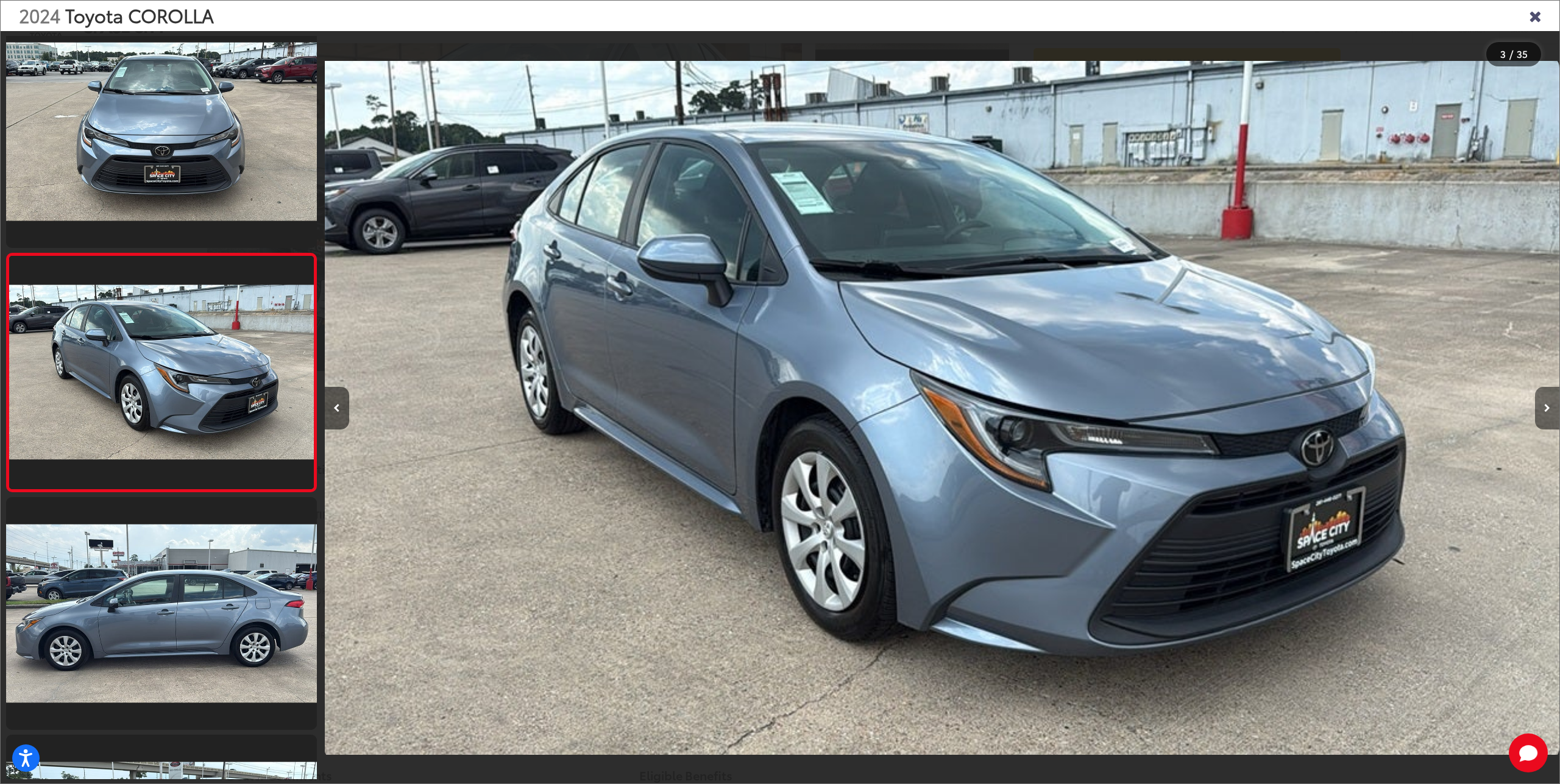
click at [1547, 399] on button "Next image" at bounding box center [1547, 409] width 24 height 43
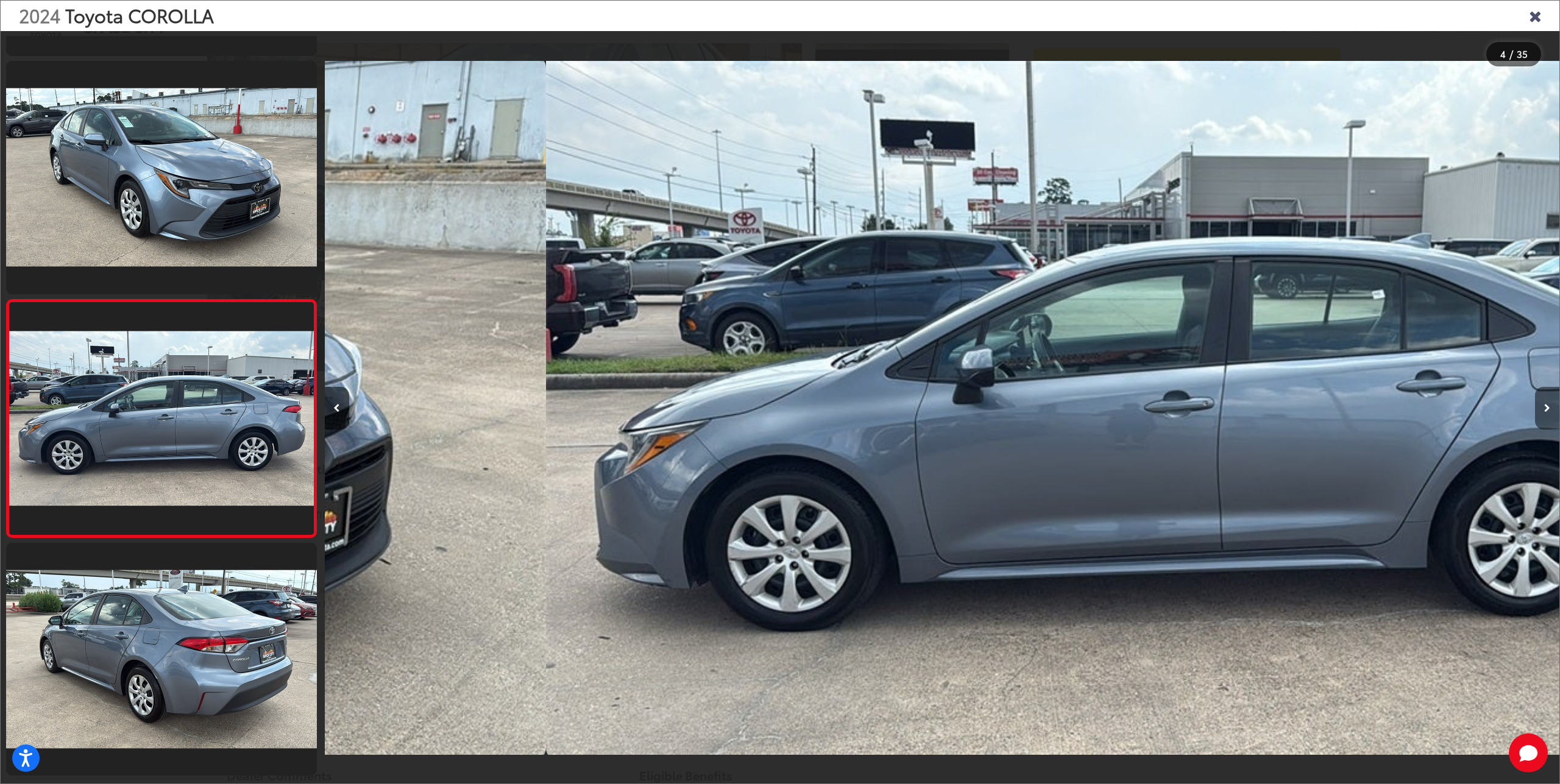
scroll to position [0, 3705]
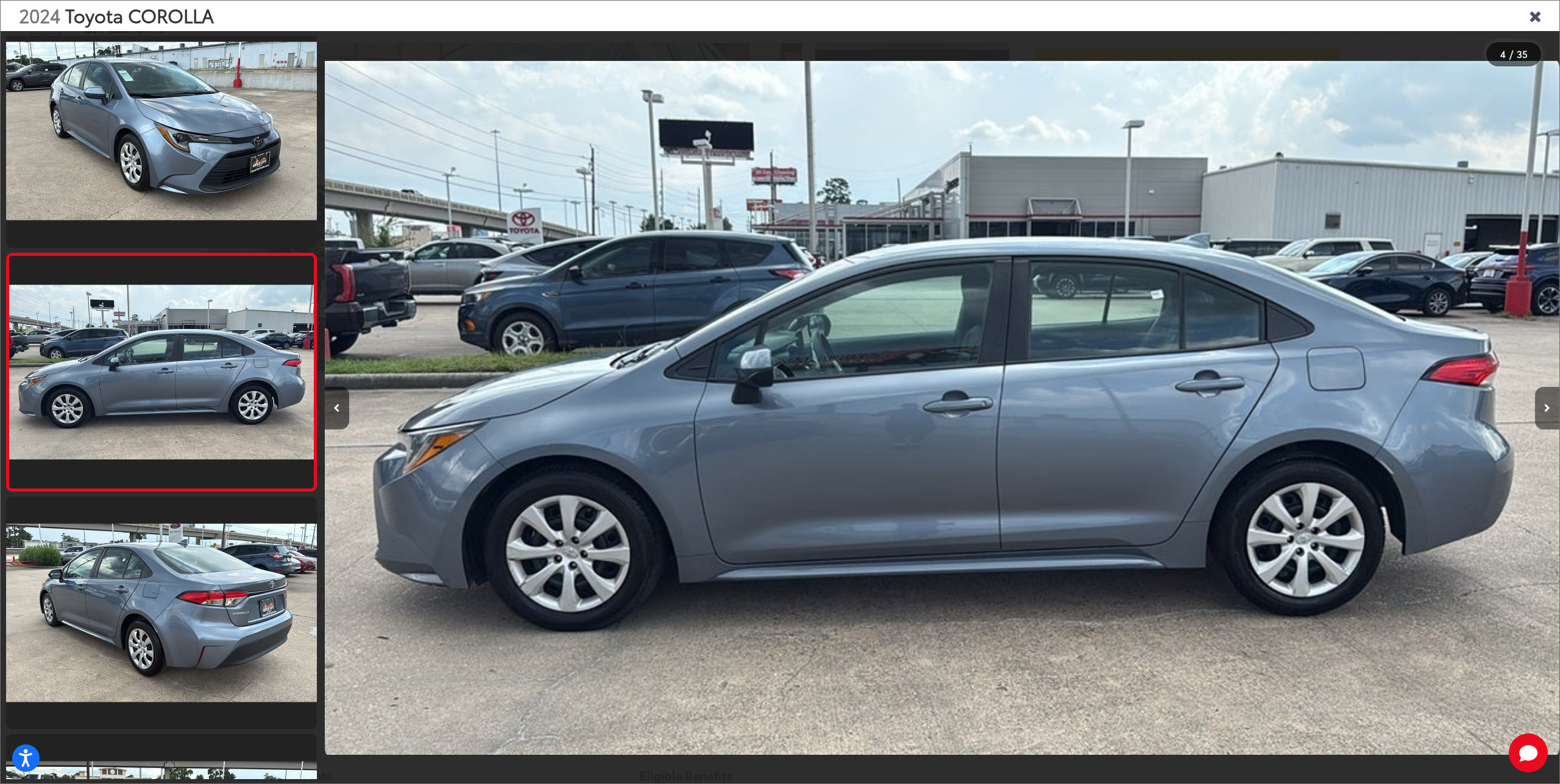
click at [1547, 399] on button "Next image" at bounding box center [1547, 409] width 24 height 43
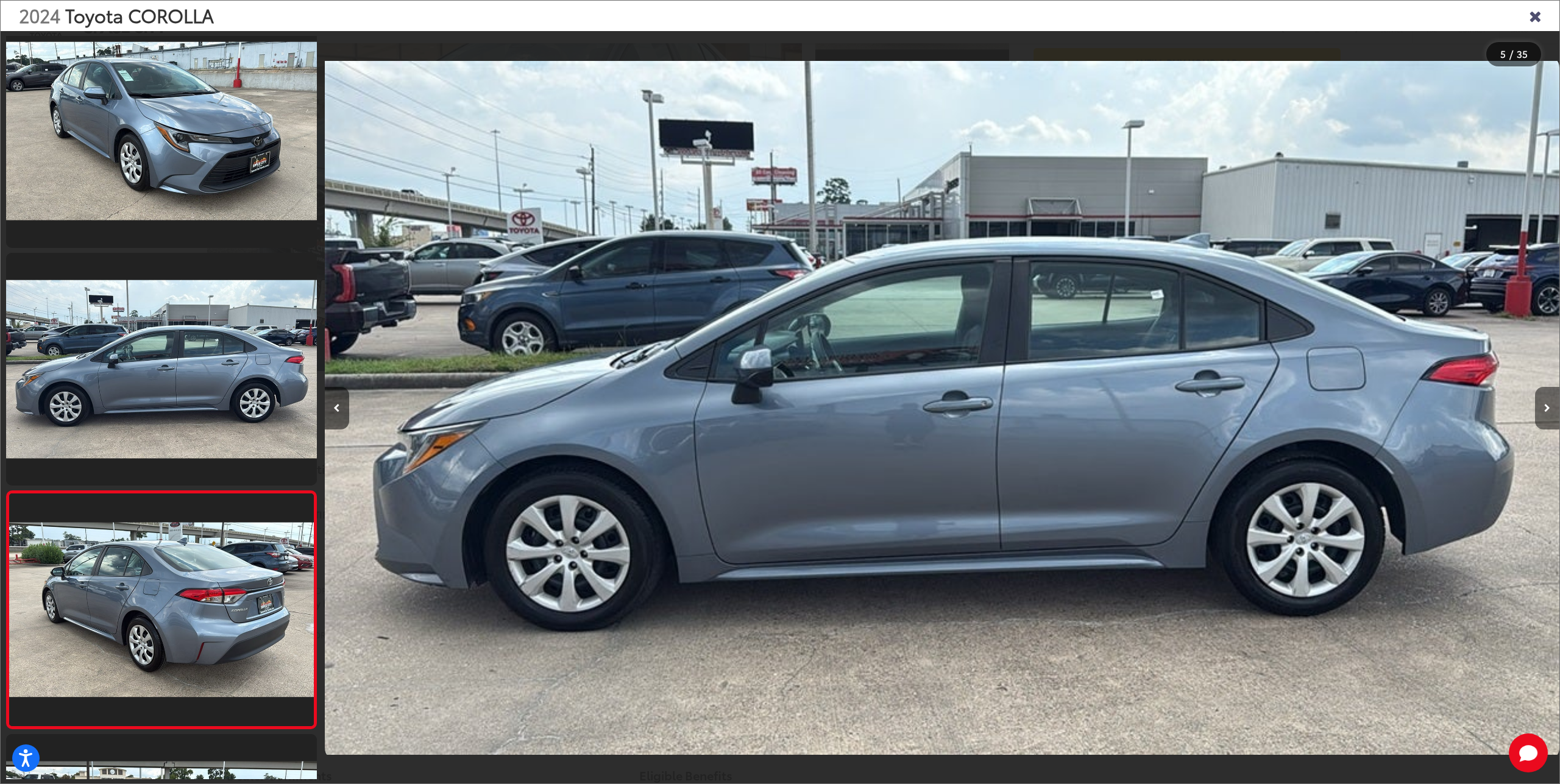
scroll to position [0, 4940]
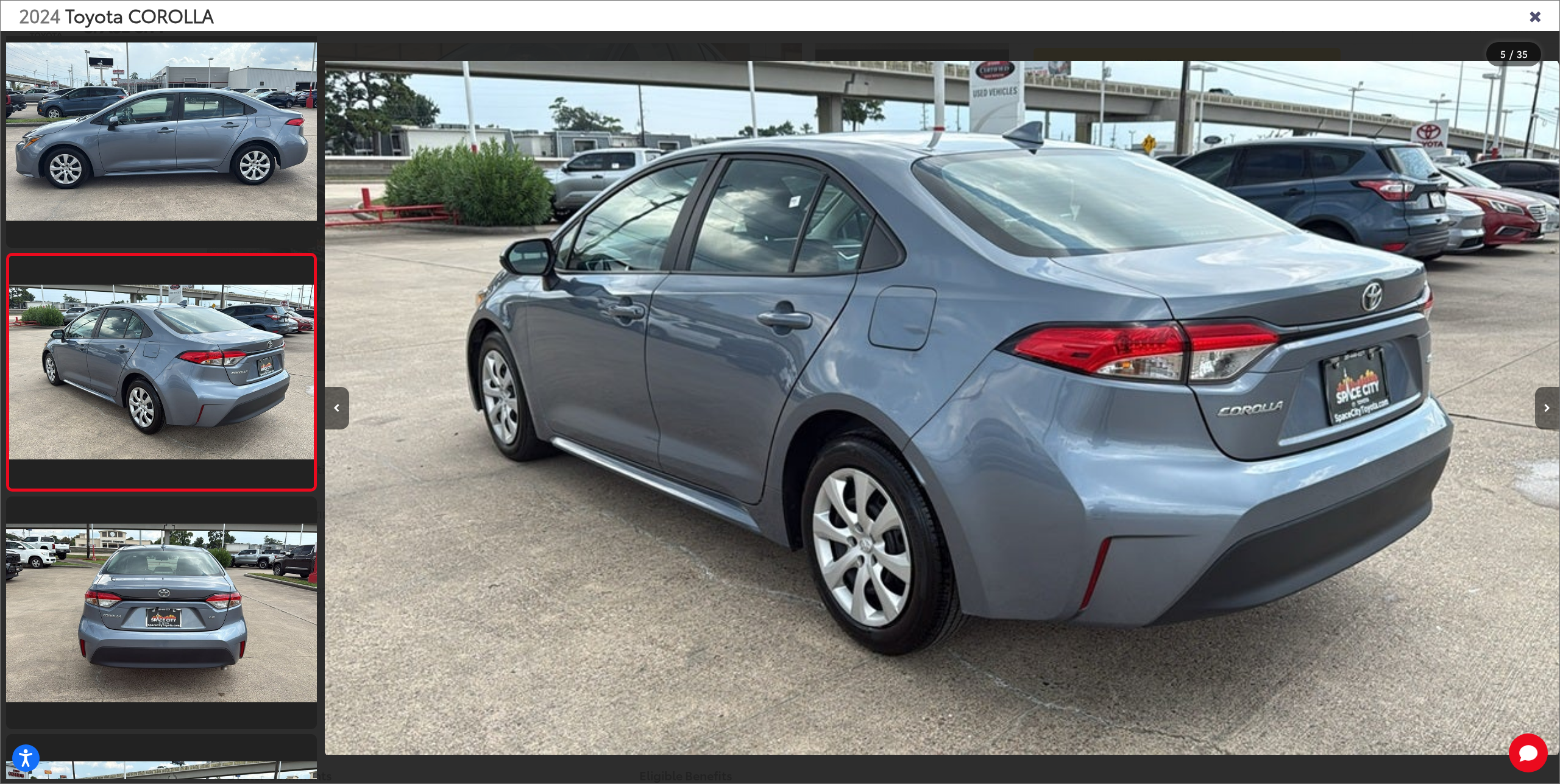
click at [1547, 399] on button "Next image" at bounding box center [1547, 409] width 24 height 43
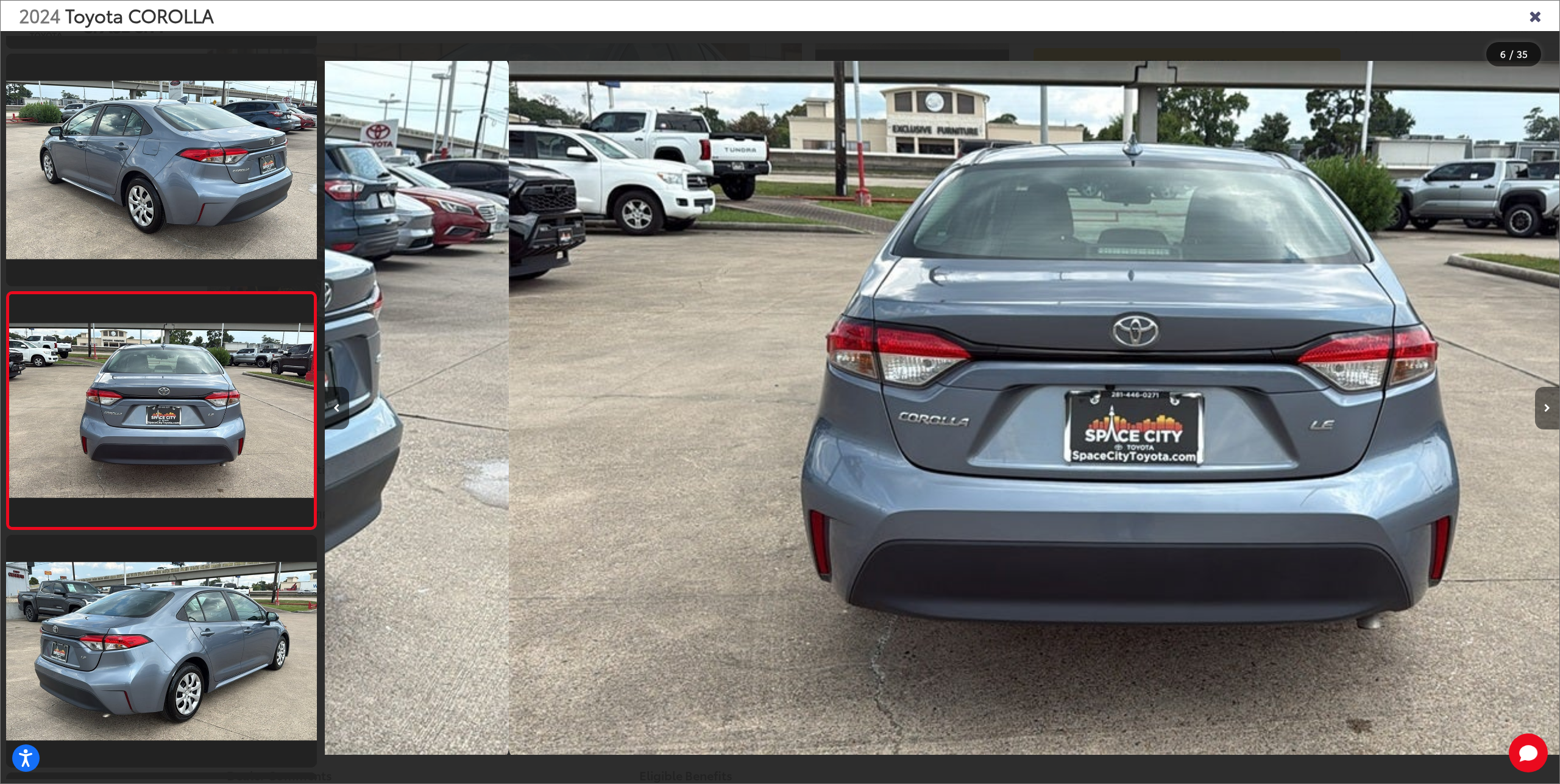
scroll to position [0, 6174]
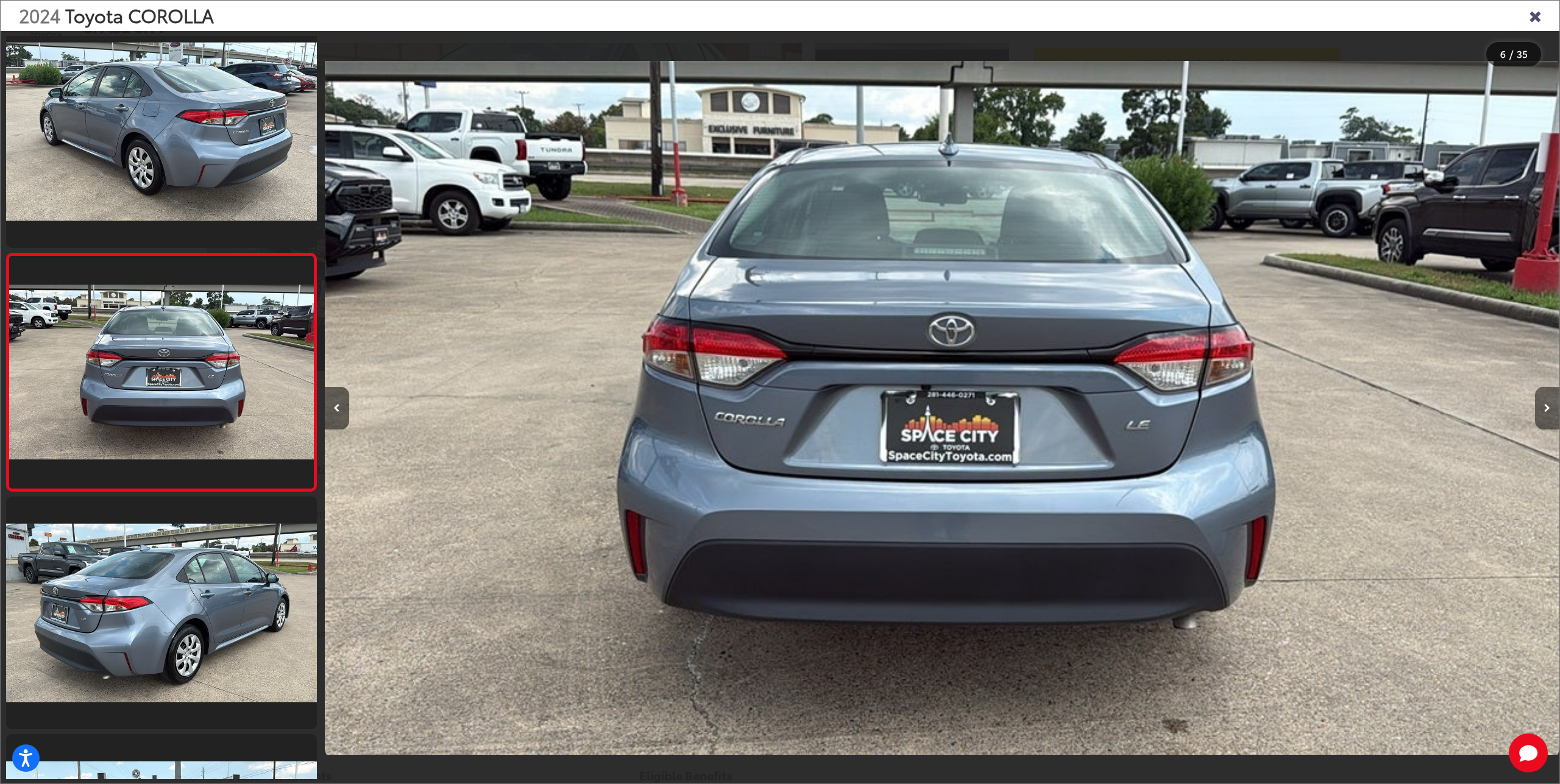
click at [1547, 399] on button "Next image" at bounding box center [1547, 409] width 24 height 43
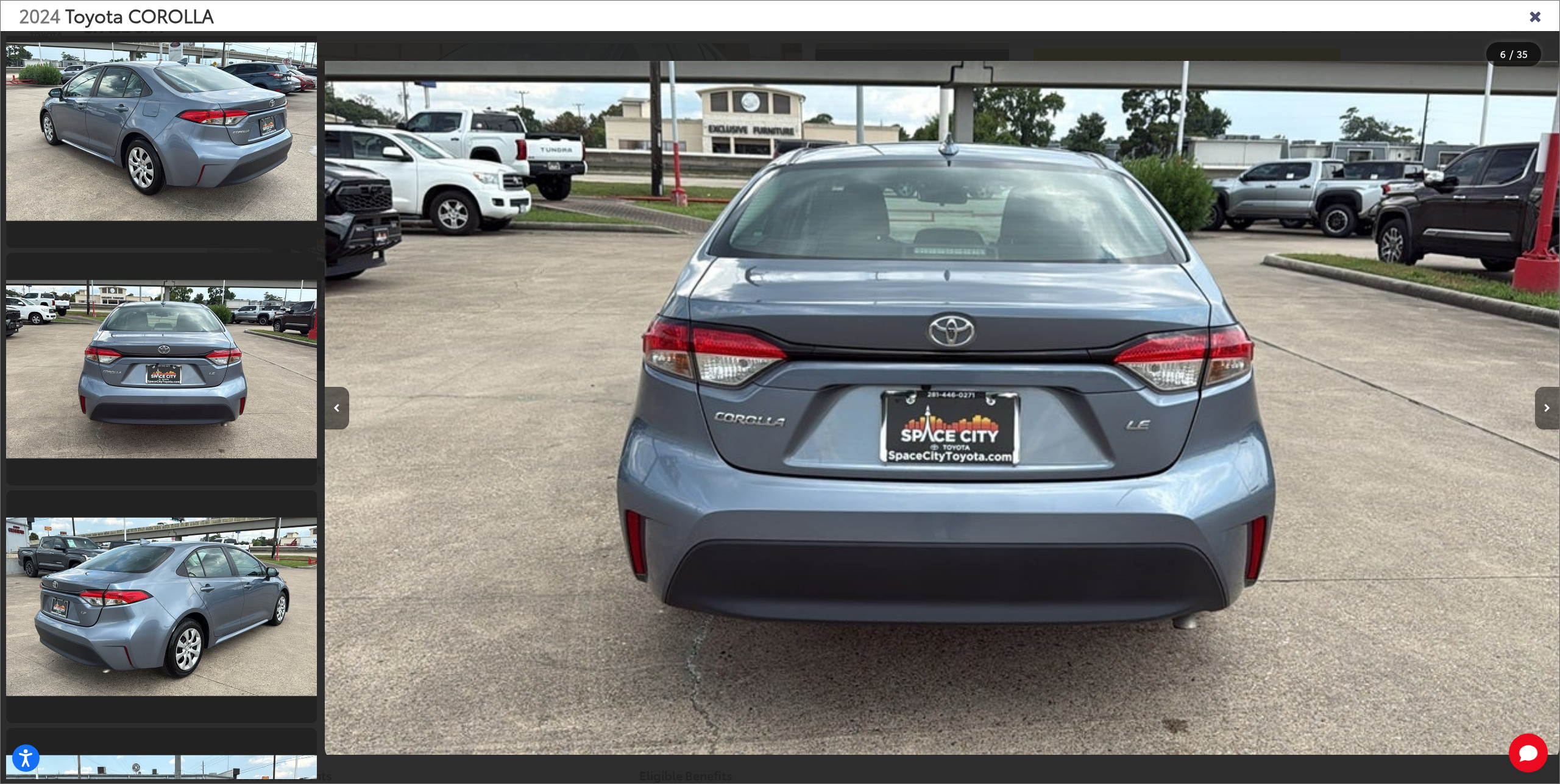
scroll to position [0, 7409]
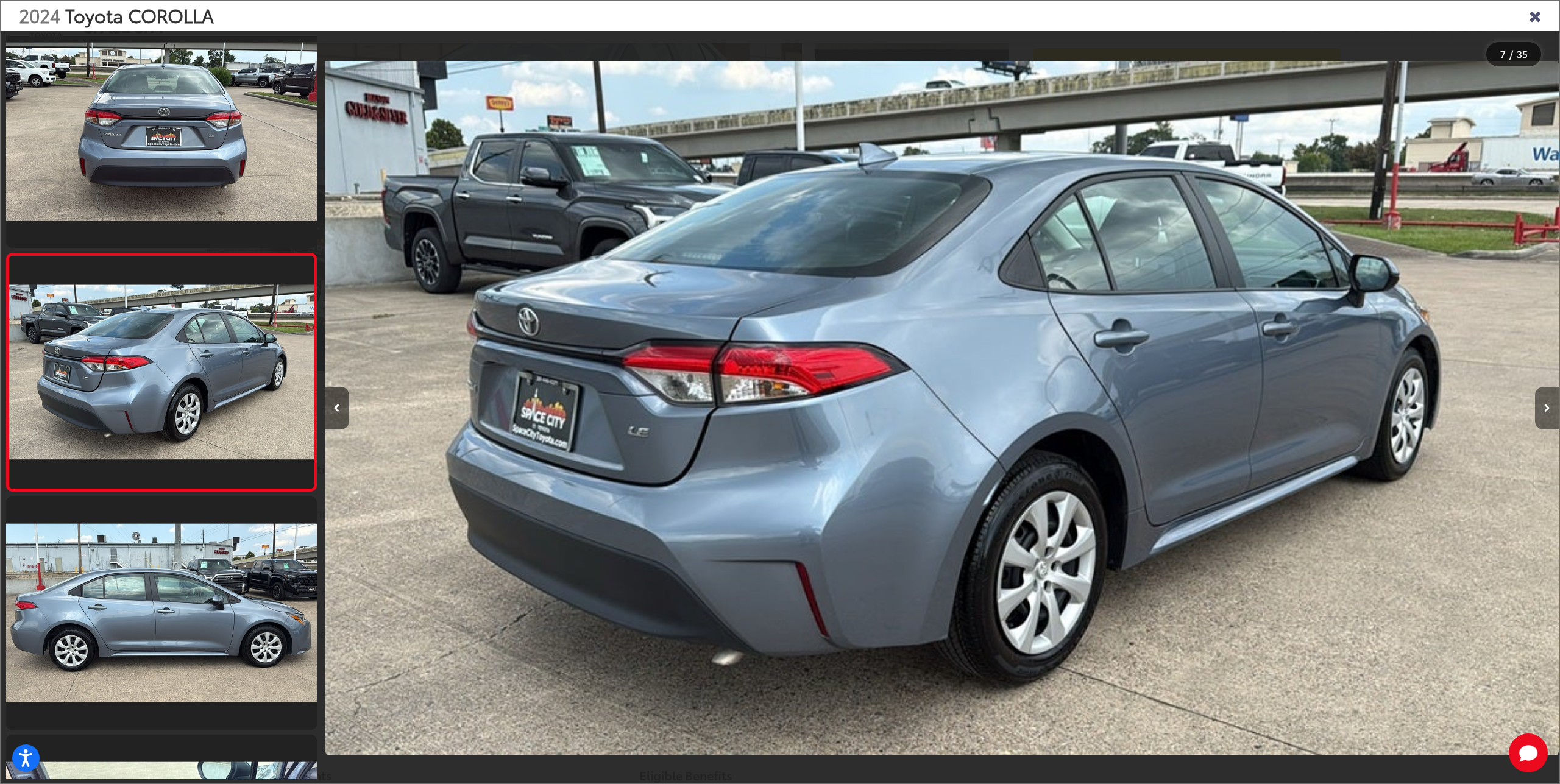
click at [1547, 399] on button "Next image" at bounding box center [1547, 409] width 24 height 43
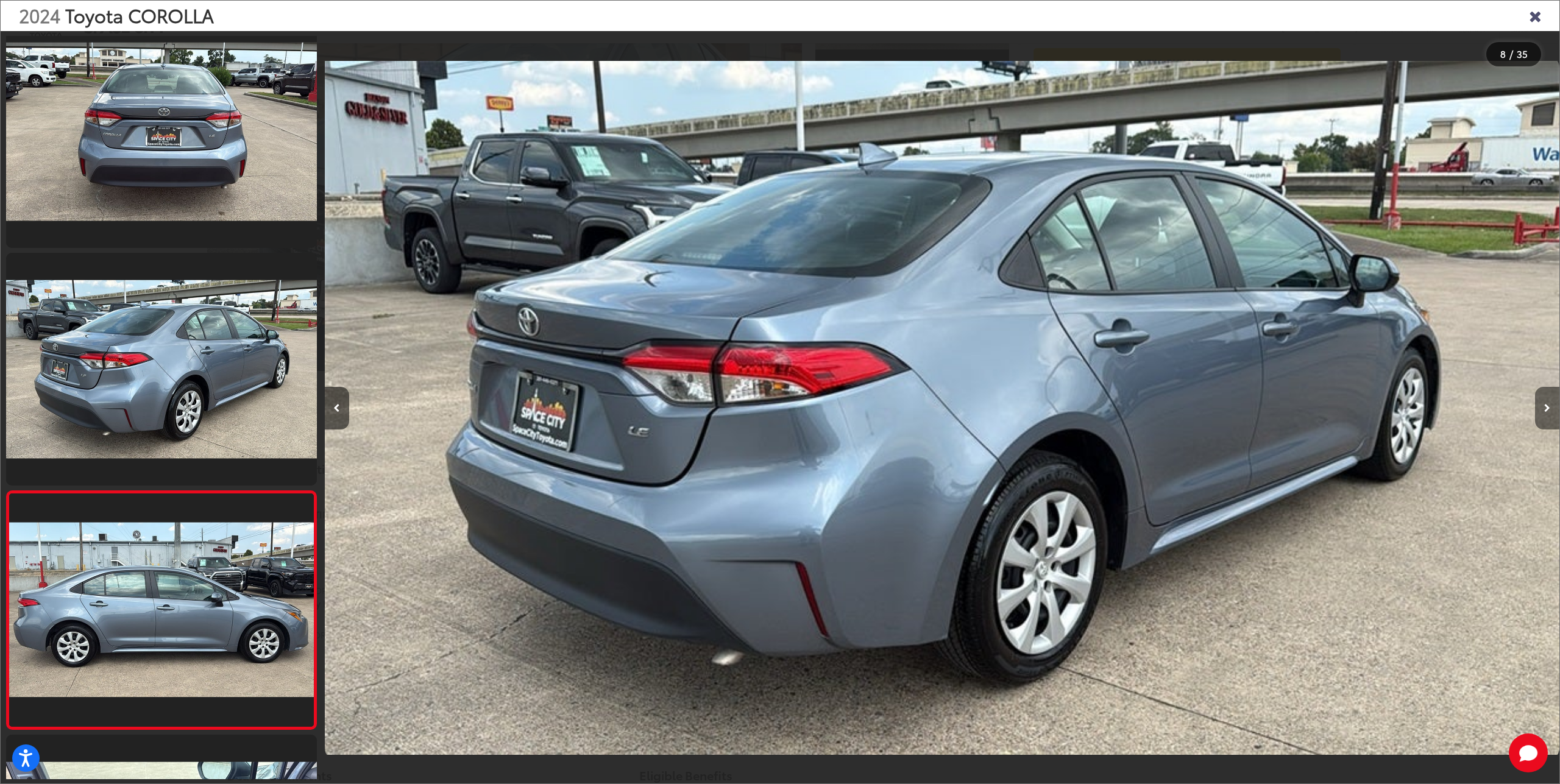
scroll to position [0, 8644]
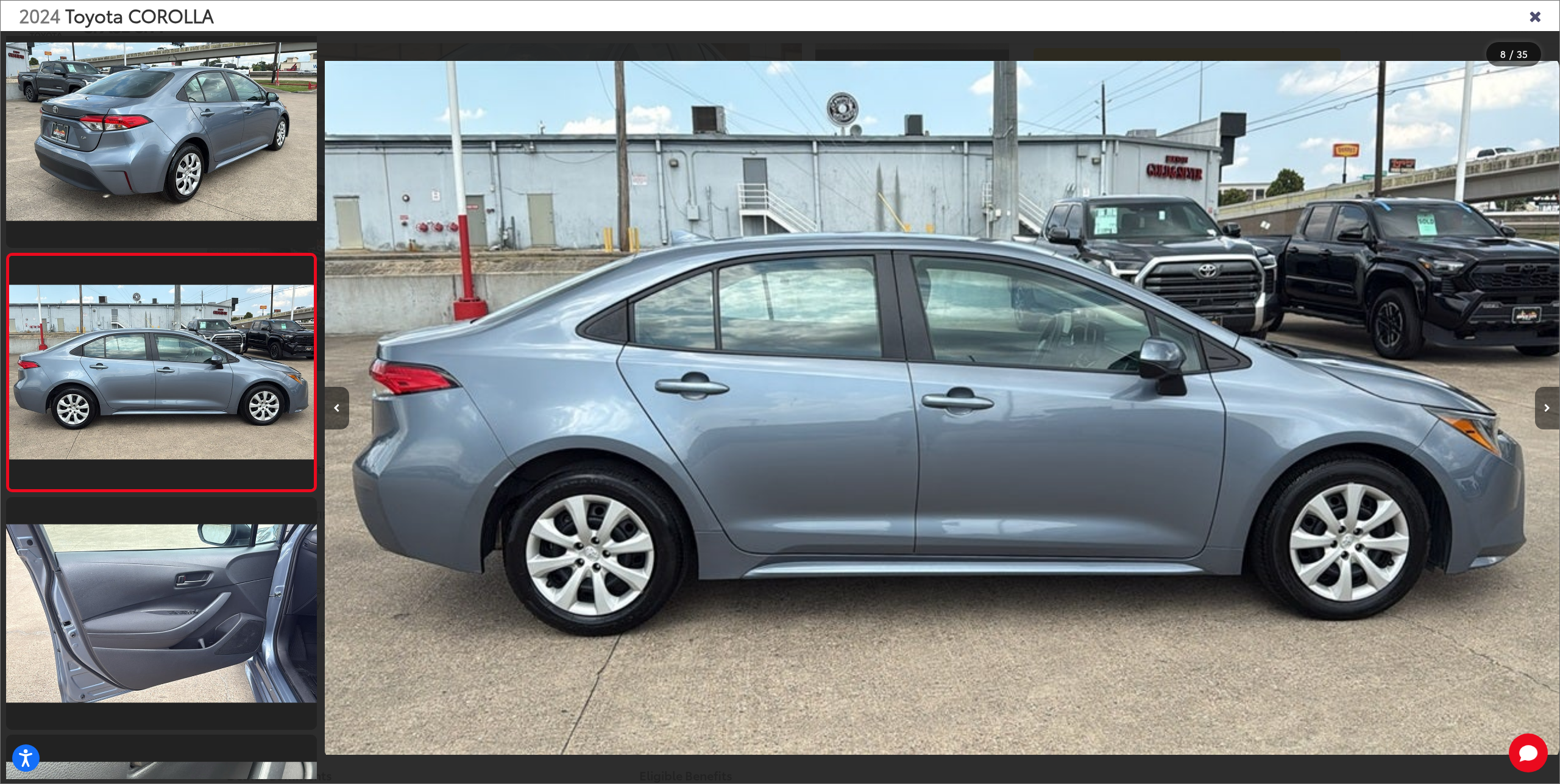
click at [1546, 398] on button "Next image" at bounding box center [1547, 409] width 24 height 43
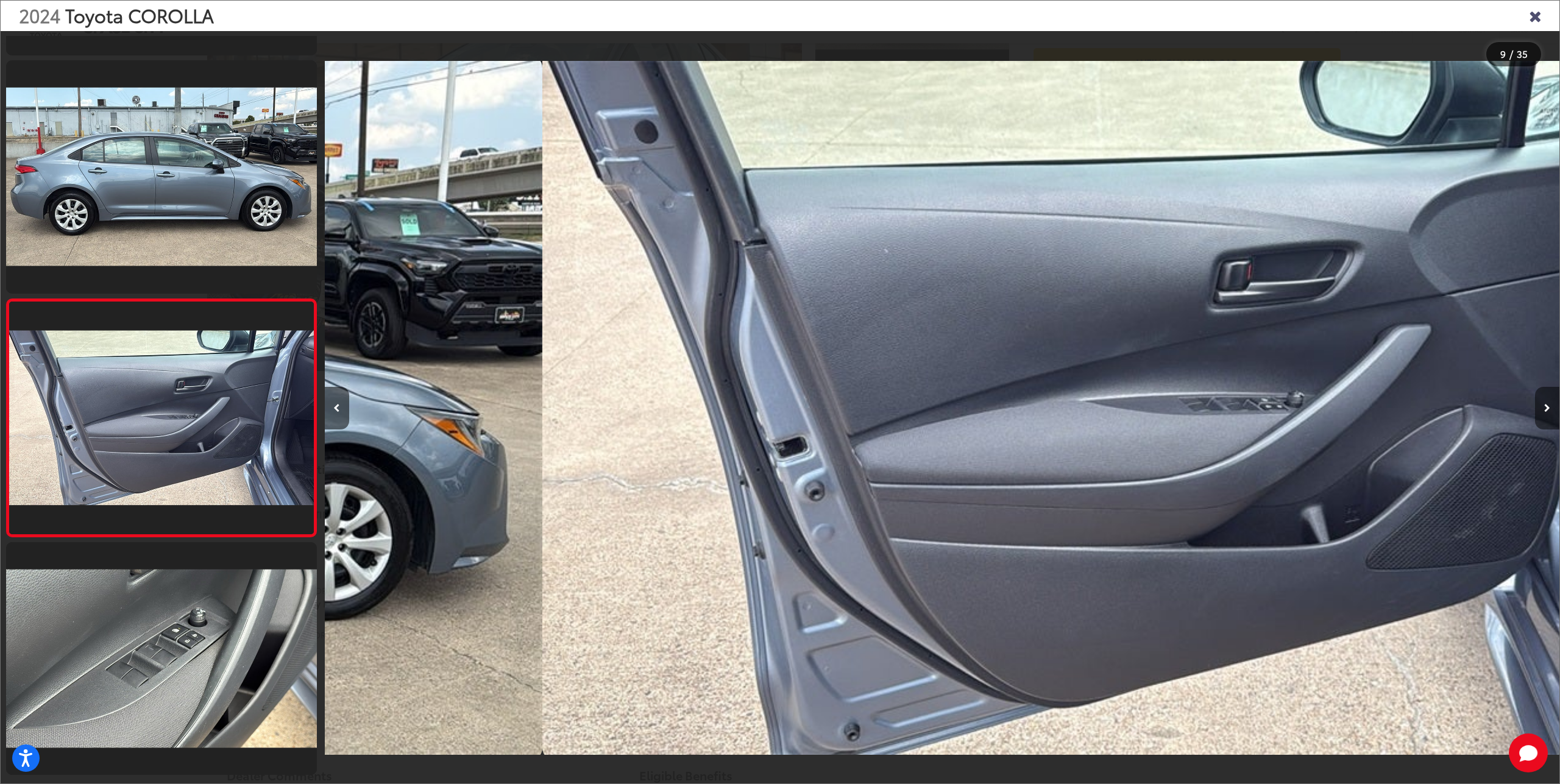
scroll to position [0, 9879]
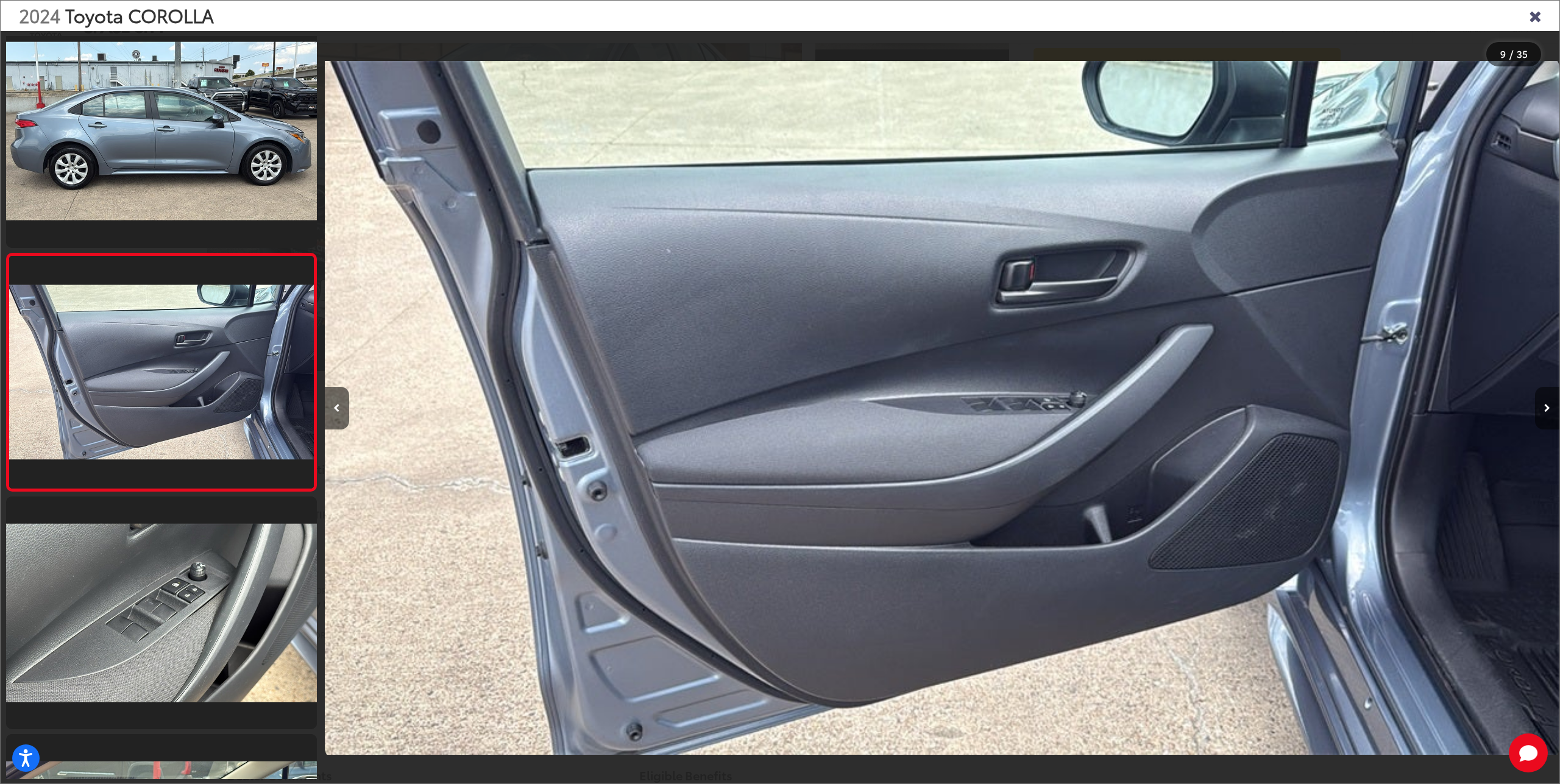
click at [1546, 398] on button "Next image" at bounding box center [1547, 409] width 24 height 43
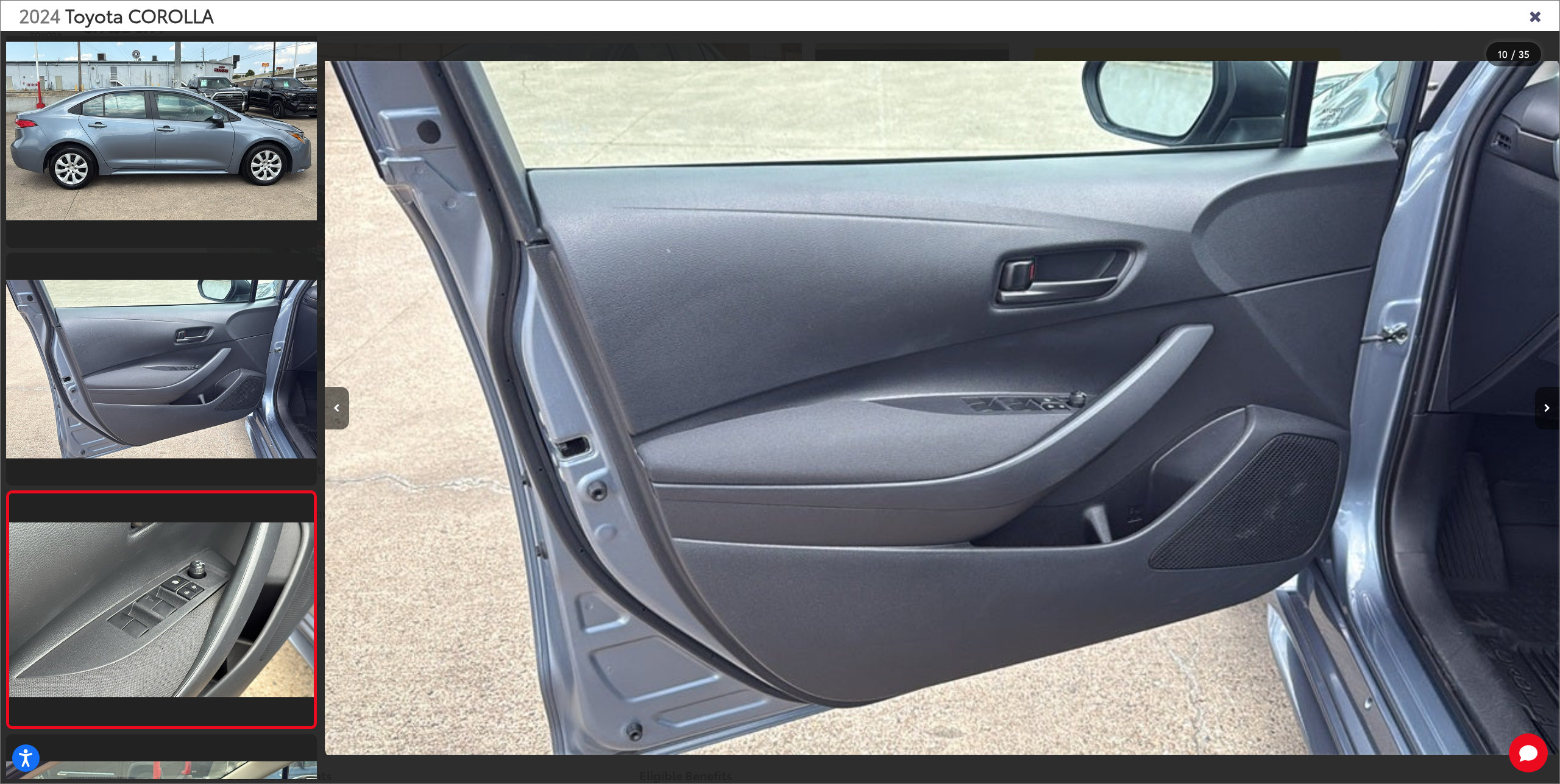
scroll to position [0, 11115]
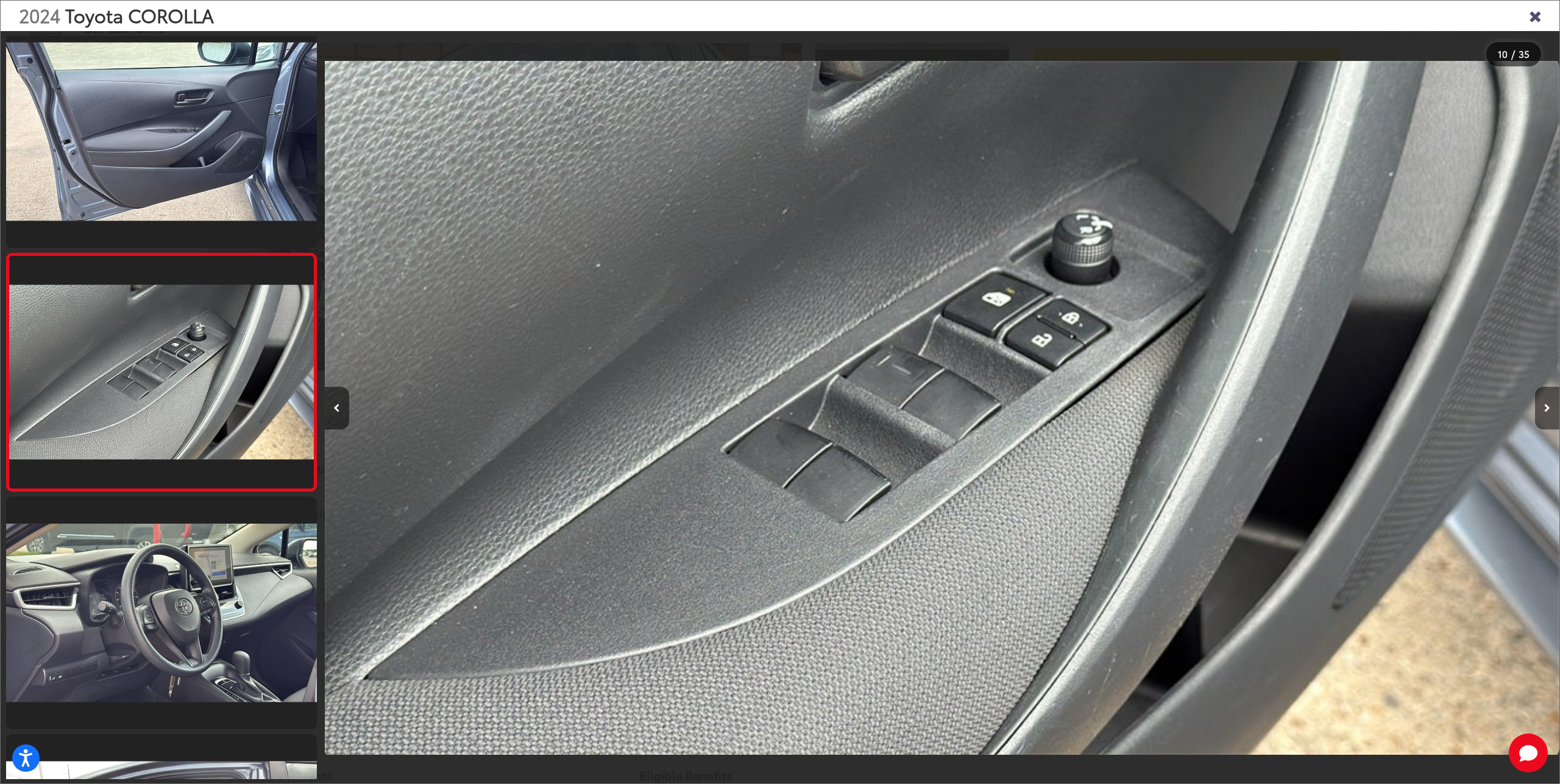
click at [1546, 398] on button "Next image" at bounding box center [1547, 409] width 24 height 43
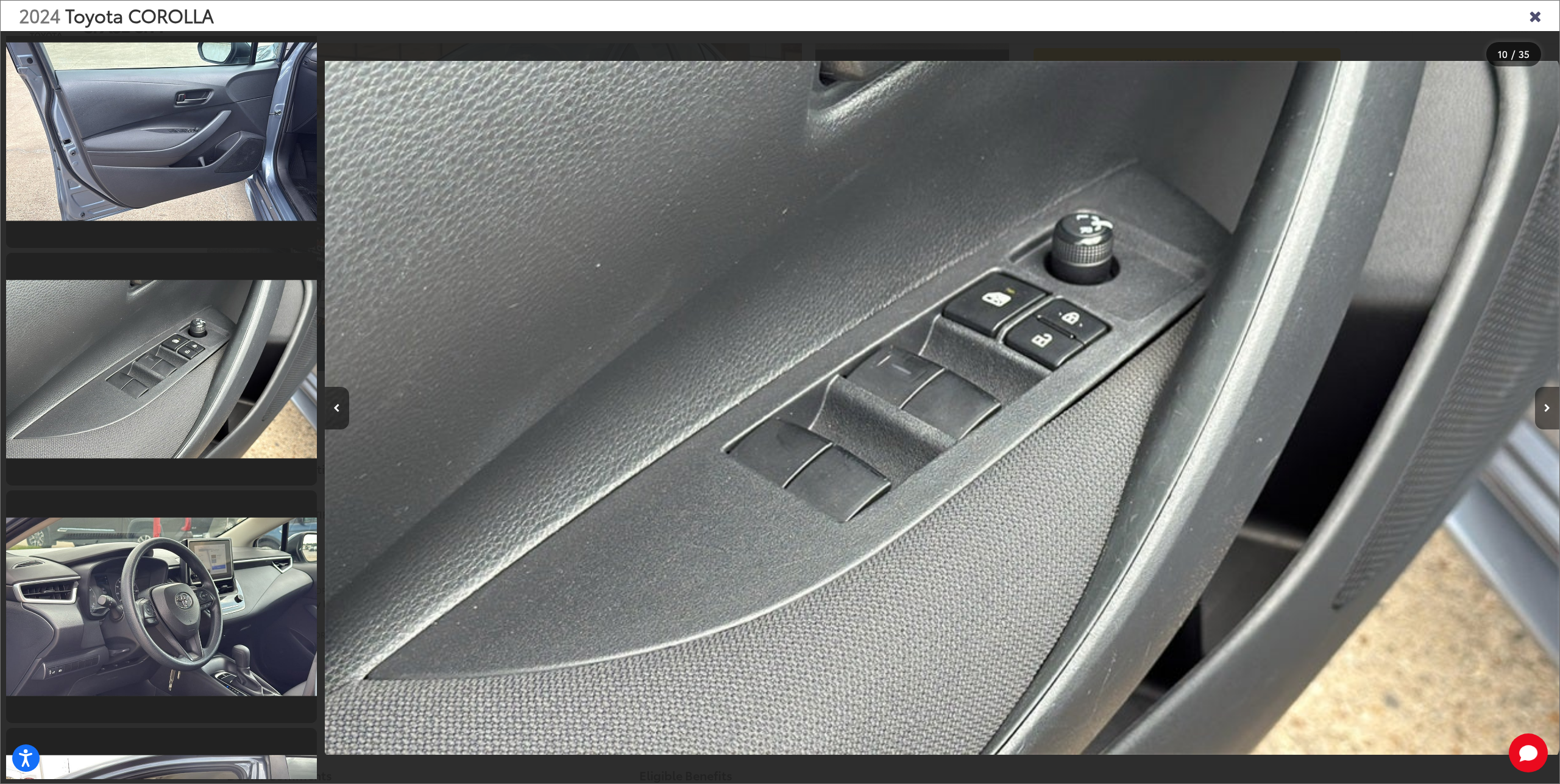
scroll to position [0, 0]
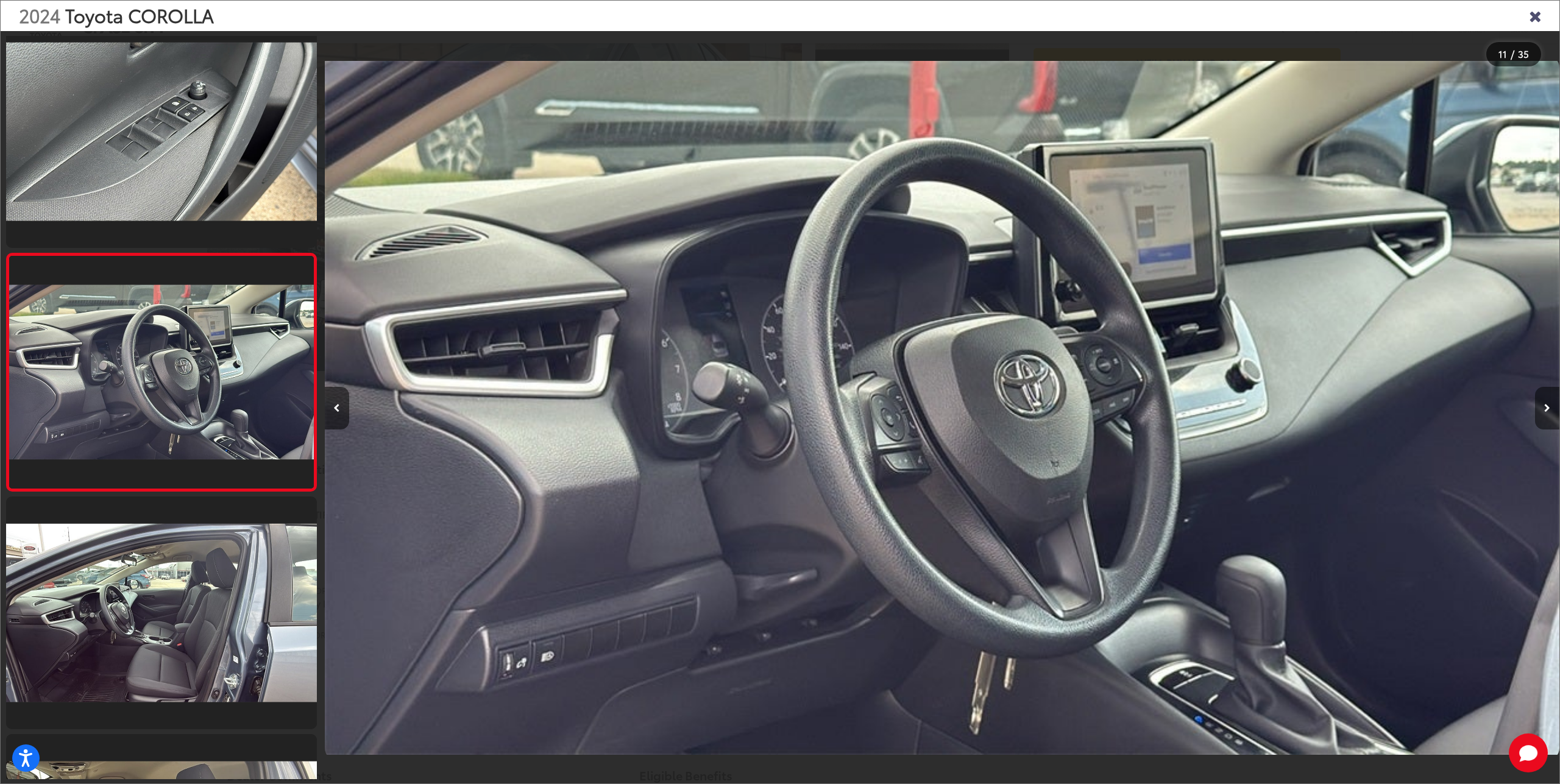
click at [1545, 396] on button "Next image" at bounding box center [1547, 409] width 24 height 43
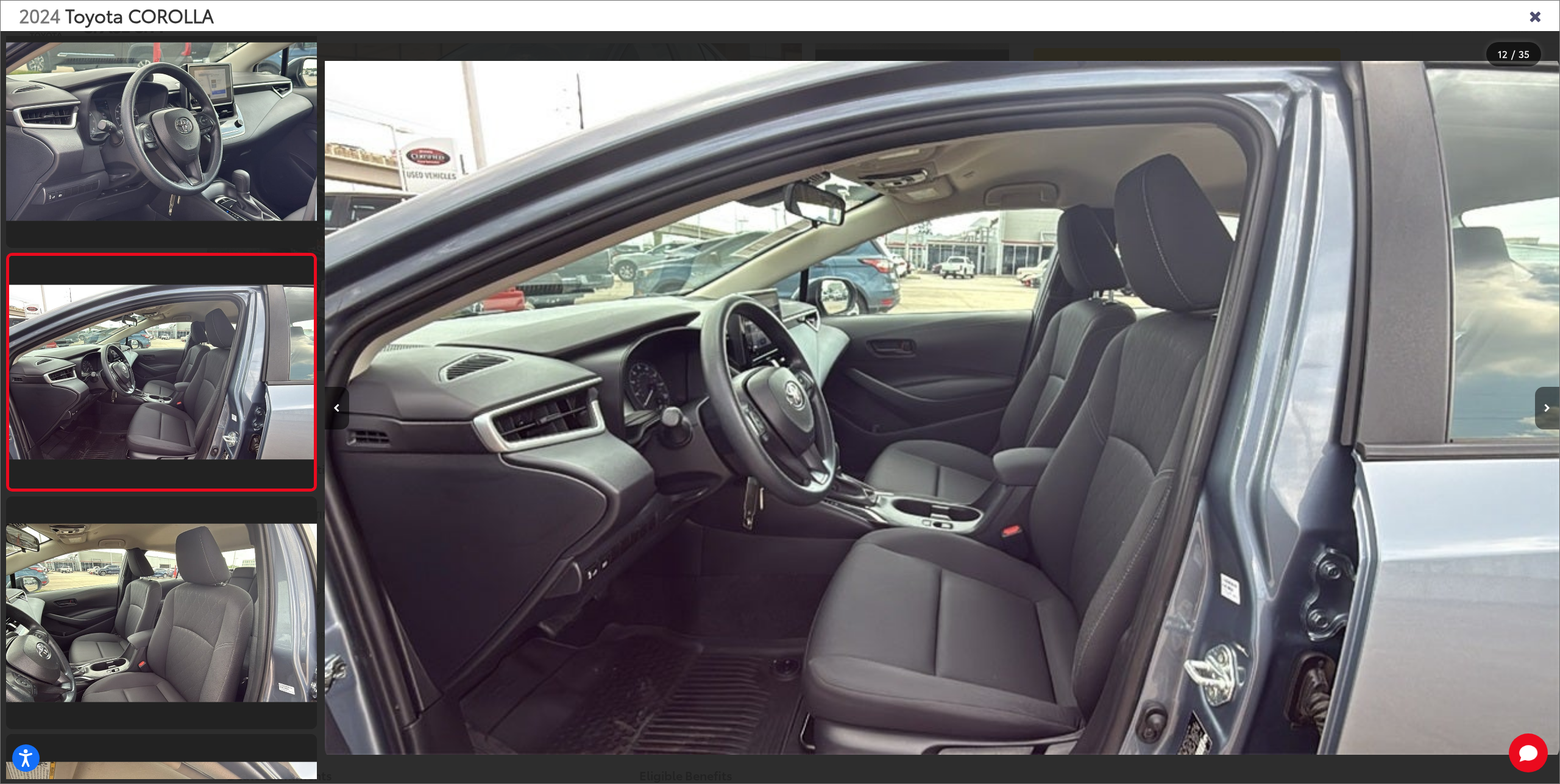
click at [1545, 394] on button "Next image" at bounding box center [1547, 409] width 24 height 43
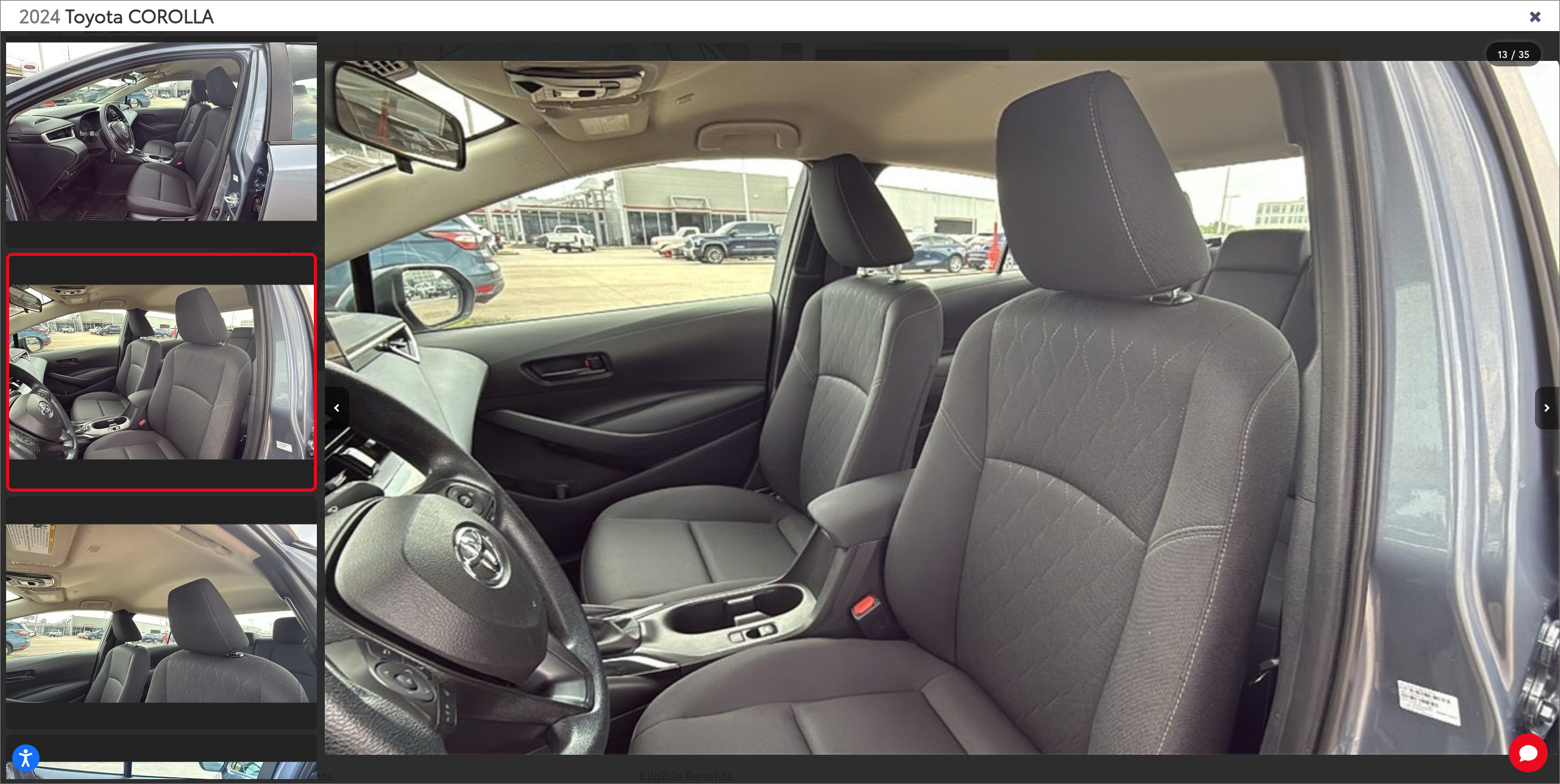
click at [1545, 394] on button "Next image" at bounding box center [1547, 409] width 24 height 43
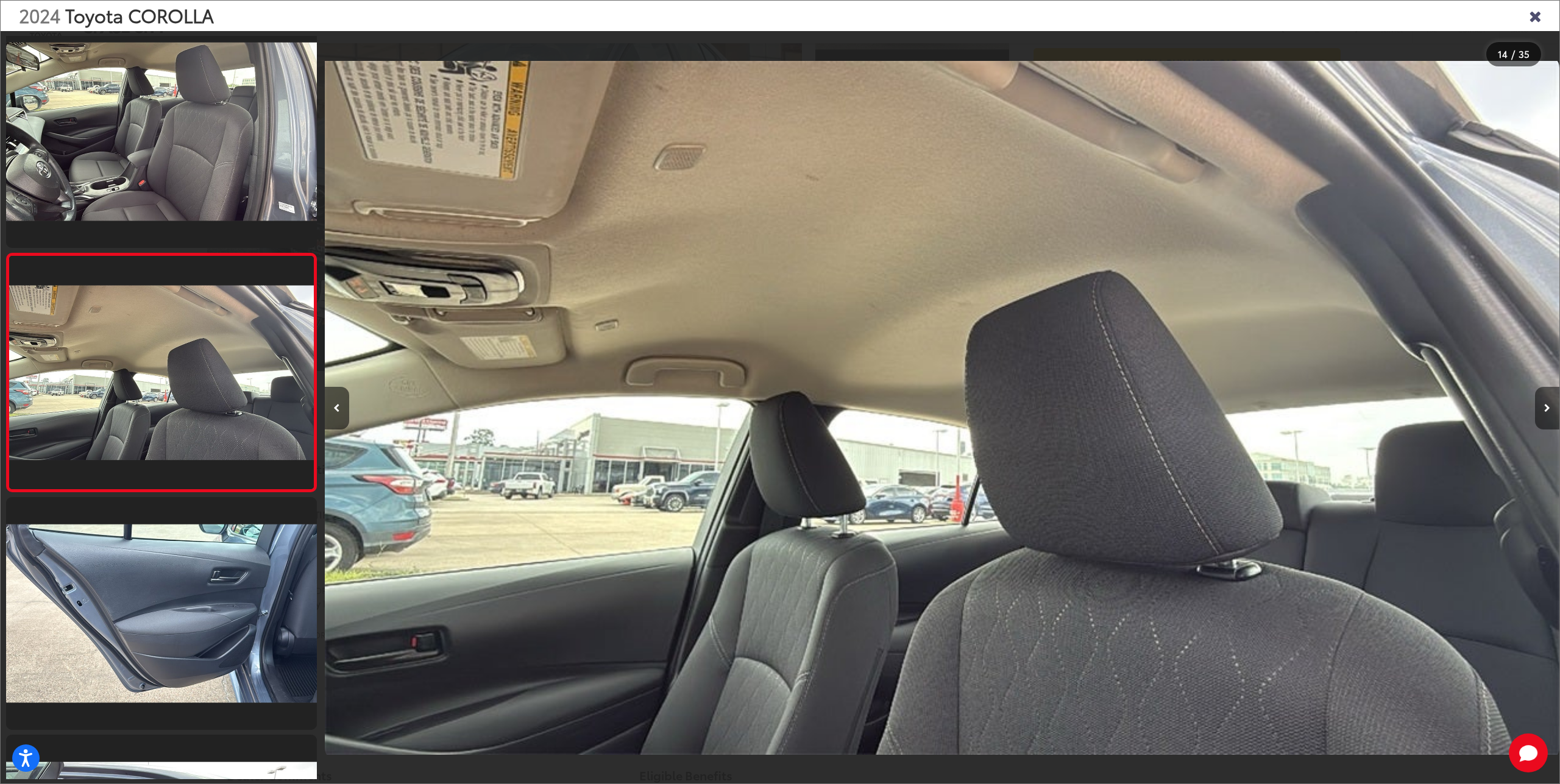
click at [1544, 393] on button "Next image" at bounding box center [1547, 409] width 24 height 43
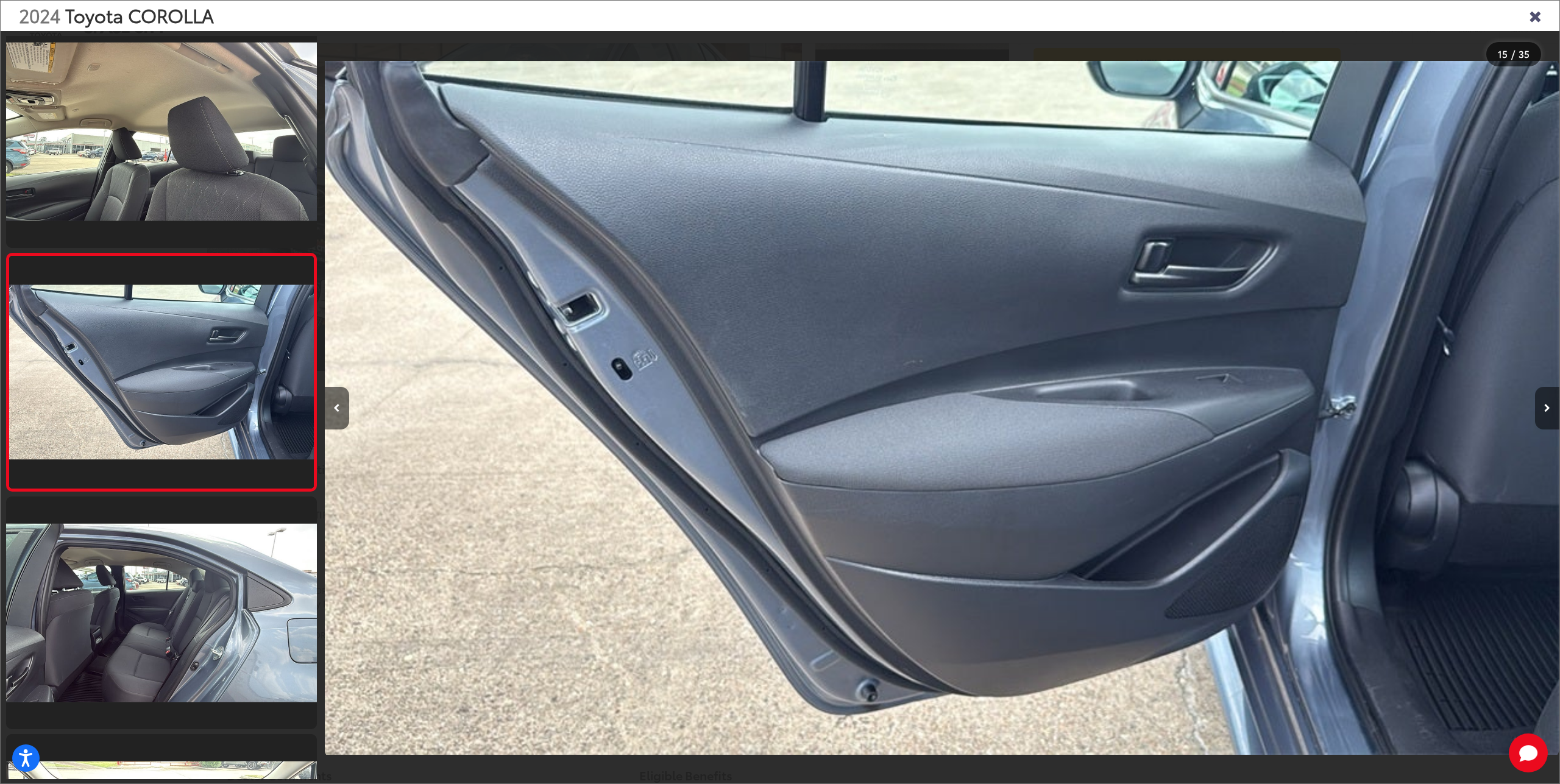
click at [1544, 393] on button "Next image" at bounding box center [1547, 409] width 24 height 43
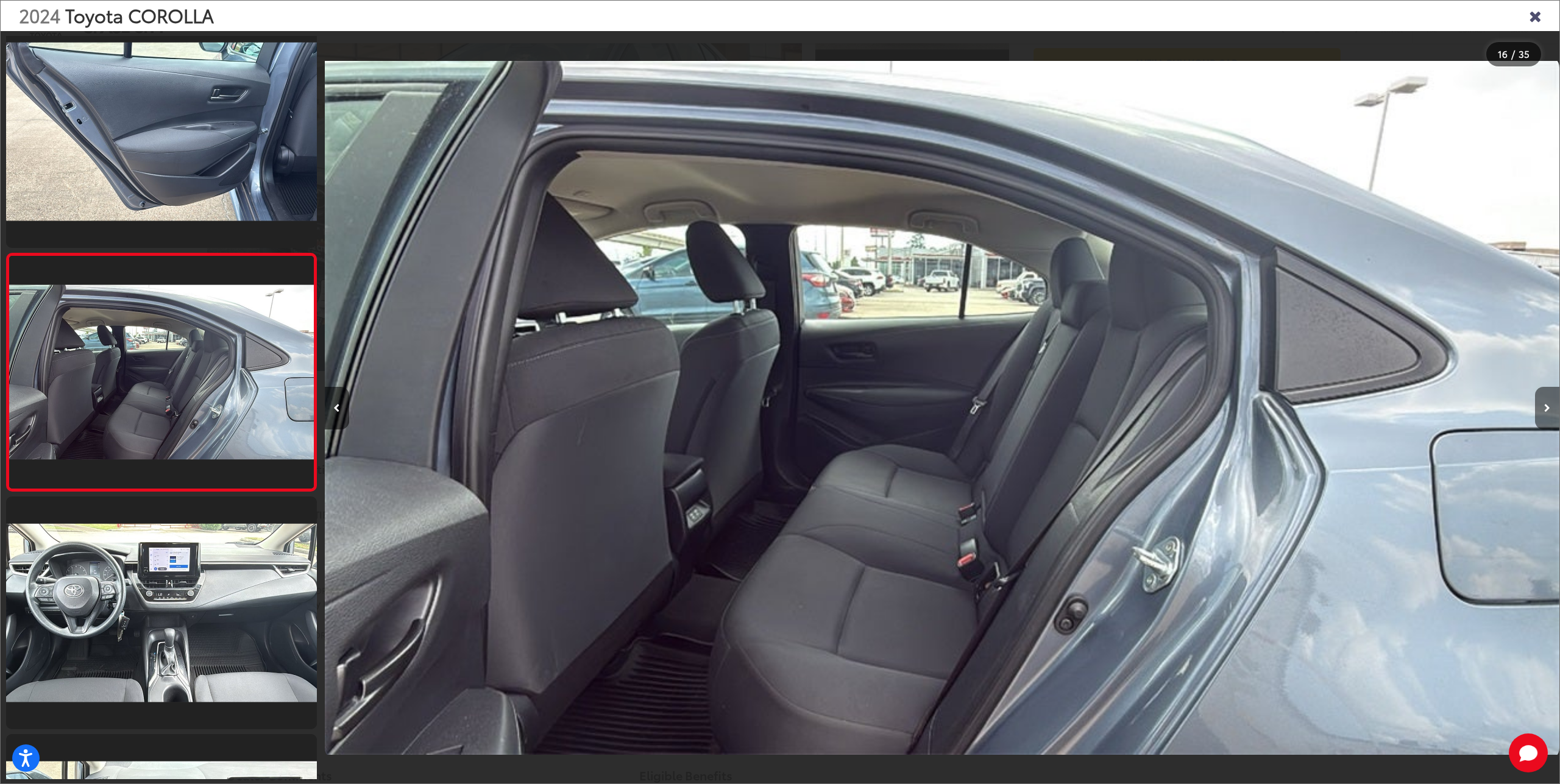
click at [1544, 393] on button "Next image" at bounding box center [1547, 409] width 24 height 43
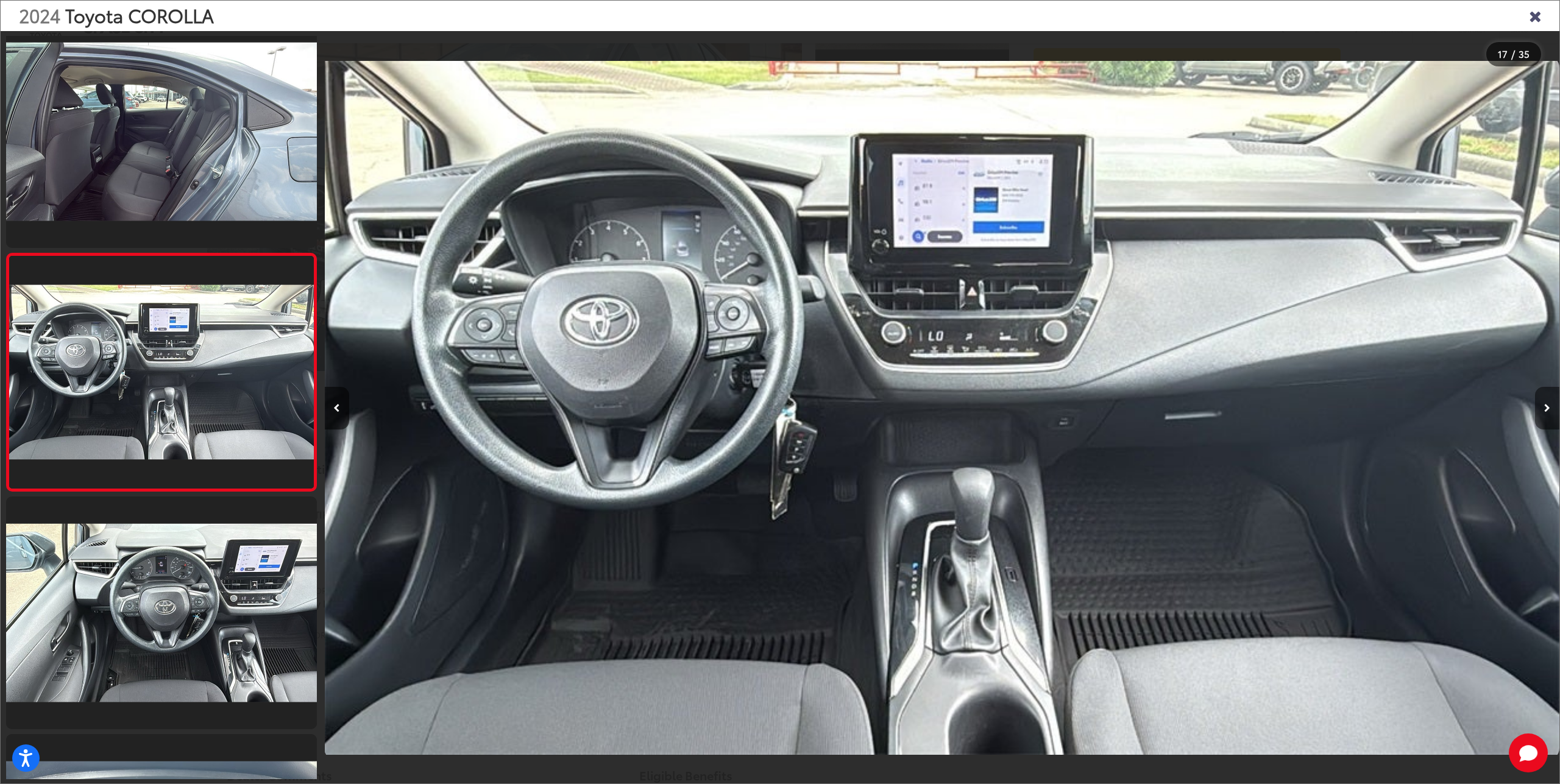
click at [1544, 392] on button "Next image" at bounding box center [1547, 409] width 24 height 43
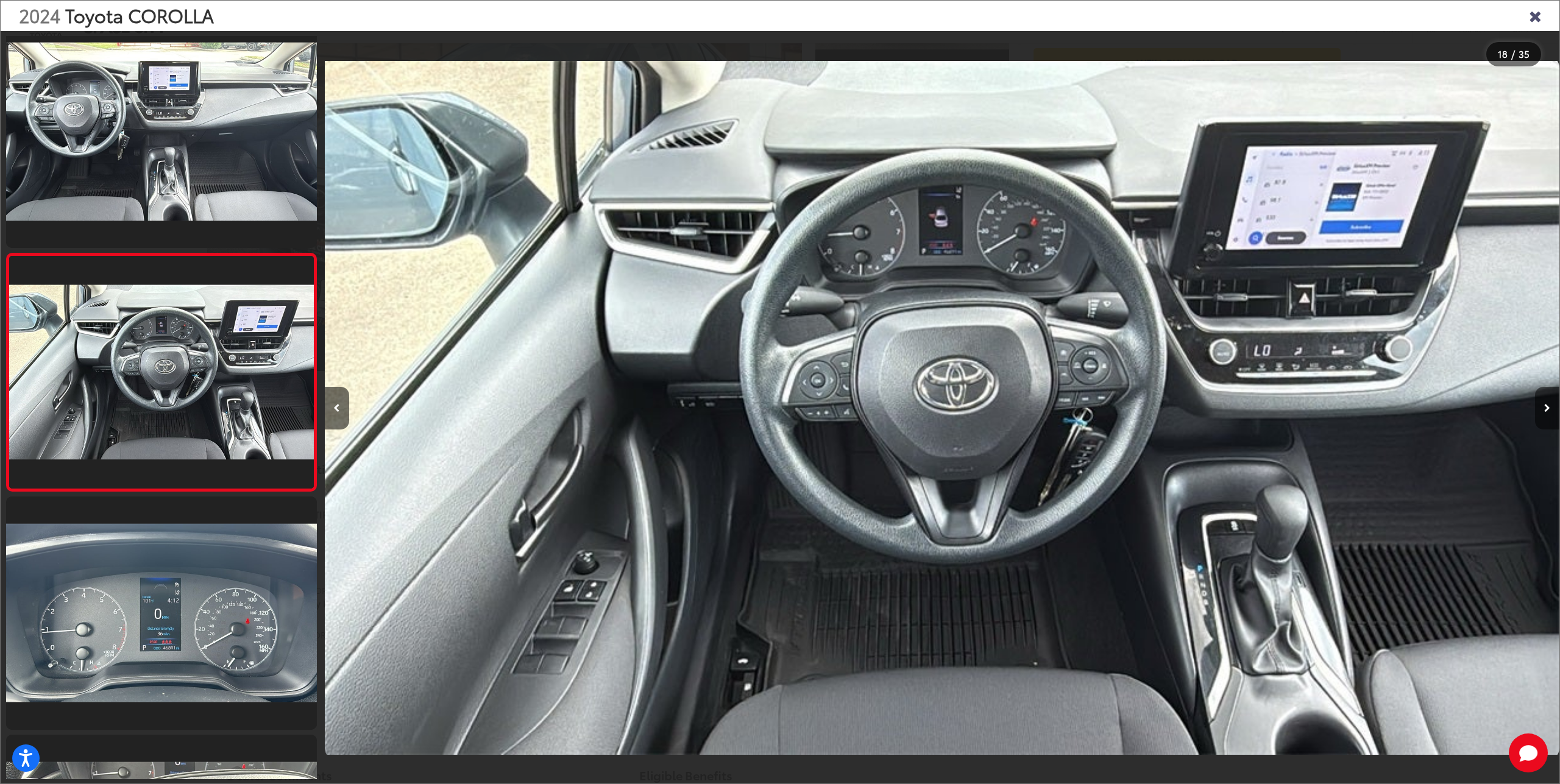
click at [1545, 388] on button "Next image" at bounding box center [1547, 409] width 24 height 43
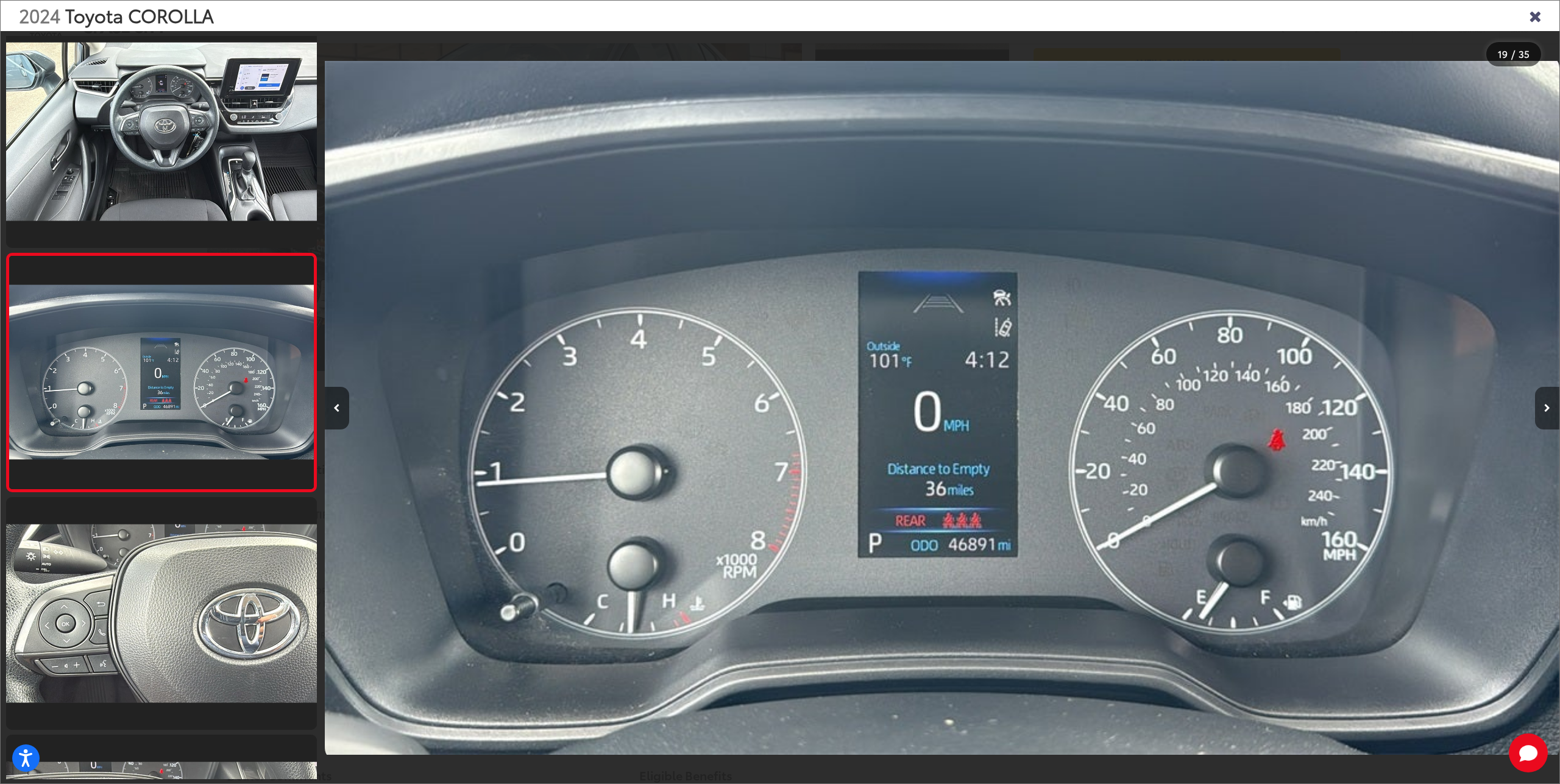
click at [1545, 387] on button "Next image" at bounding box center [1547, 409] width 24 height 43
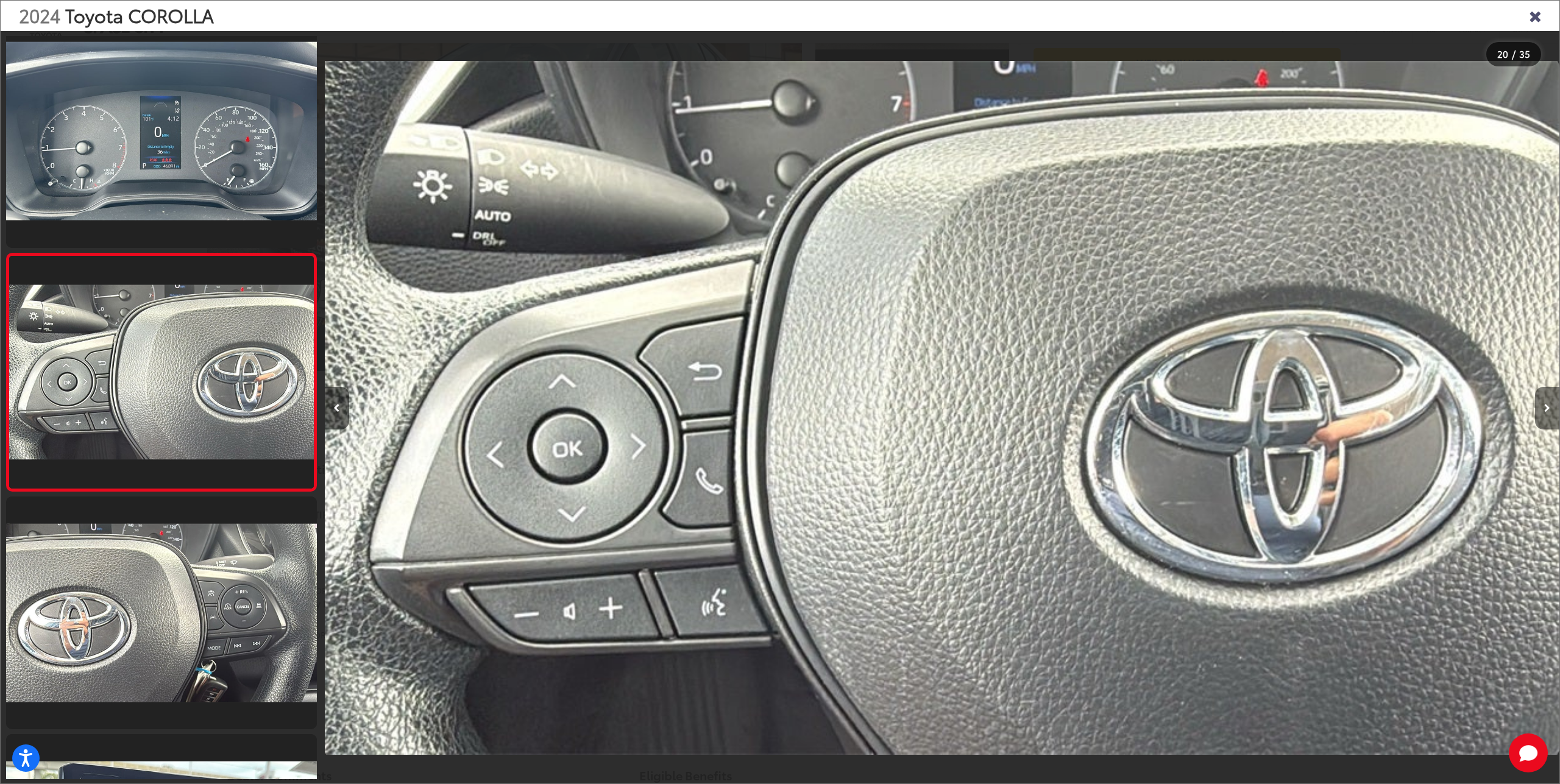
click at [1546, 414] on button "Next image" at bounding box center [1547, 409] width 24 height 43
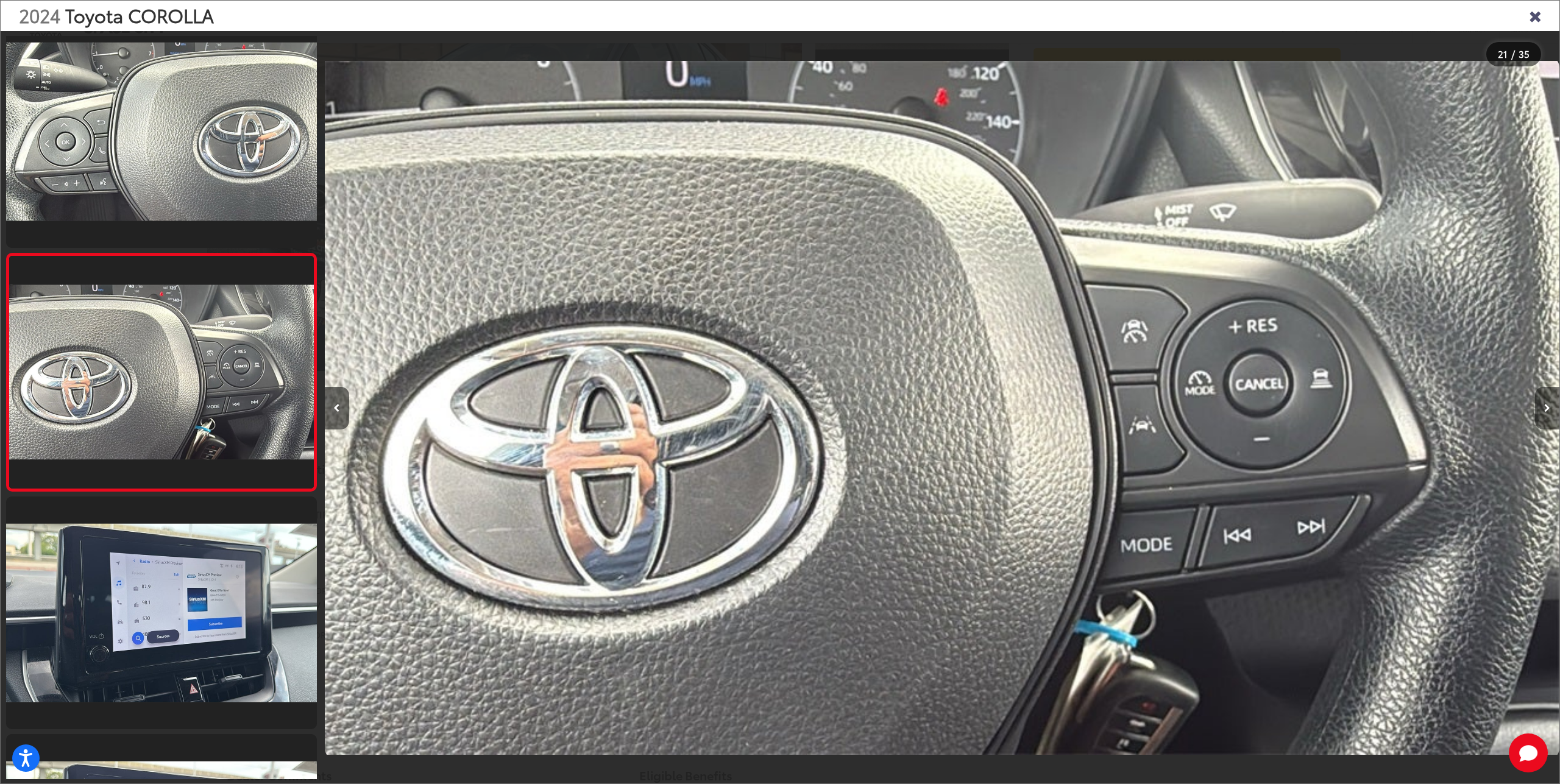
click at [1546, 414] on button "Next image" at bounding box center [1547, 409] width 24 height 43
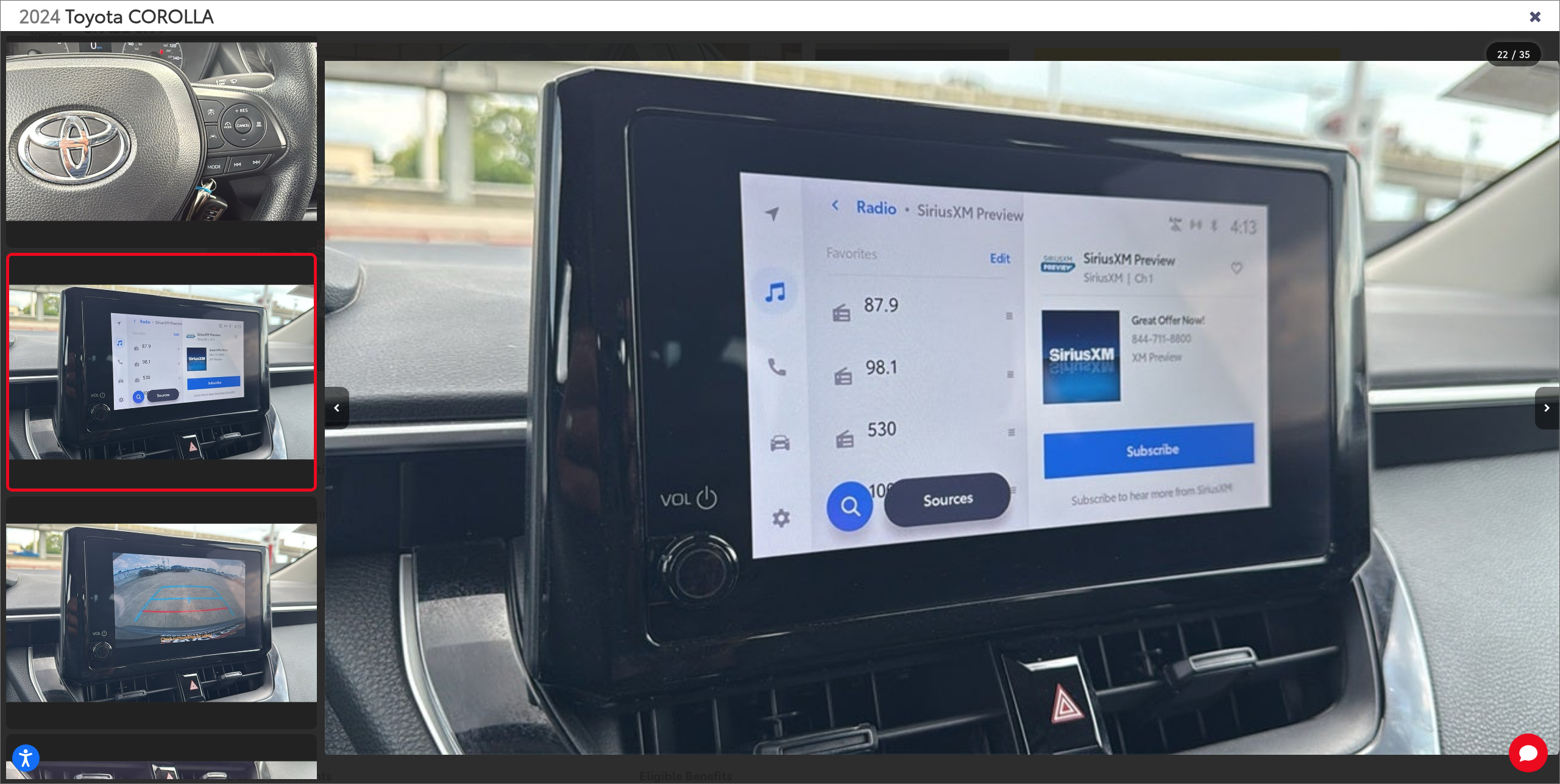
click at [1545, 412] on icon "Next image" at bounding box center [1547, 408] width 7 height 8
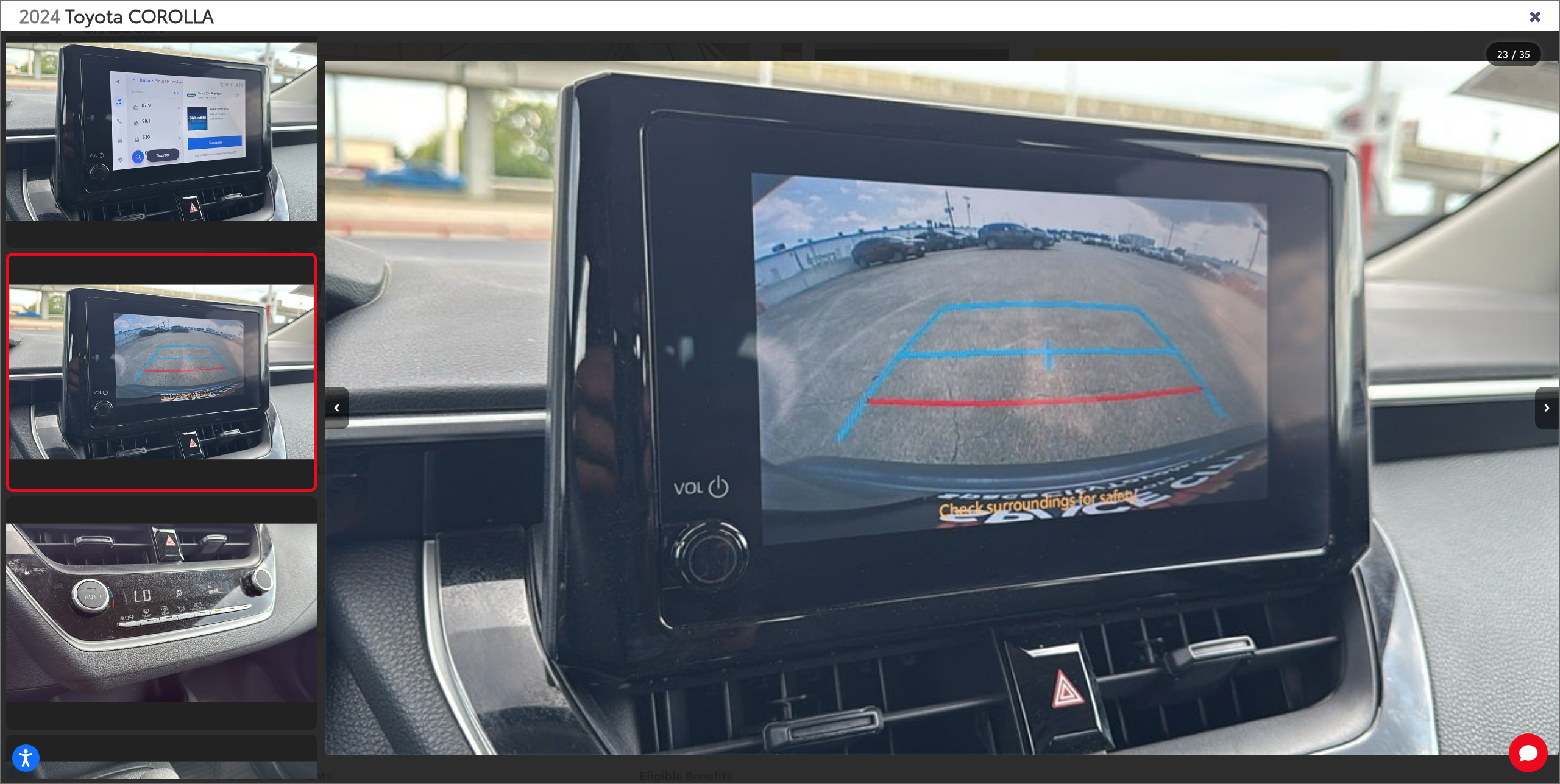
click at [1544, 411] on icon "Next image" at bounding box center [1547, 408] width 7 height 8
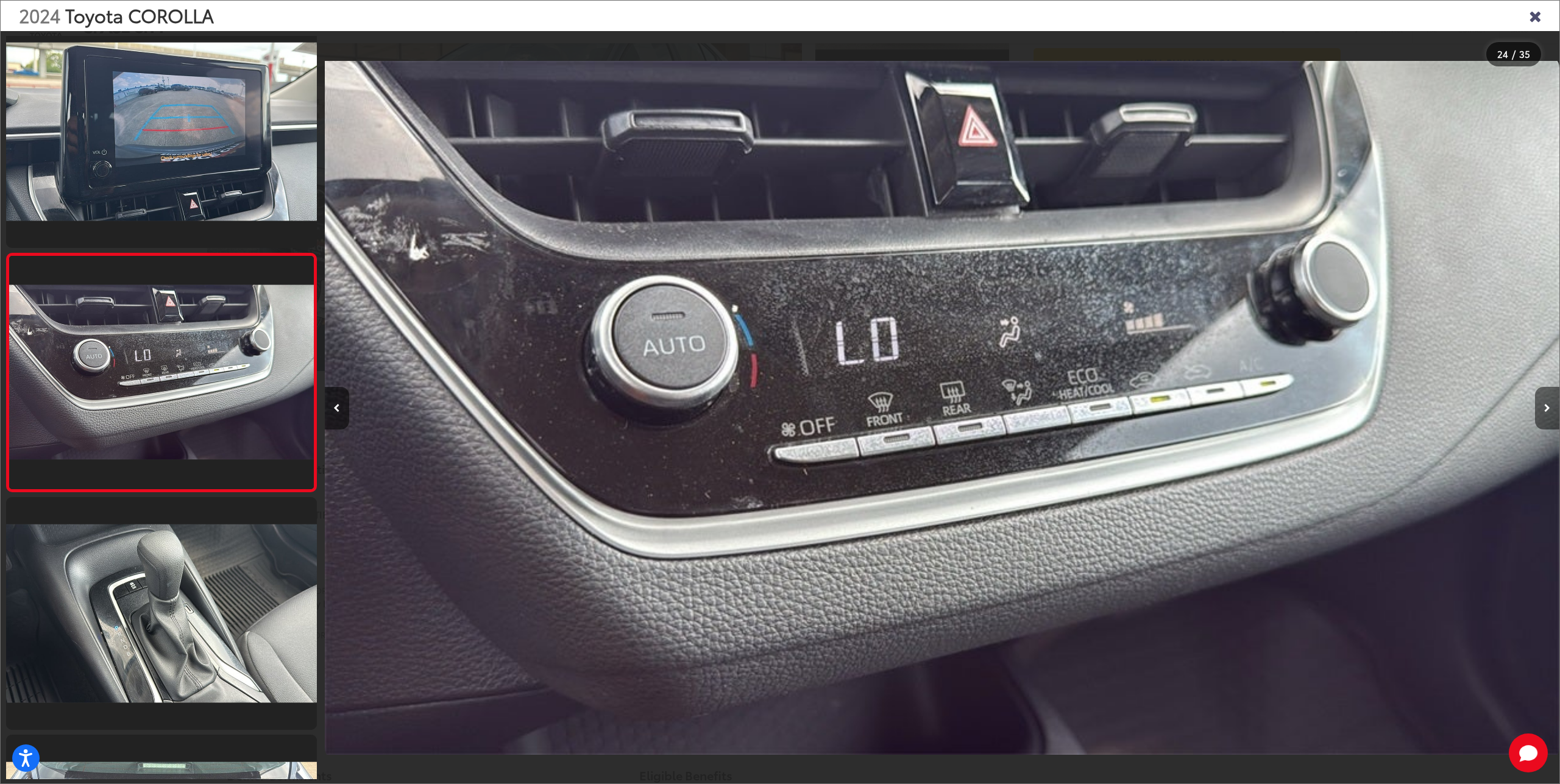
click at [1544, 411] on icon "Next image" at bounding box center [1547, 408] width 7 height 8
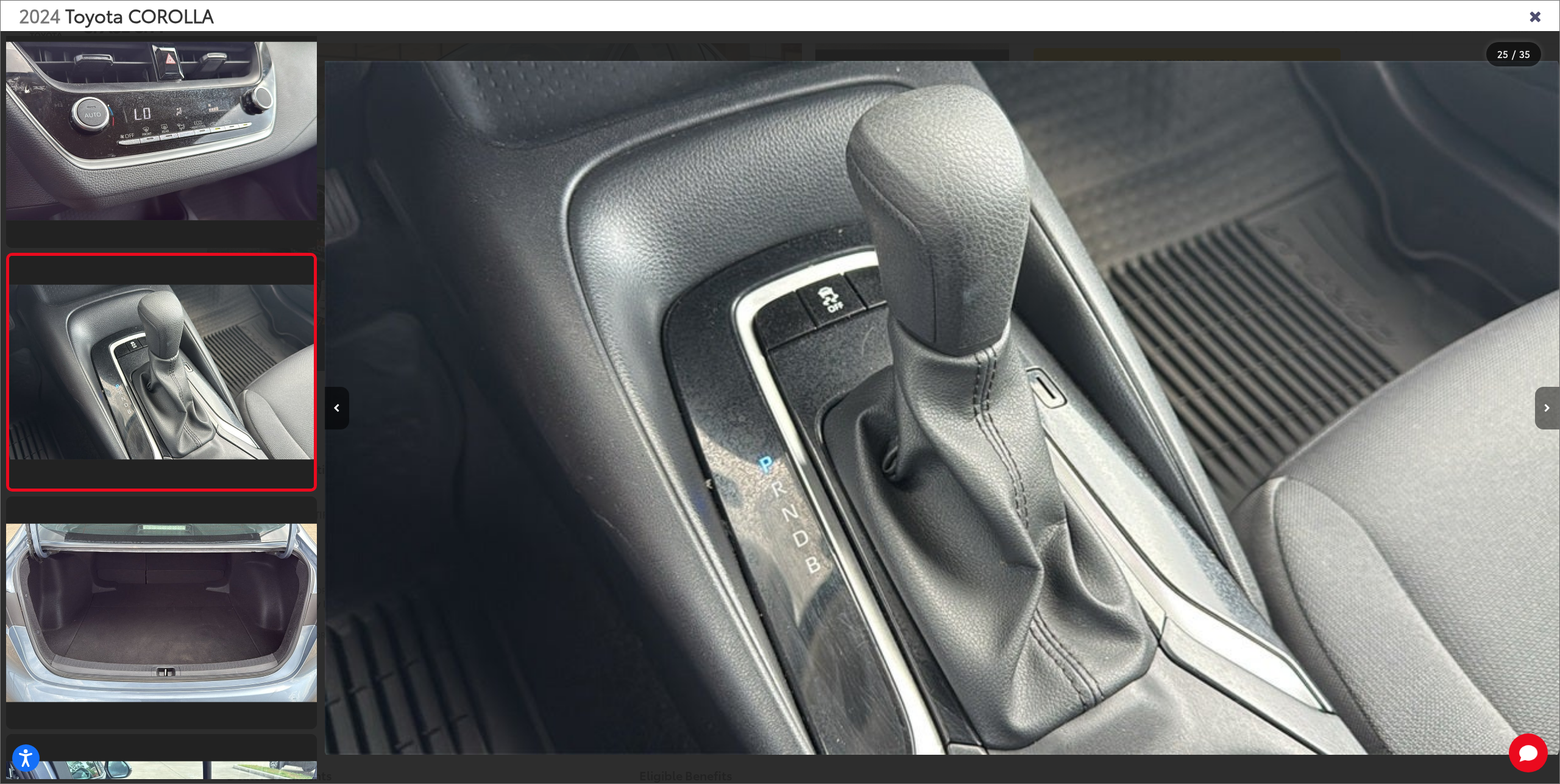
click at [1543, 406] on button "Next image" at bounding box center [1547, 409] width 24 height 43
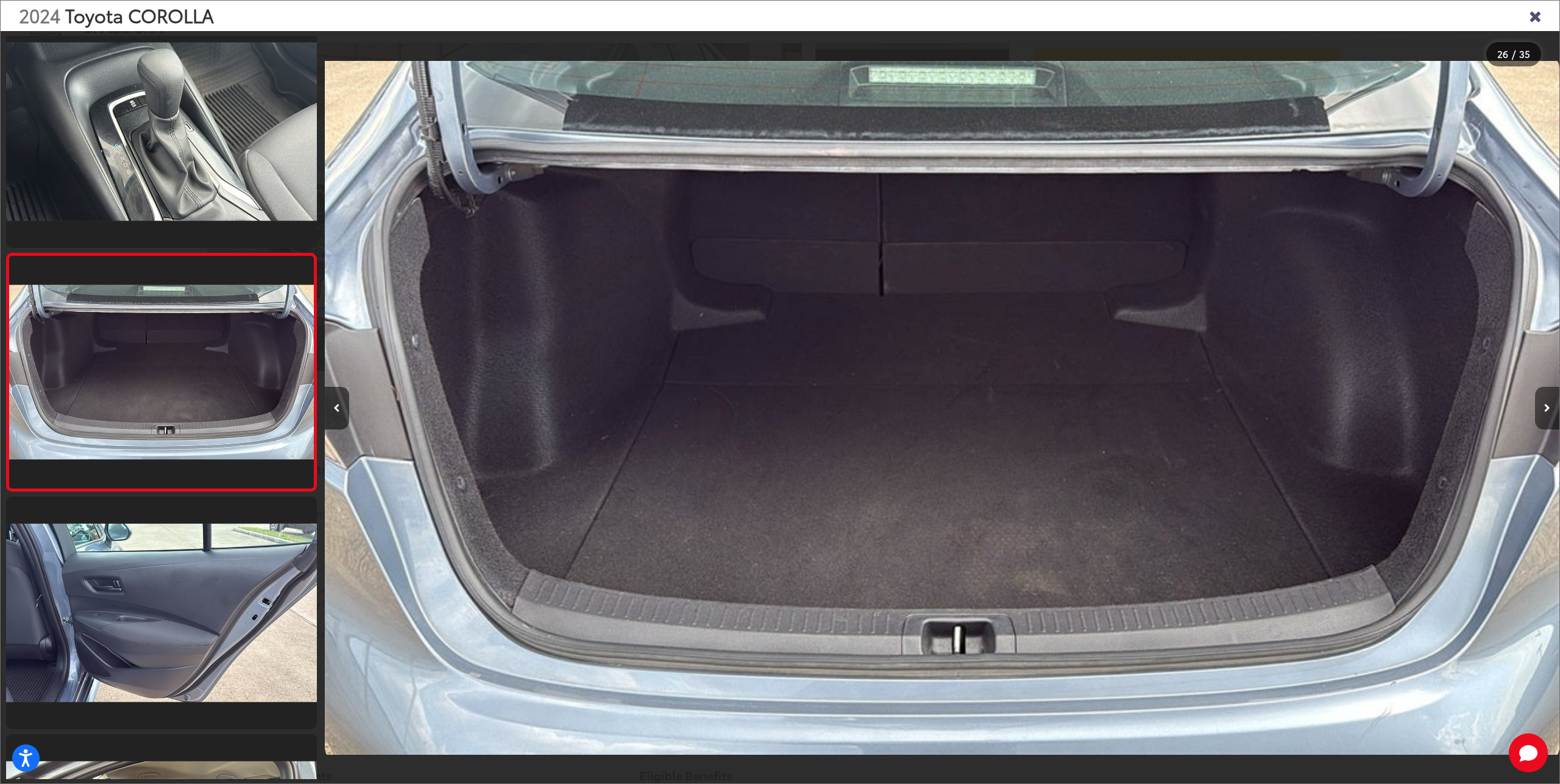
click at [1543, 406] on button "Next image" at bounding box center [1547, 409] width 24 height 43
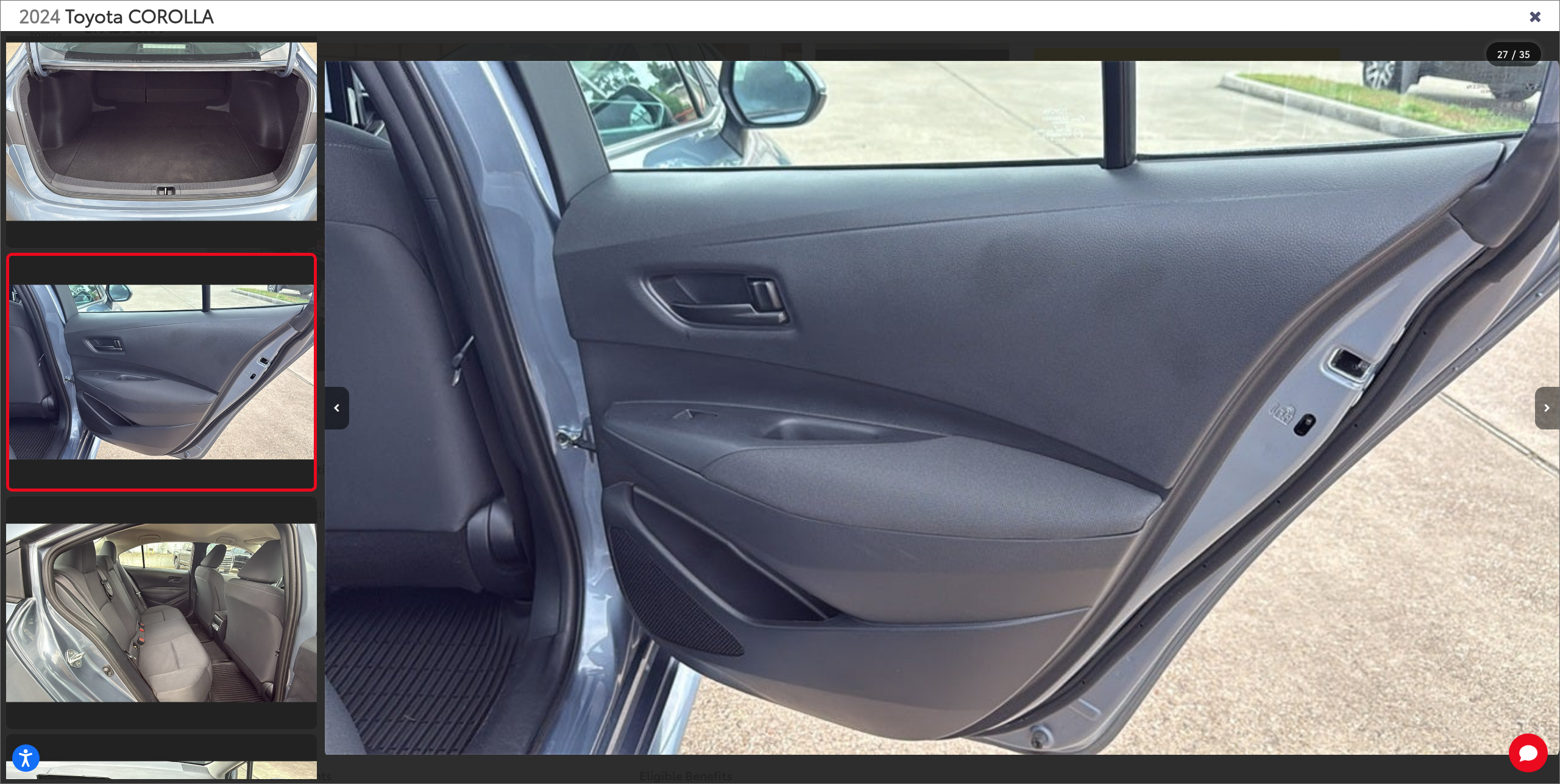
click at [1543, 406] on button "Next image" at bounding box center [1547, 409] width 24 height 43
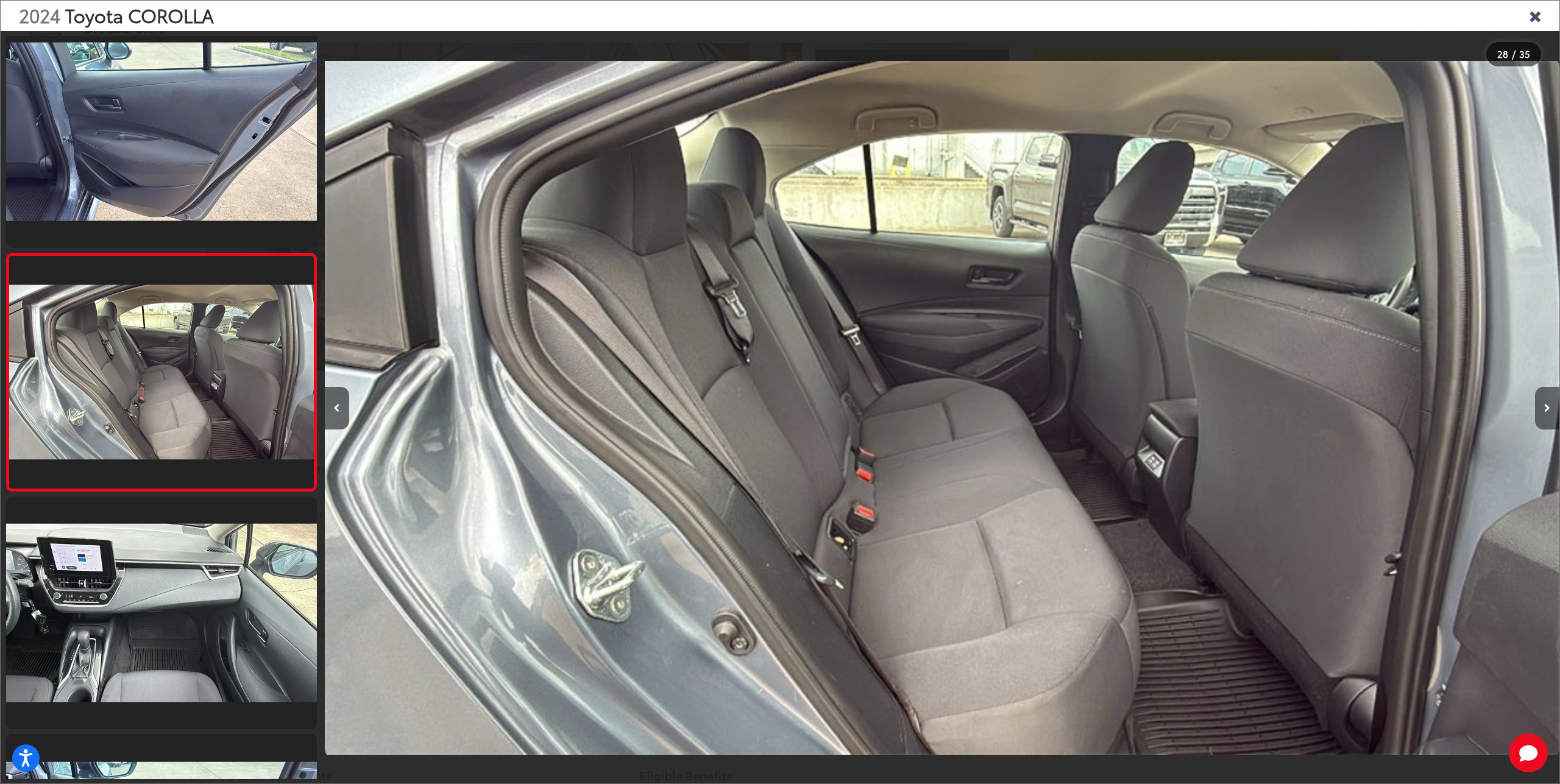
click at [1543, 406] on button "Next image" at bounding box center [1547, 409] width 24 height 43
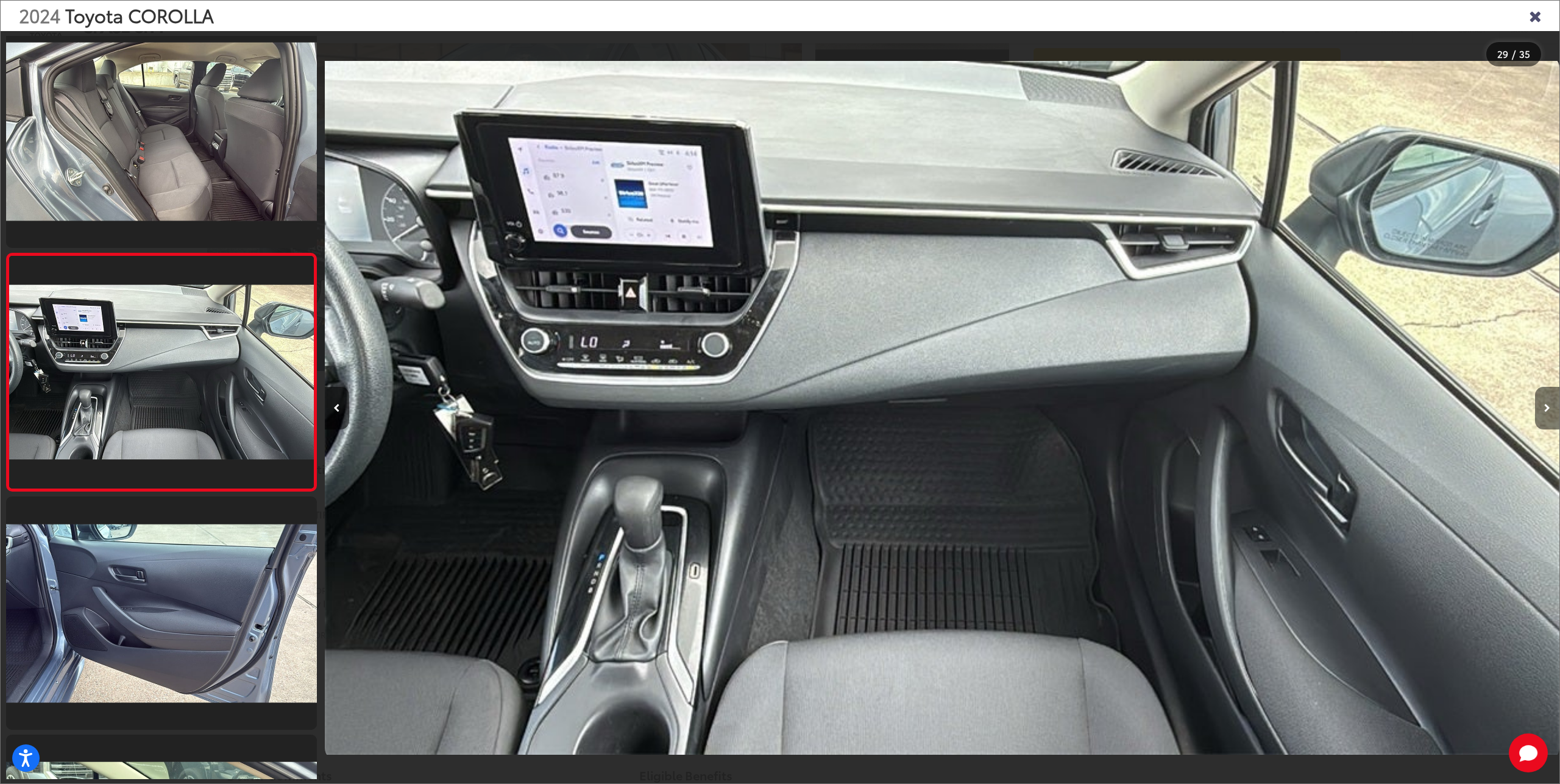
click at [1543, 404] on button "Next image" at bounding box center [1547, 409] width 24 height 43
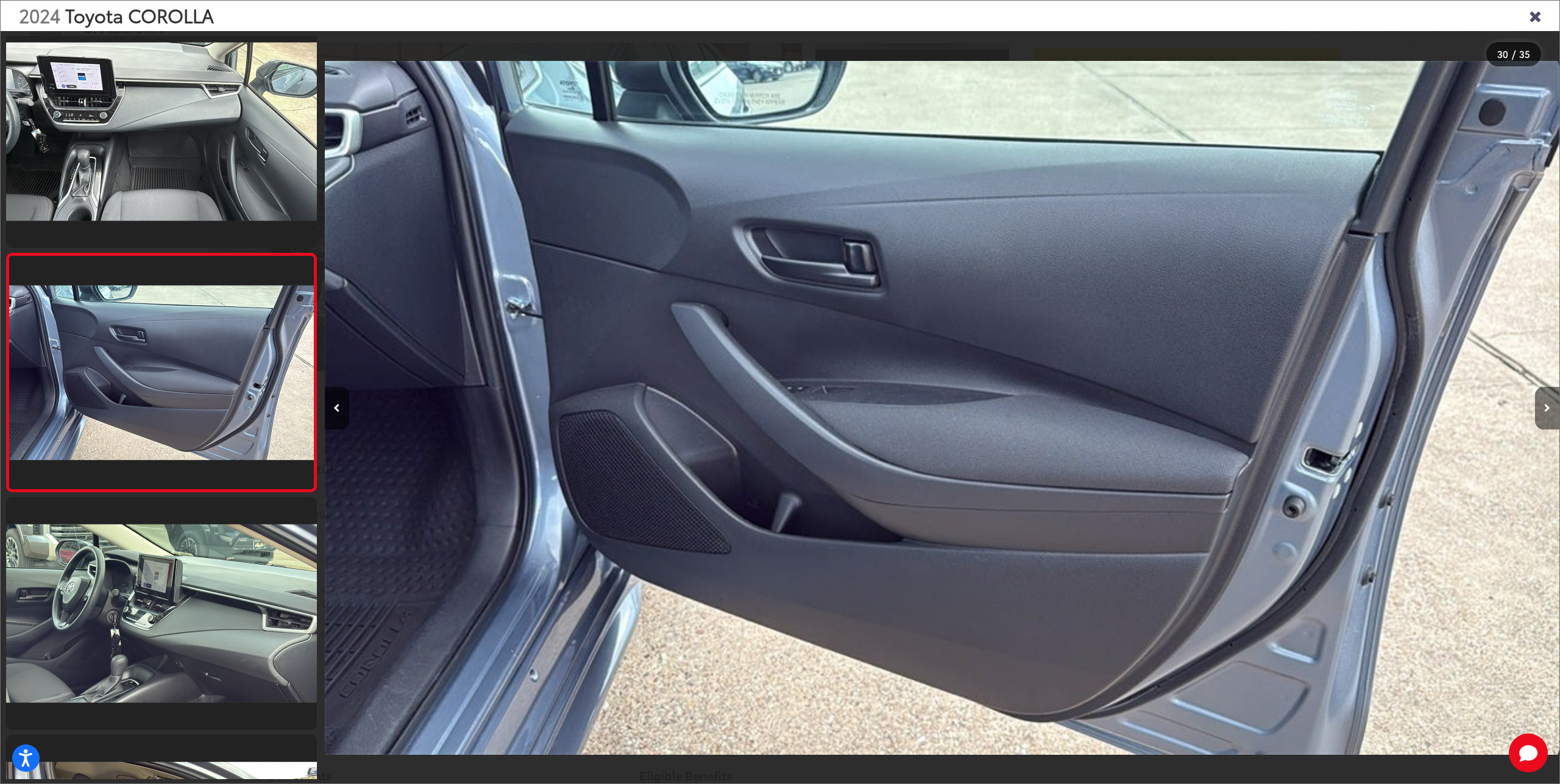
click at [1543, 404] on button "Next image" at bounding box center [1547, 409] width 24 height 43
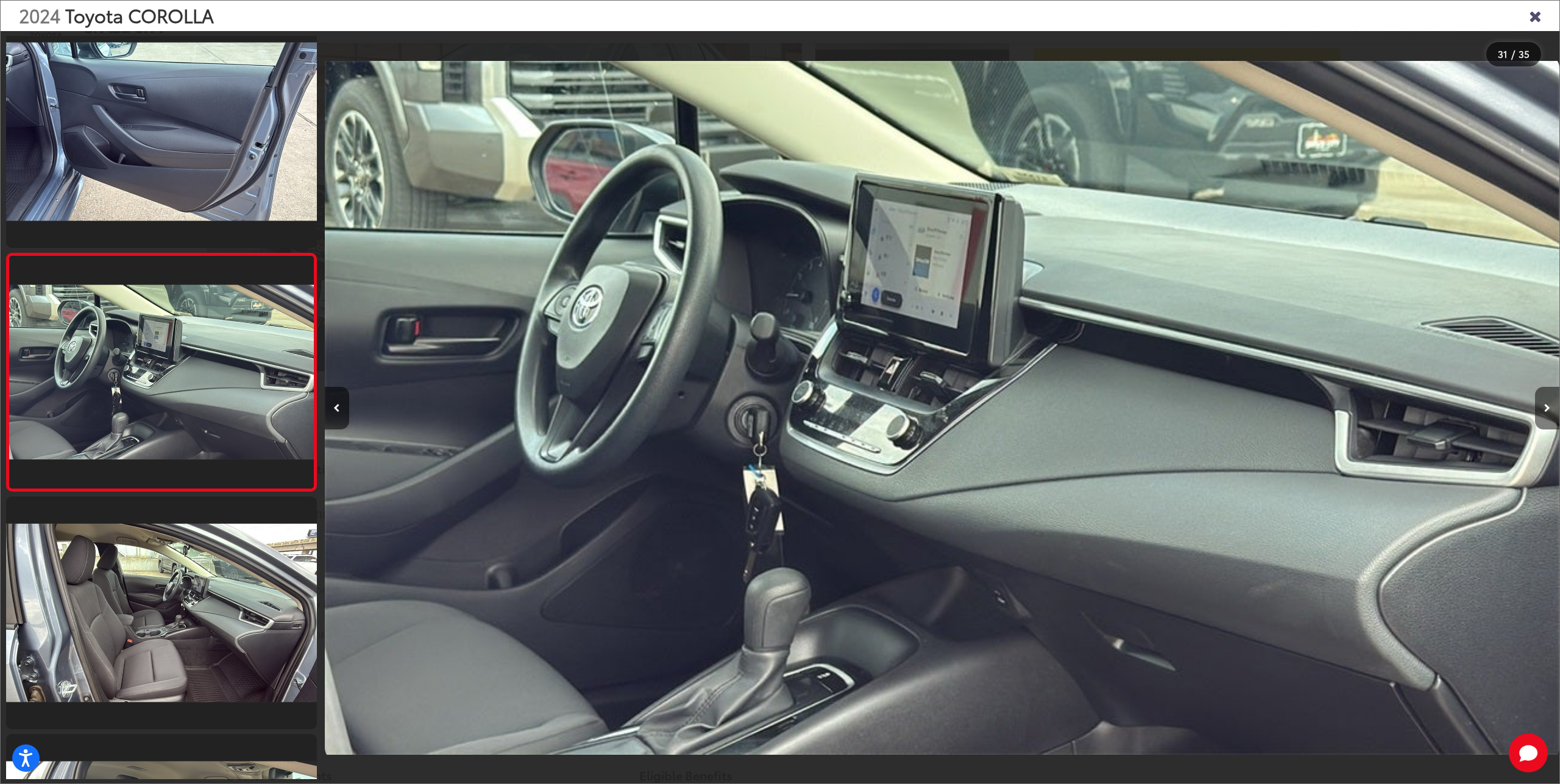
click at [1542, 404] on button "Next image" at bounding box center [1547, 409] width 24 height 43
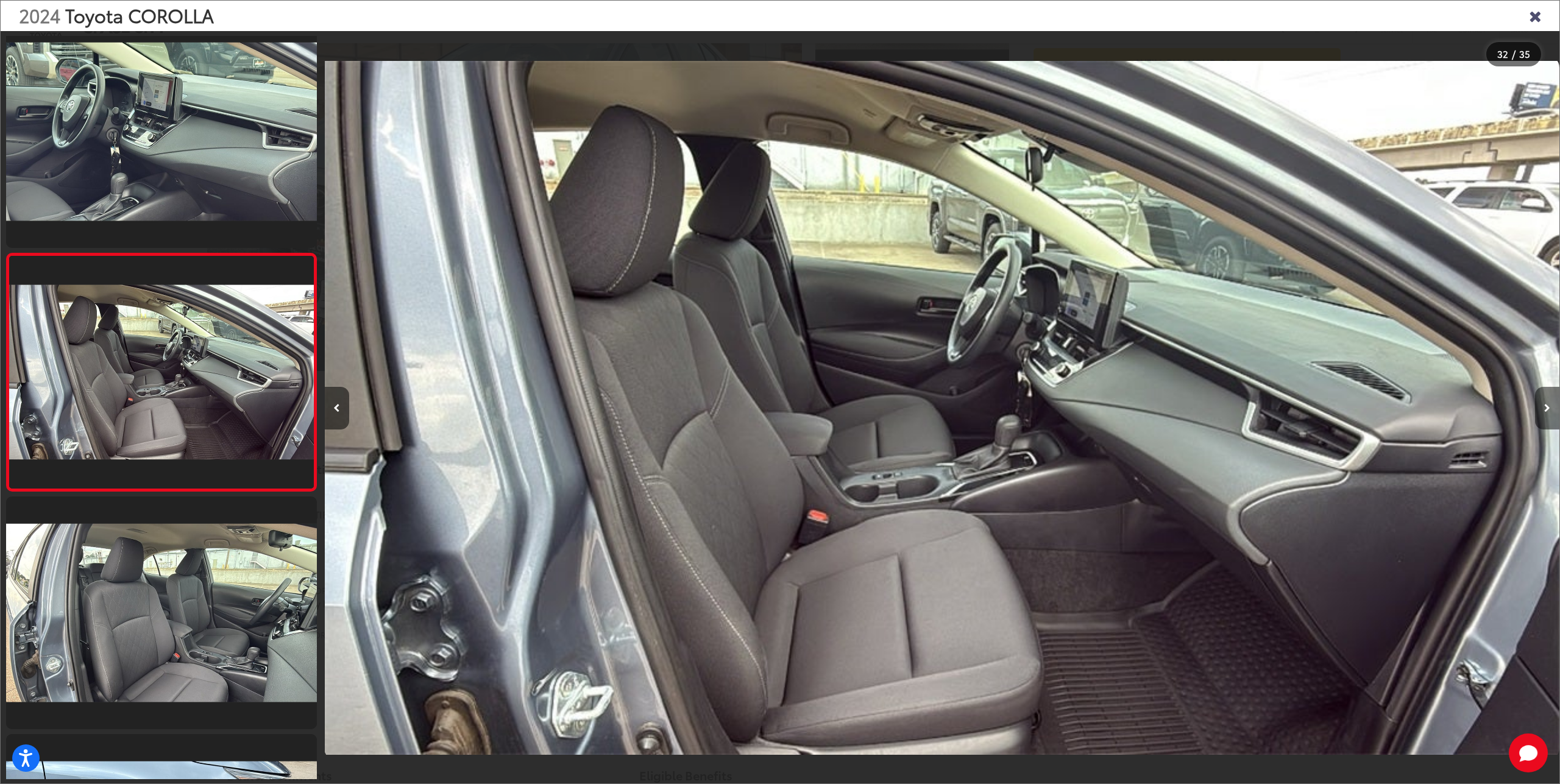
click at [1542, 404] on button "Next image" at bounding box center [1547, 409] width 24 height 43
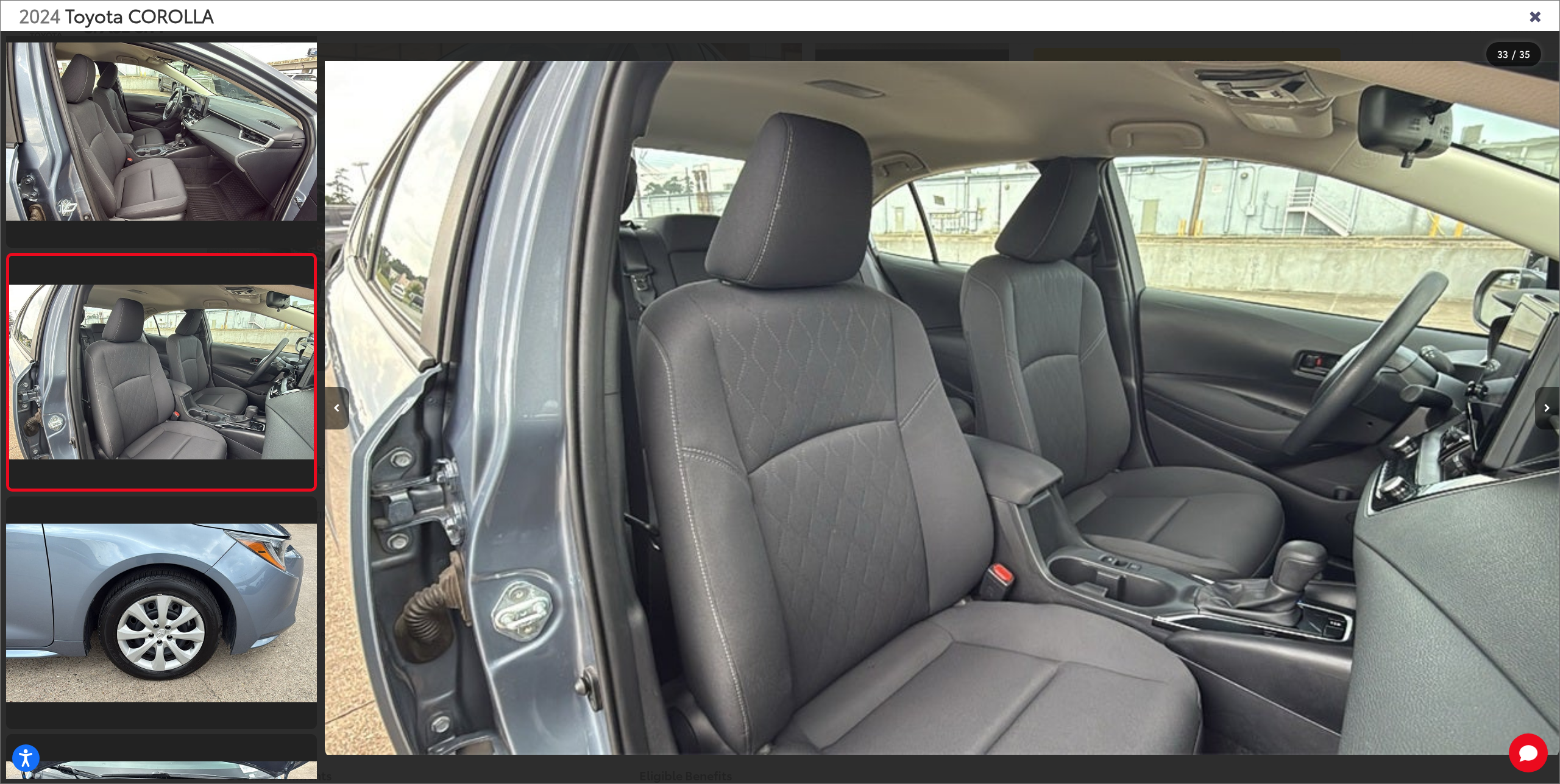
click at [1542, 404] on button "Next image" at bounding box center [1547, 409] width 24 height 43
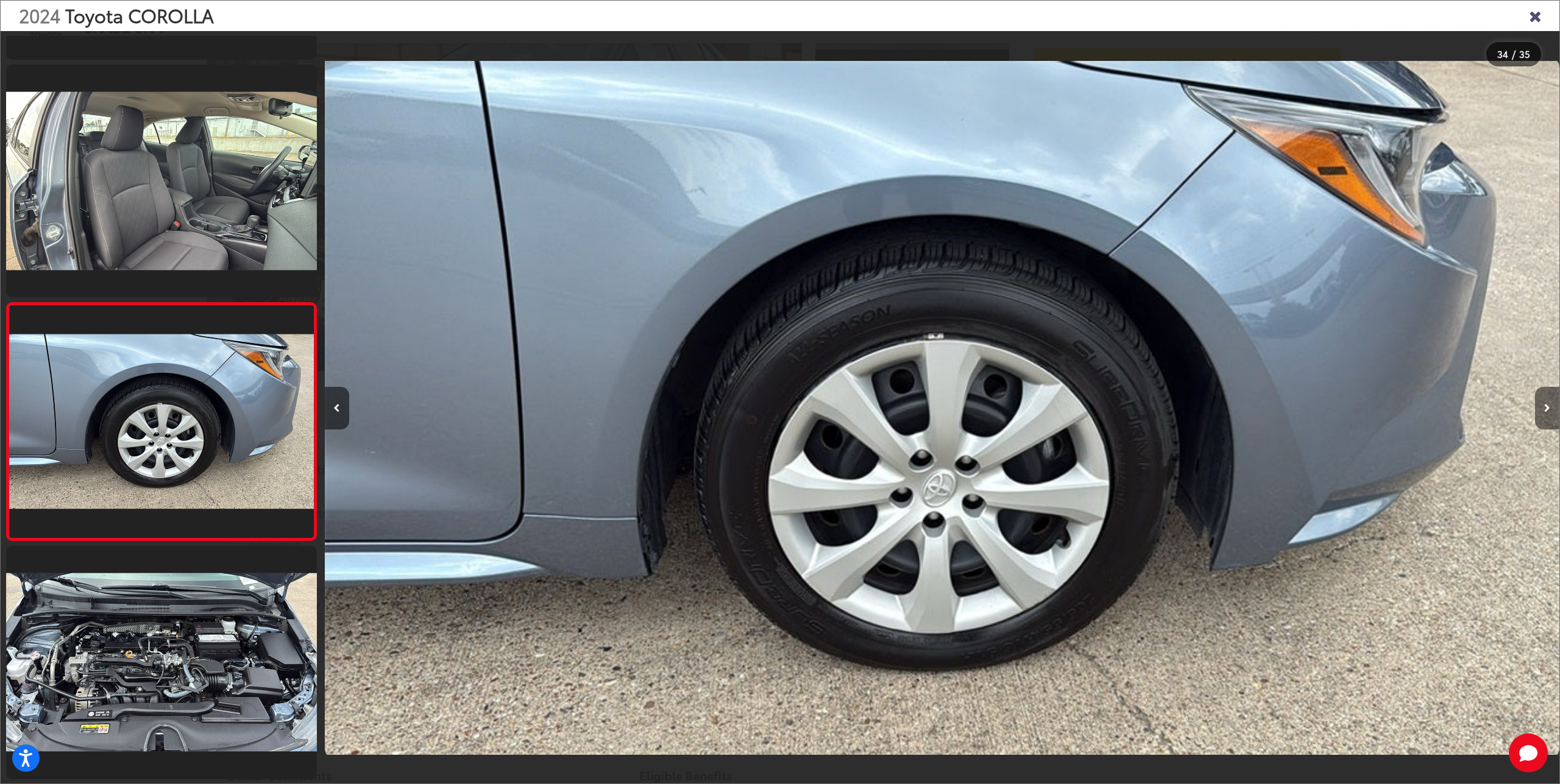
click at [1538, 400] on button "Next image" at bounding box center [1547, 409] width 24 height 43
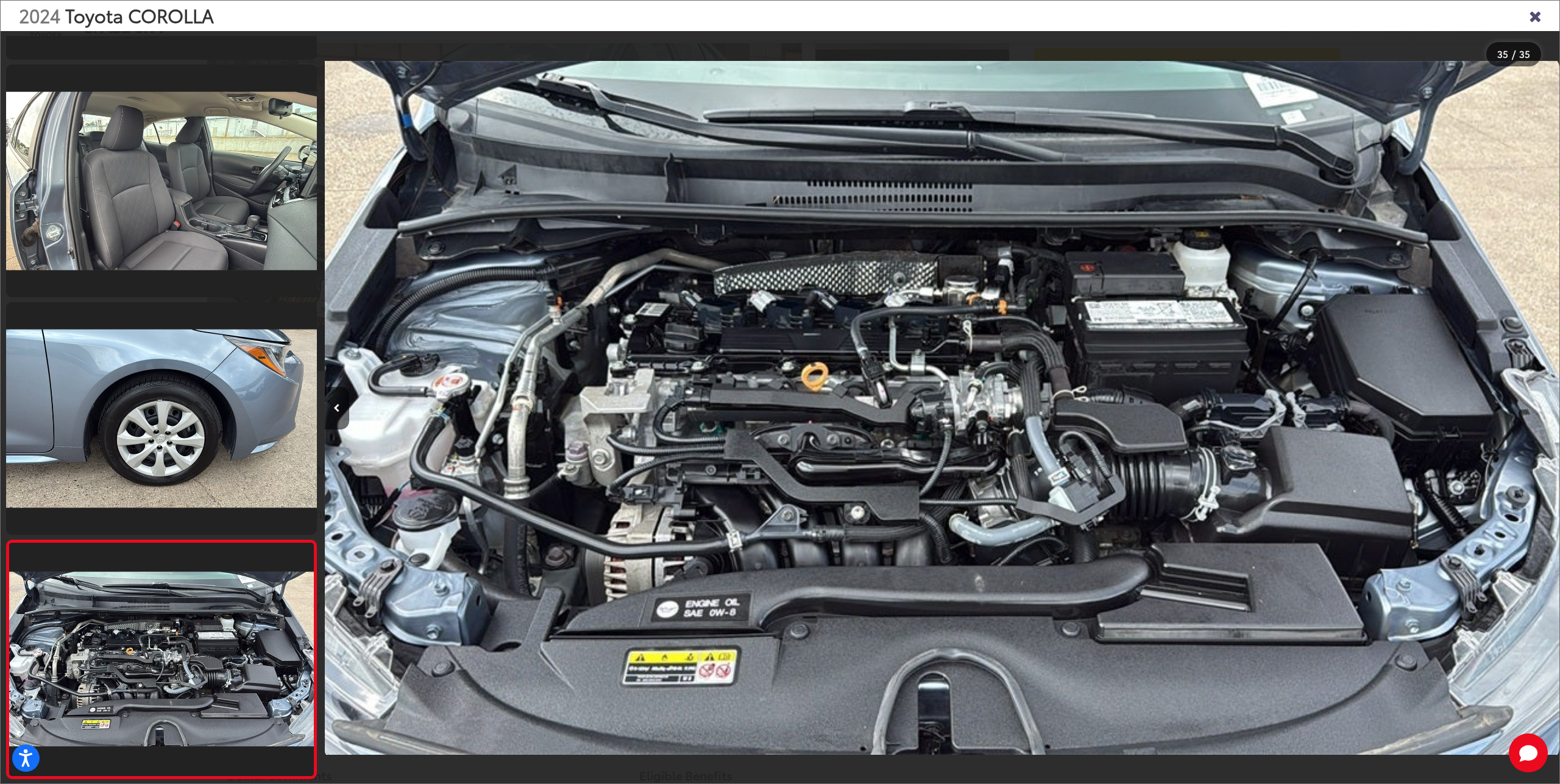
click at [1531, 22] on icon "Close gallery" at bounding box center [1535, 15] width 12 height 16
